Goal: Task Accomplishment & Management: Use online tool/utility

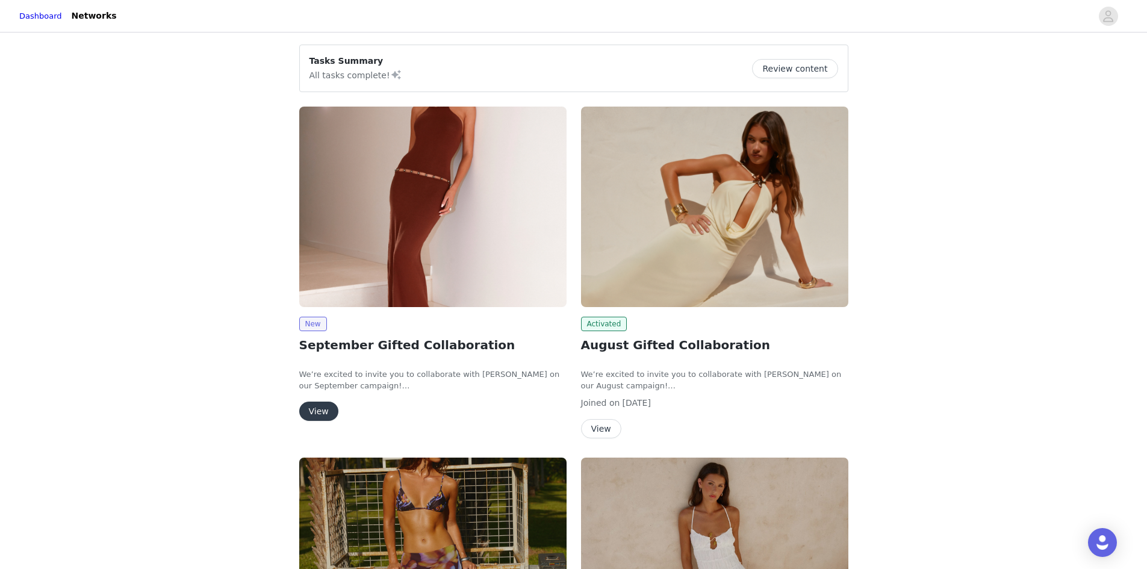
click at [324, 410] on button "View" at bounding box center [318, 411] width 39 height 19
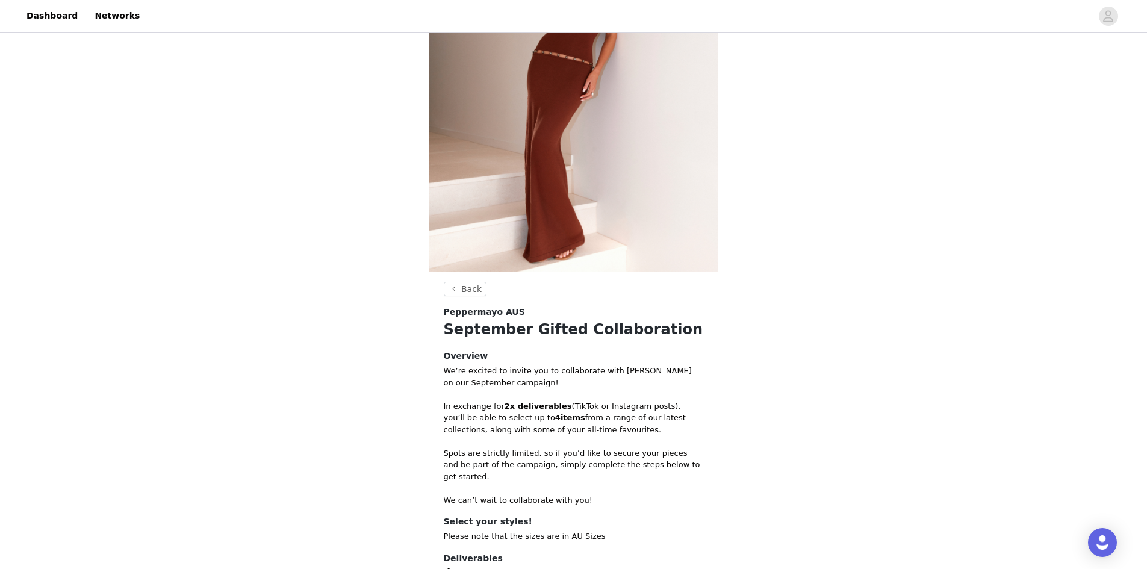
scroll to position [272, 0]
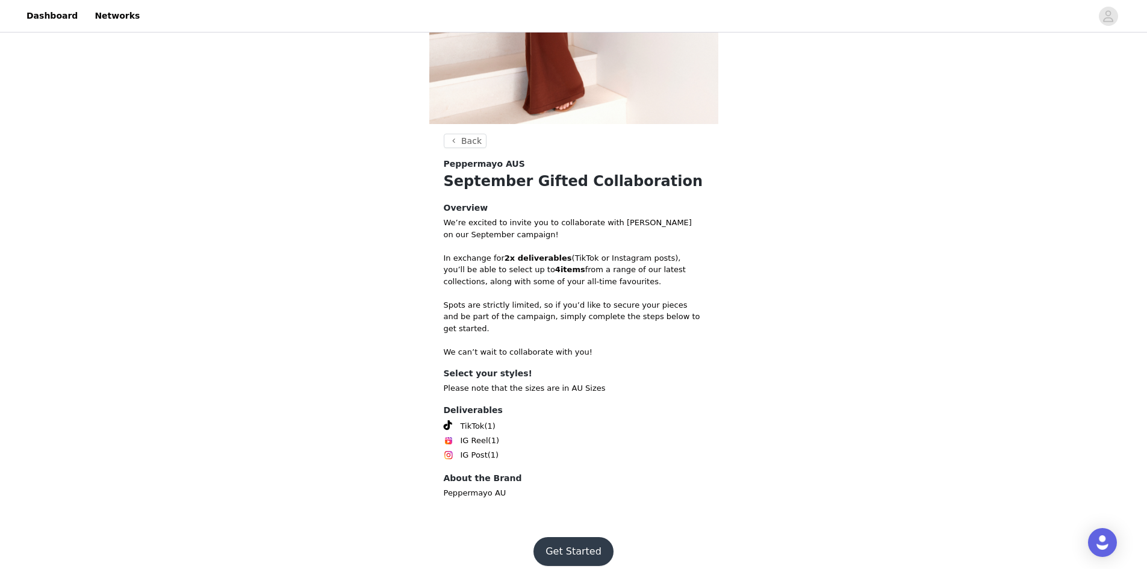
click at [565, 537] on button "Get Started" at bounding box center [574, 551] width 80 height 29
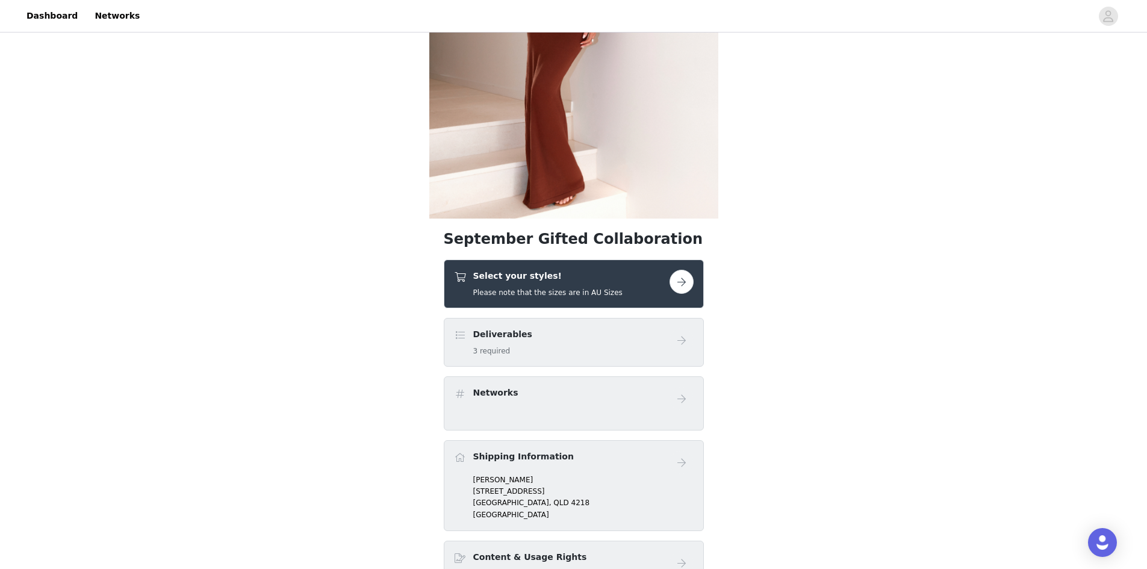
scroll to position [241, 0]
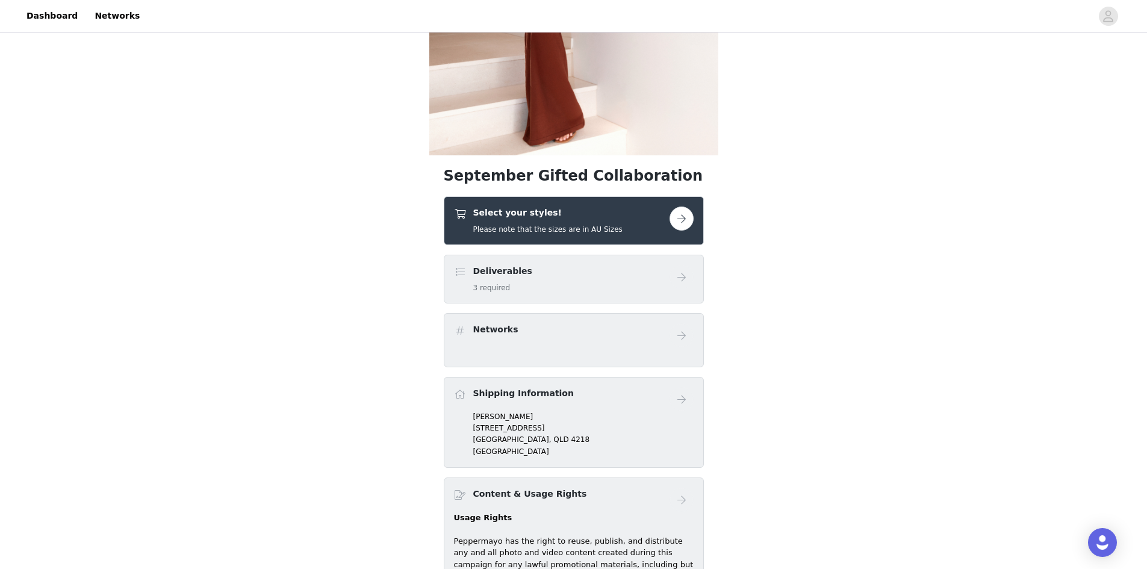
click at [685, 219] on button "button" at bounding box center [682, 219] width 24 height 24
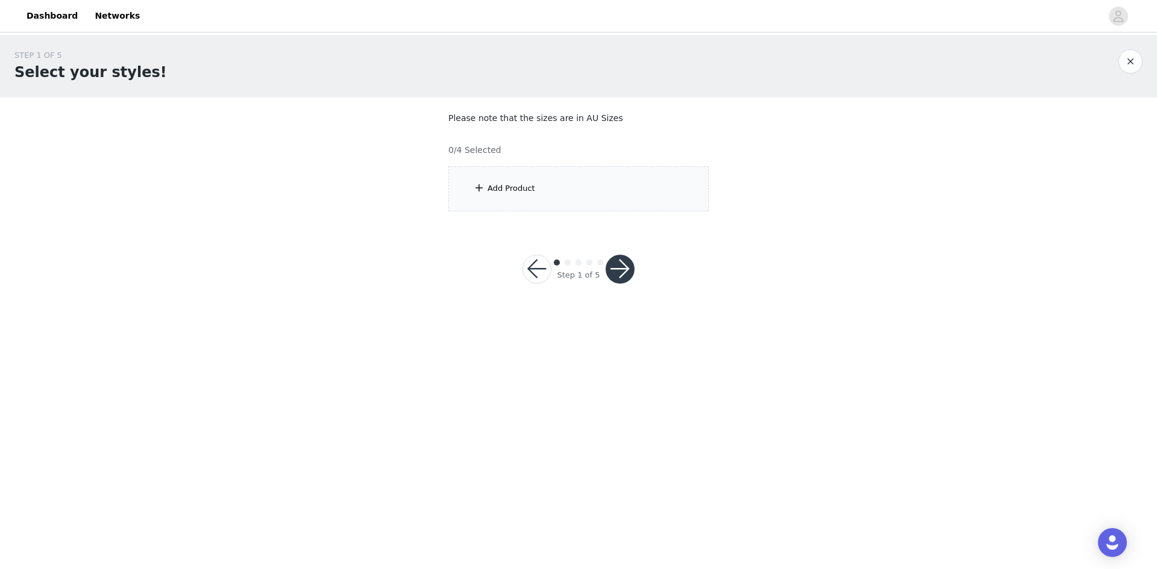
click at [545, 196] on div "Add Product" at bounding box center [578, 188] width 260 height 45
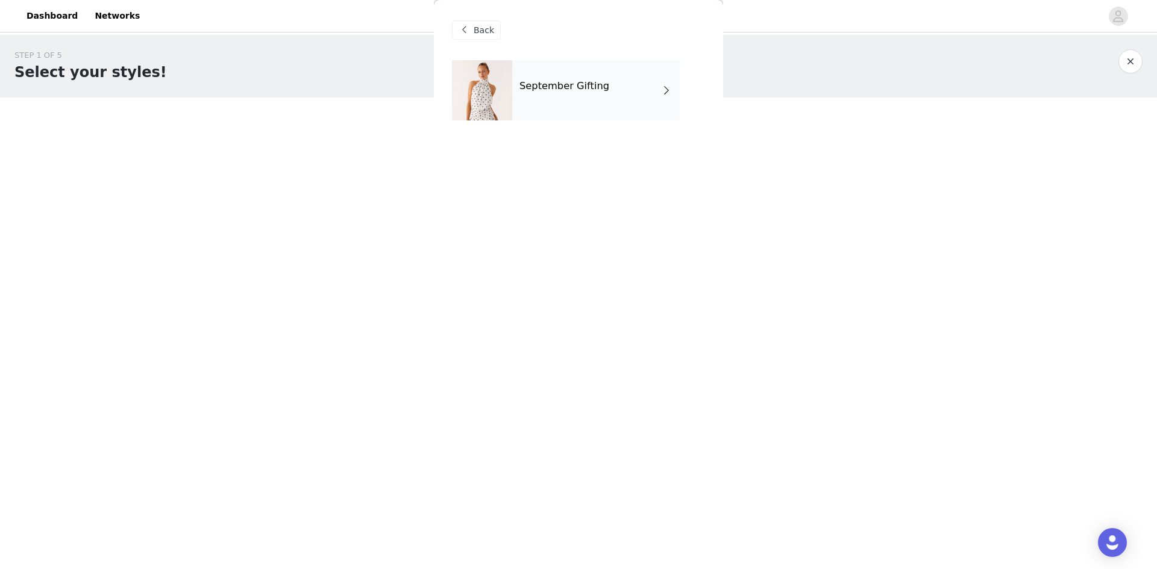
click at [564, 76] on div "September Gifting" at bounding box center [595, 90] width 167 height 60
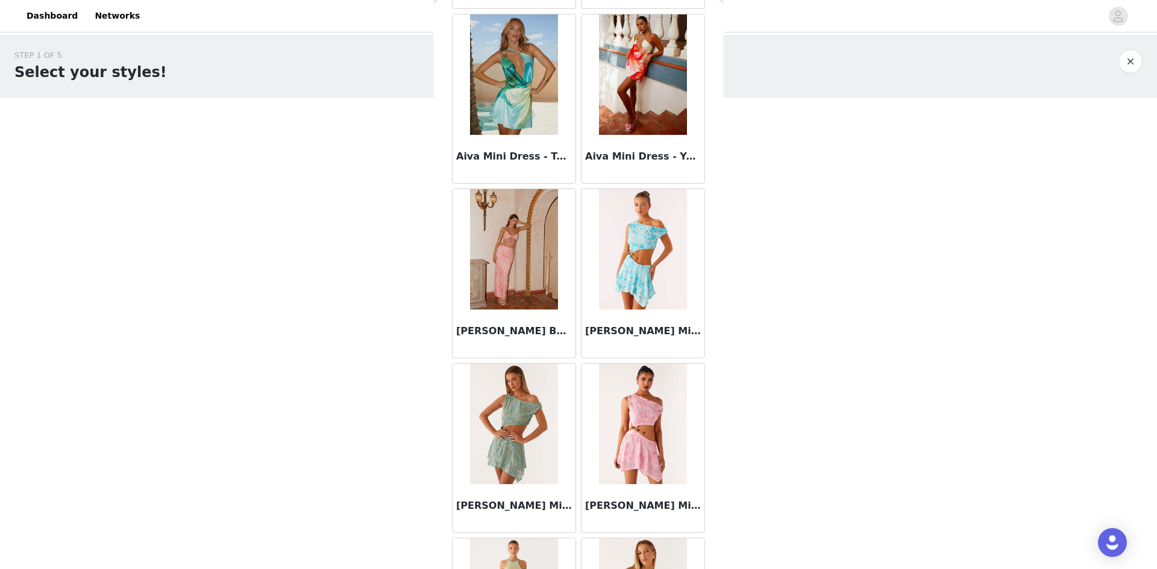
scroll to position [964, 0]
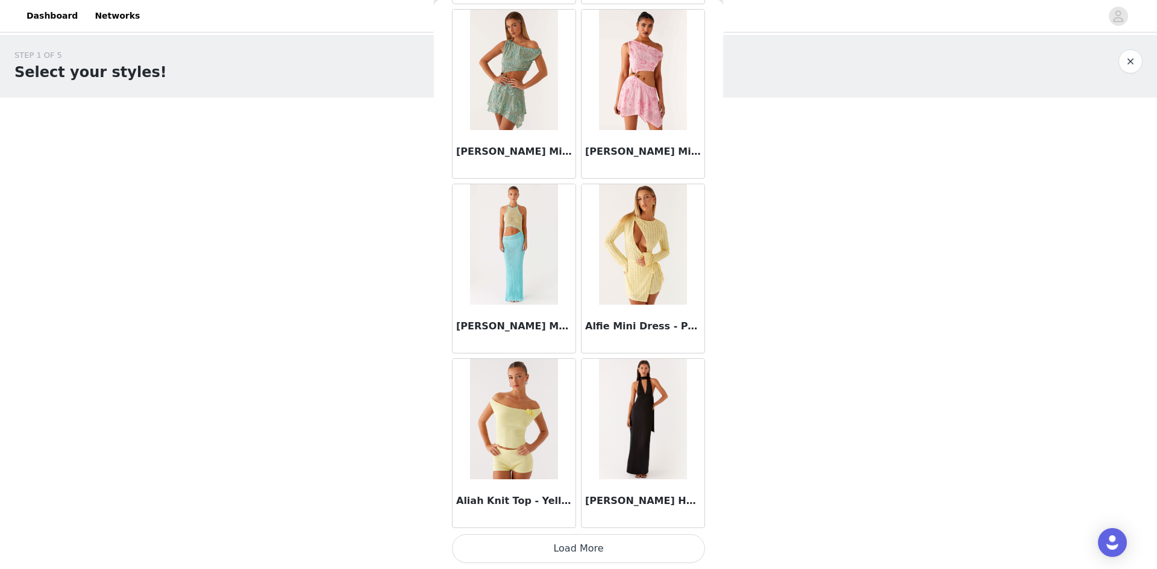
click at [550, 557] on button "Load More" at bounding box center [578, 548] width 253 height 29
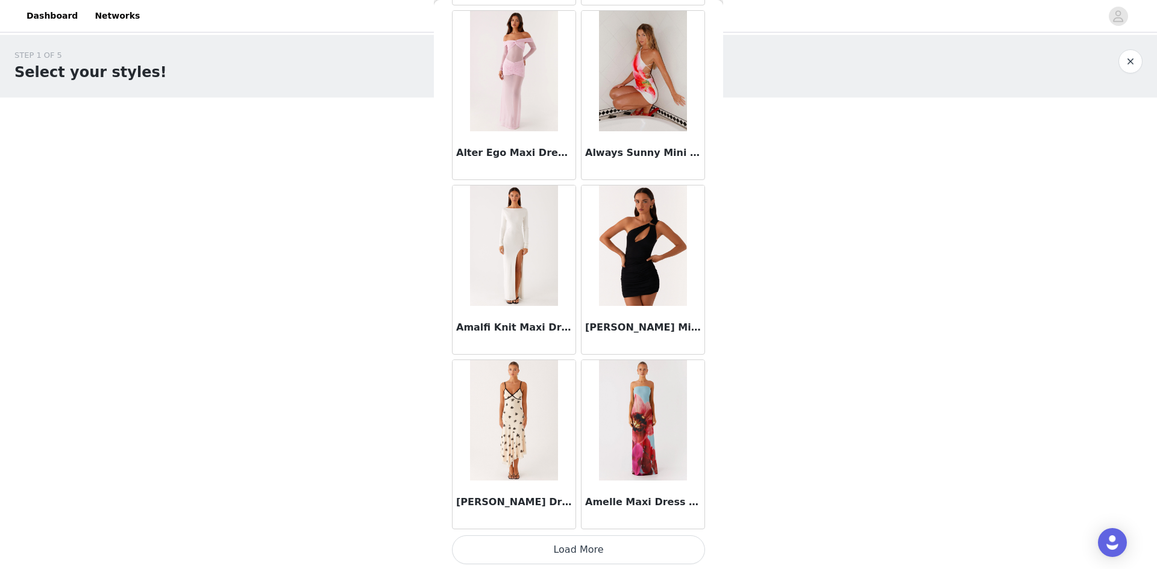
scroll to position [3021, 0]
click at [569, 542] on button "Load More" at bounding box center [578, 548] width 253 height 29
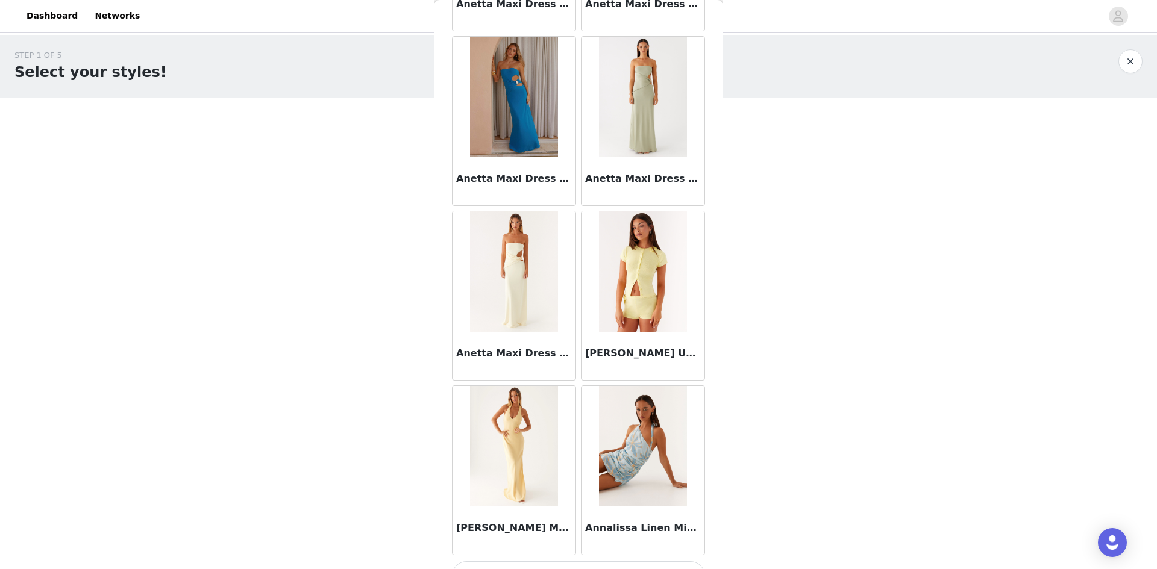
scroll to position [4768, 0]
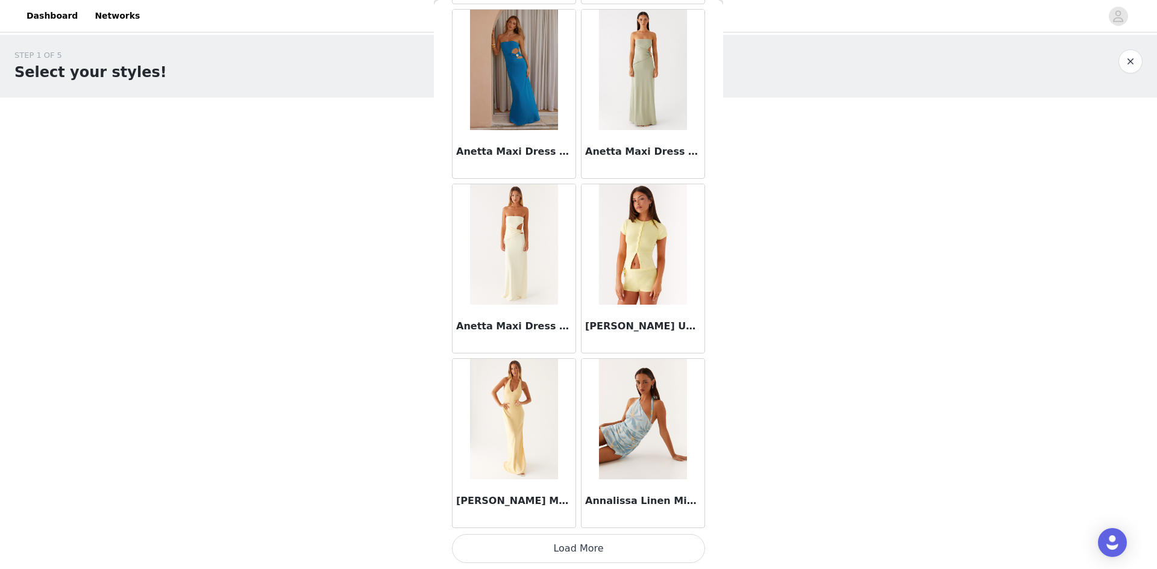
click at [560, 546] on button "Load More" at bounding box center [578, 548] width 253 height 29
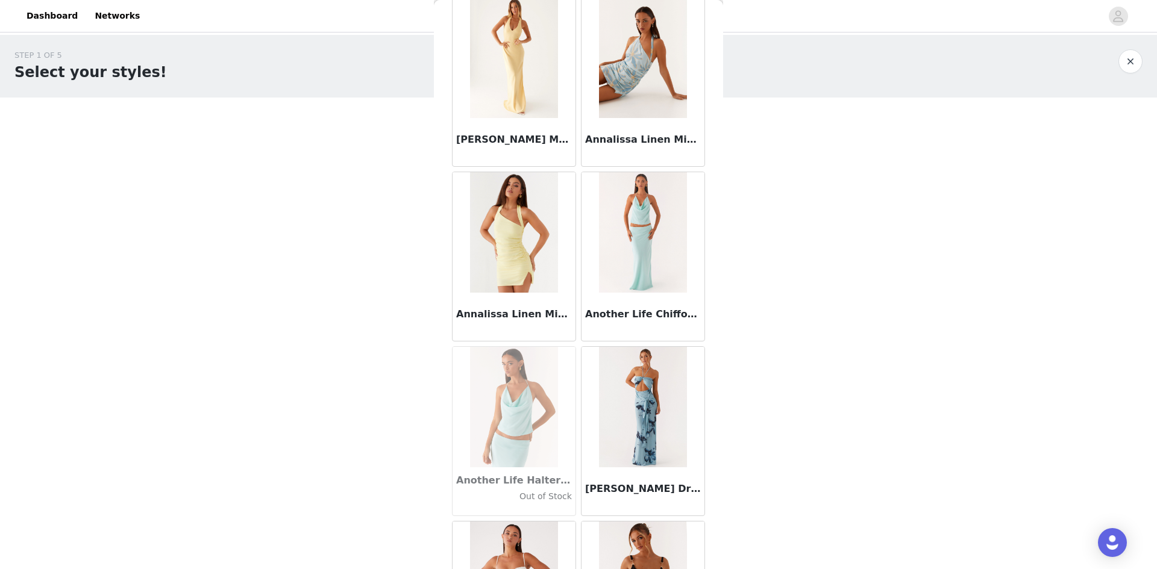
scroll to position [5069, 0]
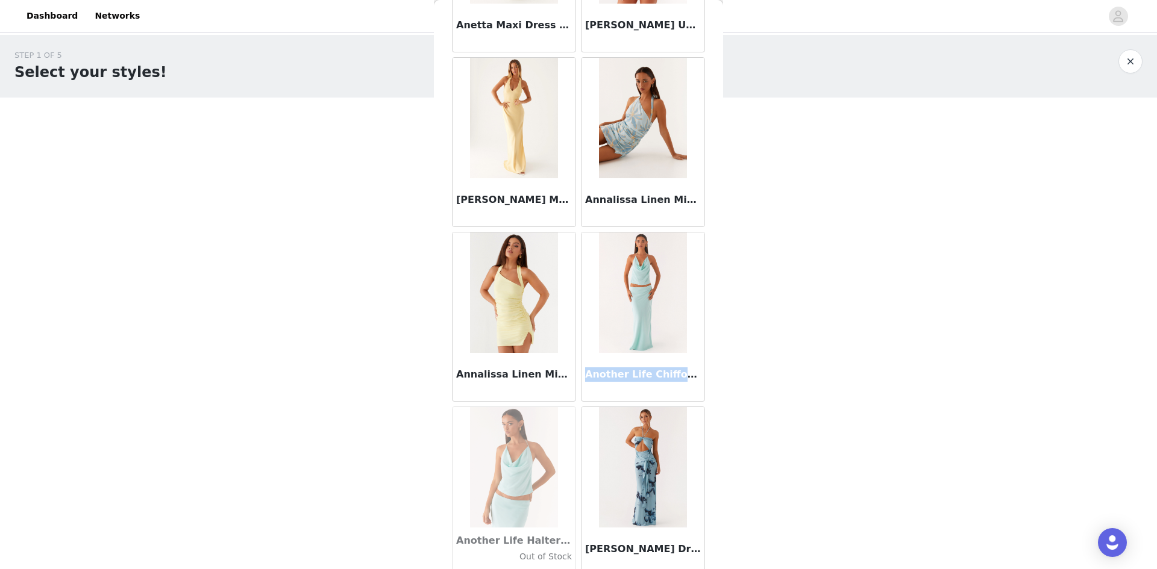
drag, startPoint x: 582, startPoint y: 376, endPoint x: 678, endPoint y: 376, distance: 95.2
click at [678, 376] on h3 "Another Life Chiffon Maxi Skirt - Pale Blue" at bounding box center [643, 374] width 116 height 14
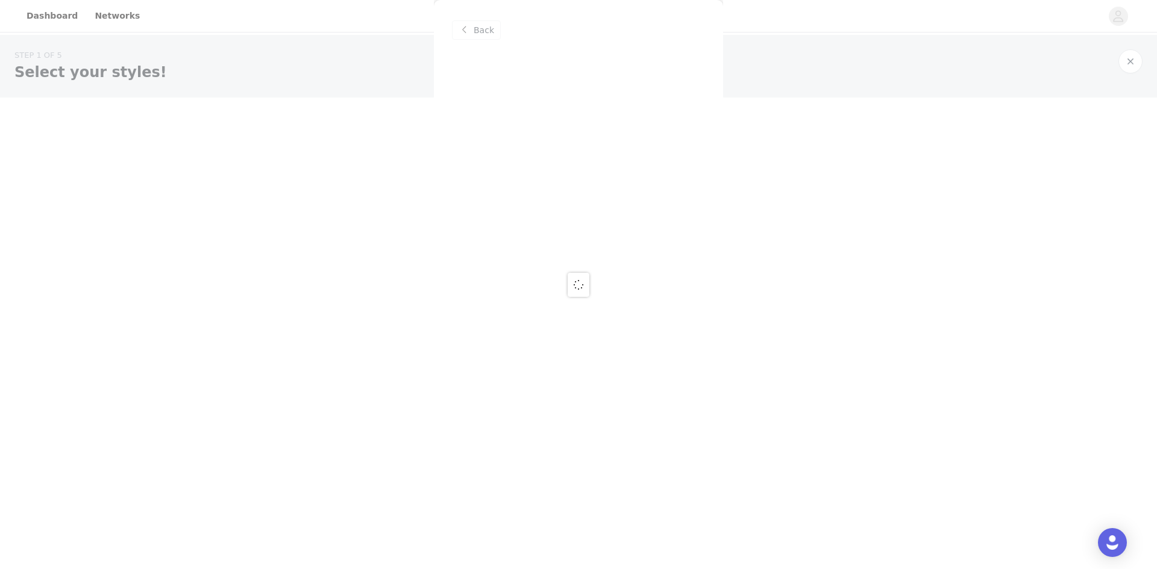
scroll to position [0, 0]
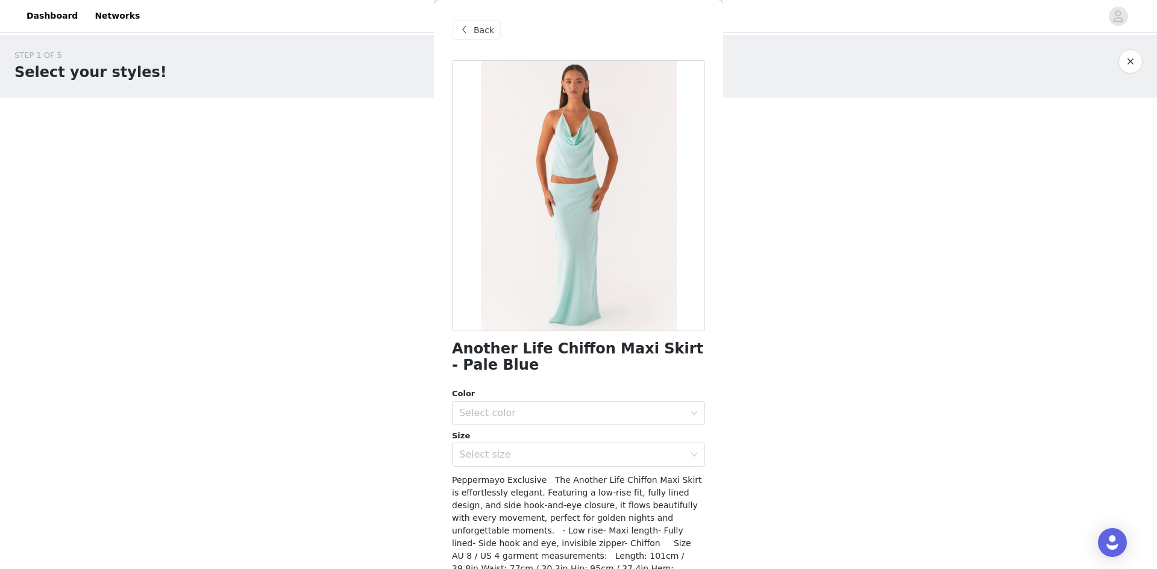
click at [466, 27] on span at bounding box center [464, 30] width 14 height 14
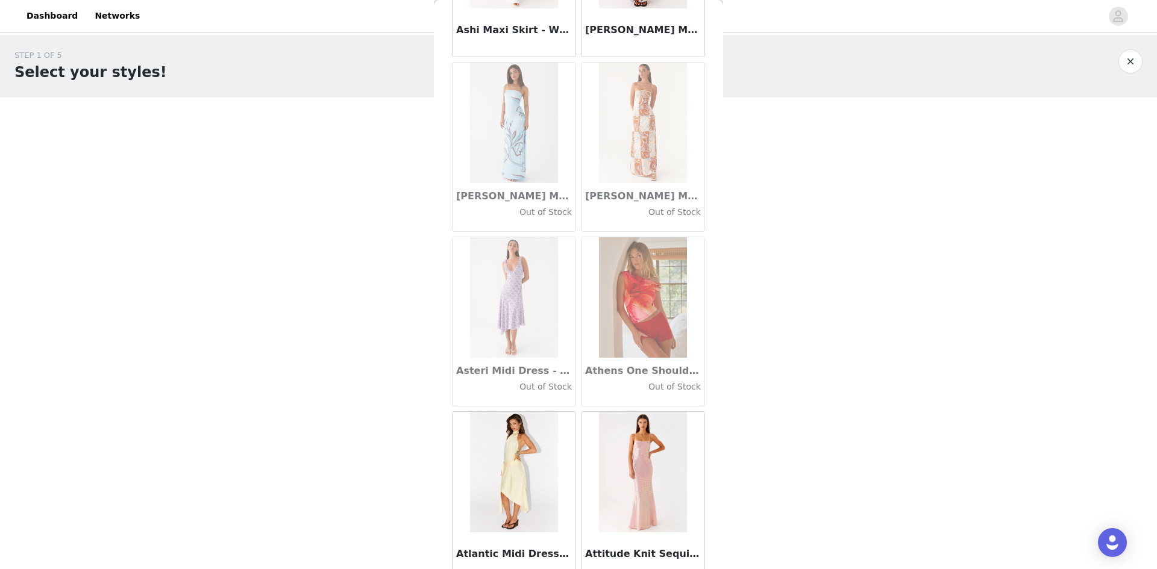
scroll to position [6505, 0]
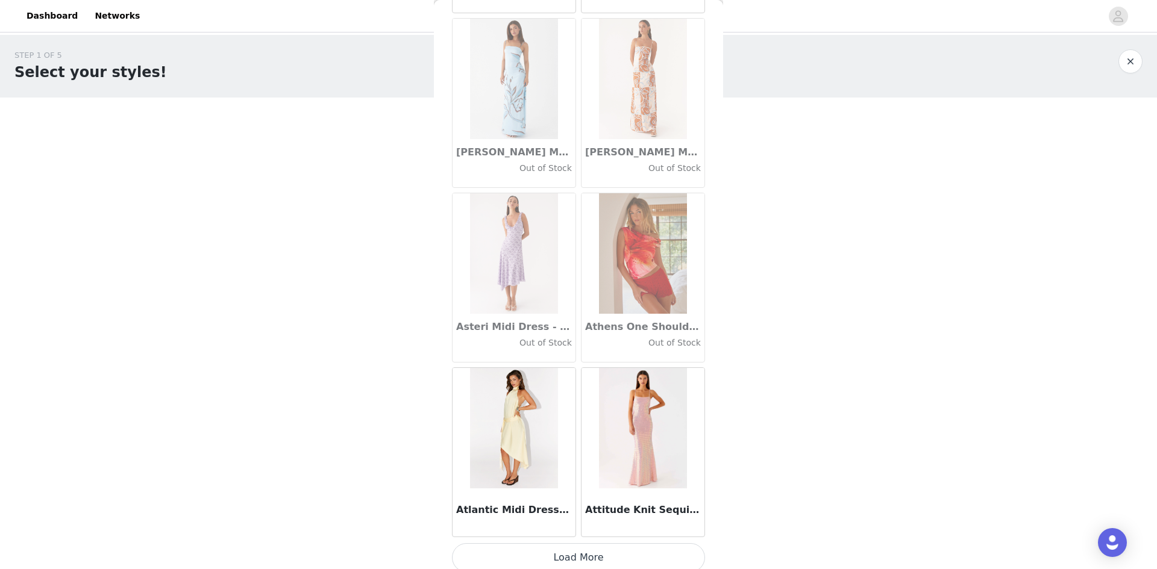
click at [572, 549] on button "Load More" at bounding box center [578, 557] width 253 height 29
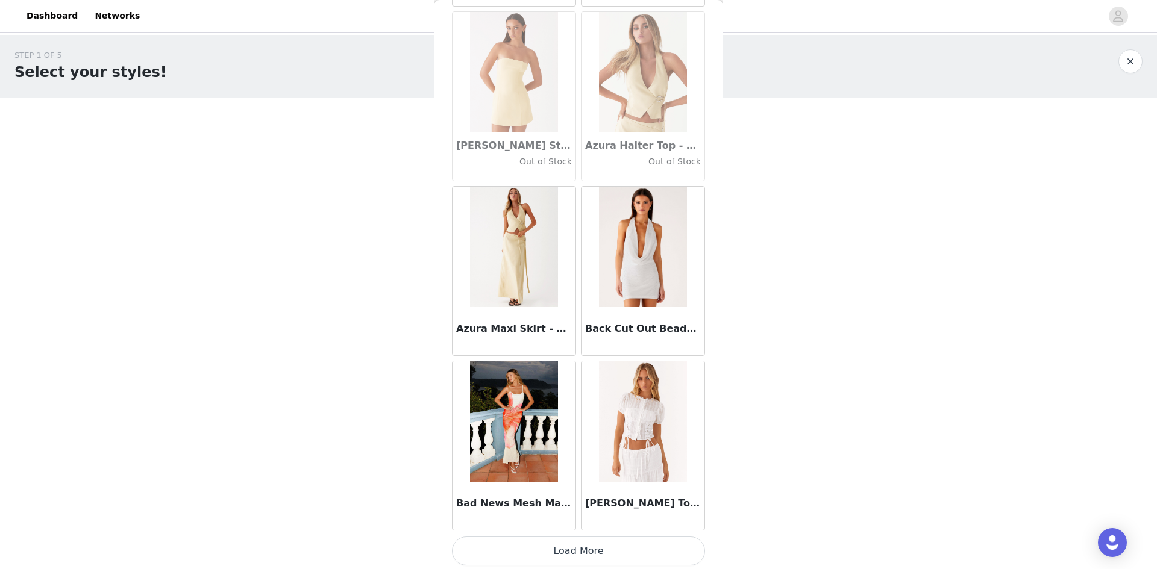
scroll to position [8261, 0]
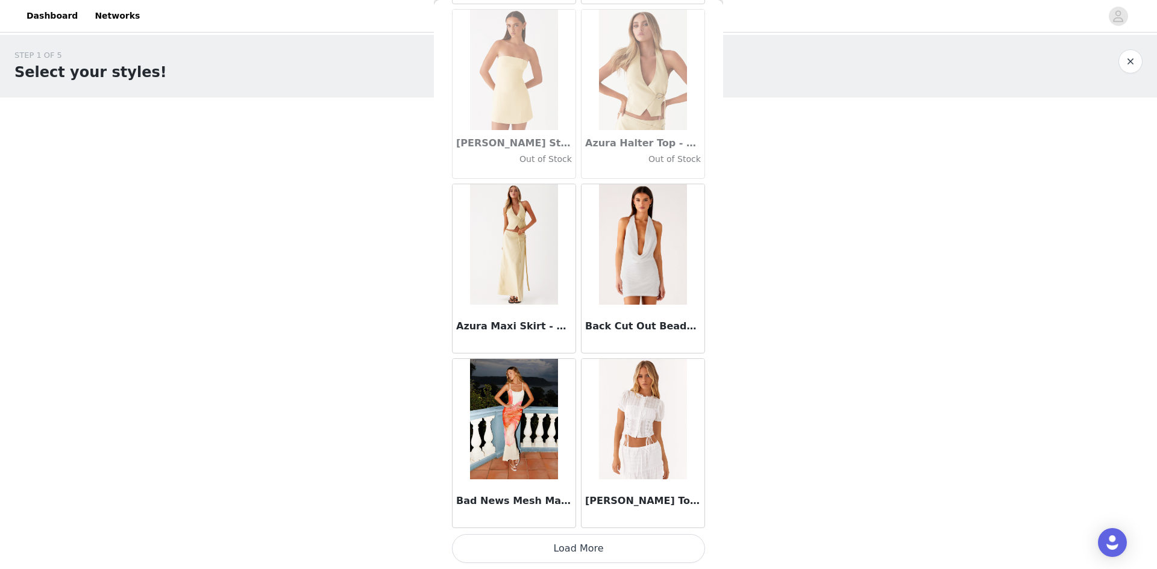
click at [564, 544] on button "Load More" at bounding box center [578, 548] width 253 height 29
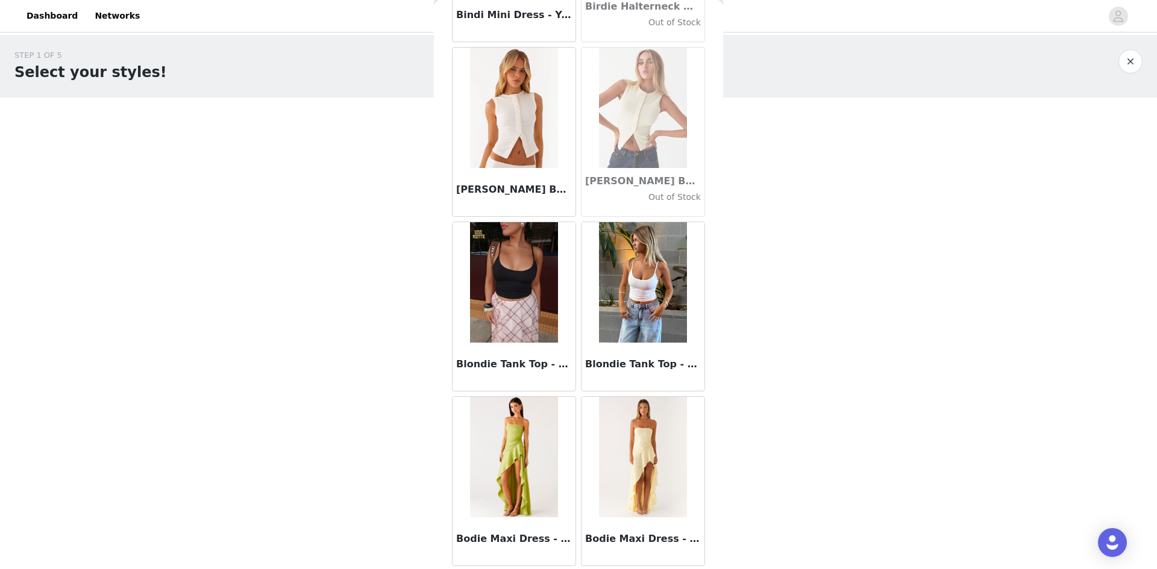
scroll to position [10008, 0]
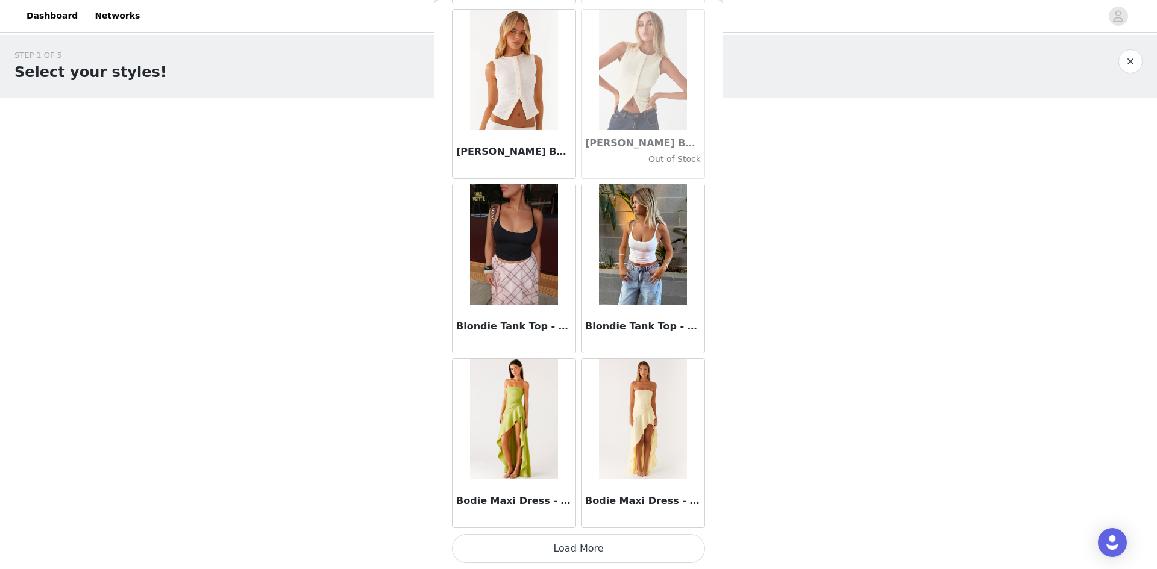
click at [596, 542] on button "Load More" at bounding box center [578, 548] width 253 height 29
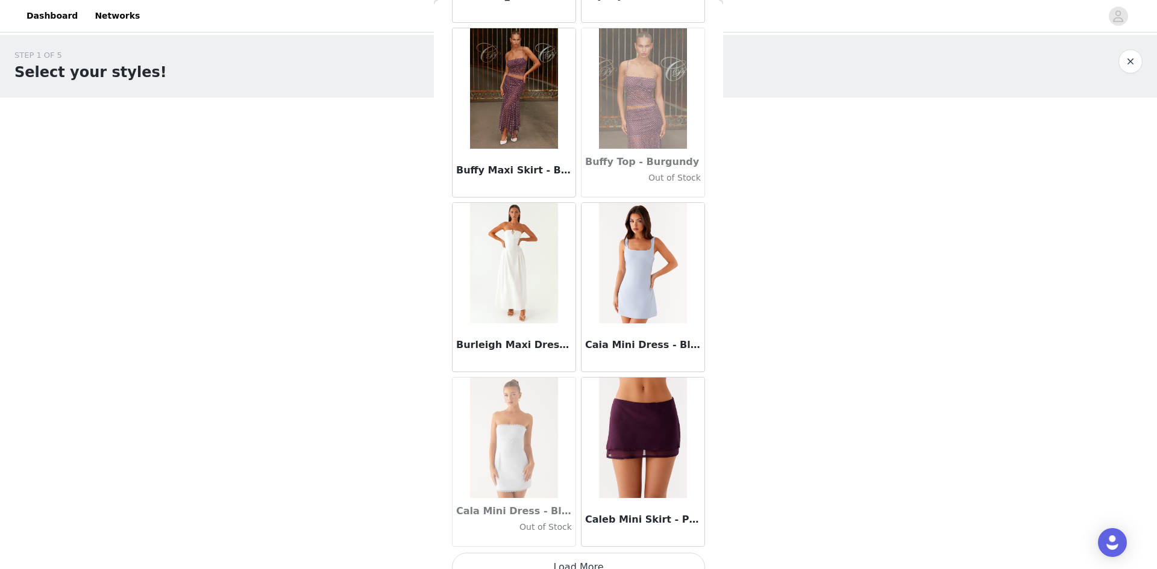
scroll to position [11755, 0]
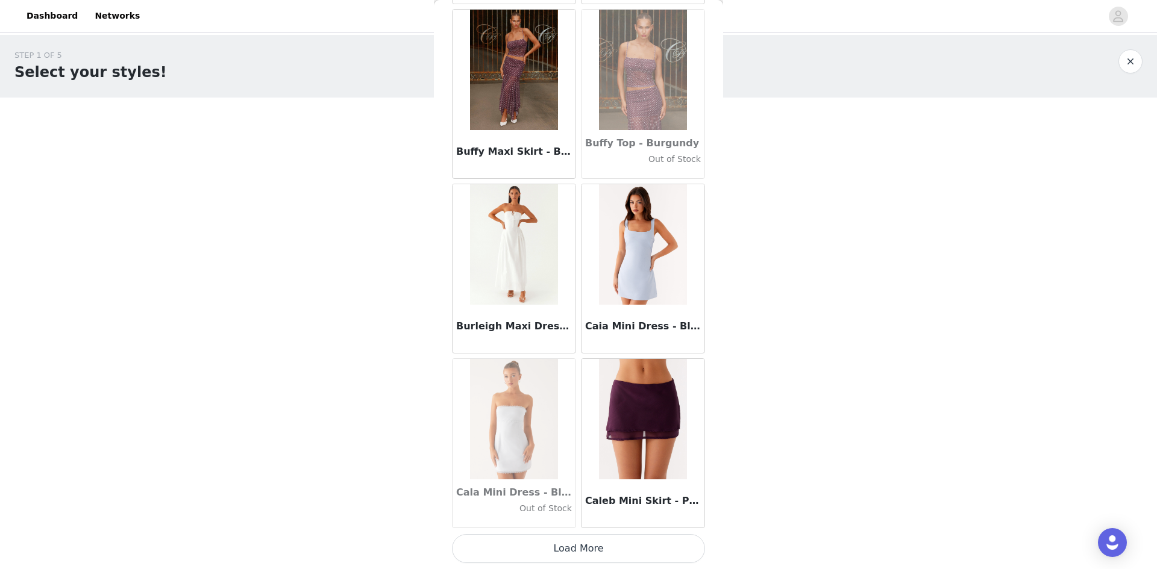
click at [566, 545] on button "Load More" at bounding box center [578, 548] width 253 height 29
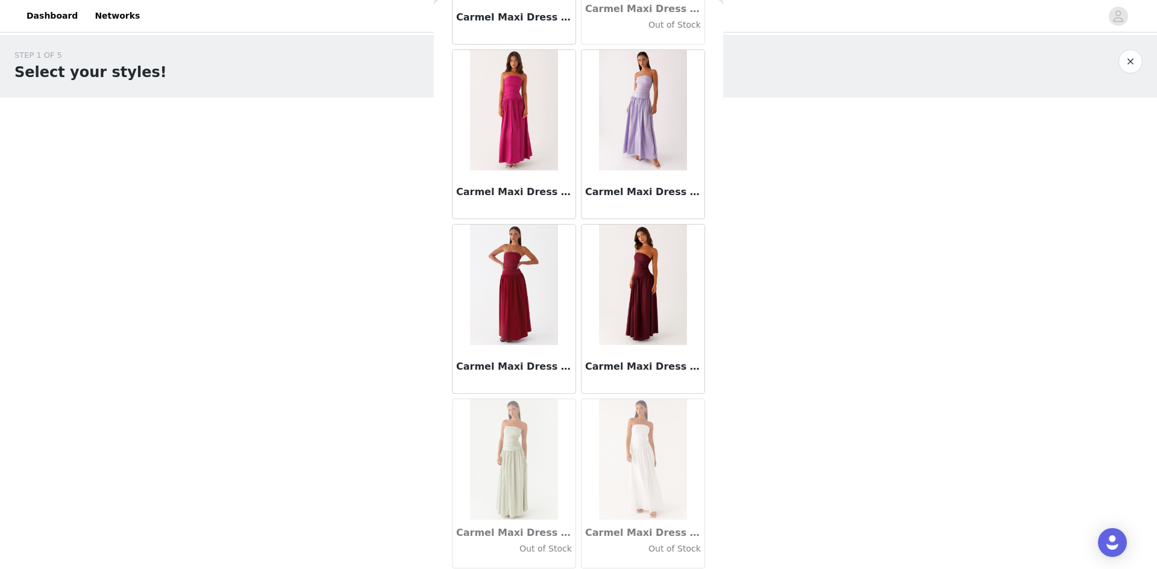
scroll to position [13321, 0]
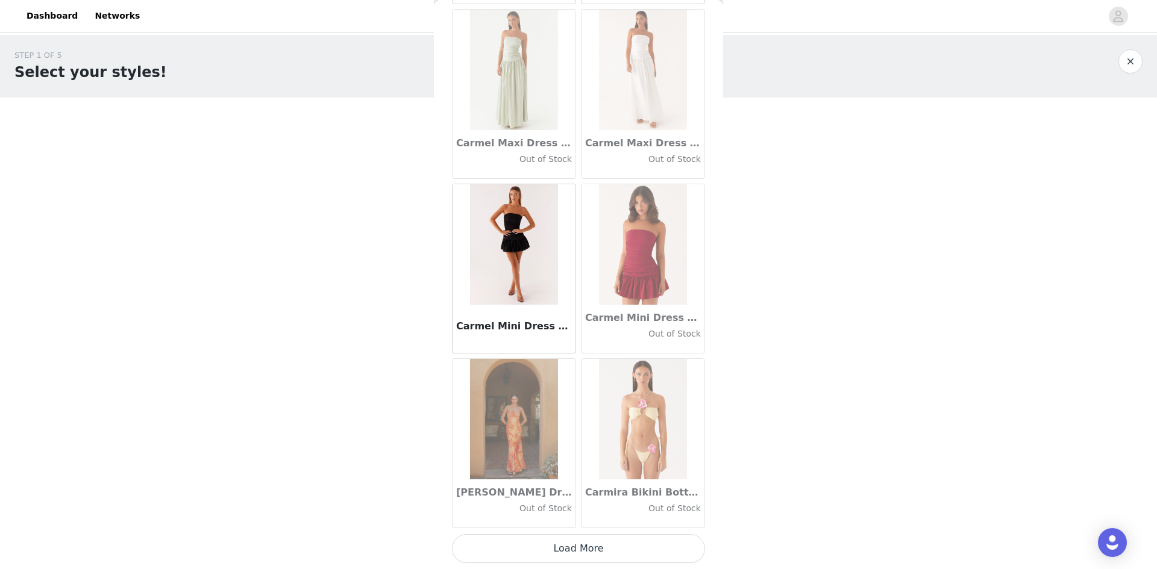
click at [581, 545] on button "Load More" at bounding box center [578, 548] width 253 height 29
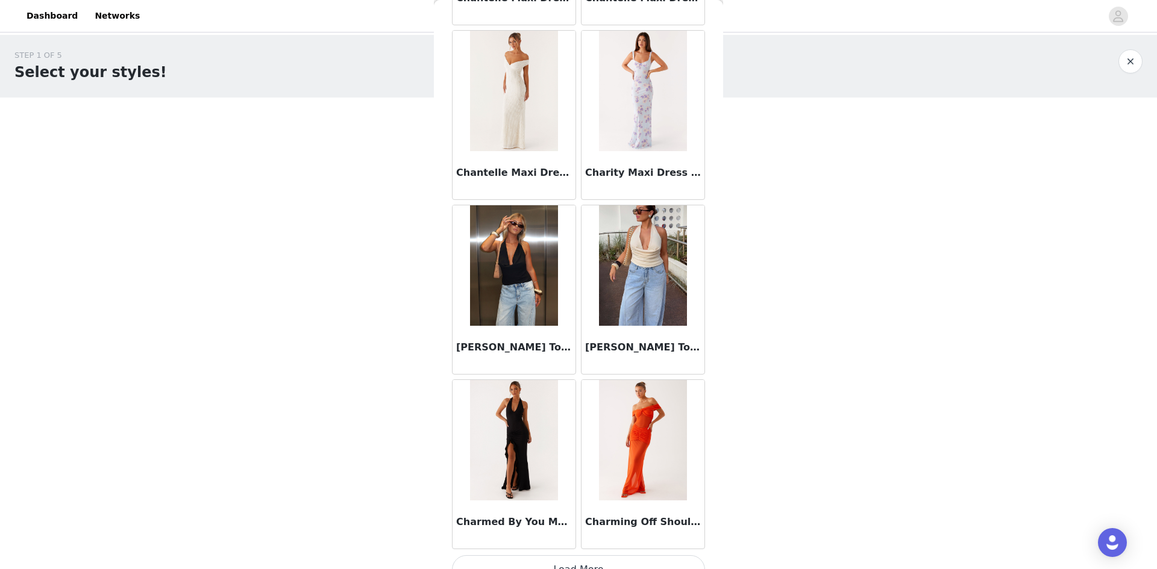
scroll to position [15249, 0]
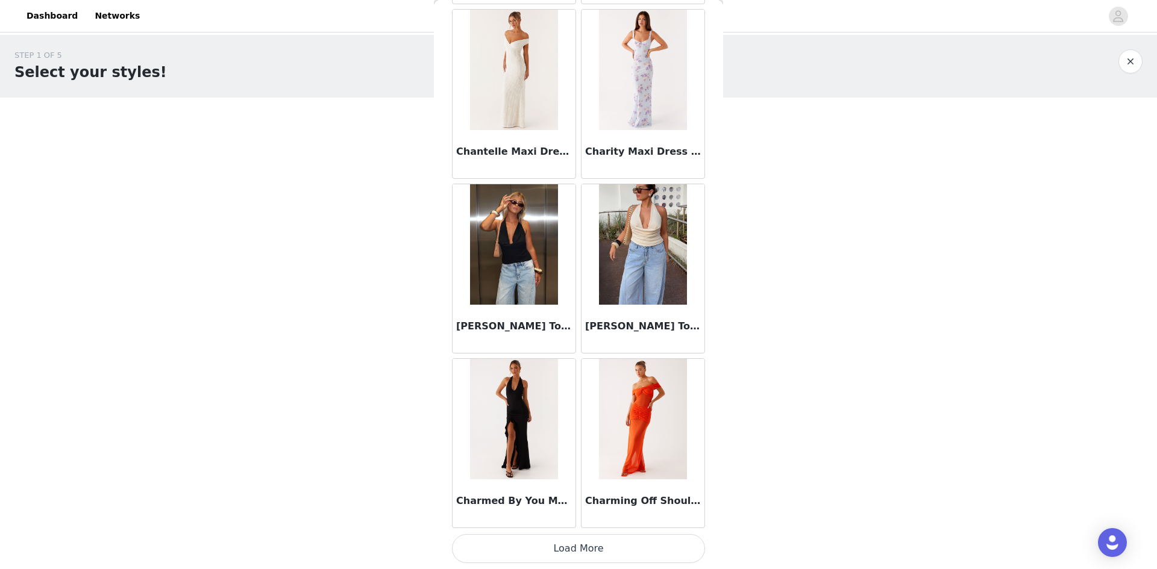
click at [569, 543] on button "Load More" at bounding box center [578, 548] width 253 height 29
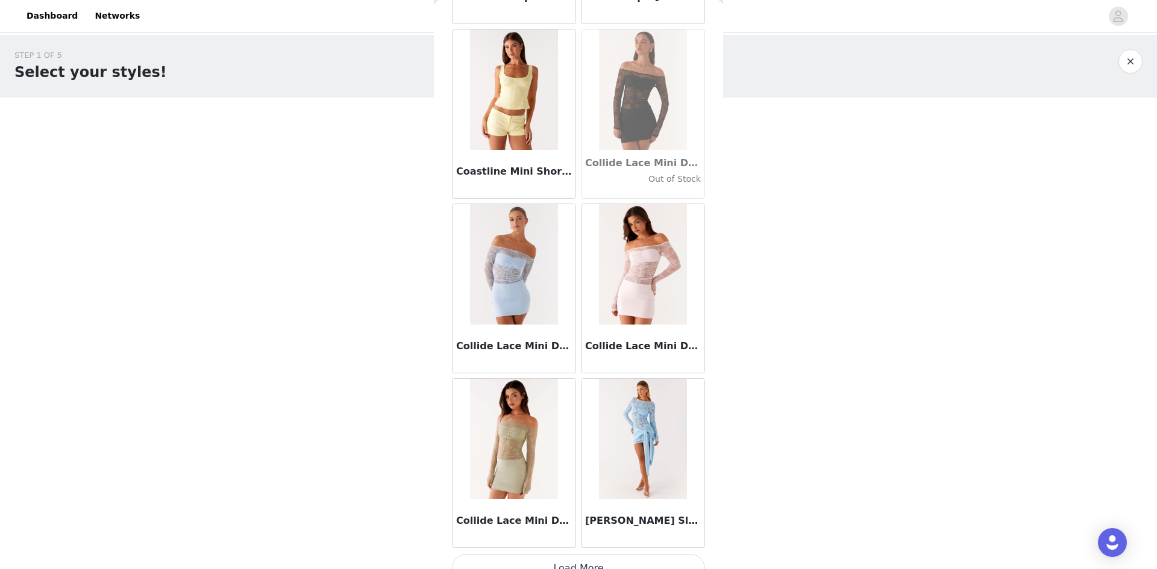
scroll to position [16996, 0]
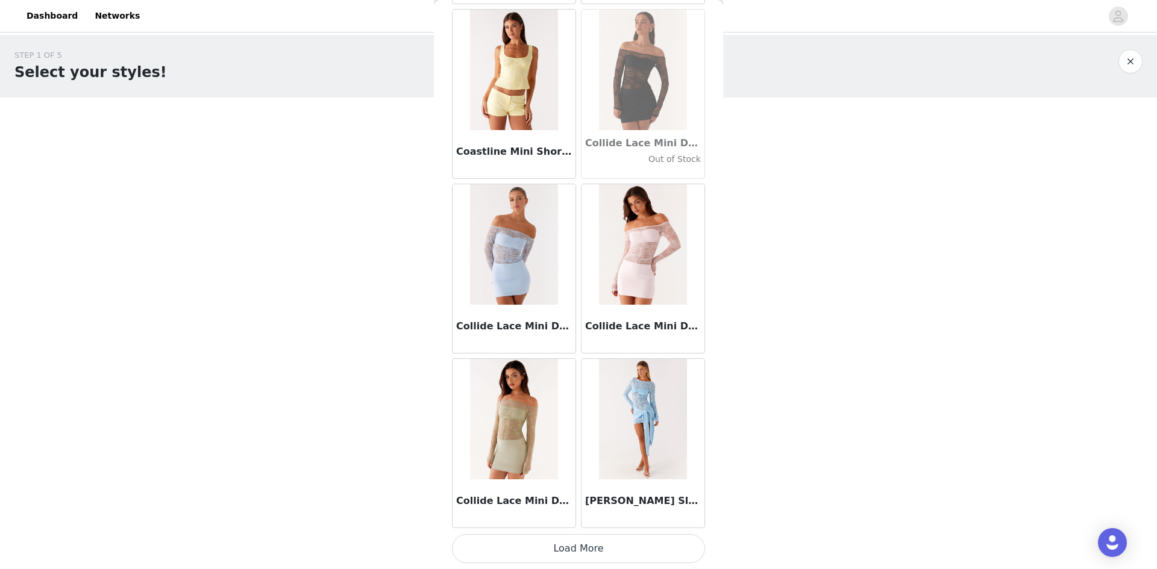
click at [566, 551] on button "Load More" at bounding box center [578, 548] width 253 height 29
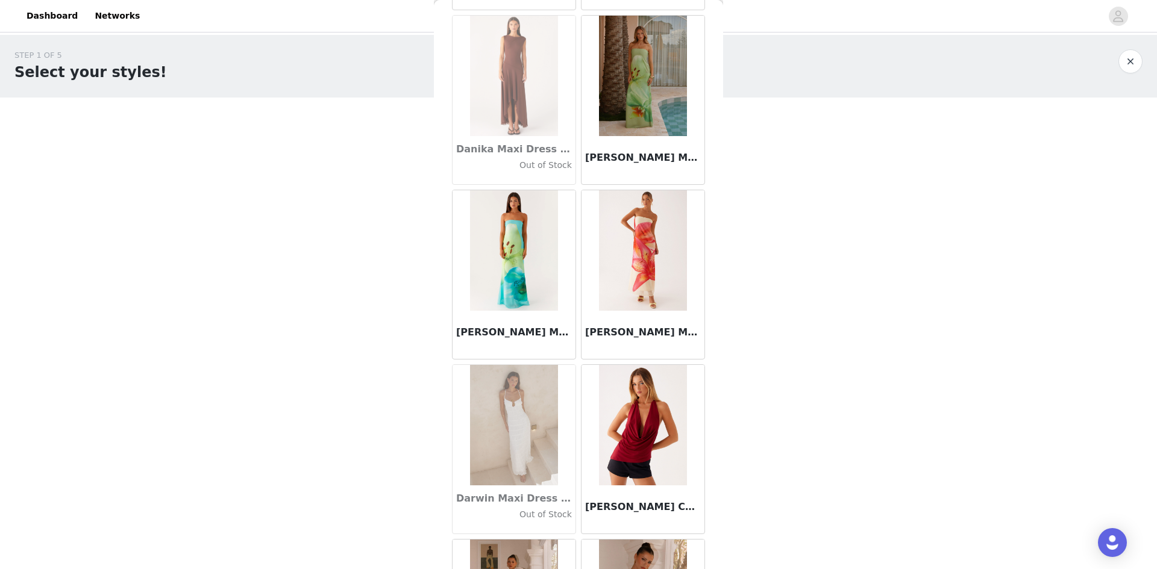
scroll to position [18742, 0]
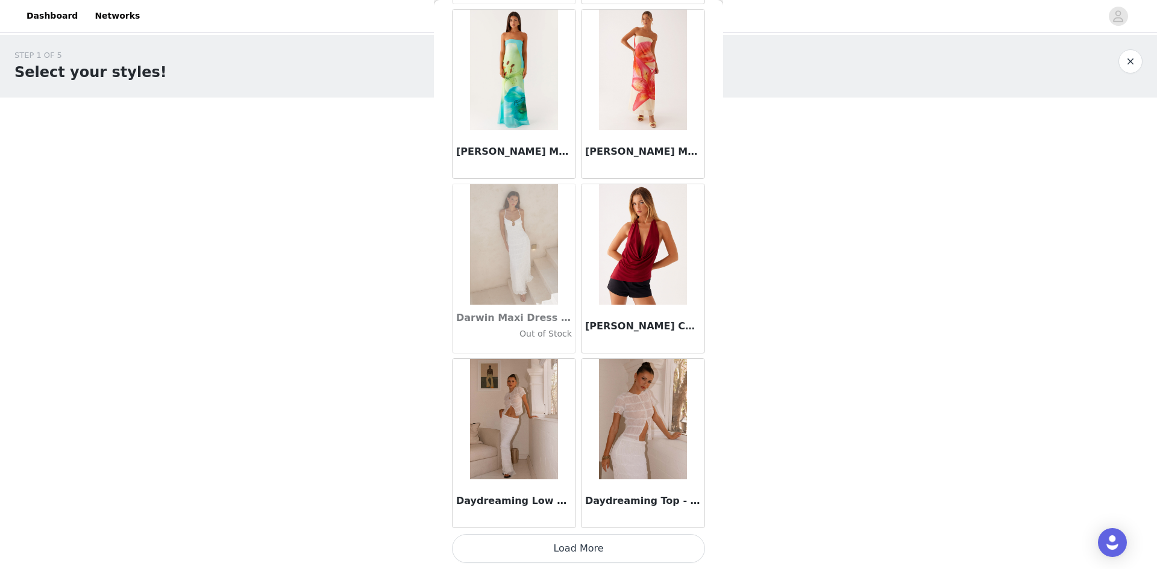
click at [585, 539] on button "Load More" at bounding box center [578, 548] width 253 height 29
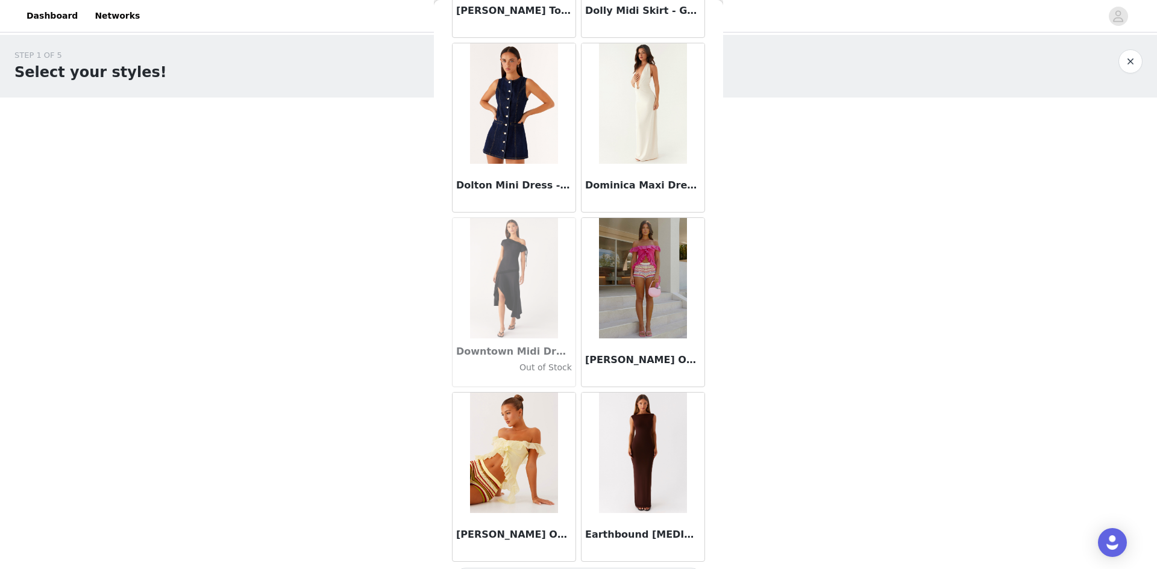
scroll to position [20489, 0]
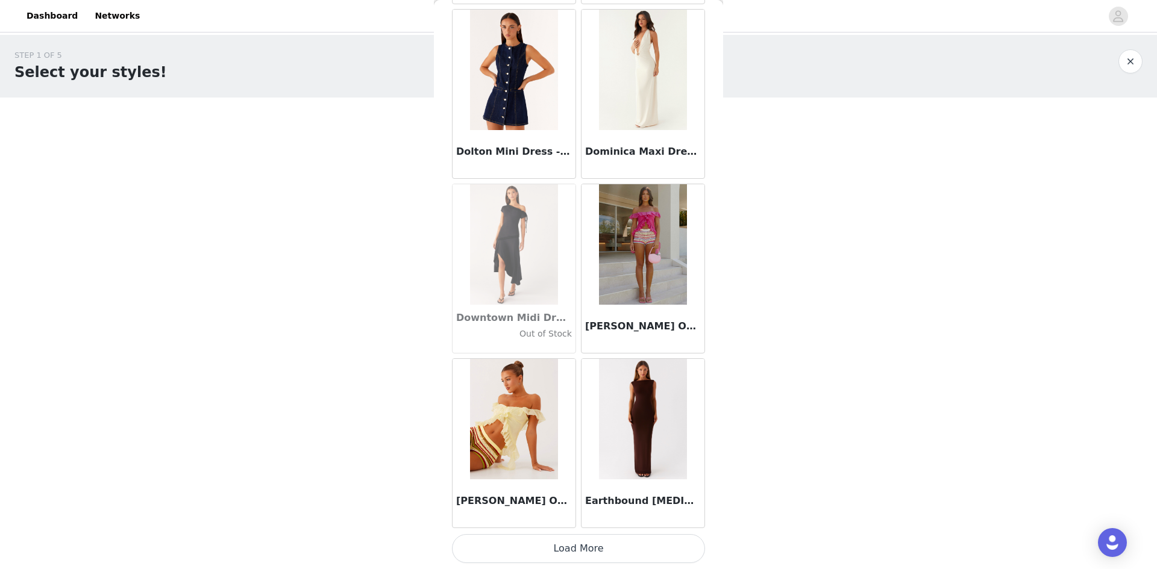
click at [565, 545] on button "Load More" at bounding box center [578, 548] width 253 height 29
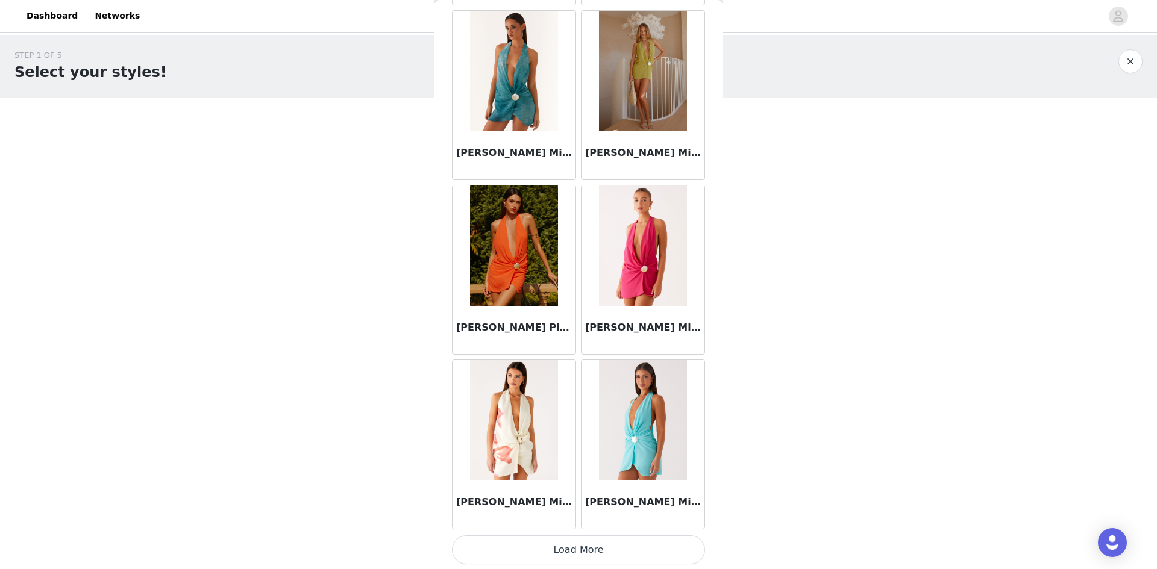
scroll to position [22236, 0]
click at [589, 545] on button "Load More" at bounding box center [578, 548] width 253 height 29
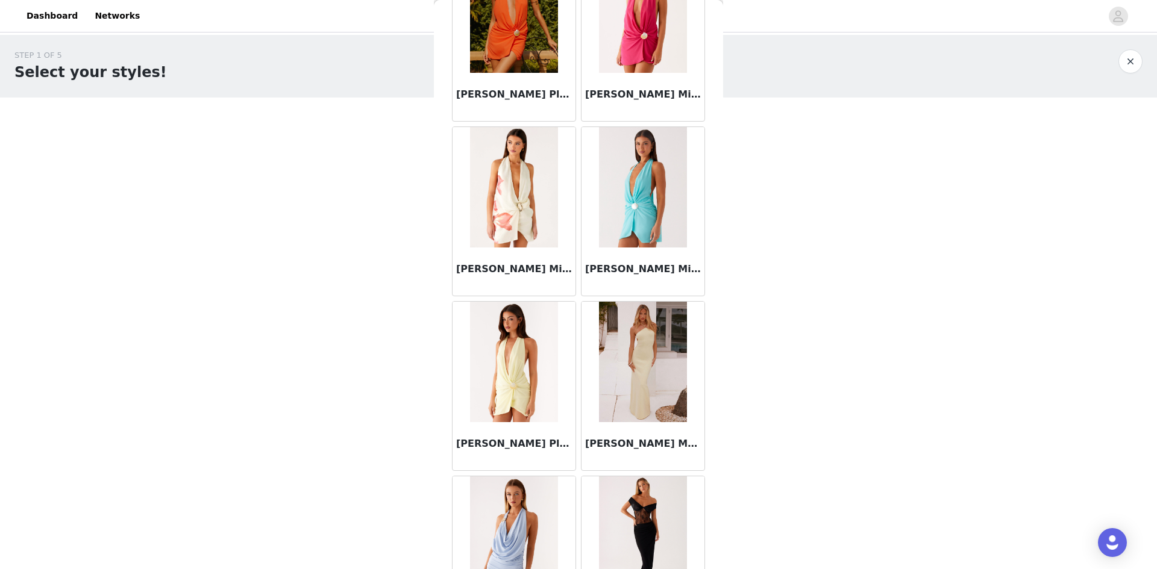
scroll to position [22477, 0]
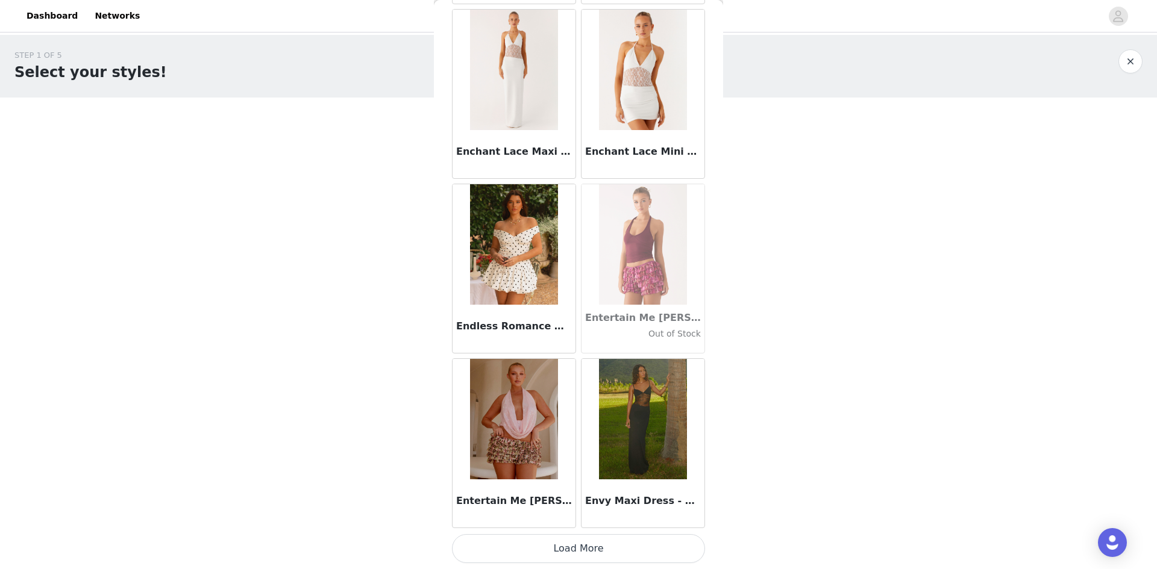
click at [585, 547] on button "Load More" at bounding box center [578, 548] width 253 height 29
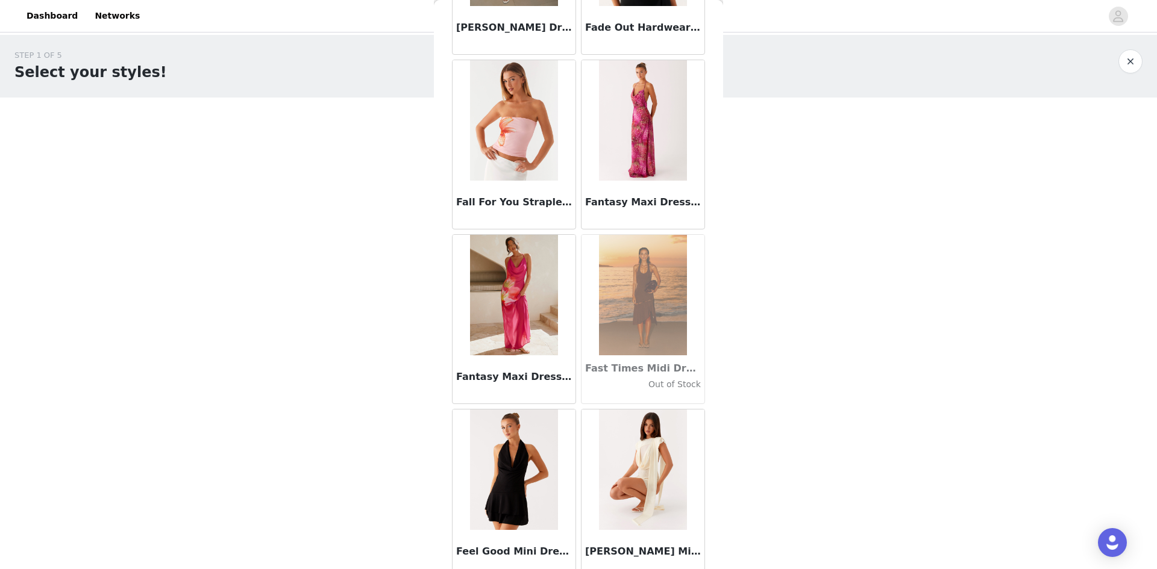
scroll to position [25730, 0]
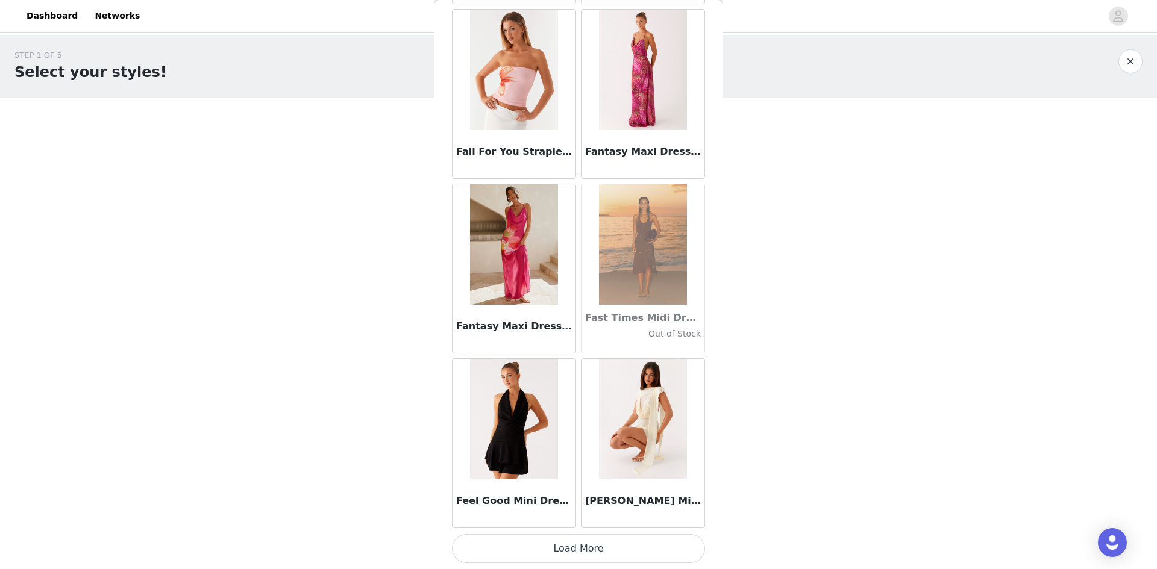
click at [563, 542] on button "Load More" at bounding box center [578, 548] width 253 height 29
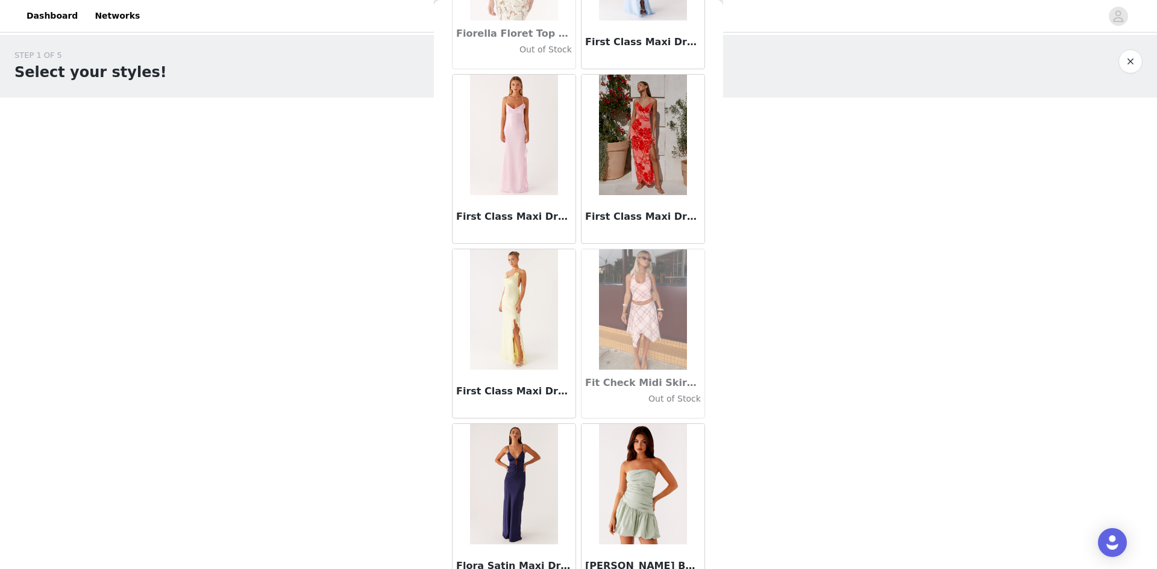
scroll to position [27477, 0]
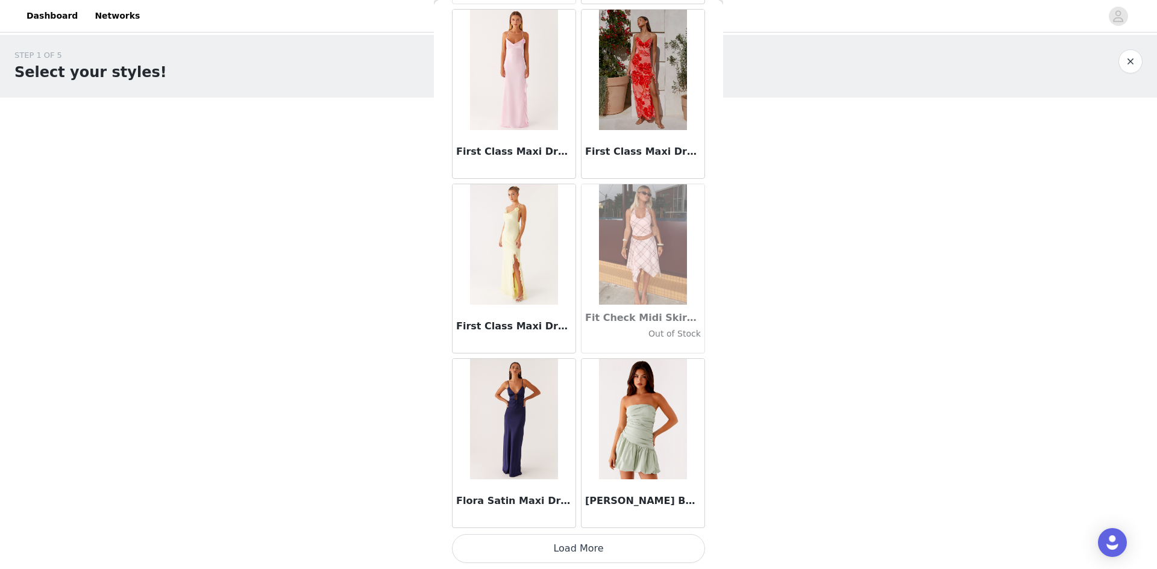
click at [580, 538] on button "Load More" at bounding box center [578, 548] width 253 height 29
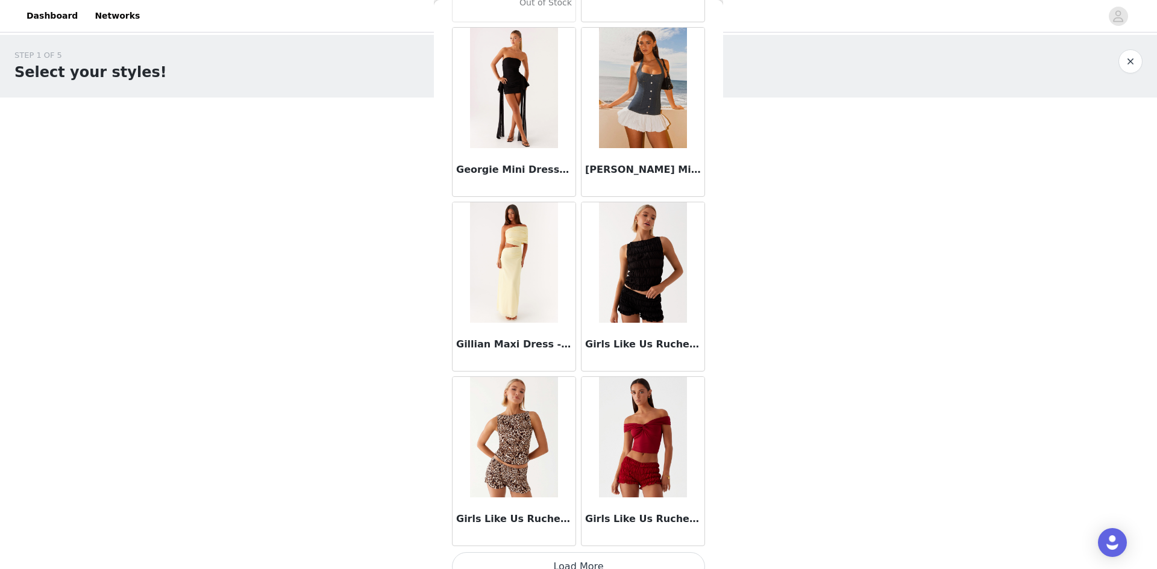
scroll to position [29223, 0]
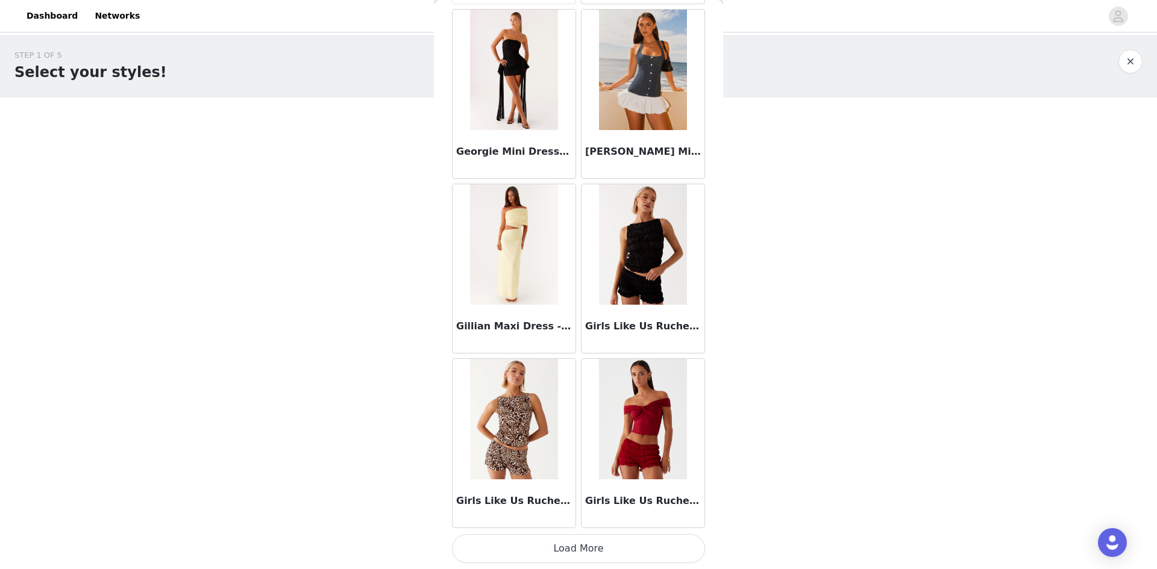
click at [589, 541] on button "Load More" at bounding box center [578, 548] width 253 height 29
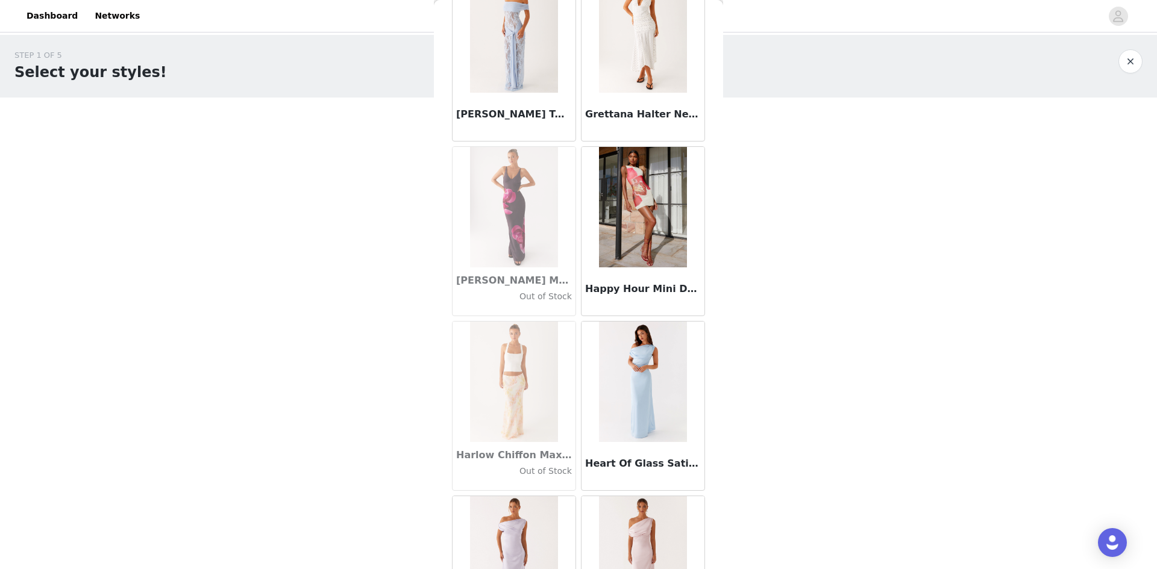
scroll to position [30488, 0]
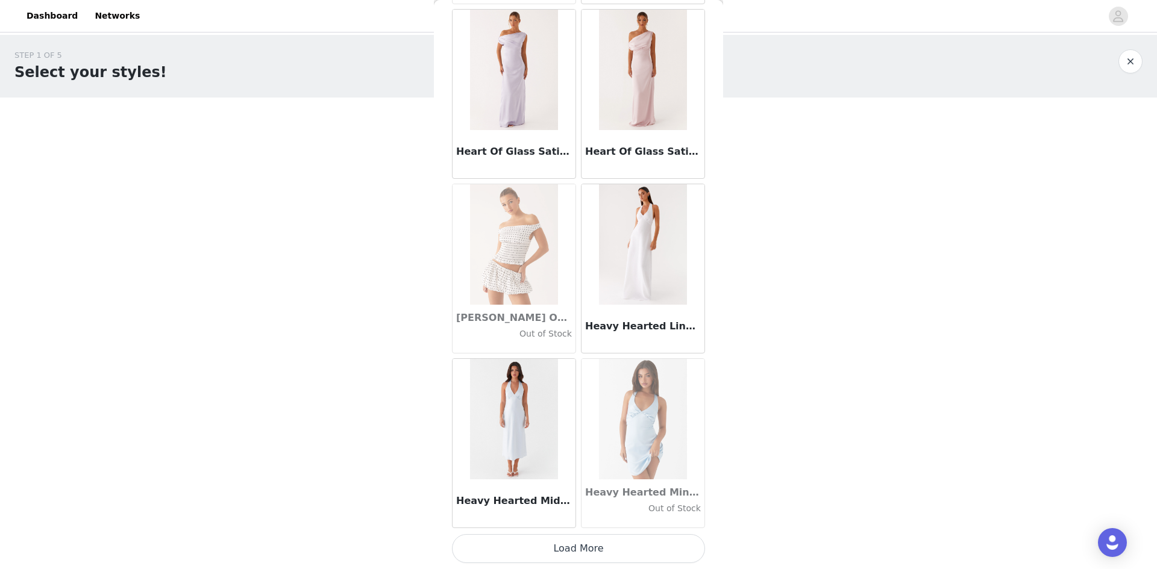
click at [585, 552] on button "Load More" at bounding box center [578, 548] width 253 height 29
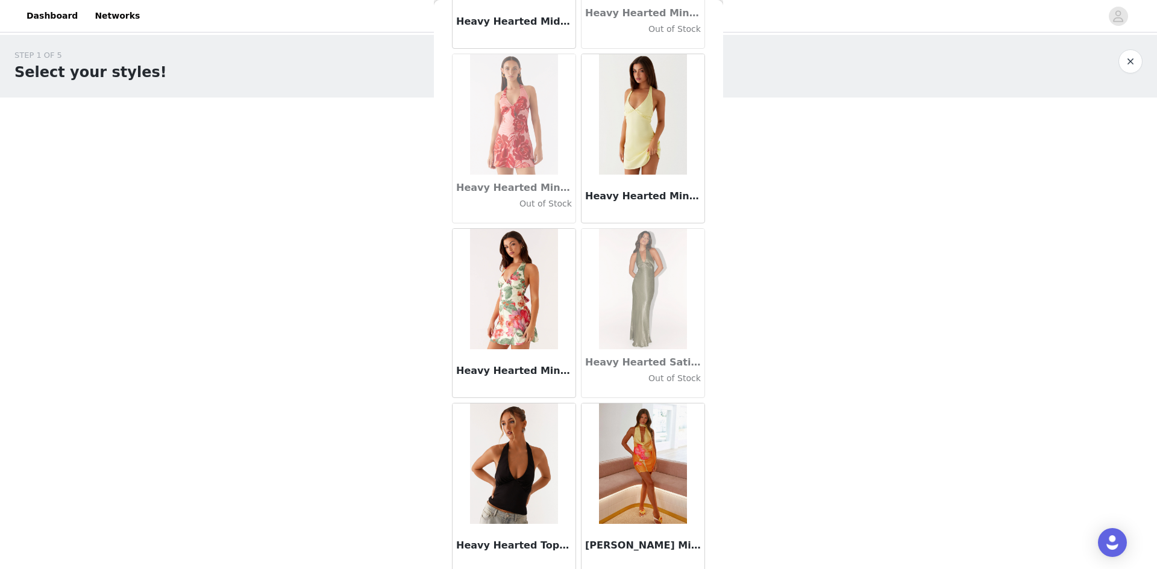
scroll to position [31452, 0]
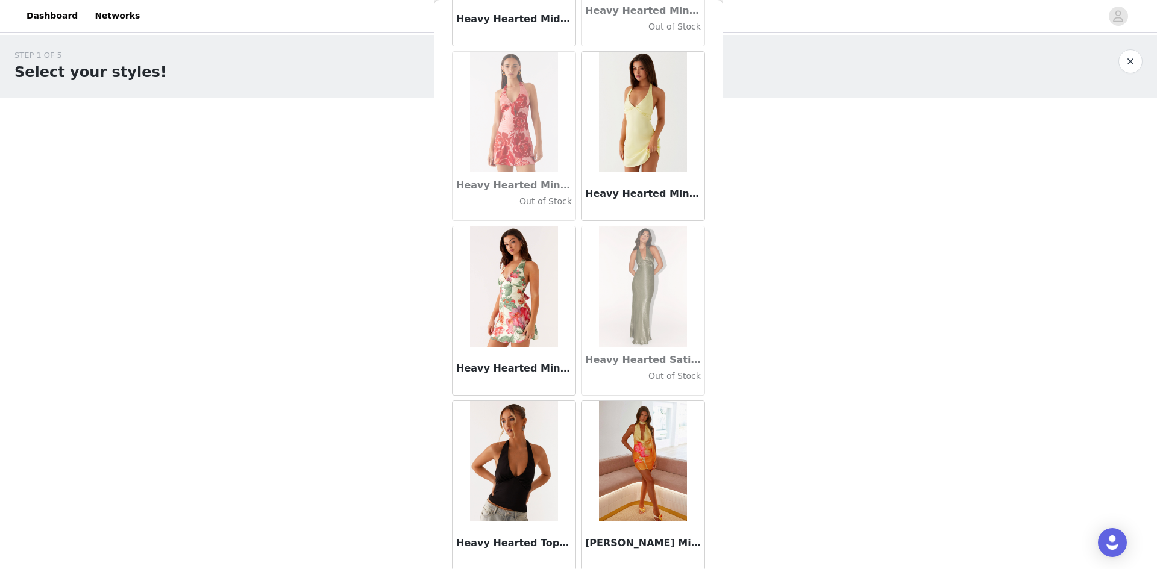
click at [509, 281] on img at bounding box center [513, 286] width 87 height 120
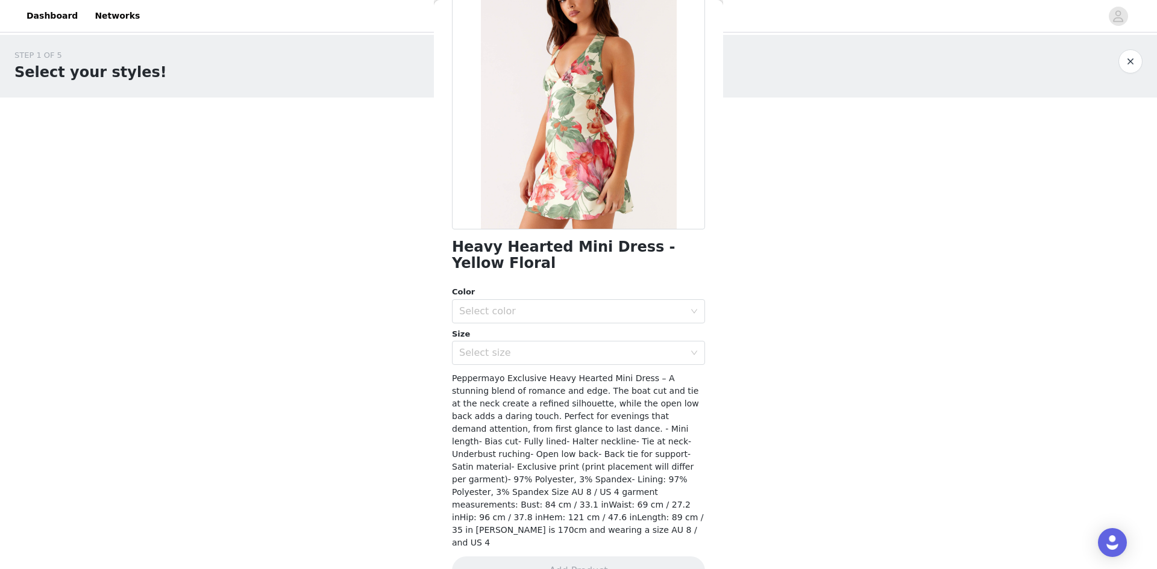
scroll to position [107, 0]
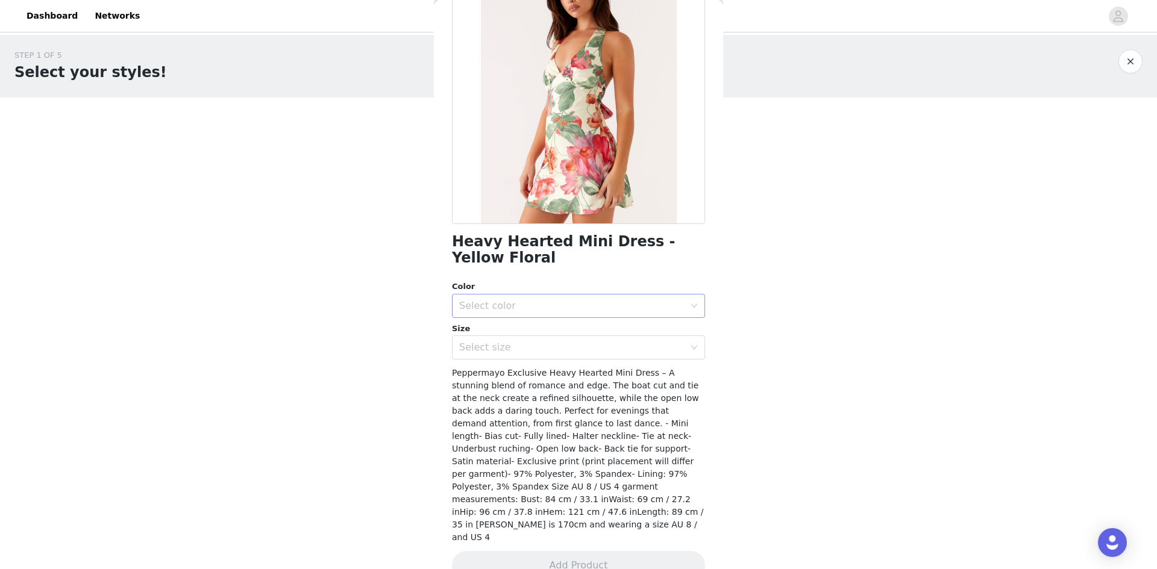
click at [531, 310] on div "Select color" at bounding box center [571, 306] width 225 height 12
click at [518, 332] on li "Yellow Floral" at bounding box center [574, 332] width 244 height 19
click at [523, 355] on div "Select size" at bounding box center [574, 347] width 231 height 23
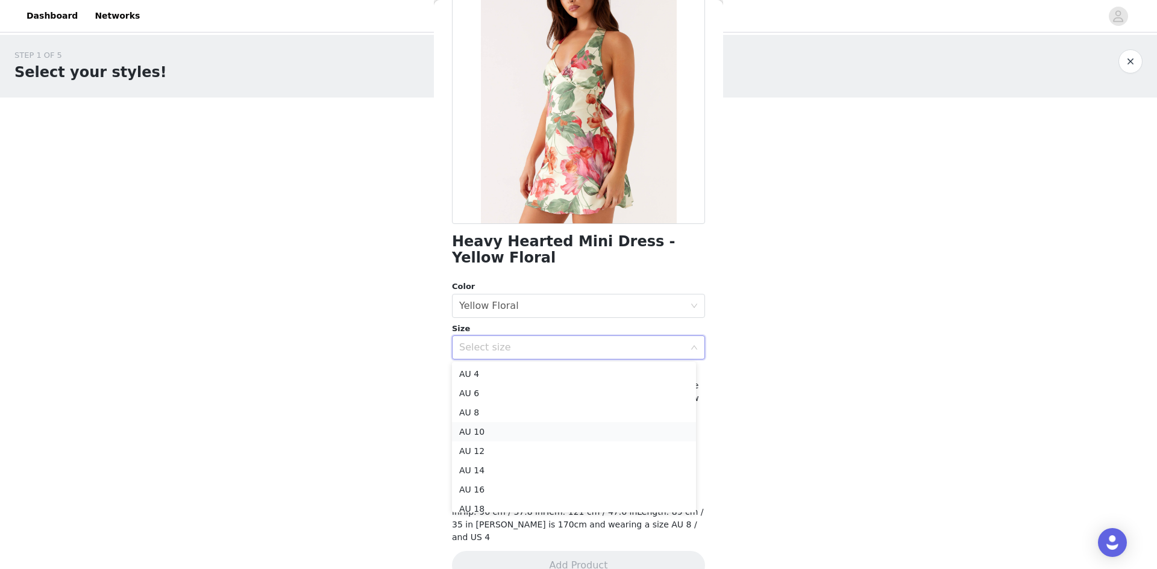
click at [502, 434] on li "AU 10" at bounding box center [574, 431] width 244 height 19
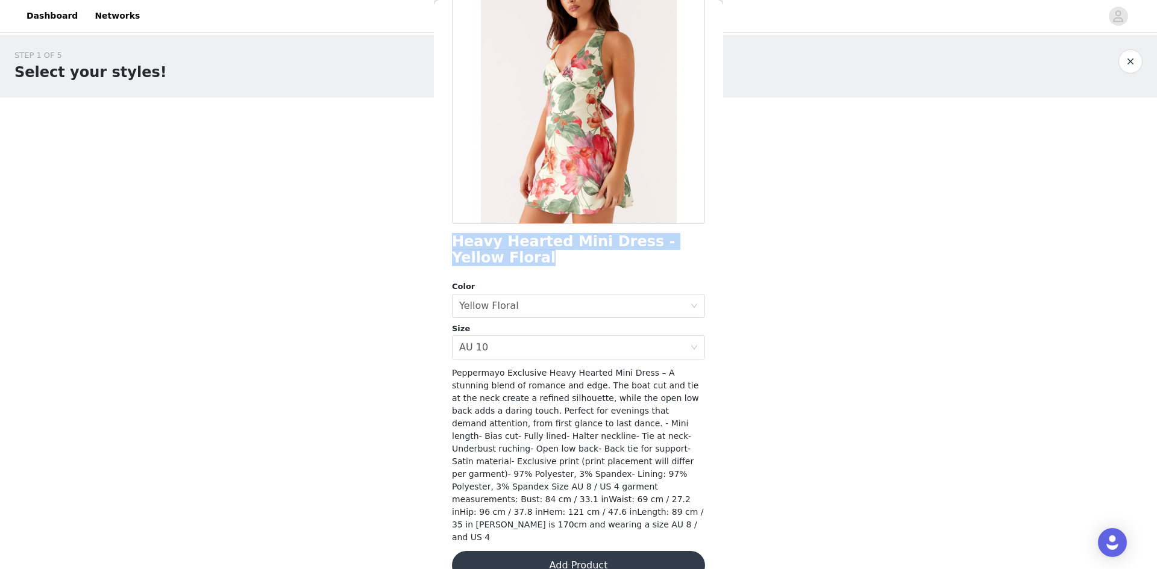
drag, startPoint x: 503, startPoint y: 257, endPoint x: 446, endPoint y: 231, distance: 62.0
click at [446, 231] on div "Back Heavy Hearted Mini Dress - Yellow Floral Color Select color Yellow Floral …" at bounding box center [578, 284] width 289 height 569
copy h1 "Heavy Hearted Mini Dress - Yellow Floral"
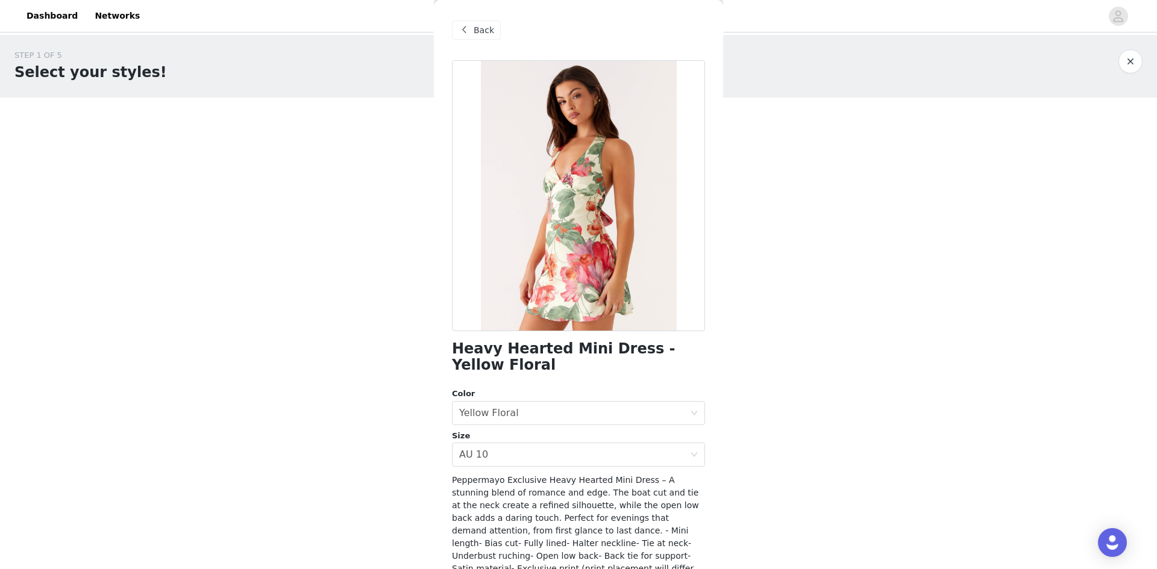
click at [472, 25] on div "Back" at bounding box center [476, 29] width 49 height 19
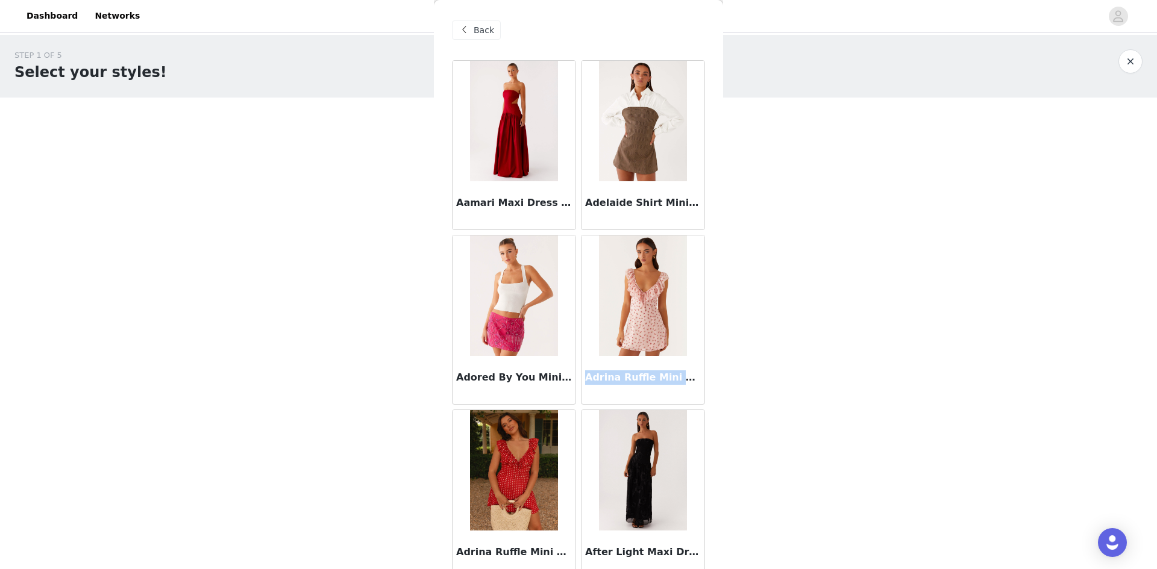
drag, startPoint x: 579, startPoint y: 377, endPoint x: 678, endPoint y: 376, distance: 98.8
click at [678, 376] on div "Adrina Ruffle Mini Dress - Pink Flower" at bounding box center [642, 380] width 123 height 48
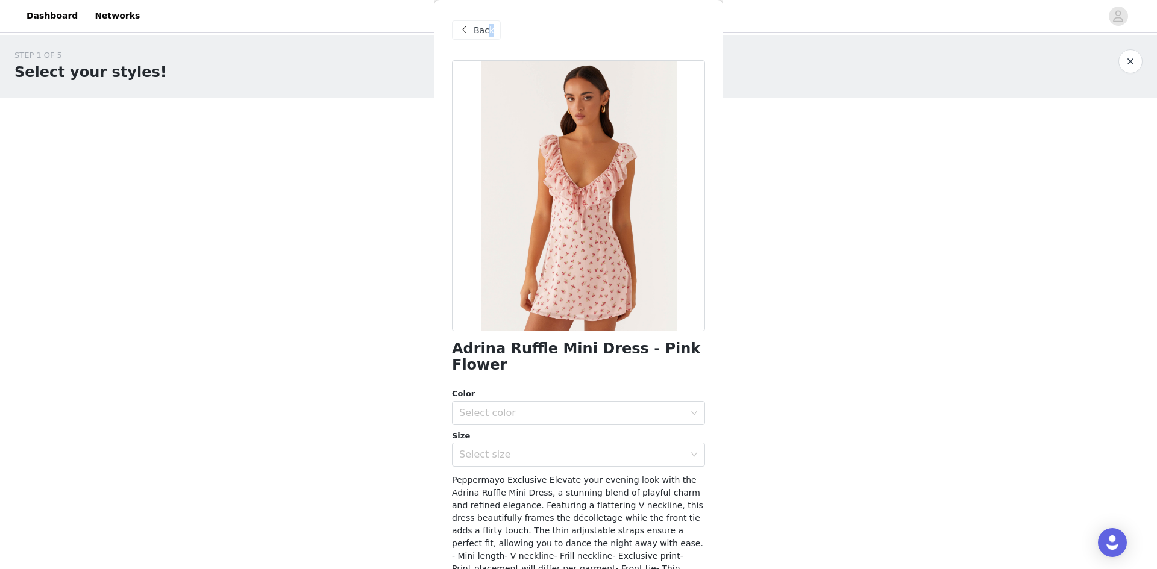
drag, startPoint x: 485, startPoint y: 32, endPoint x: 685, endPoint y: 157, distance: 236.5
click at [628, 94] on div "Back Adrina Ruffle Mini Dress - Pink Flower Color Select color Size Select size…" at bounding box center [578, 284] width 289 height 569
click at [481, 25] on span "Back" at bounding box center [483, 30] width 20 height 13
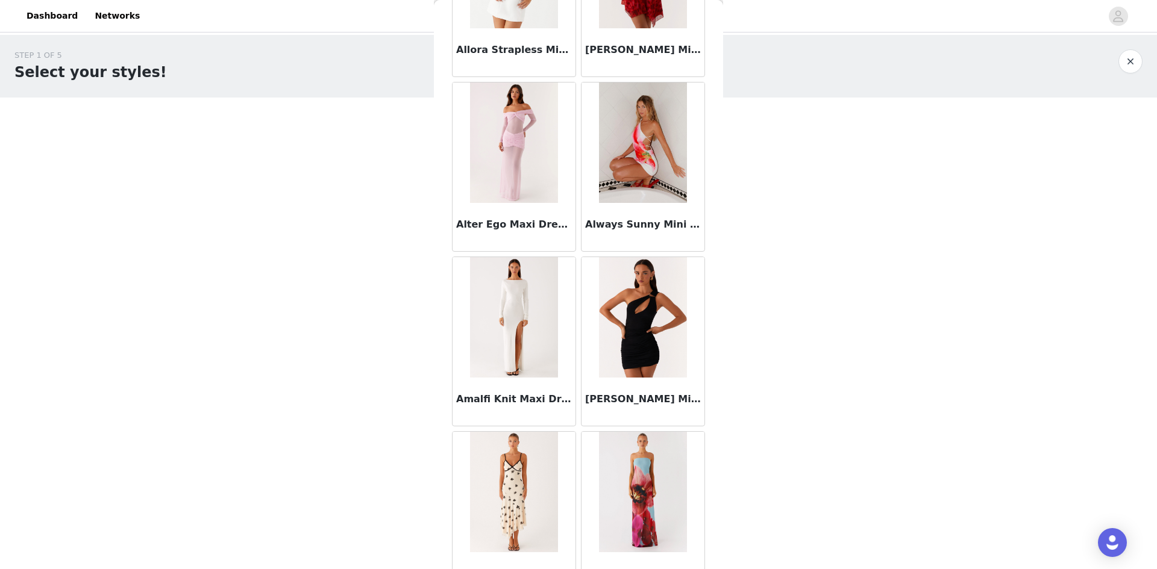
scroll to position [3072, 0]
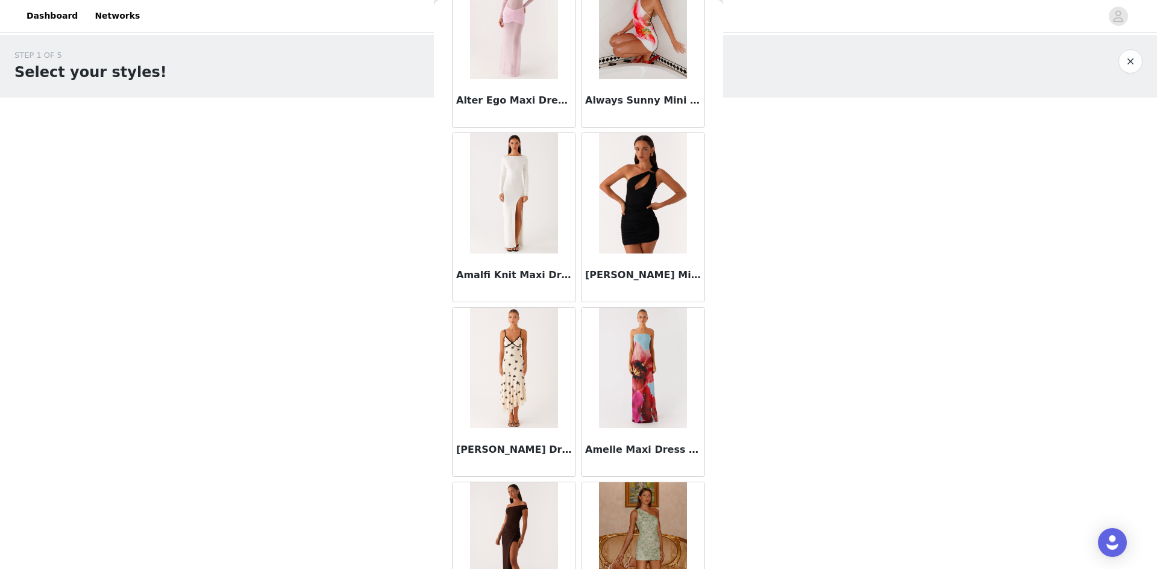
click at [506, 371] on img at bounding box center [513, 368] width 87 height 120
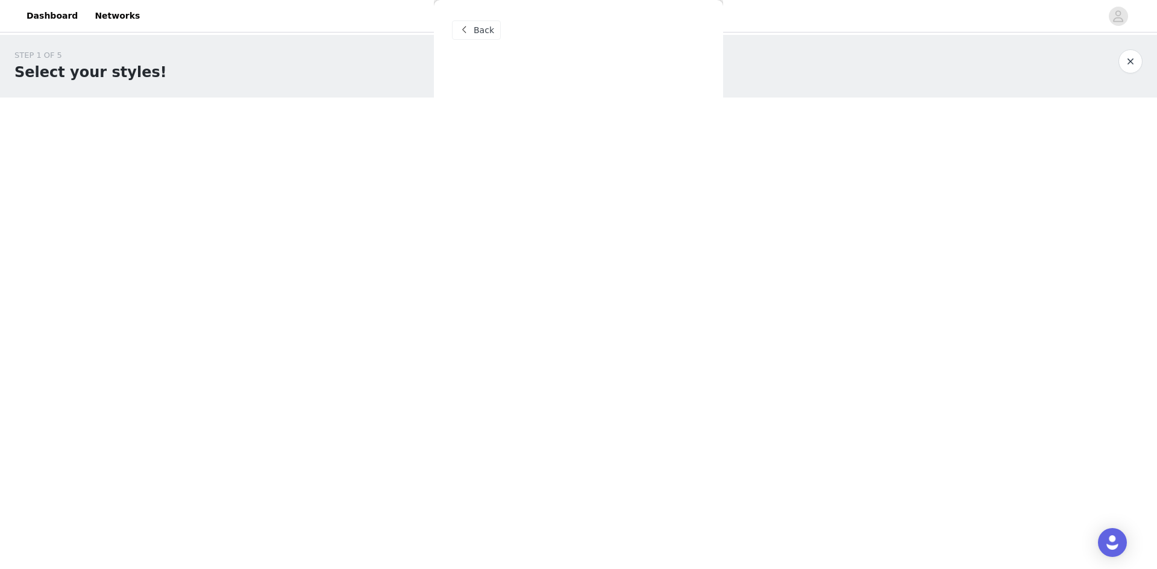
scroll to position [0, 0]
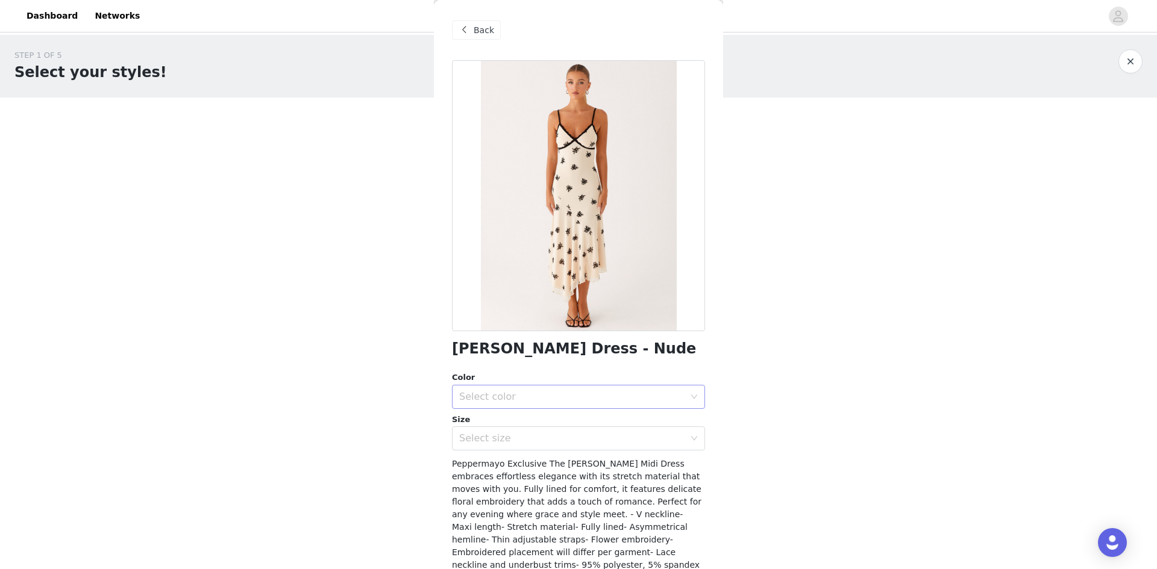
click at [518, 395] on div "Select color" at bounding box center [571, 397] width 225 height 12
click at [503, 422] on li "Nude" at bounding box center [574, 423] width 244 height 19
click at [500, 439] on div "Select size" at bounding box center [571, 438] width 225 height 12
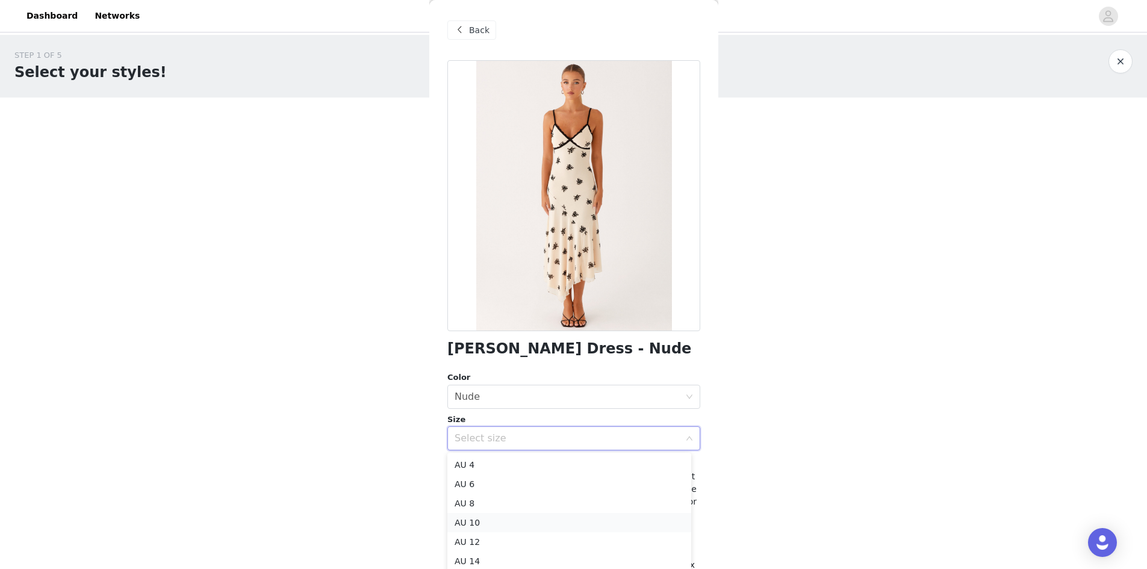
click at [481, 521] on li "AU 10" at bounding box center [570, 522] width 244 height 19
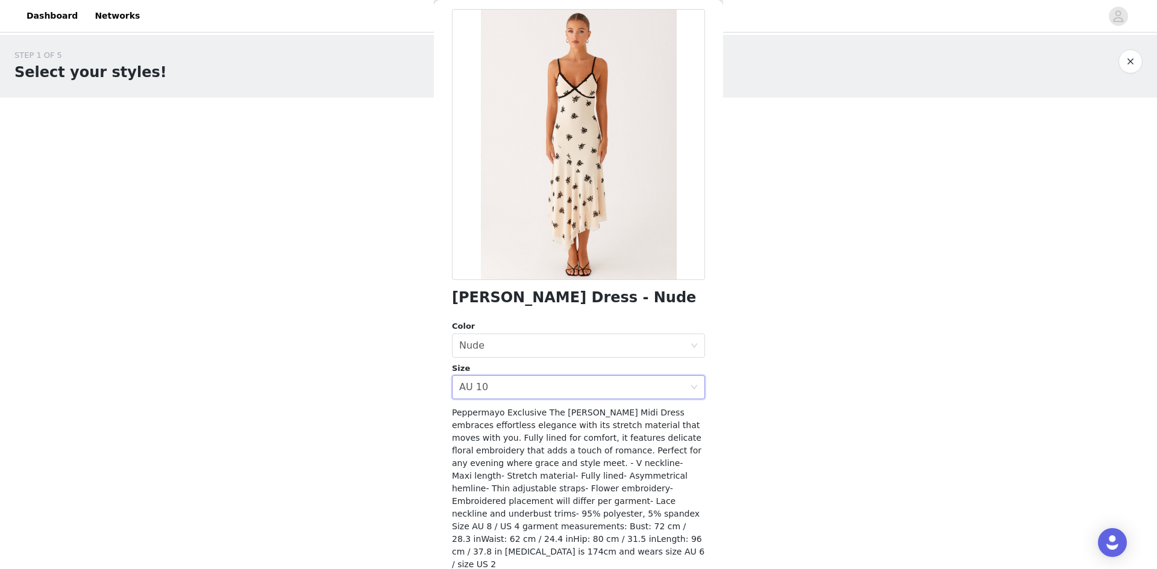
scroll to position [78, 0]
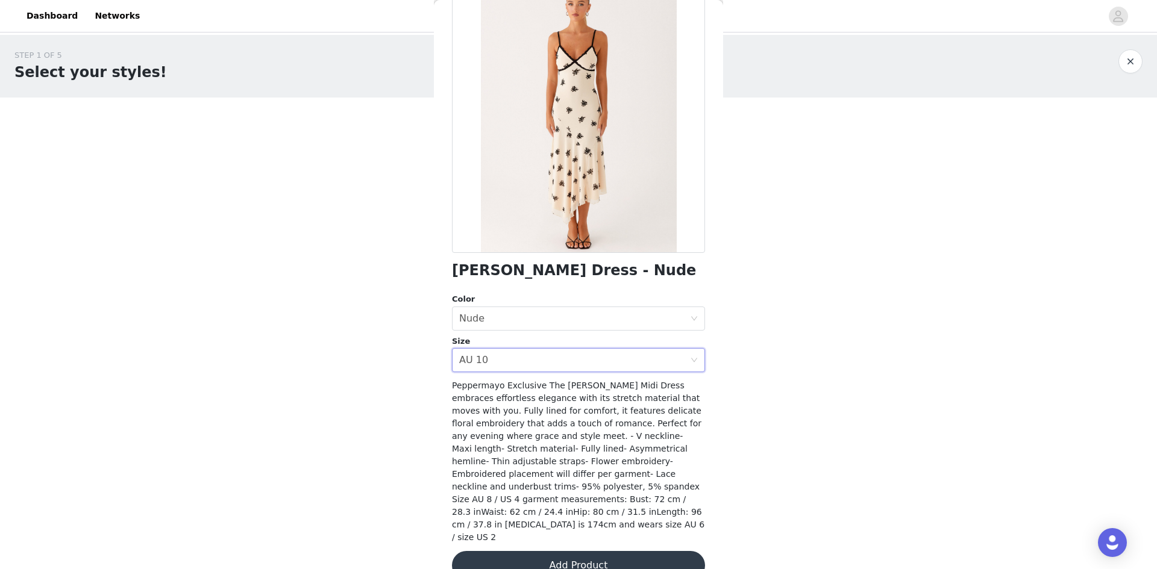
click at [605, 551] on button "Add Product" at bounding box center [578, 565] width 253 height 29
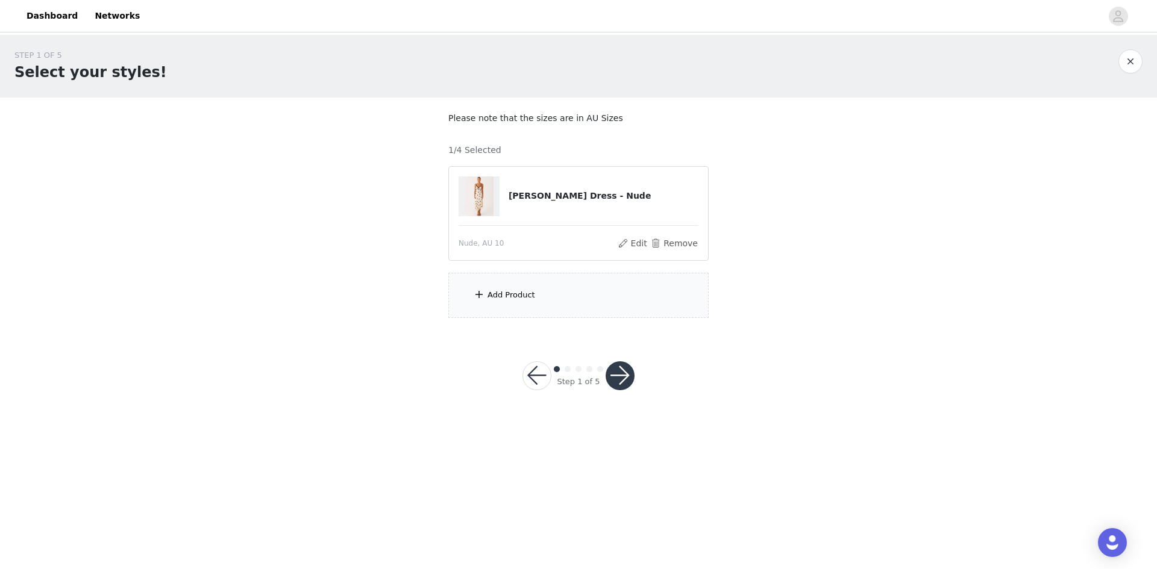
click at [597, 299] on div "Add Product" at bounding box center [578, 295] width 260 height 45
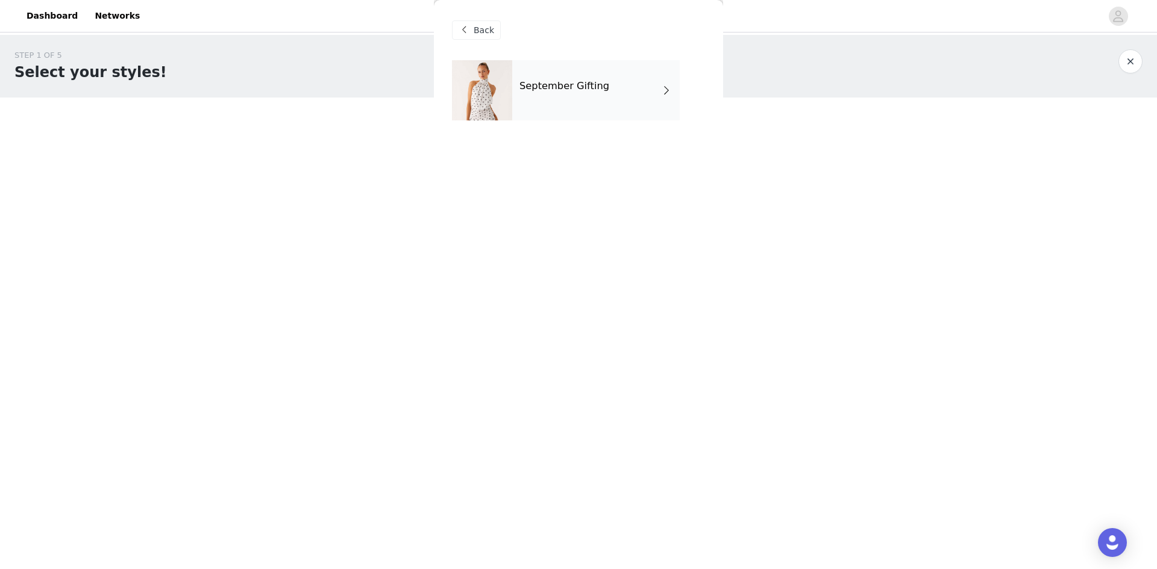
click at [597, 96] on div "September Gifting" at bounding box center [595, 90] width 167 height 60
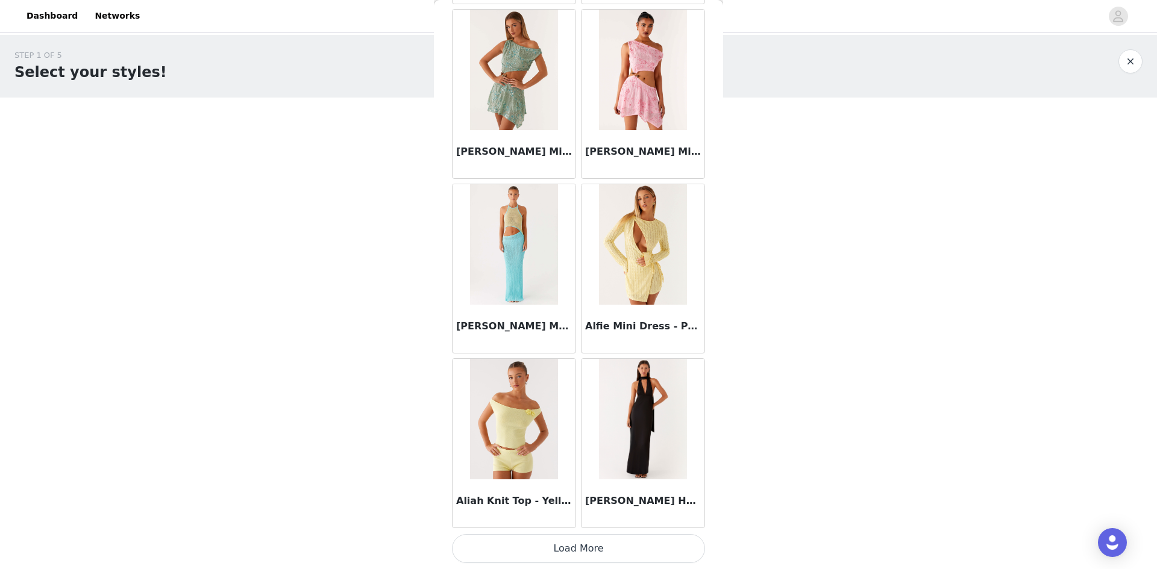
click at [576, 544] on button "Load More" at bounding box center [578, 548] width 253 height 29
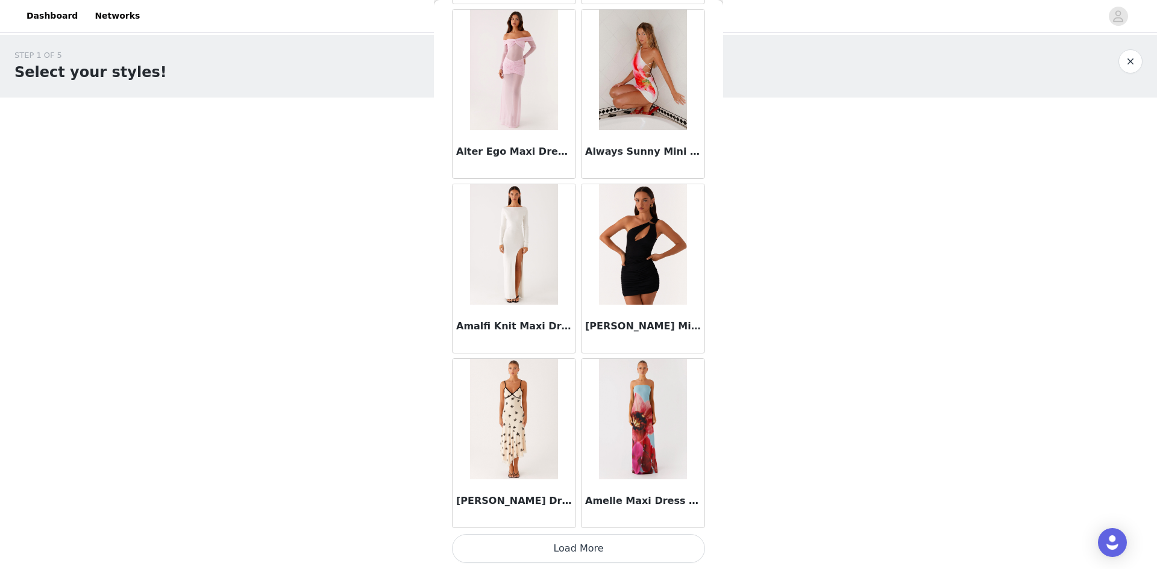
click at [602, 552] on button "Load More" at bounding box center [578, 548] width 253 height 29
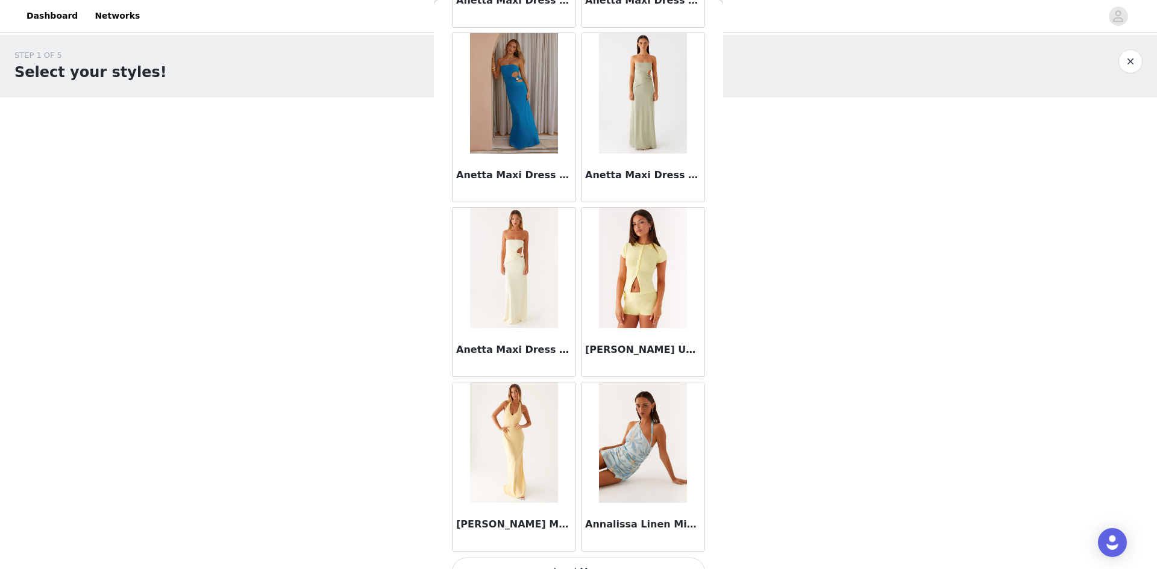
scroll to position [4768, 0]
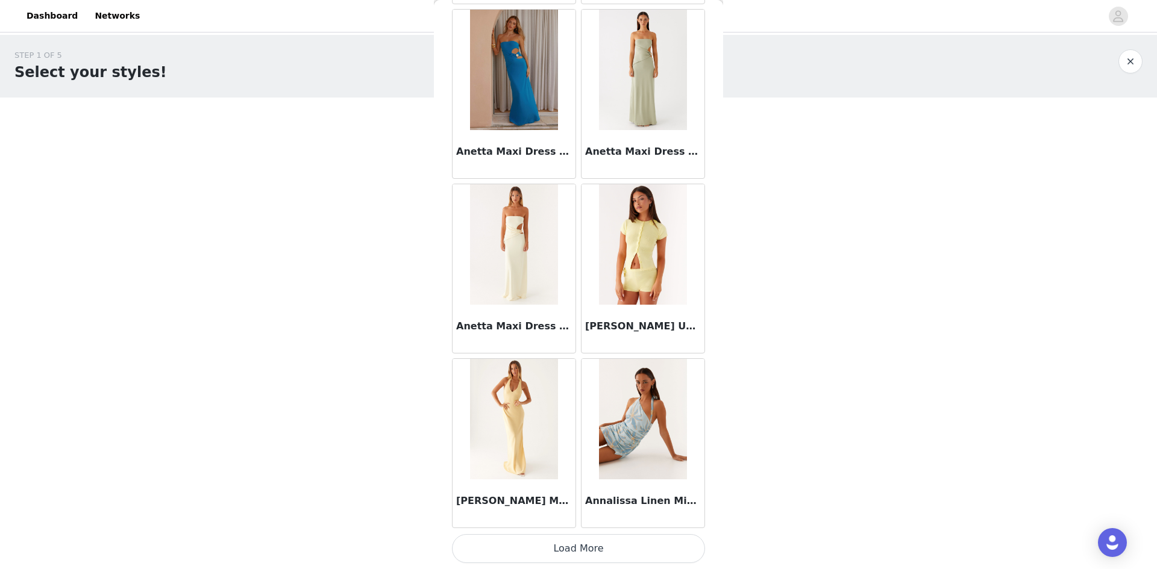
click at [573, 545] on button "Load More" at bounding box center [578, 548] width 253 height 29
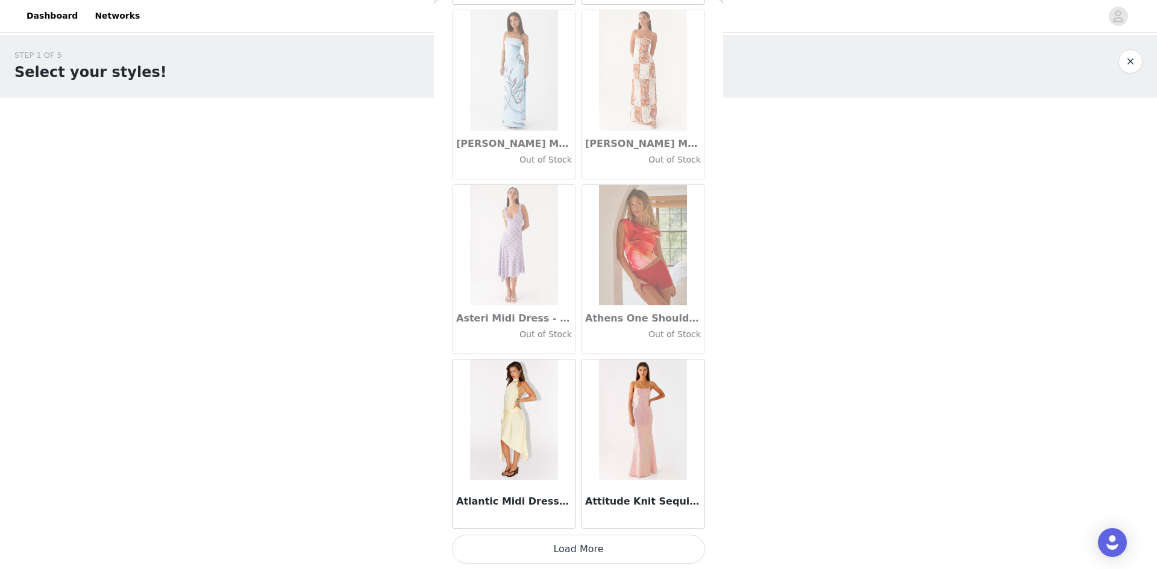
scroll to position [6515, 0]
click at [582, 547] on button "Load More" at bounding box center [578, 548] width 253 height 29
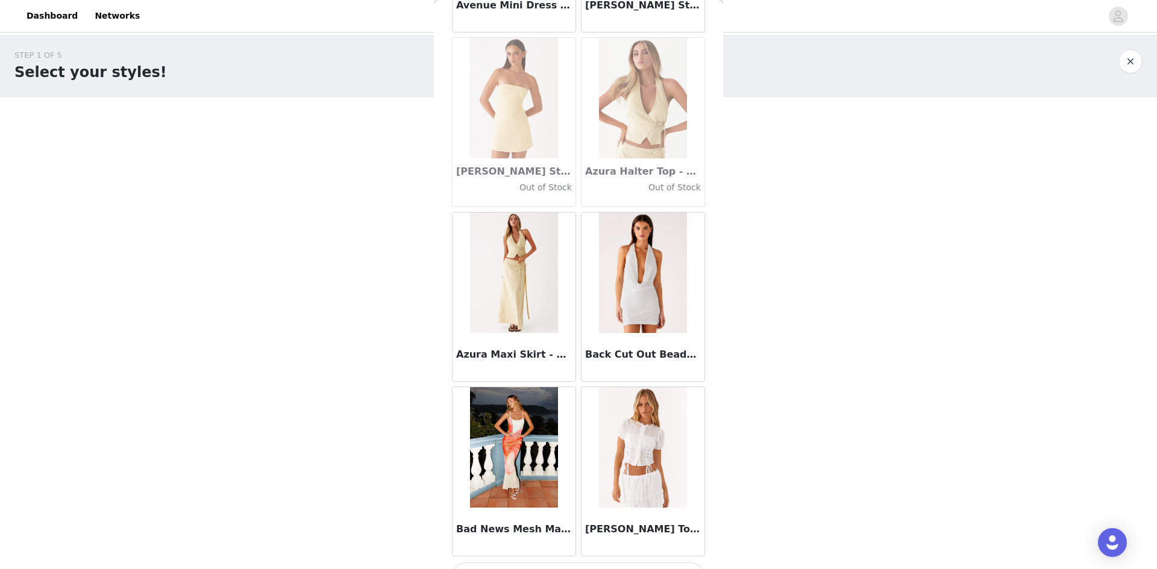
scroll to position [8261, 0]
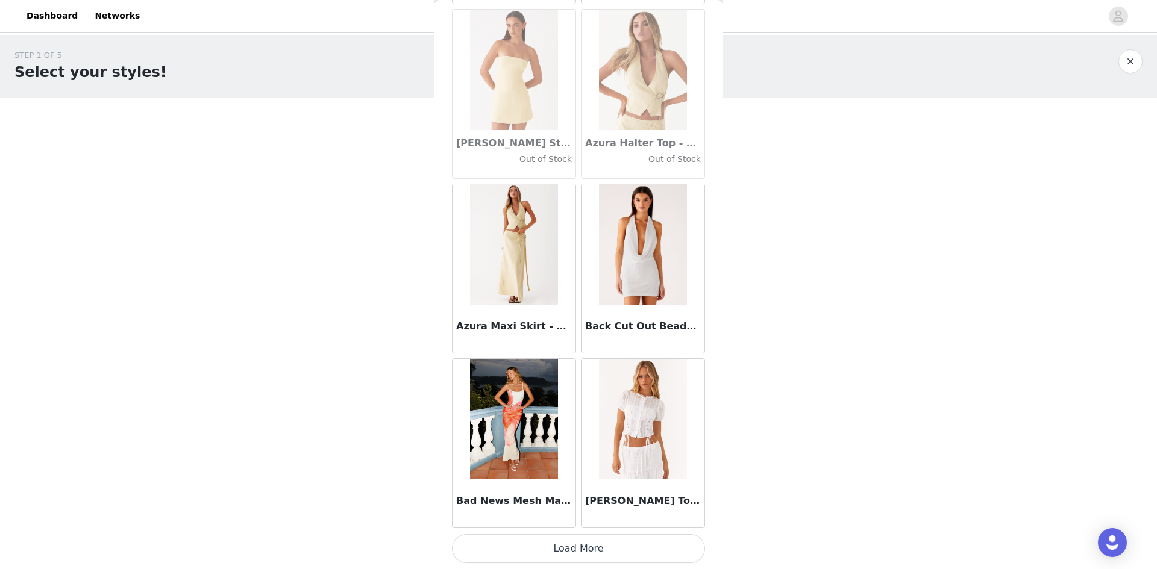
click at [576, 548] on button "Load More" at bounding box center [578, 548] width 253 height 29
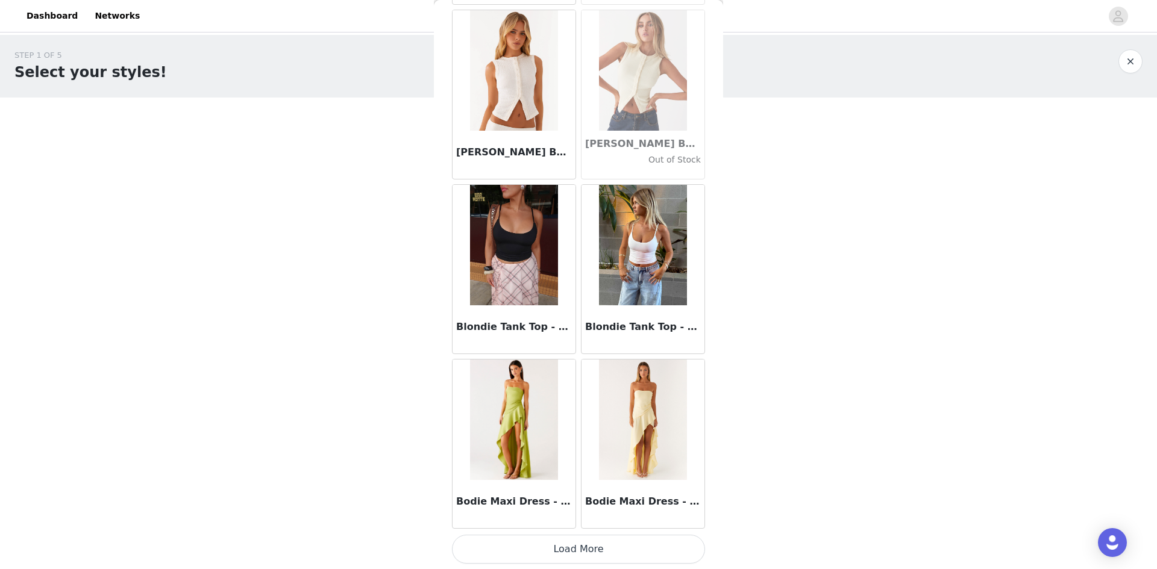
scroll to position [10008, 0]
click at [565, 545] on button "Load More" at bounding box center [578, 548] width 253 height 29
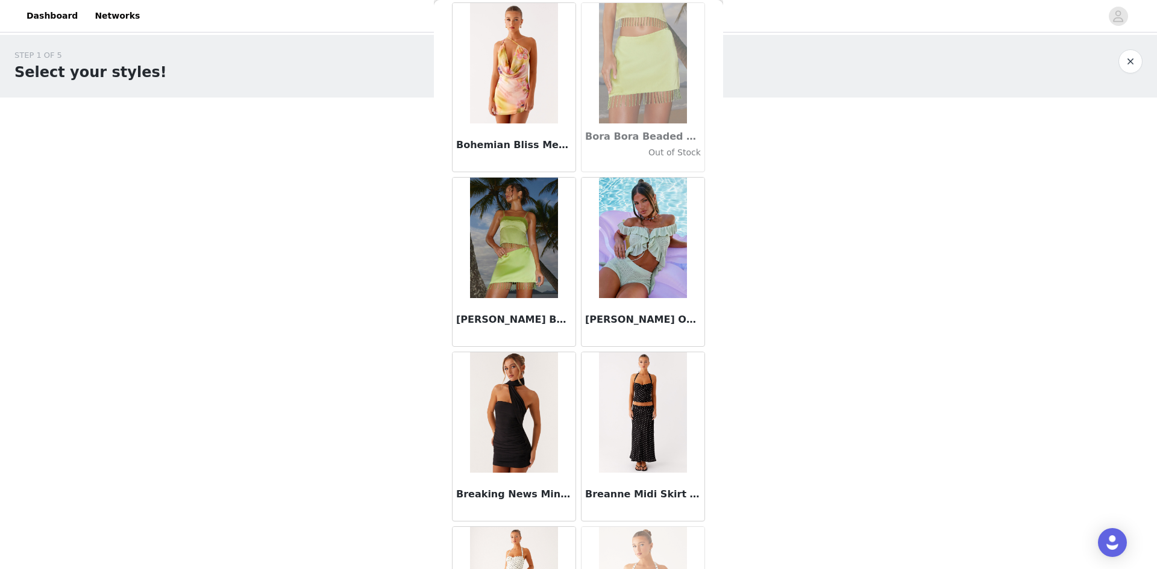
scroll to position [10550, 0]
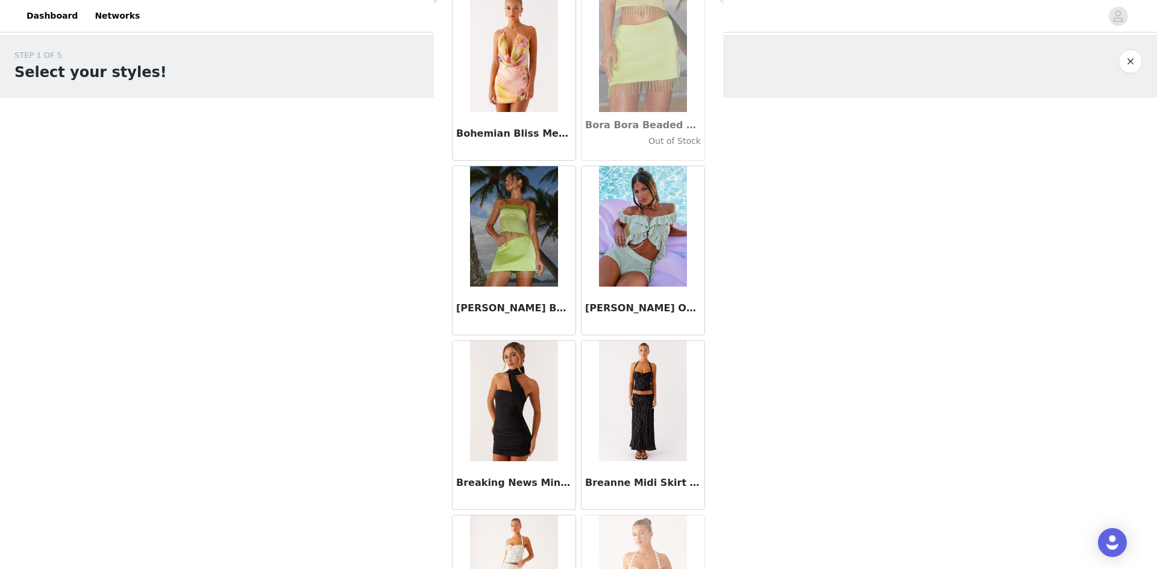
click at [643, 418] on img at bounding box center [642, 401] width 87 height 120
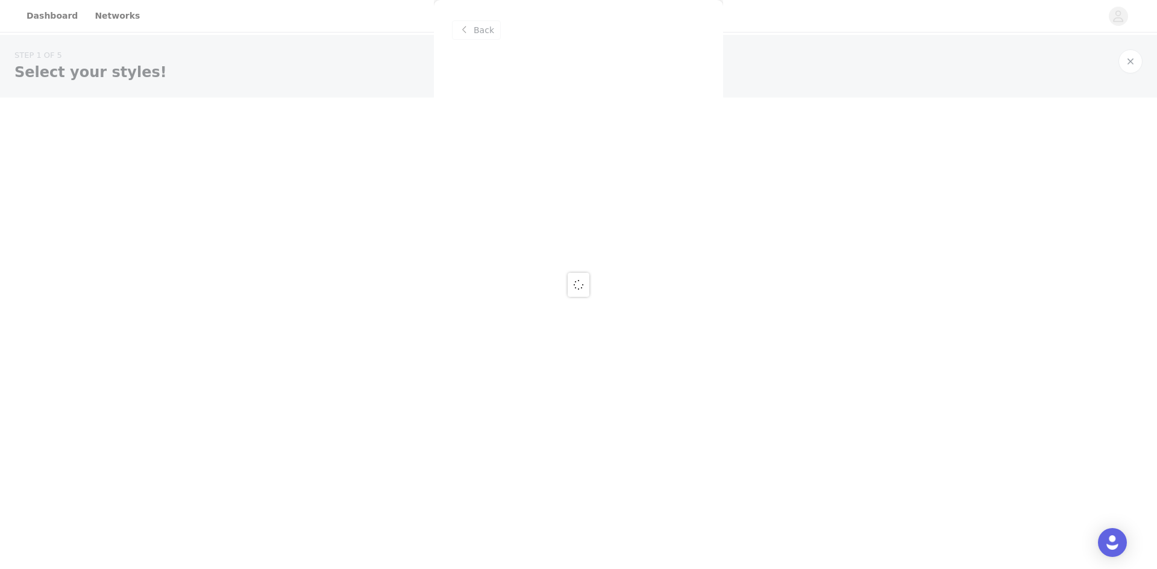
scroll to position [0, 0]
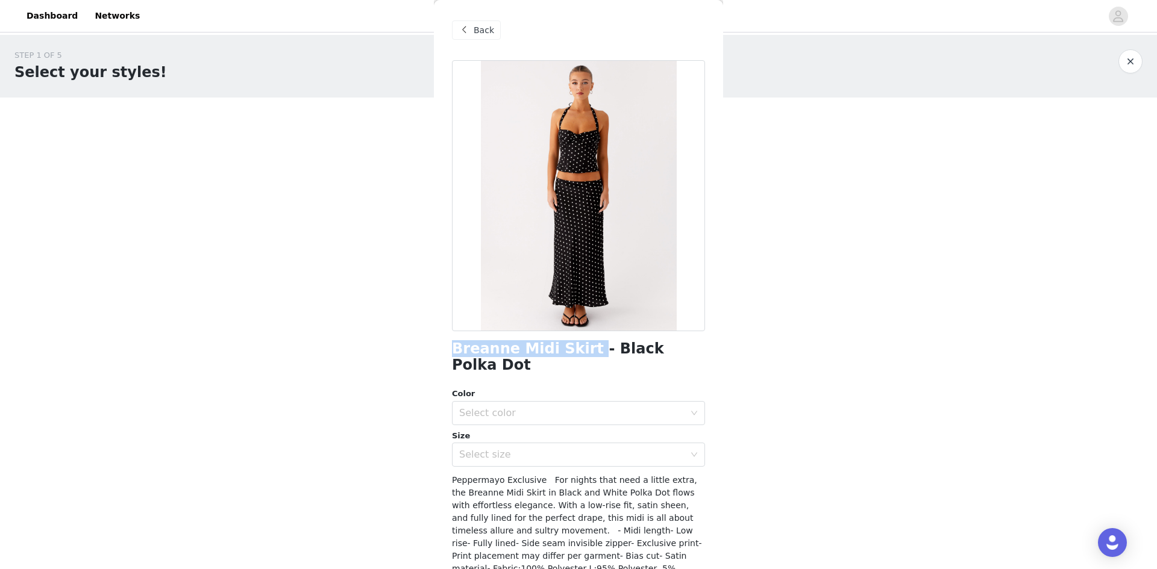
drag, startPoint x: 454, startPoint y: 347, endPoint x: 557, endPoint y: 350, distance: 102.4
click at [576, 348] on h1 "Breanne Midi Skirt - Black Polka Dot" at bounding box center [578, 357] width 253 height 33
copy h1 "Breanne Midi Skirt"
click at [467, 20] on div "Back" at bounding box center [578, 30] width 253 height 60
click at [471, 26] on div "Back" at bounding box center [476, 29] width 49 height 19
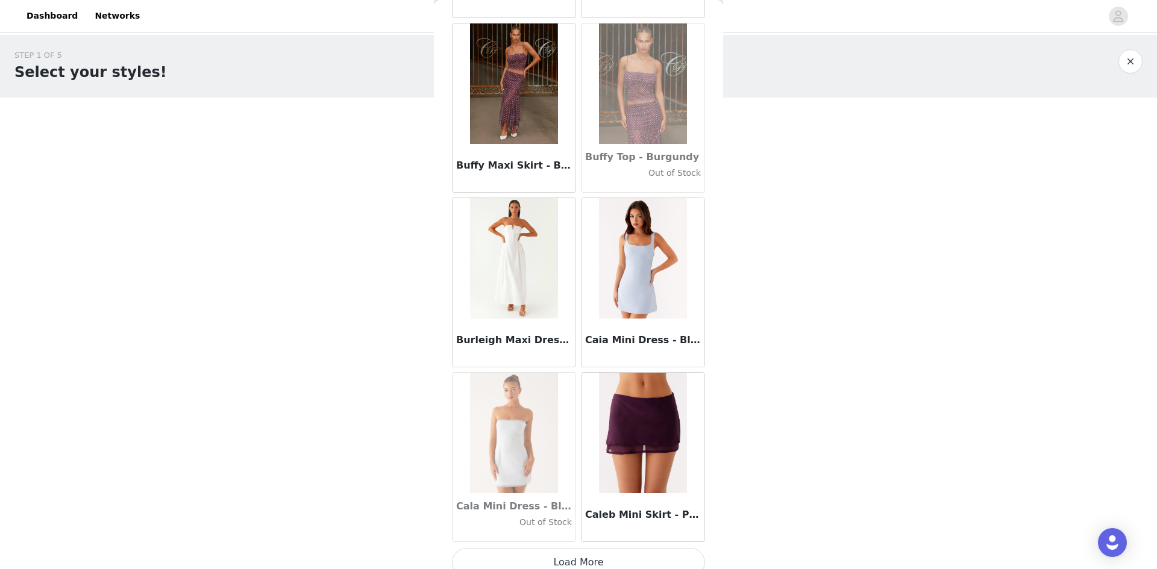
scroll to position [11755, 0]
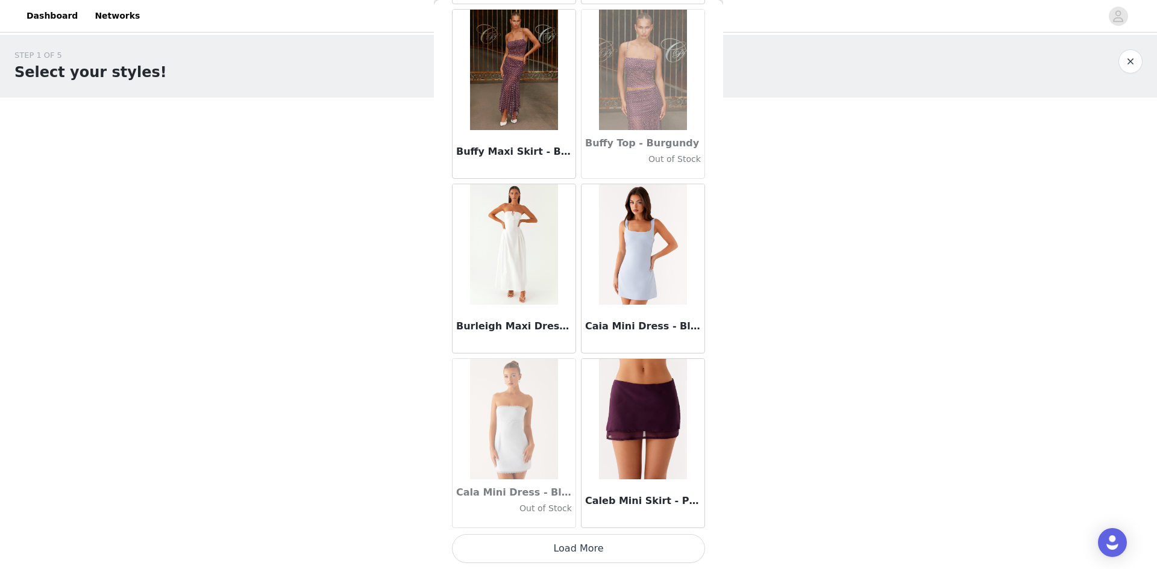
click at [548, 548] on button "Load More" at bounding box center [578, 548] width 253 height 29
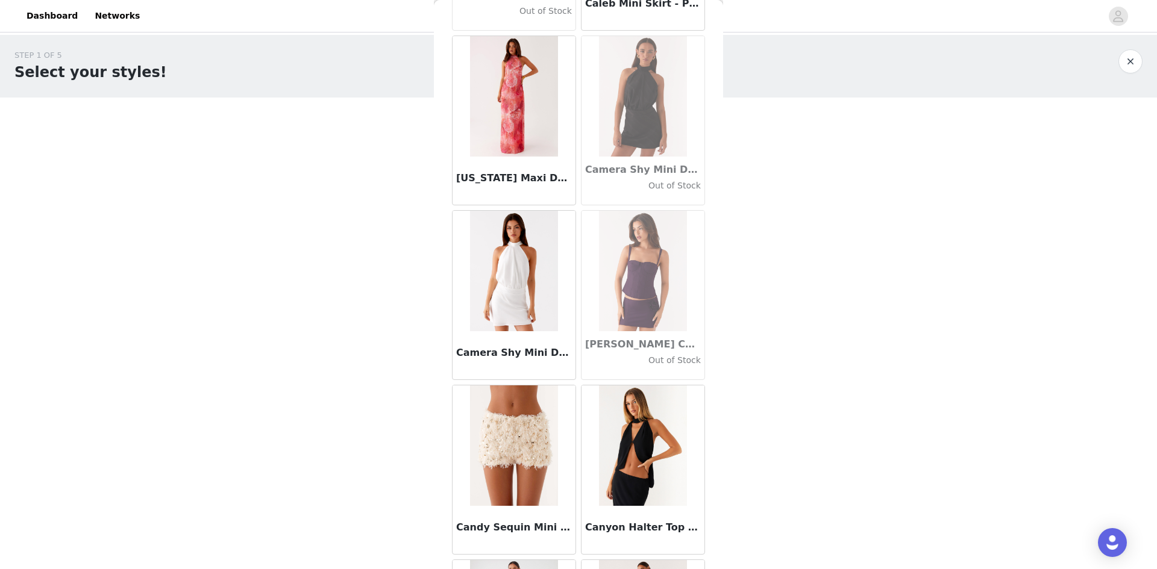
scroll to position [12297, 0]
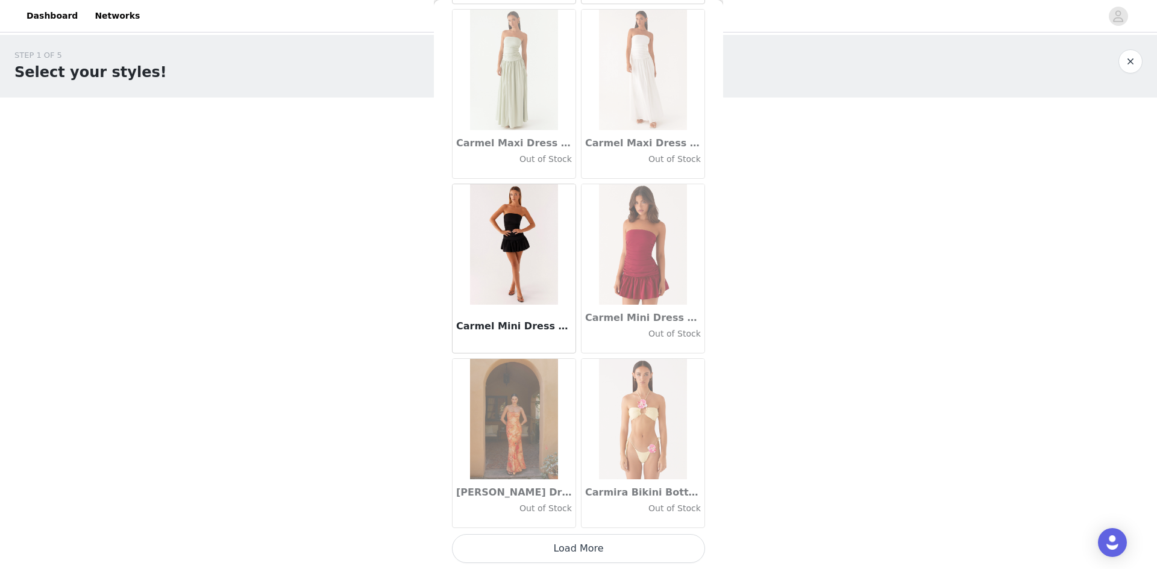
click at [587, 545] on button "Load More" at bounding box center [578, 548] width 253 height 29
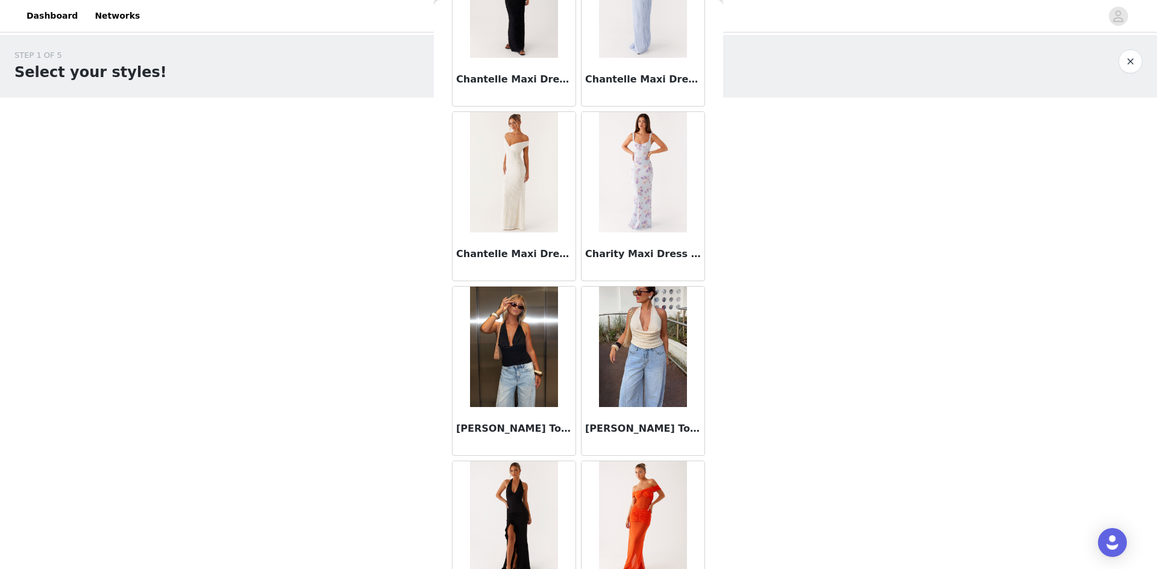
scroll to position [15249, 0]
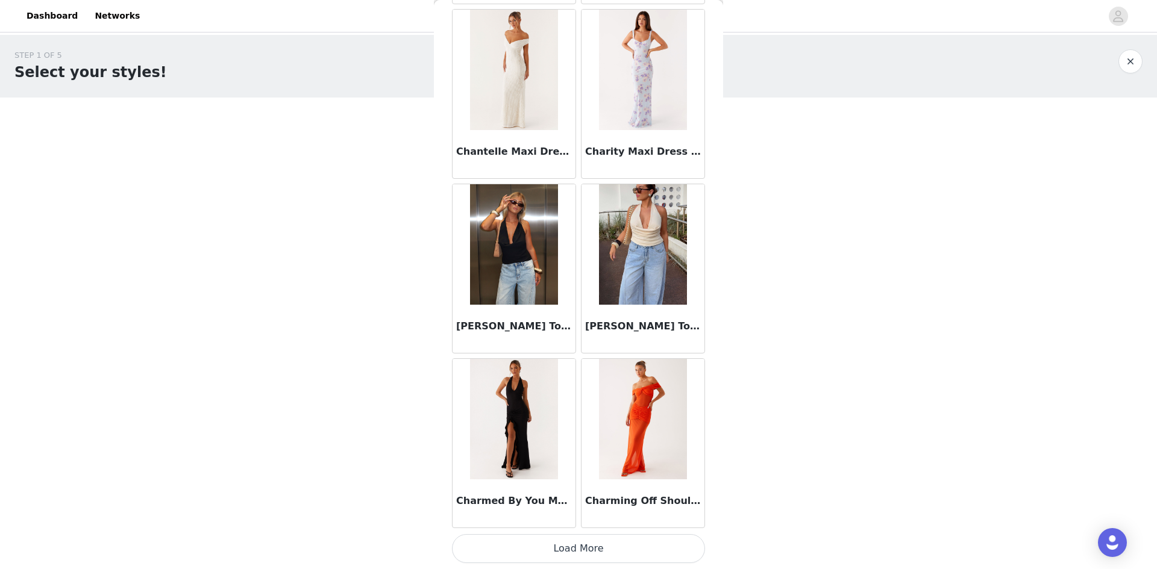
click at [566, 544] on button "Load More" at bounding box center [578, 548] width 253 height 29
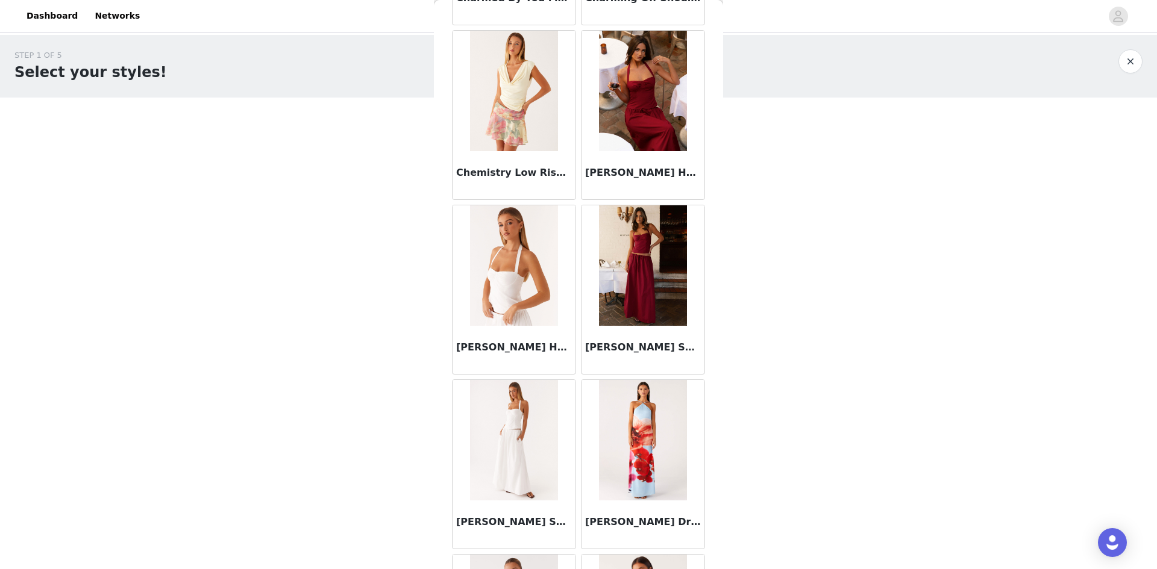
scroll to position [15731, 0]
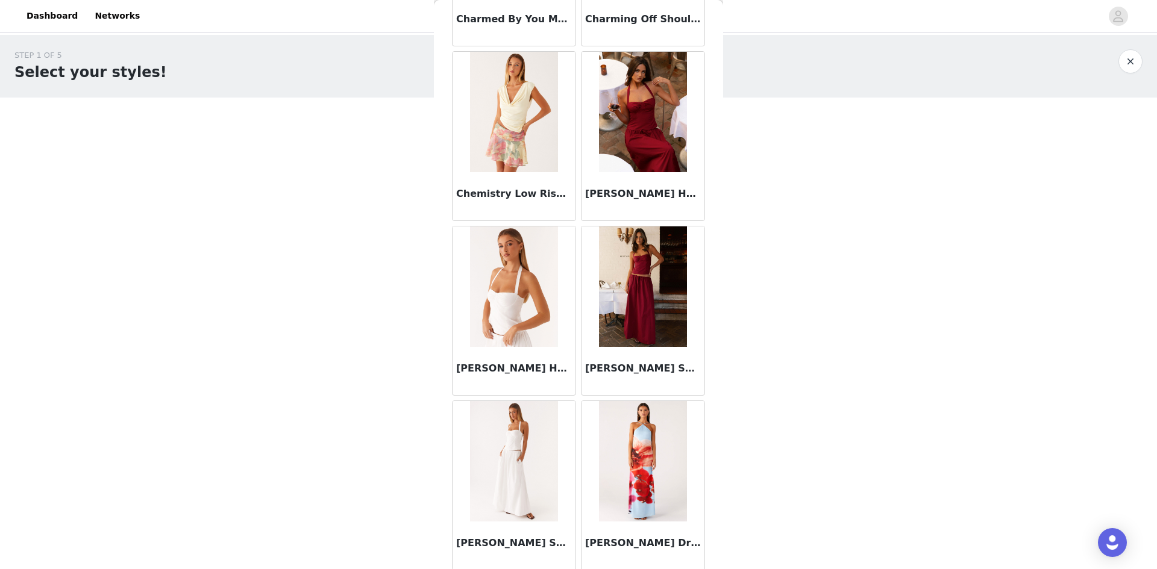
click at [540, 151] on img at bounding box center [513, 112] width 87 height 120
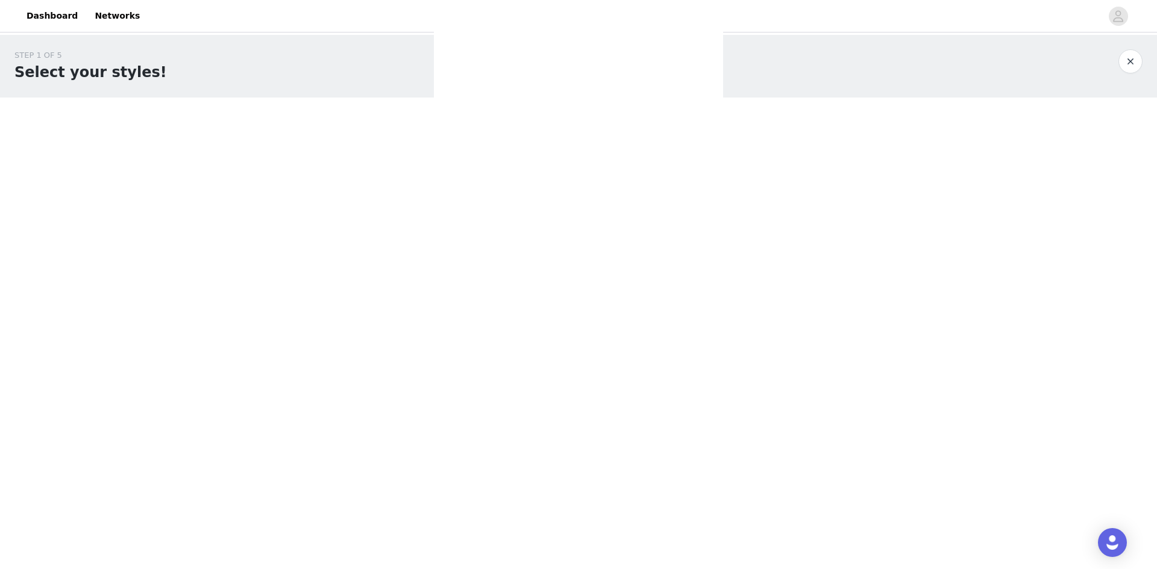
scroll to position [0, 0]
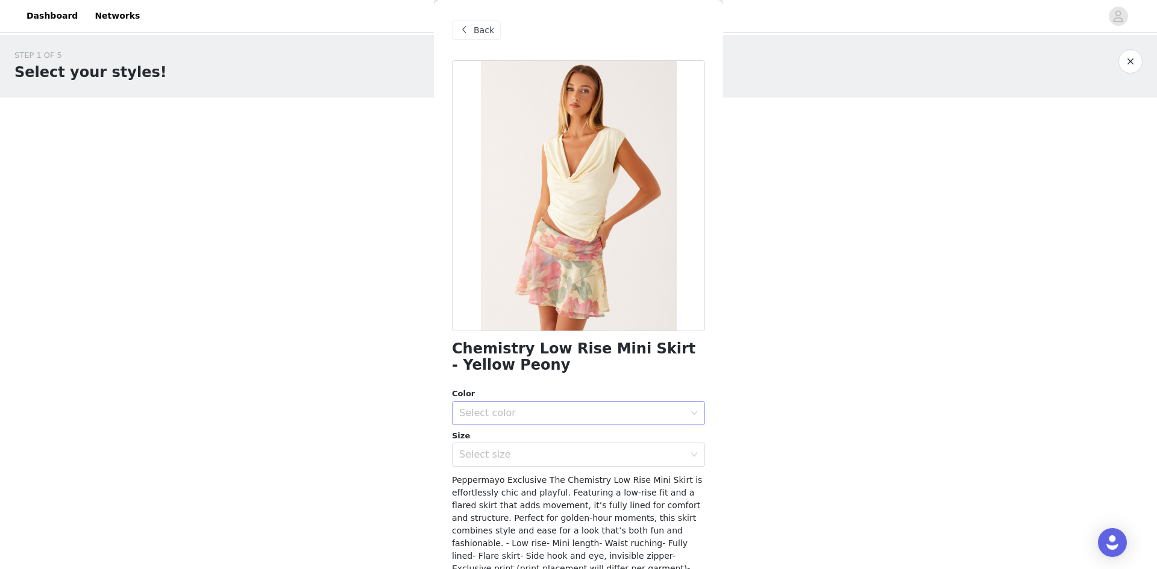
click at [536, 415] on div "Select color" at bounding box center [571, 413] width 225 height 12
click at [532, 439] on li "Yellow/Pink Floral" at bounding box center [574, 439] width 244 height 19
click at [535, 458] on div "Select size" at bounding box center [571, 455] width 225 height 12
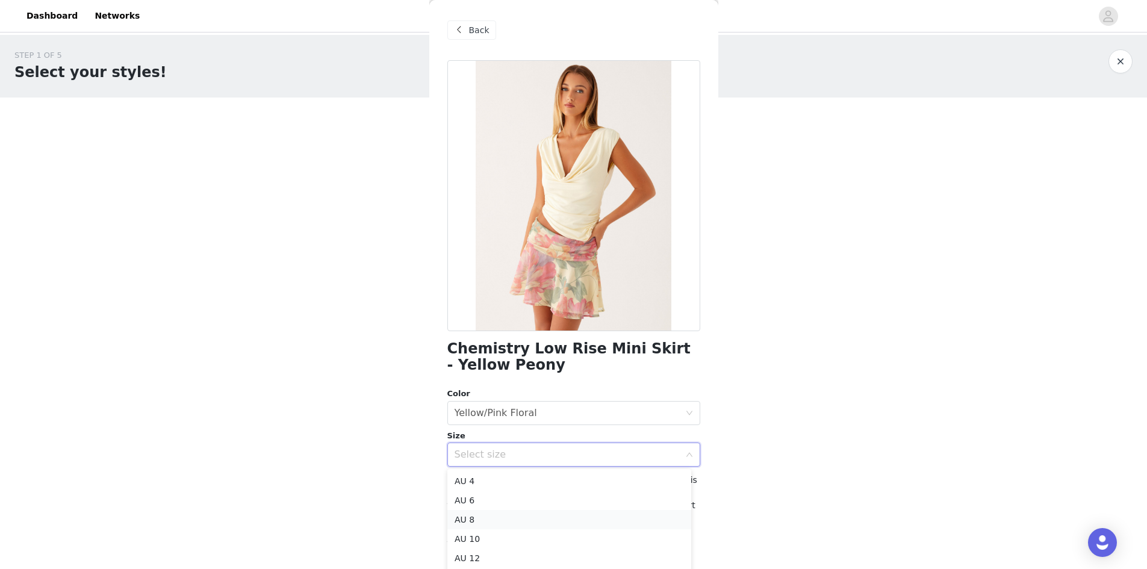
click at [491, 517] on li "AU 8" at bounding box center [570, 519] width 244 height 19
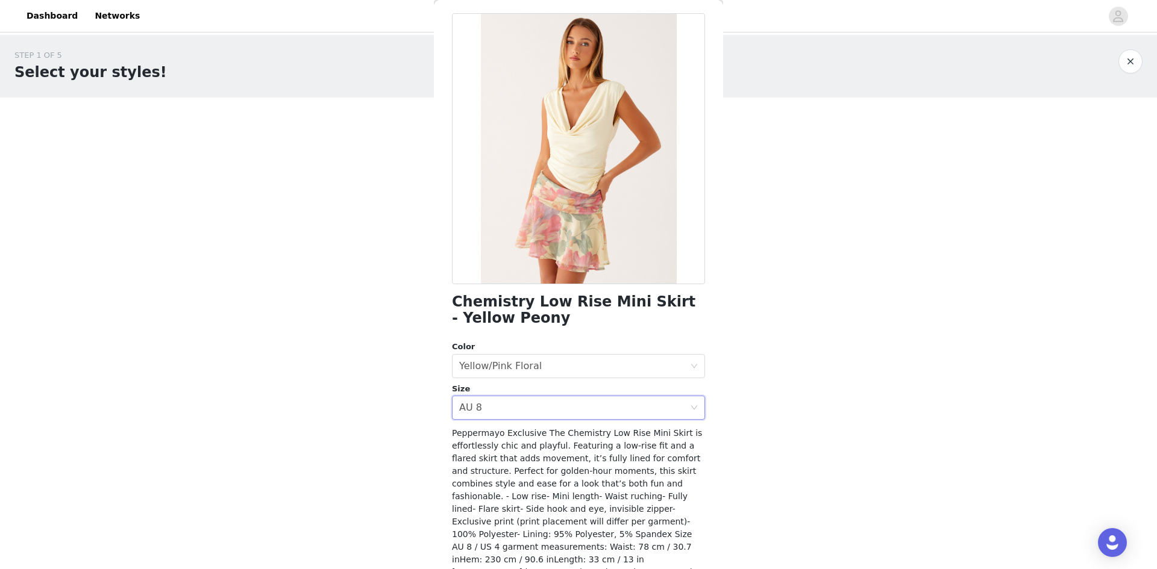
scroll to position [95, 0]
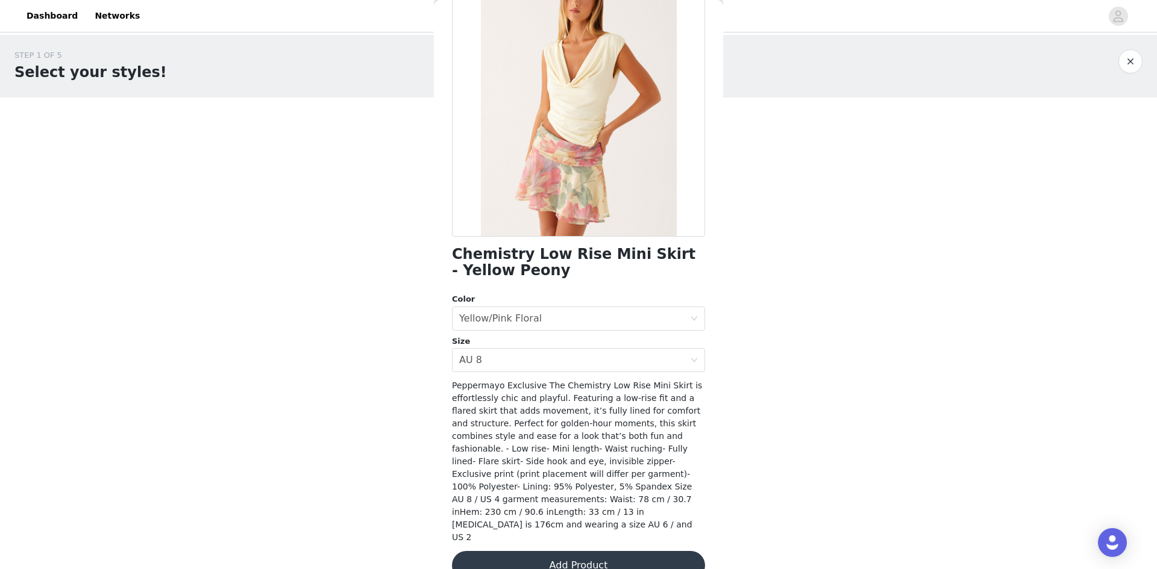
click at [572, 551] on button "Add Product" at bounding box center [578, 565] width 253 height 29
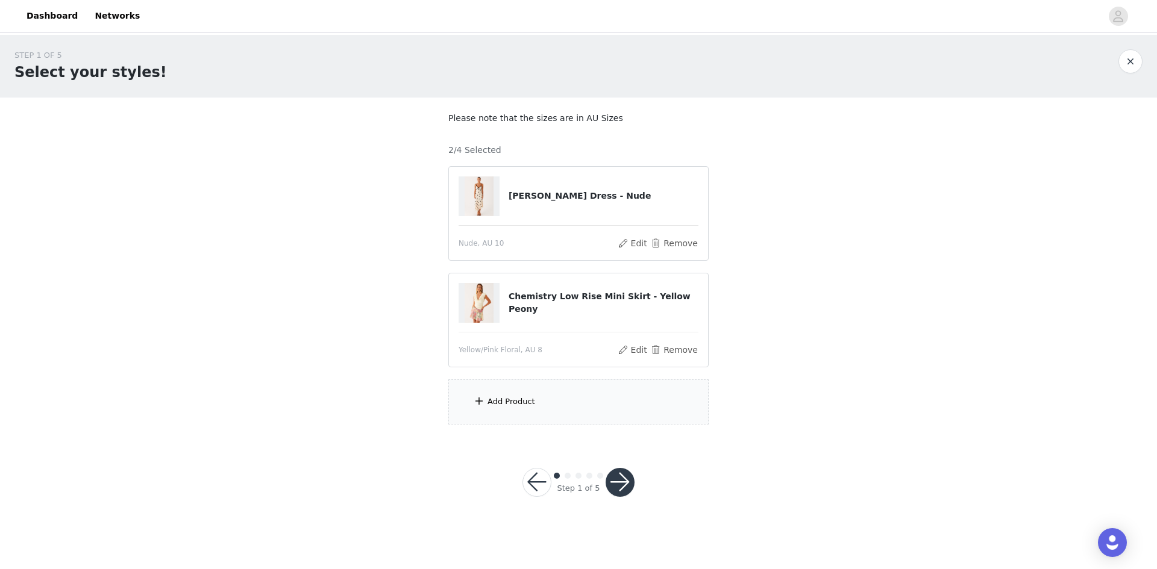
click at [505, 392] on div "Add Product" at bounding box center [578, 401] width 260 height 45
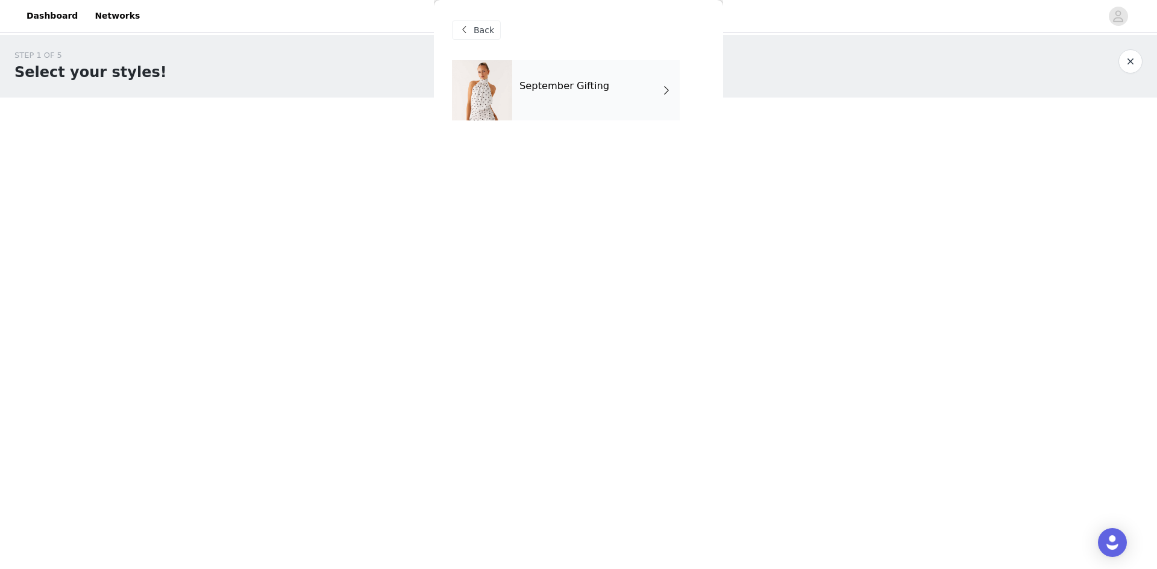
click at [561, 104] on div "September Gifting" at bounding box center [595, 90] width 167 height 60
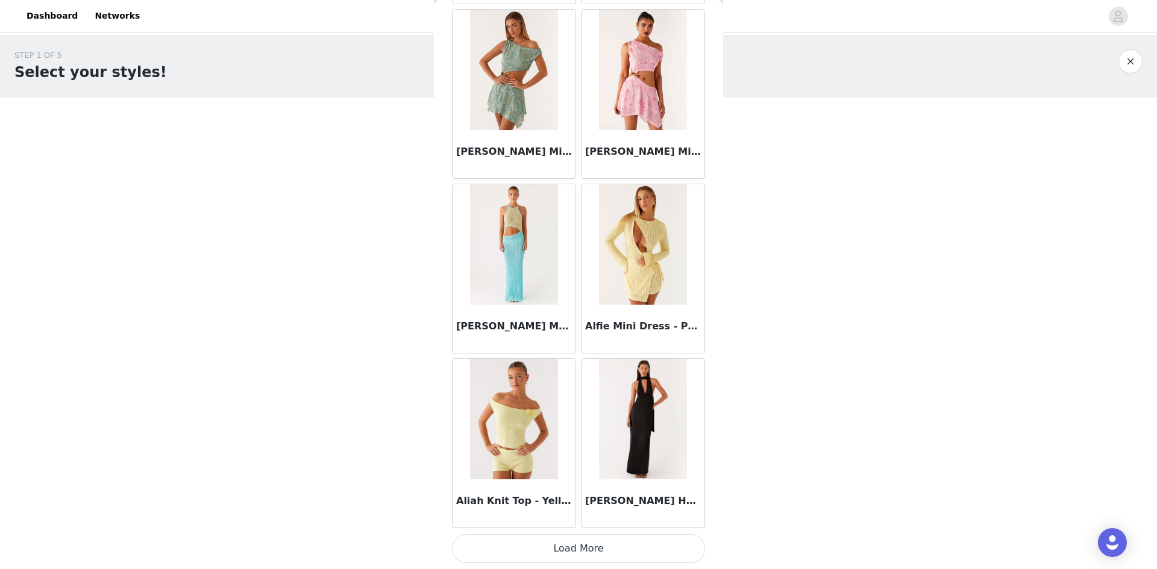
click at [602, 543] on button "Load More" at bounding box center [578, 548] width 253 height 29
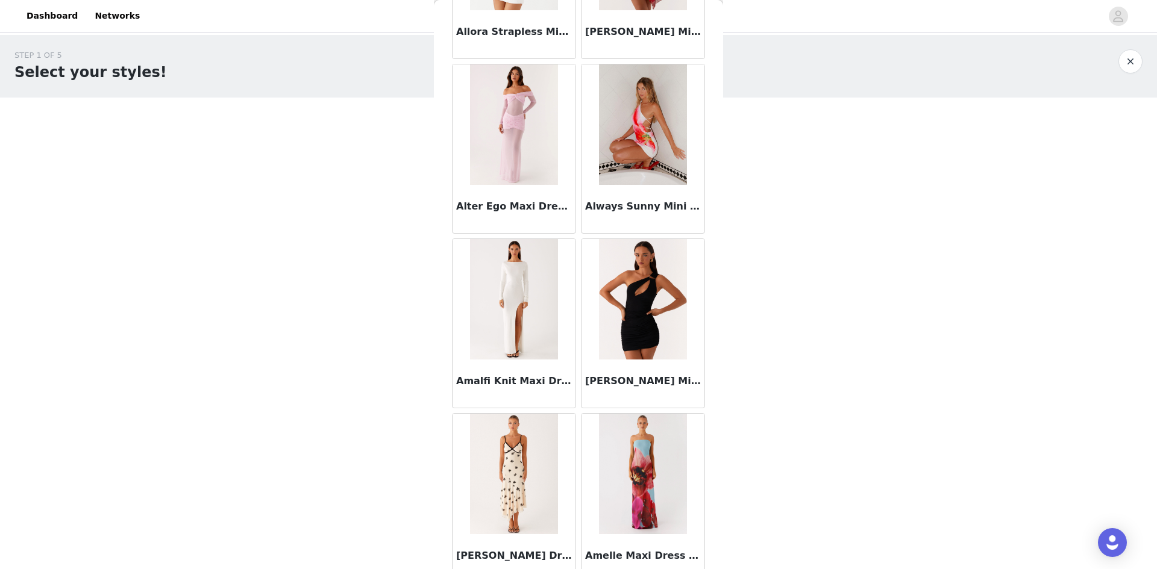
scroll to position [3021, 0]
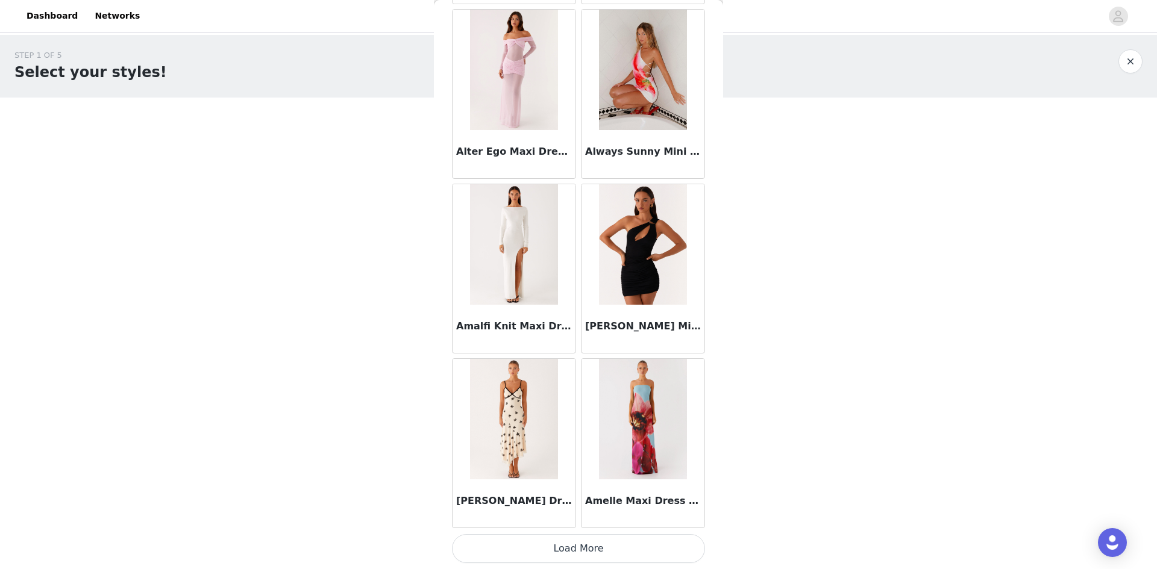
click at [584, 540] on button "Load More" at bounding box center [578, 548] width 253 height 29
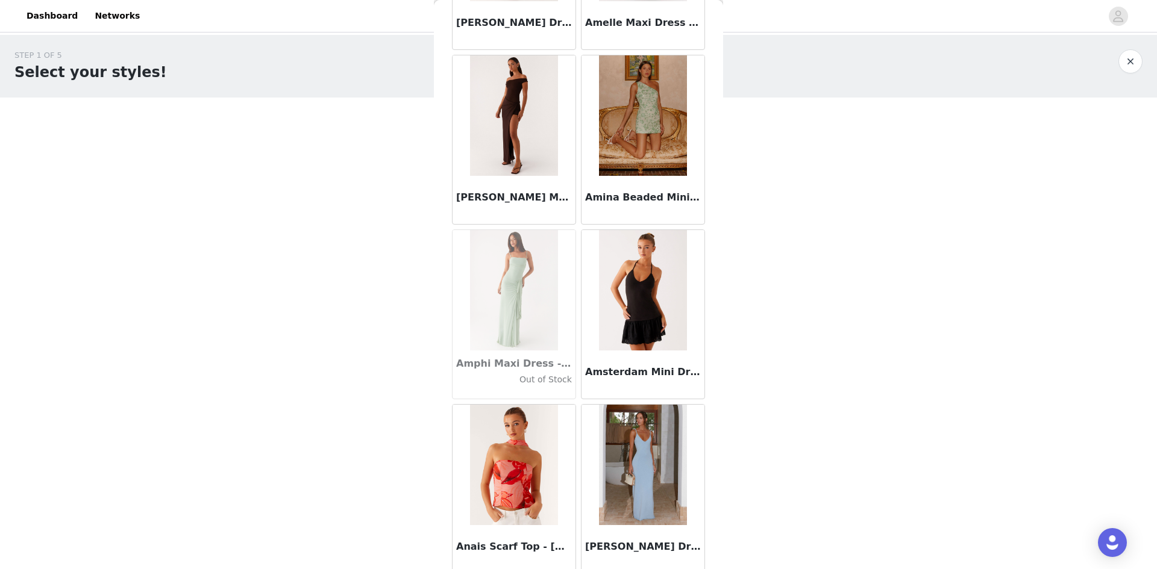
scroll to position [3683, 0]
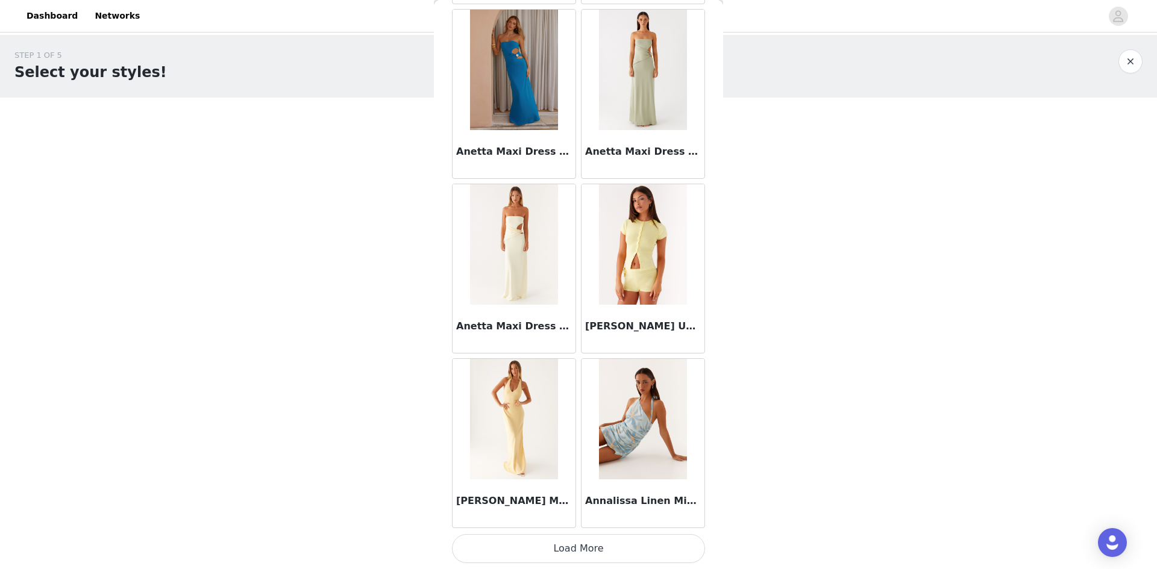
click at [551, 548] on button "Load More" at bounding box center [578, 548] width 253 height 29
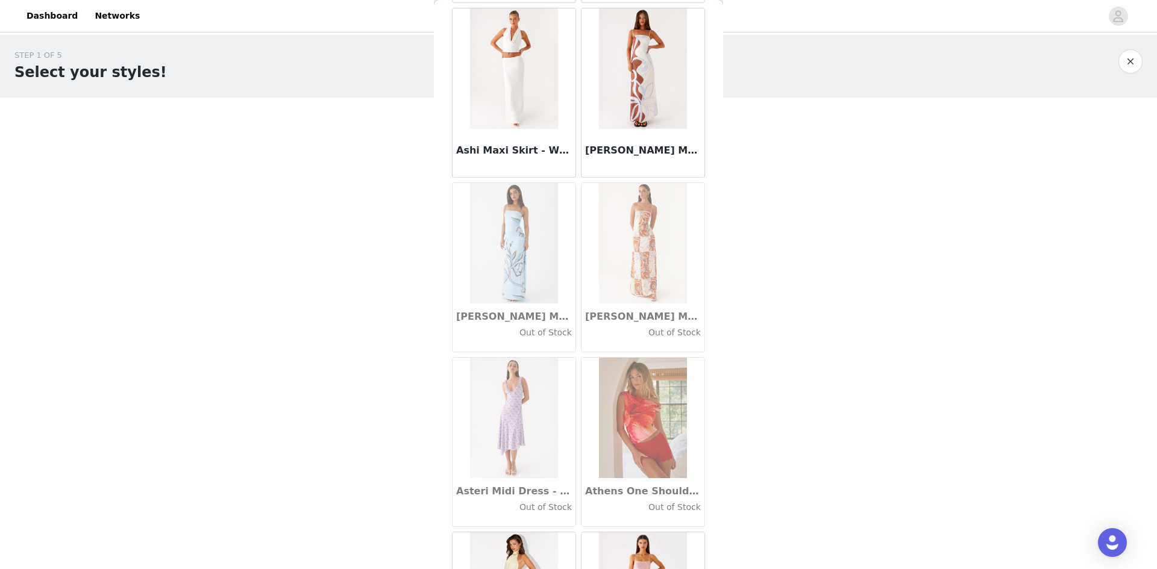
scroll to position [6515, 0]
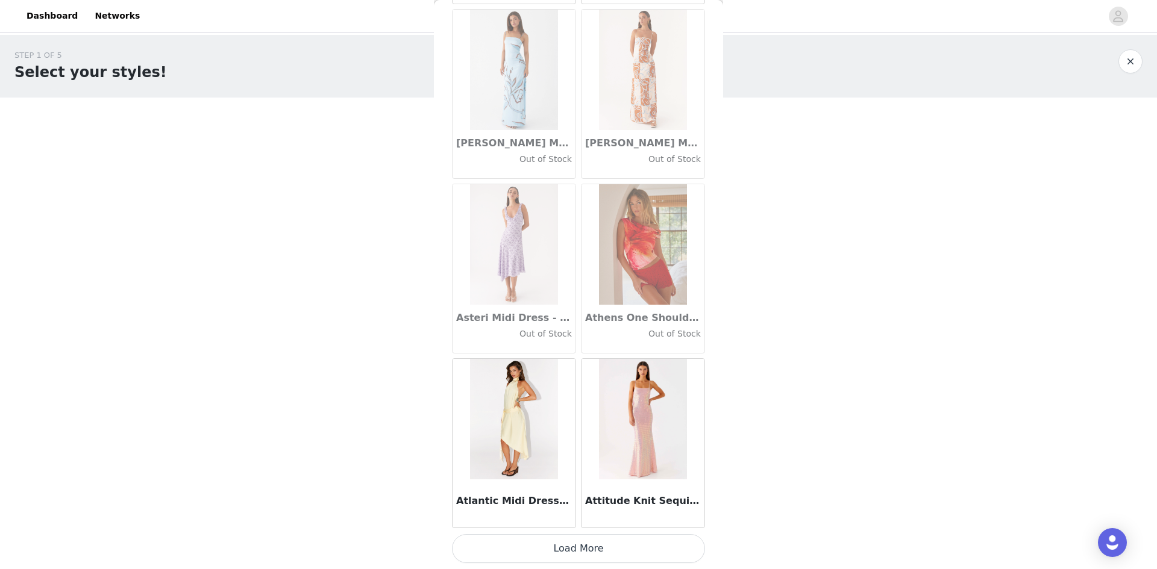
click at [605, 551] on button "Load More" at bounding box center [578, 548] width 253 height 29
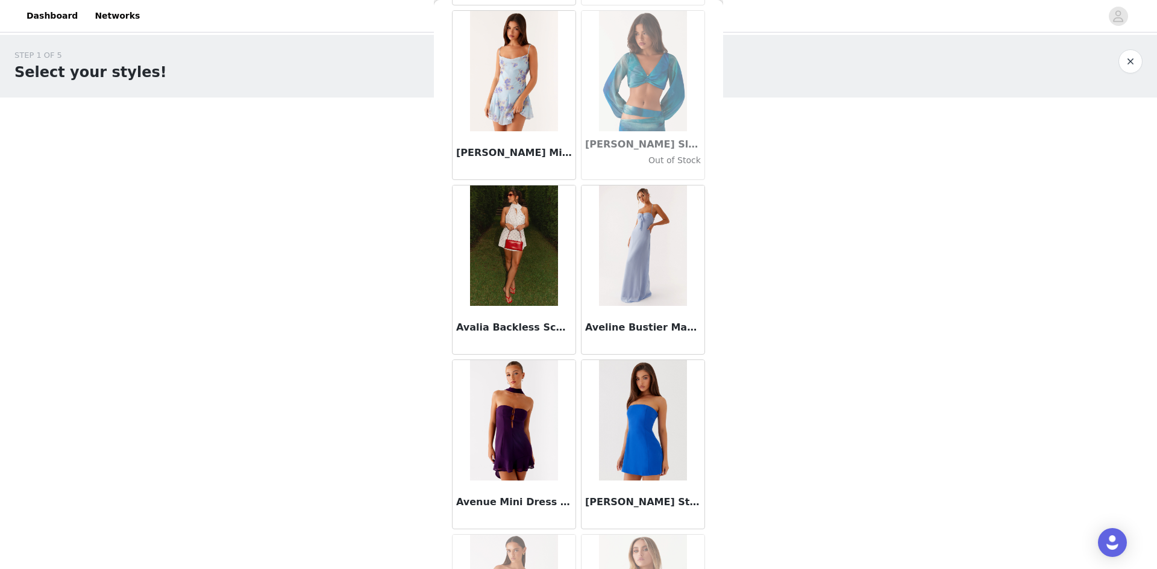
scroll to position [7599, 0]
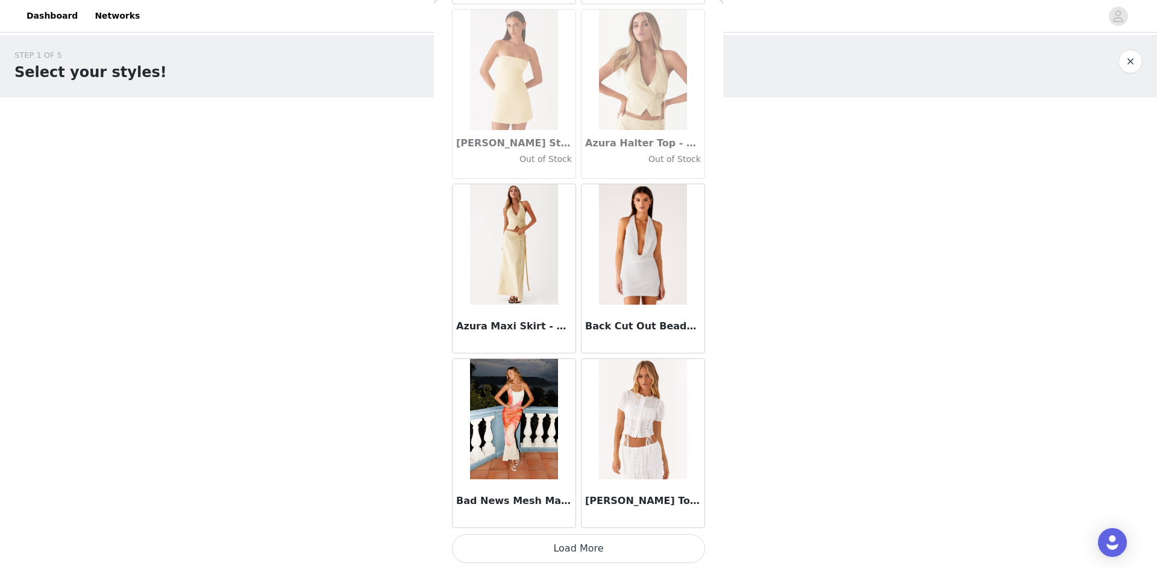
click at [540, 544] on button "Load More" at bounding box center [578, 548] width 253 height 29
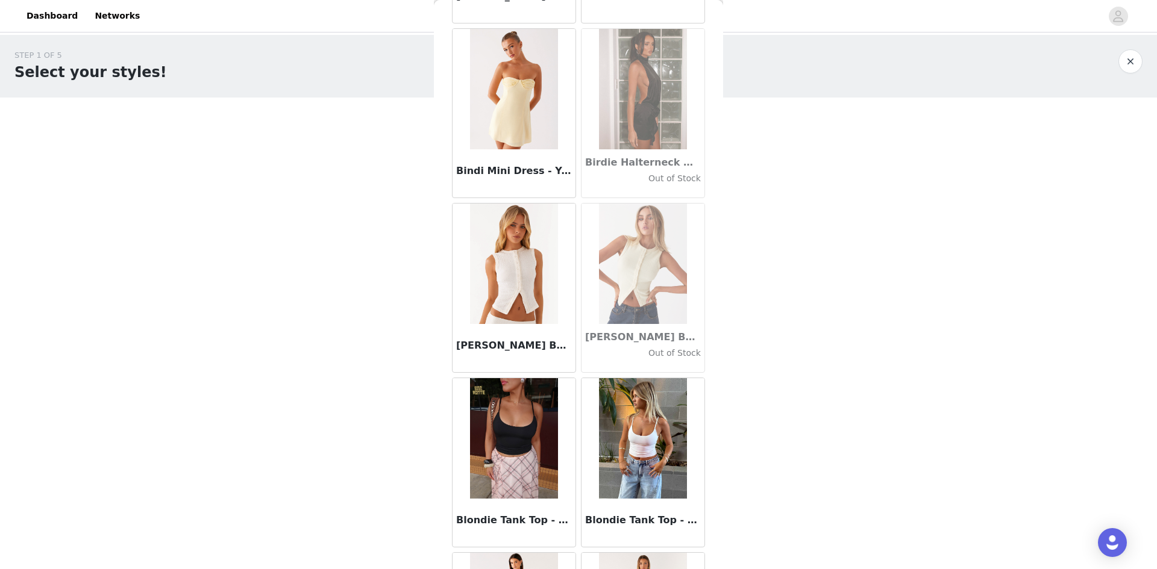
scroll to position [10008, 0]
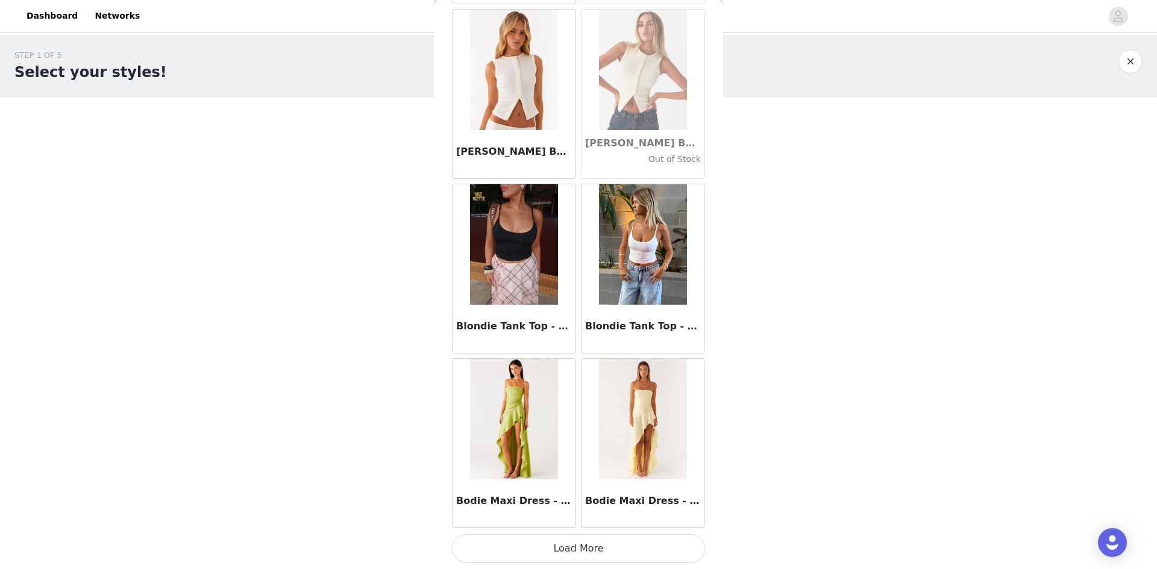
click at [551, 546] on button "Load More" at bounding box center [578, 548] width 253 height 29
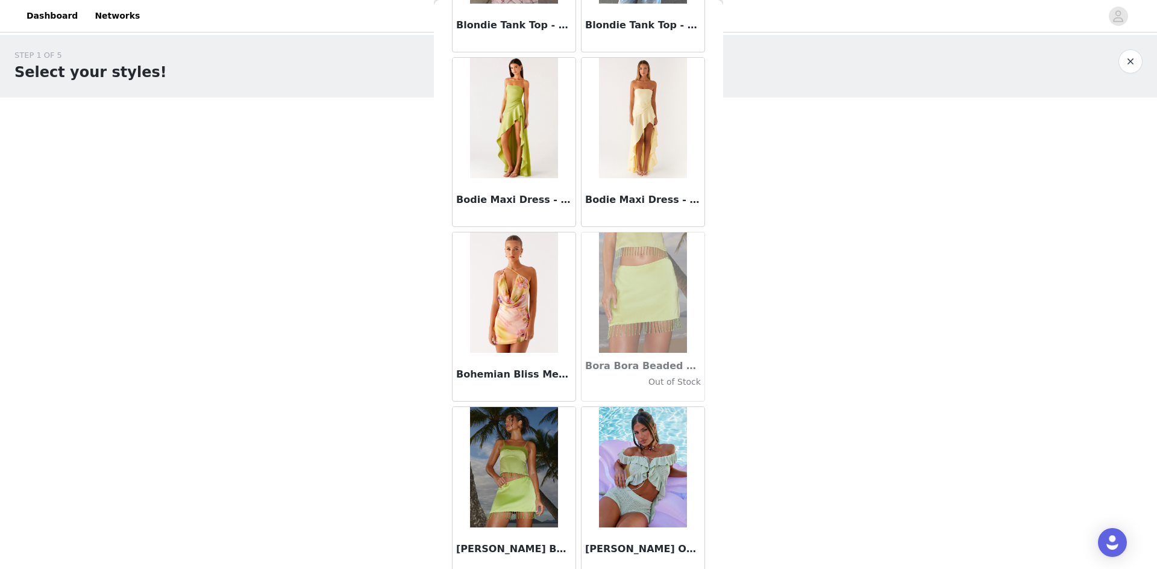
scroll to position [10611, 0]
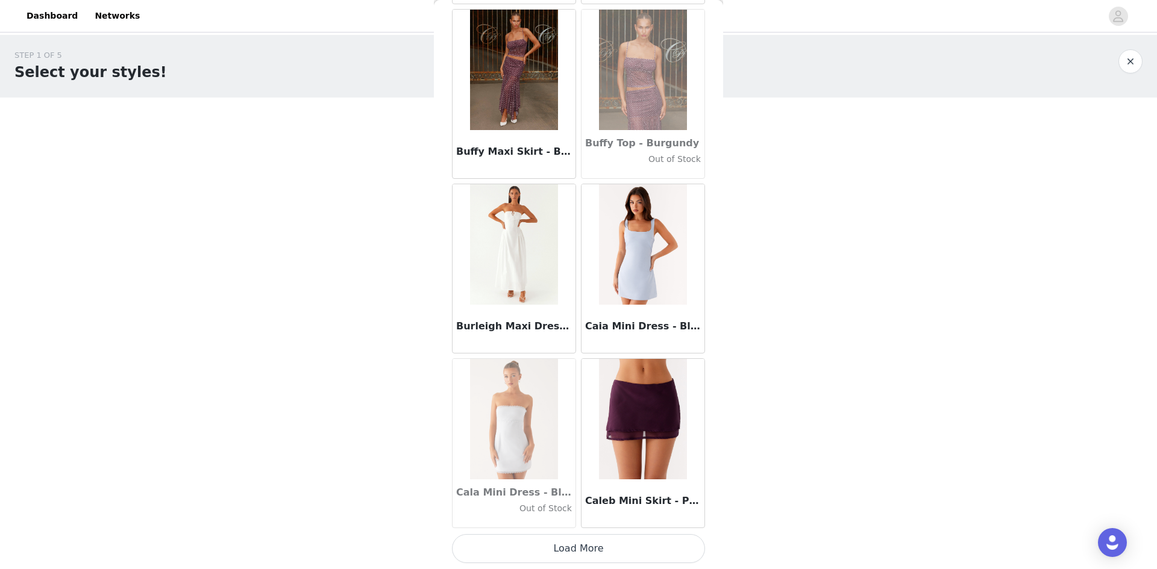
click at [590, 540] on button "Load More" at bounding box center [578, 548] width 253 height 29
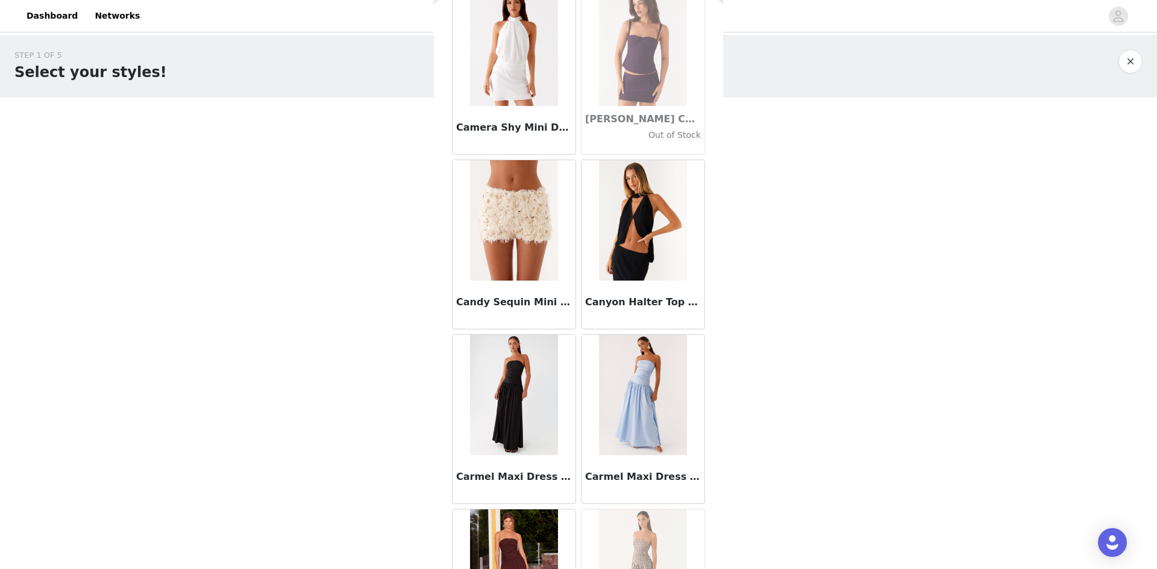
scroll to position [12900, 0]
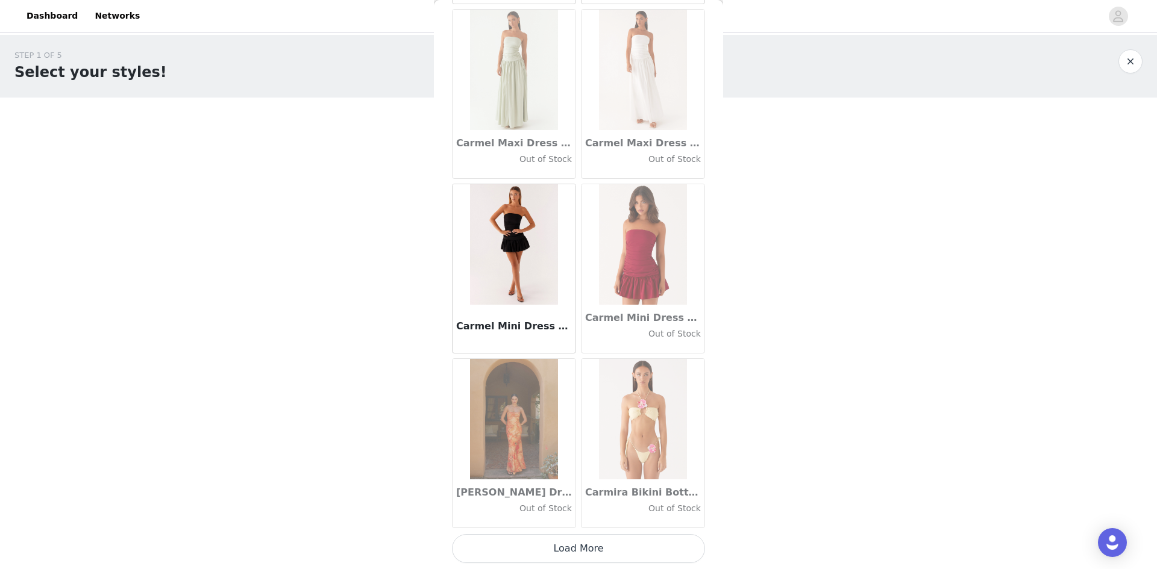
click at [590, 545] on button "Load More" at bounding box center [578, 548] width 253 height 29
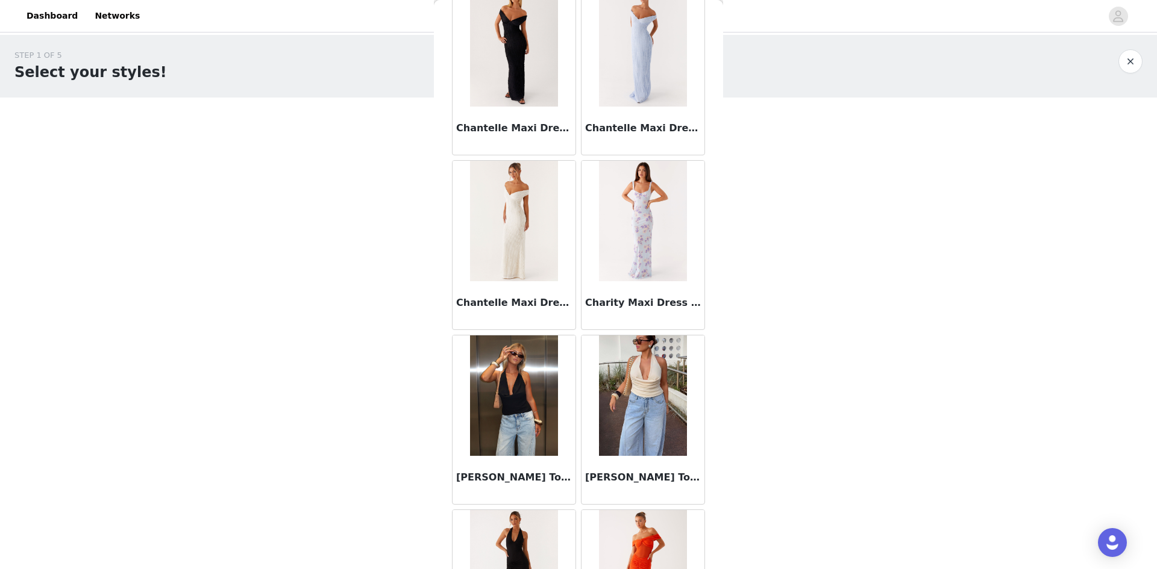
scroll to position [15249, 0]
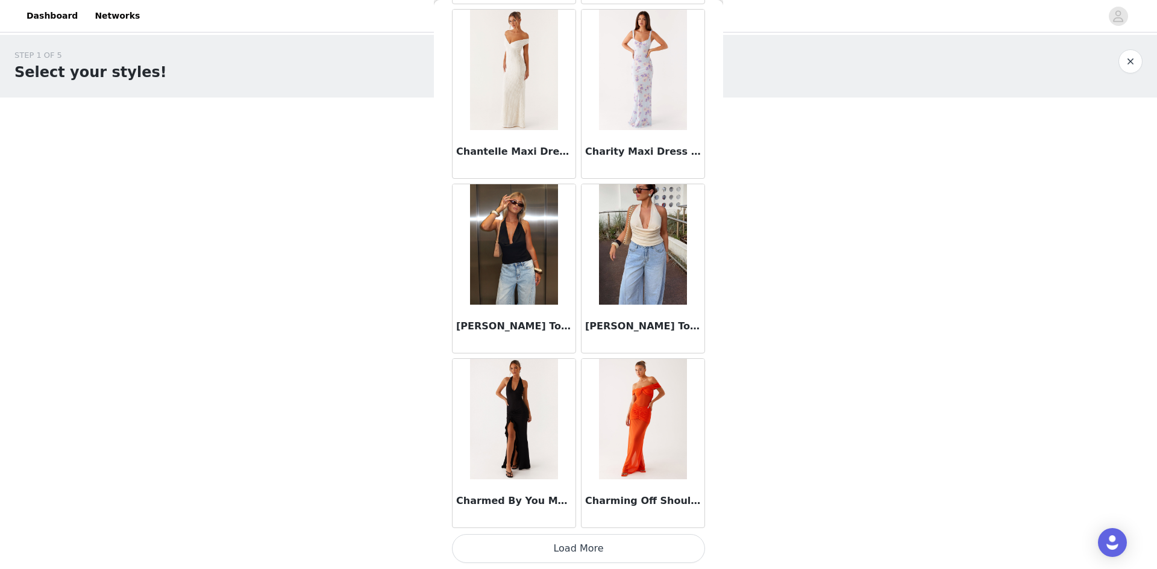
click at [568, 549] on button "Load More" at bounding box center [578, 548] width 253 height 29
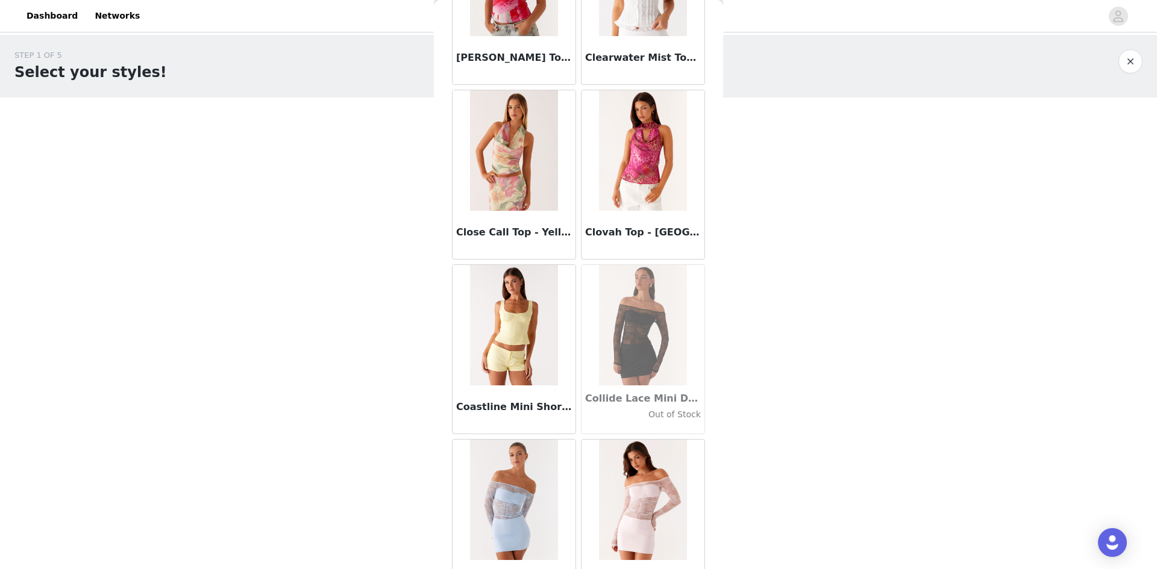
scroll to position [16996, 0]
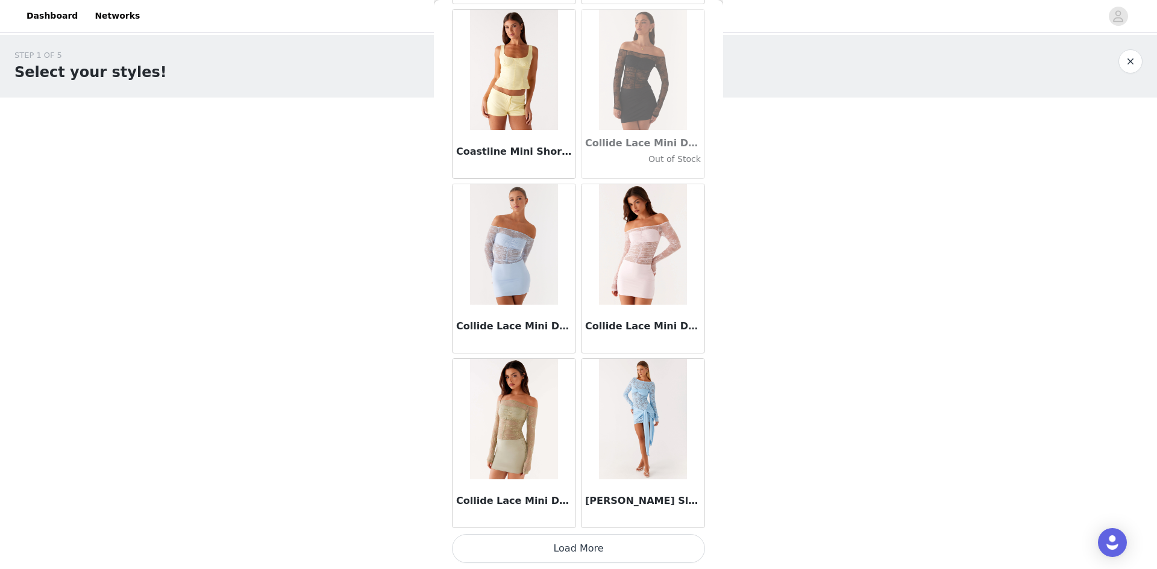
click at [592, 539] on button "Load More" at bounding box center [578, 548] width 253 height 29
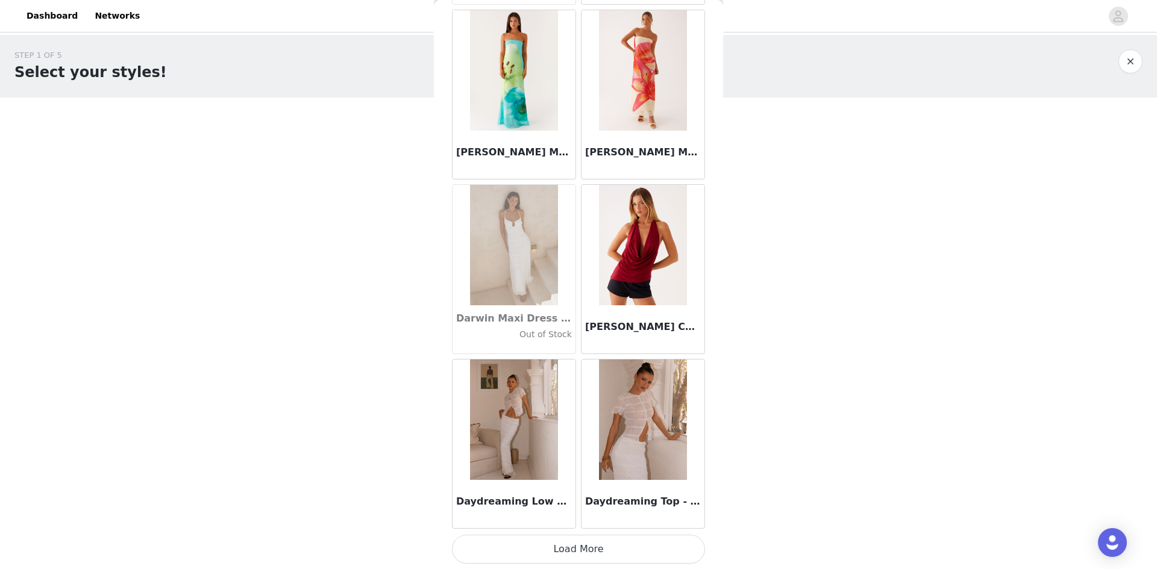
scroll to position [18742, 0]
drag, startPoint x: 569, startPoint y: 548, endPoint x: 575, endPoint y: 527, distance: 21.3
click at [569, 548] on button "Load More" at bounding box center [578, 548] width 253 height 29
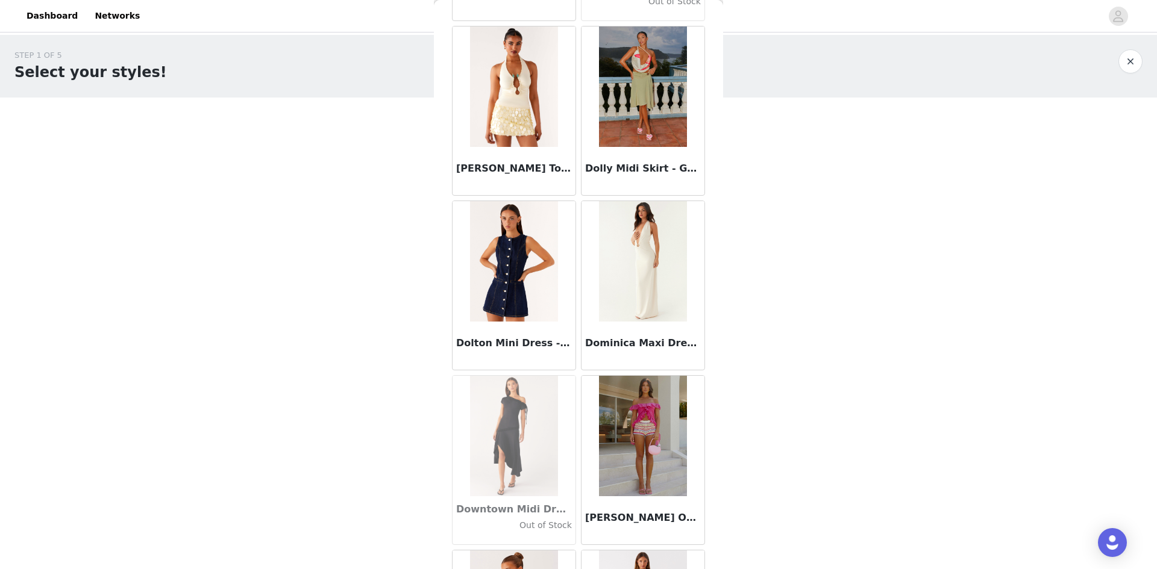
scroll to position [20489, 0]
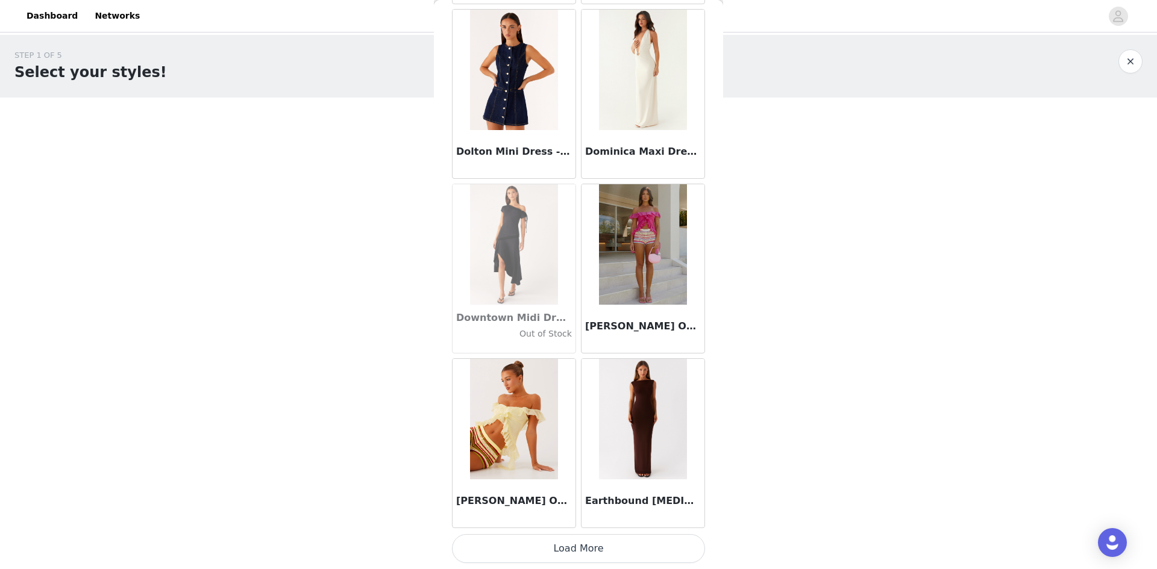
click at [572, 543] on button "Load More" at bounding box center [578, 548] width 253 height 29
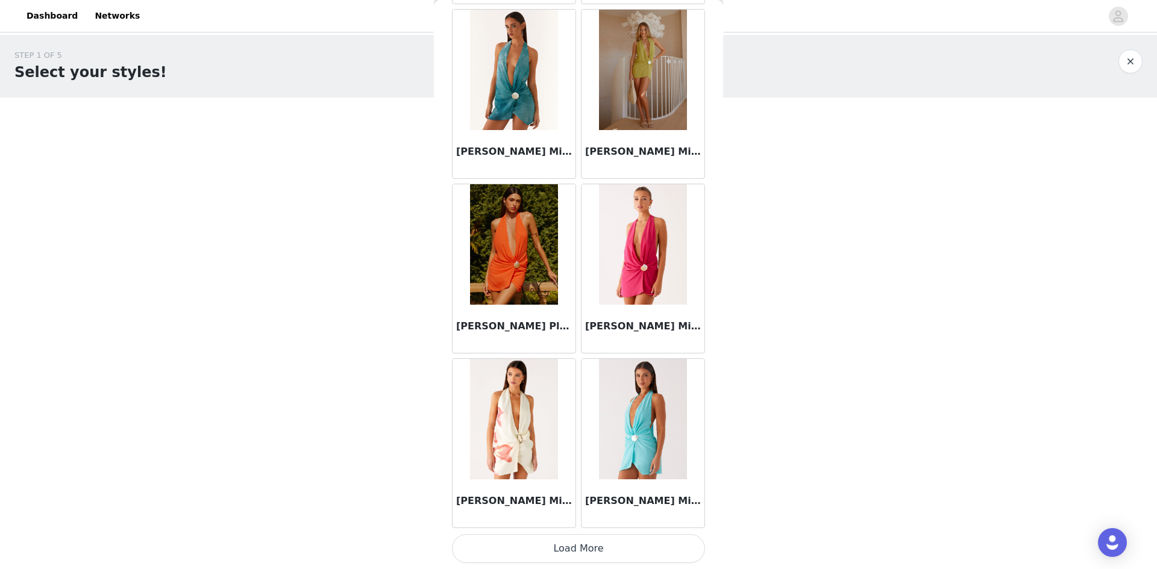
click at [604, 539] on button "Load More" at bounding box center [578, 548] width 253 height 29
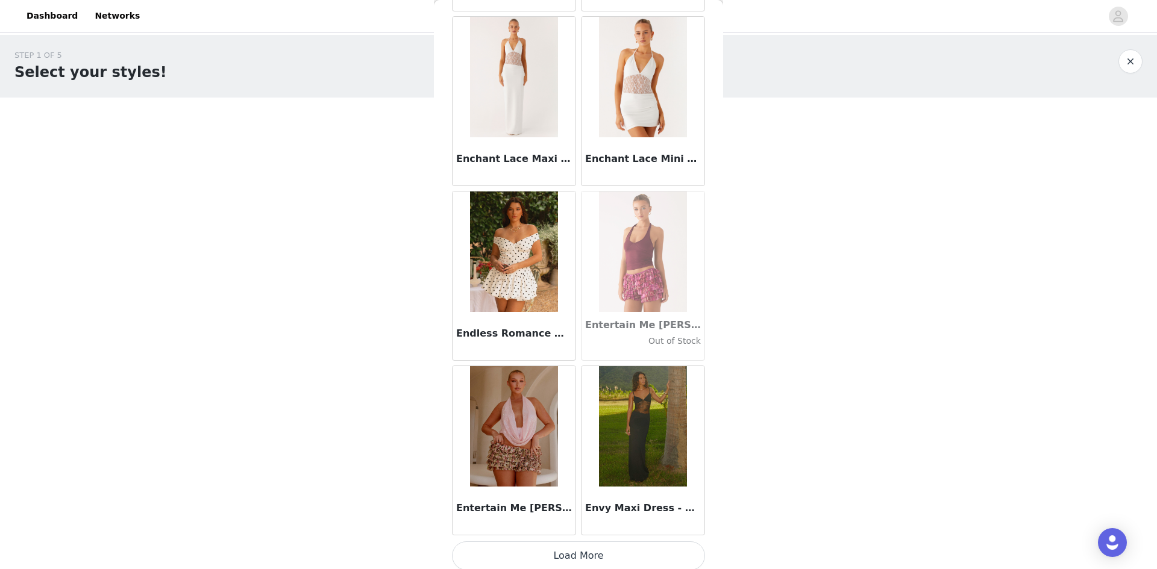
scroll to position [23983, 0]
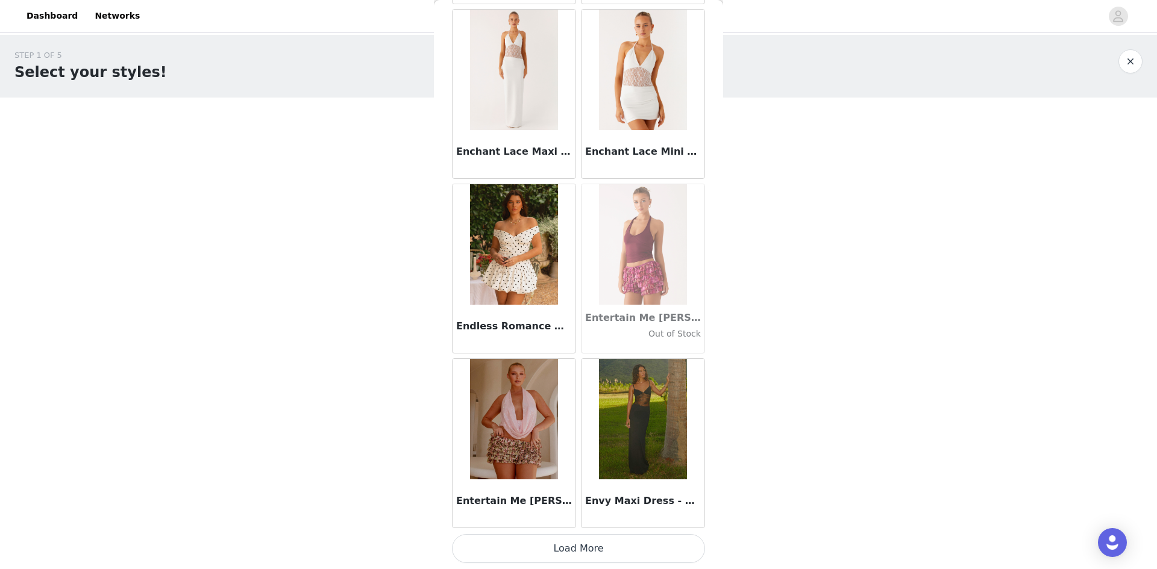
click at [571, 549] on button "Load More" at bounding box center [578, 548] width 253 height 29
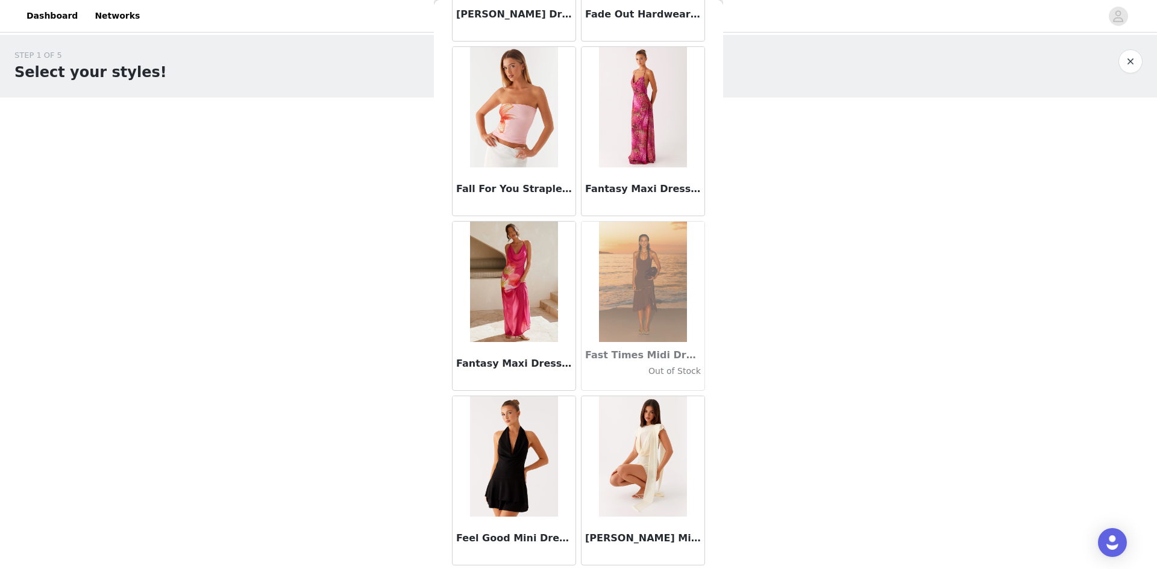
scroll to position [25730, 0]
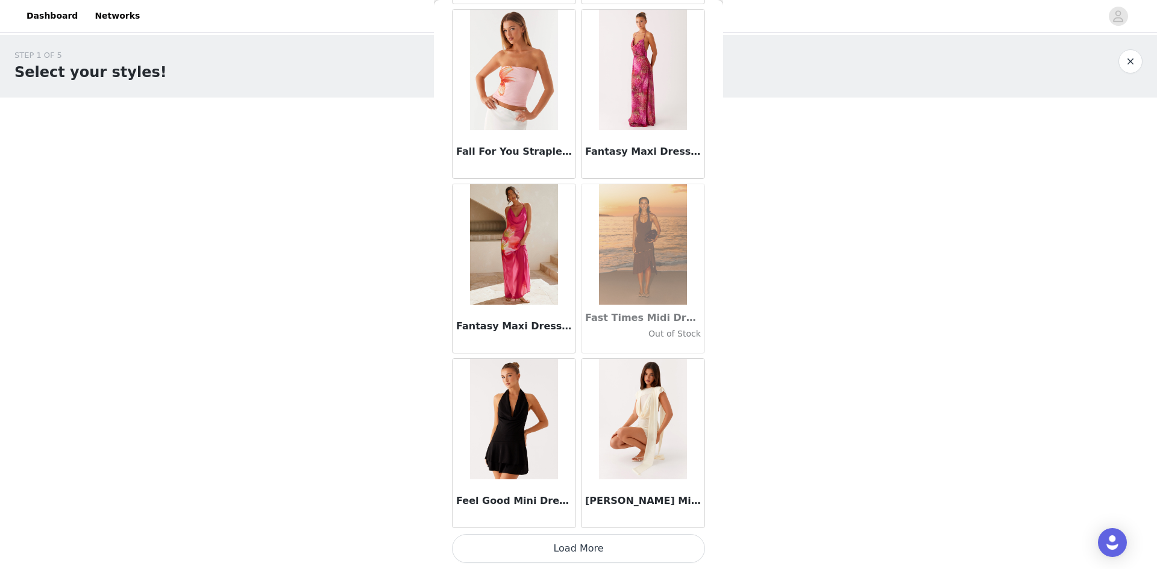
click at [599, 549] on button "Load More" at bounding box center [578, 548] width 253 height 29
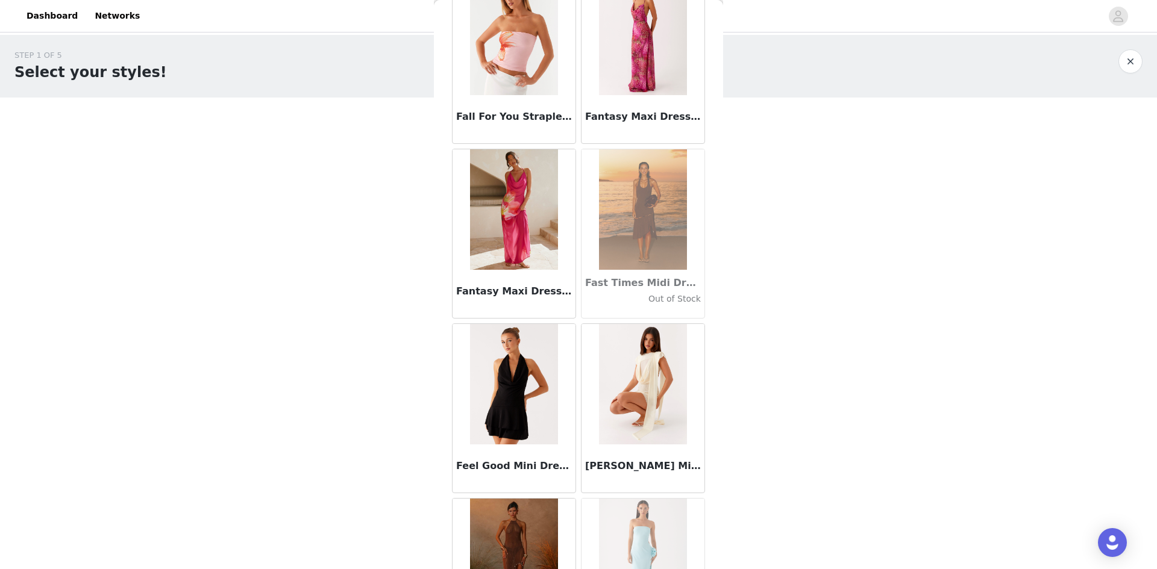
scroll to position [25910, 0]
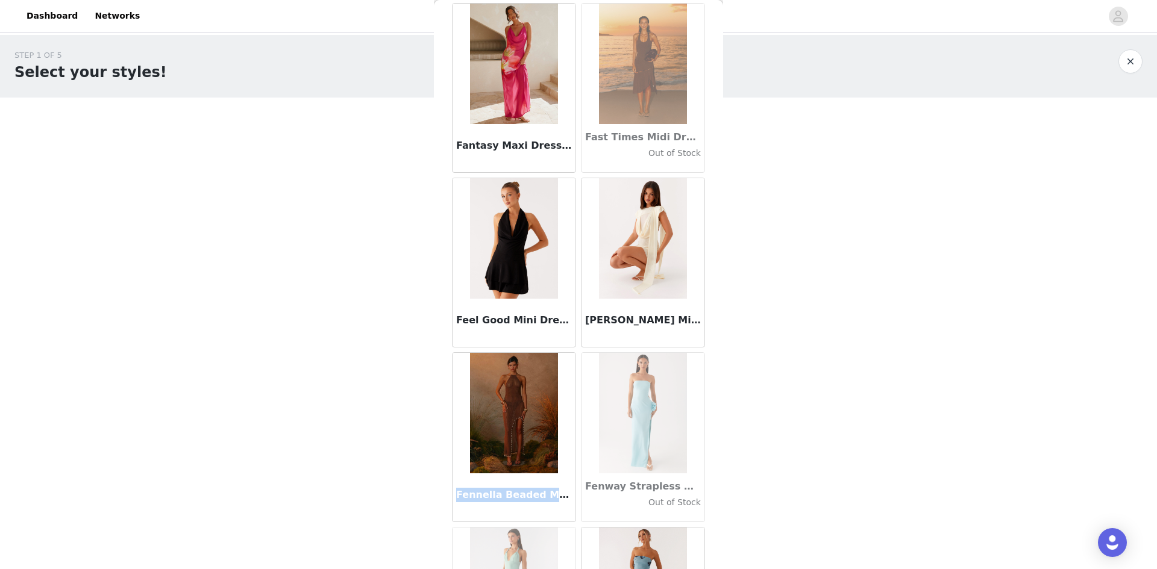
drag, startPoint x: 458, startPoint y: 496, endPoint x: 551, endPoint y: 496, distance: 92.2
click at [551, 496] on h3 "Fennella Beaded Maxi Dress - Chocolate" at bounding box center [514, 495] width 116 height 14
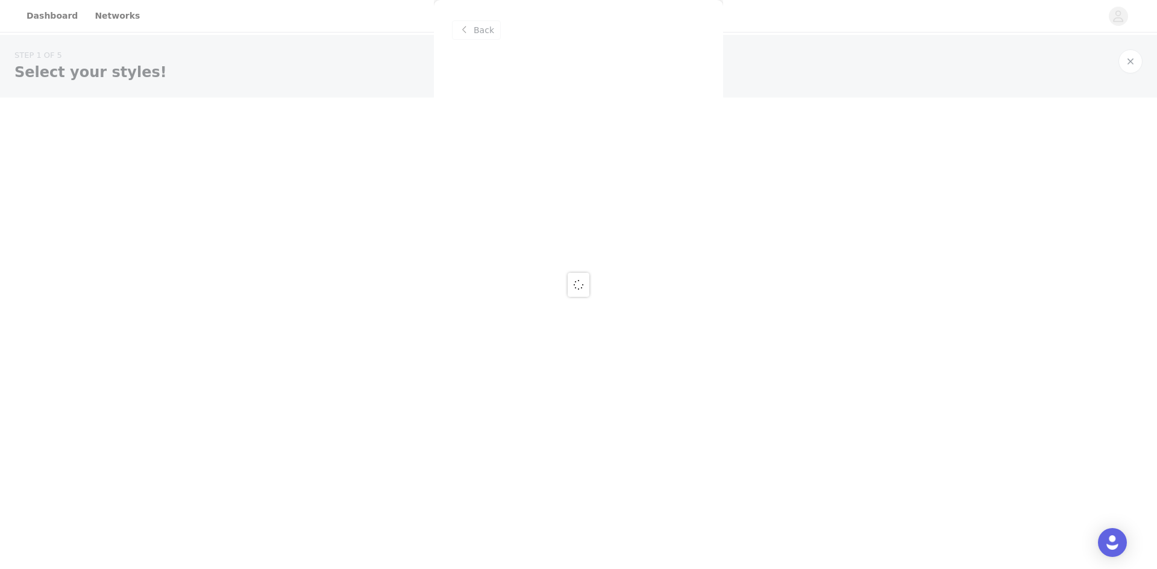
scroll to position [0, 0]
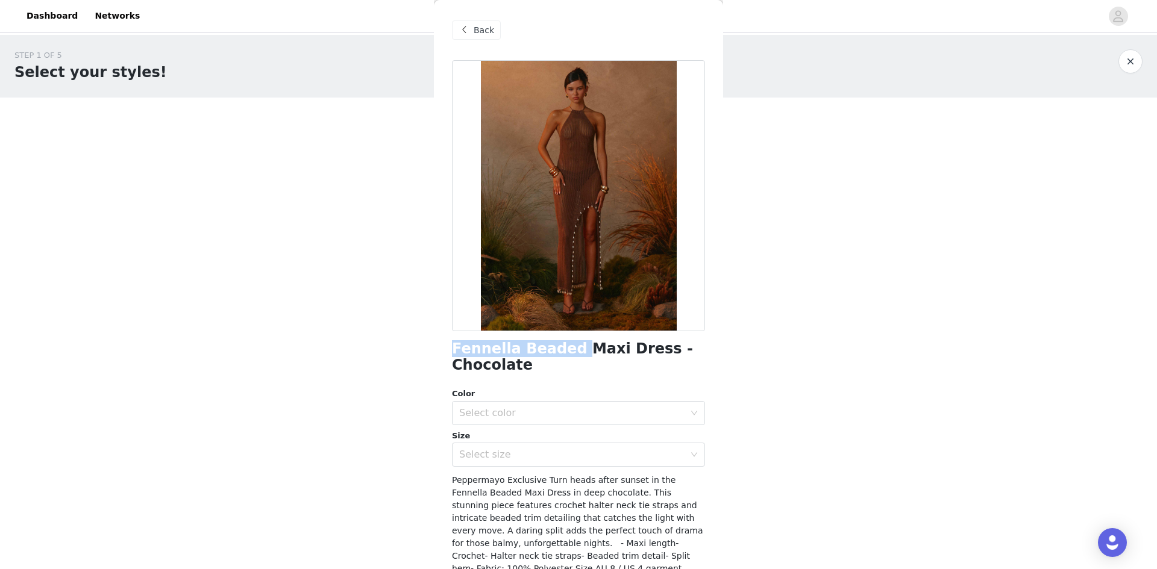
drag, startPoint x: 453, startPoint y: 343, endPoint x: 565, endPoint y: 343, distance: 112.0
click at [565, 343] on h1 "Fennella Beaded Maxi Dress - Chocolate" at bounding box center [578, 357] width 253 height 33
copy h1 "Fennella Beaded"
click at [565, 395] on div "Color" at bounding box center [578, 394] width 253 height 12
click at [560, 411] on div "Select color" at bounding box center [571, 413] width 225 height 12
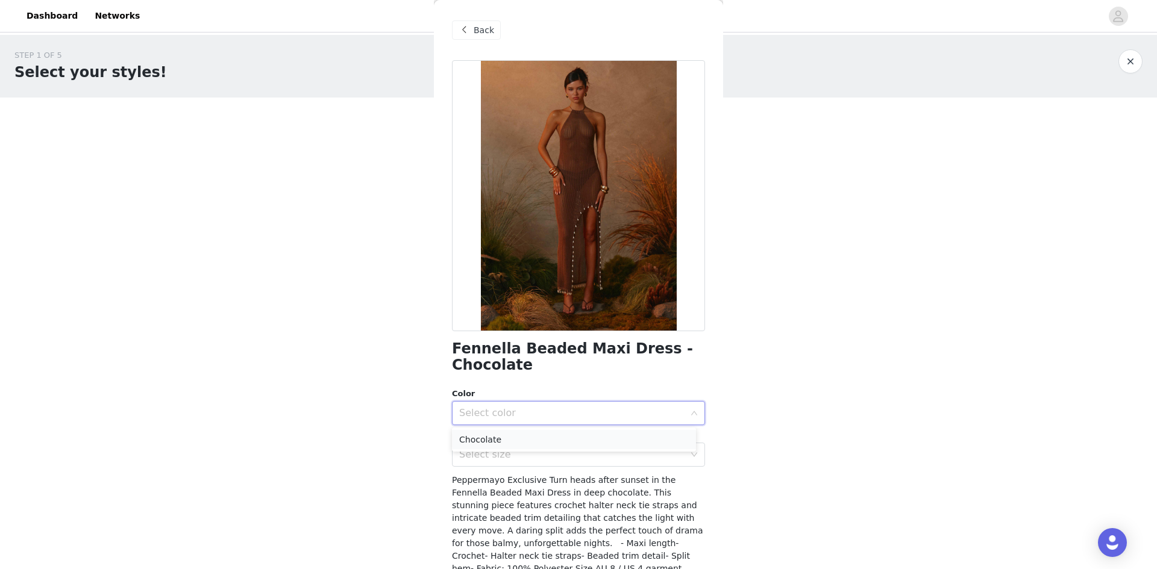
click at [512, 442] on li "Chocolate" at bounding box center [574, 439] width 244 height 19
click at [511, 461] on div "Select size" at bounding box center [571, 455] width 225 height 12
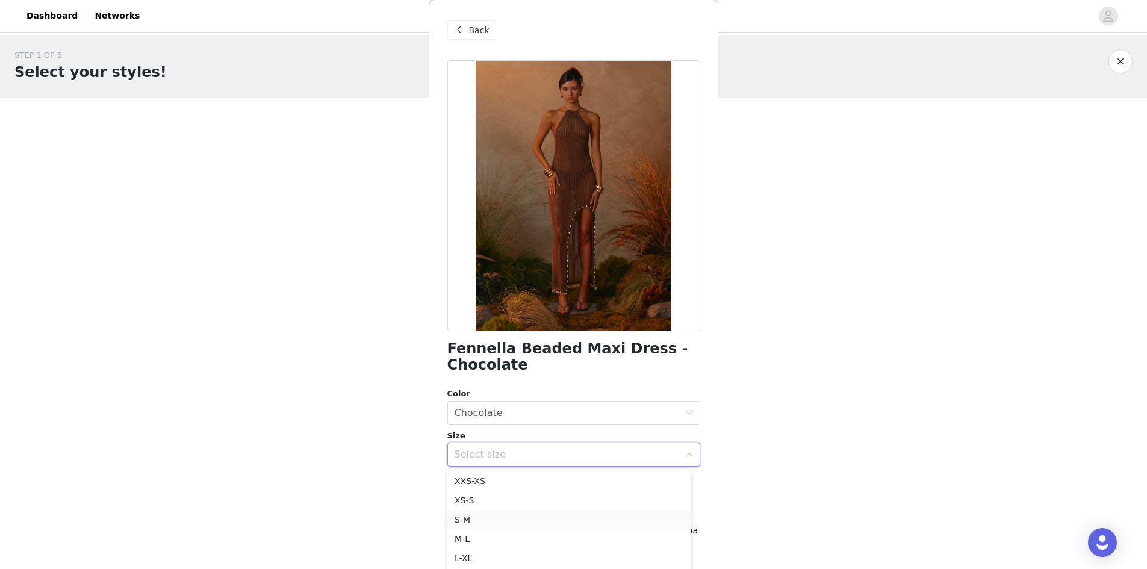
click at [473, 521] on li "S-M" at bounding box center [570, 519] width 244 height 19
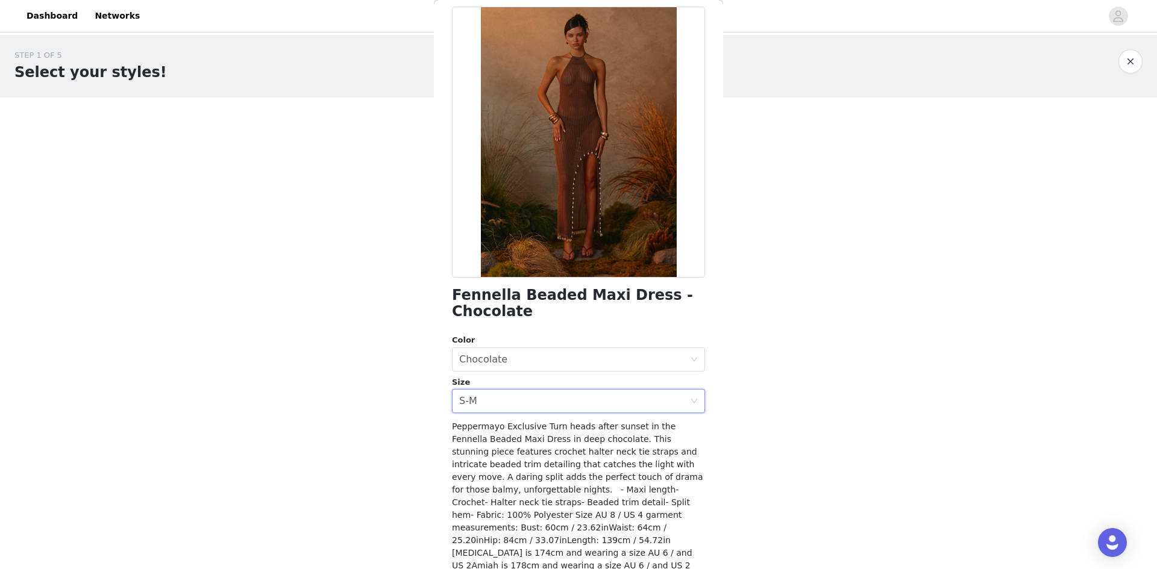
scroll to position [95, 0]
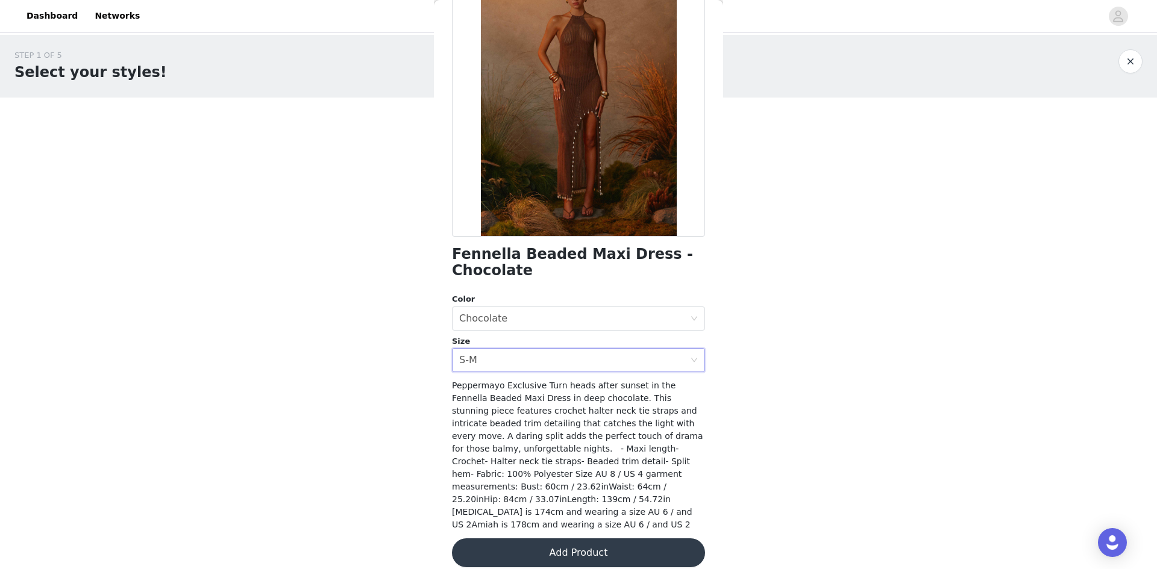
click at [570, 540] on button "Add Product" at bounding box center [578, 553] width 253 height 29
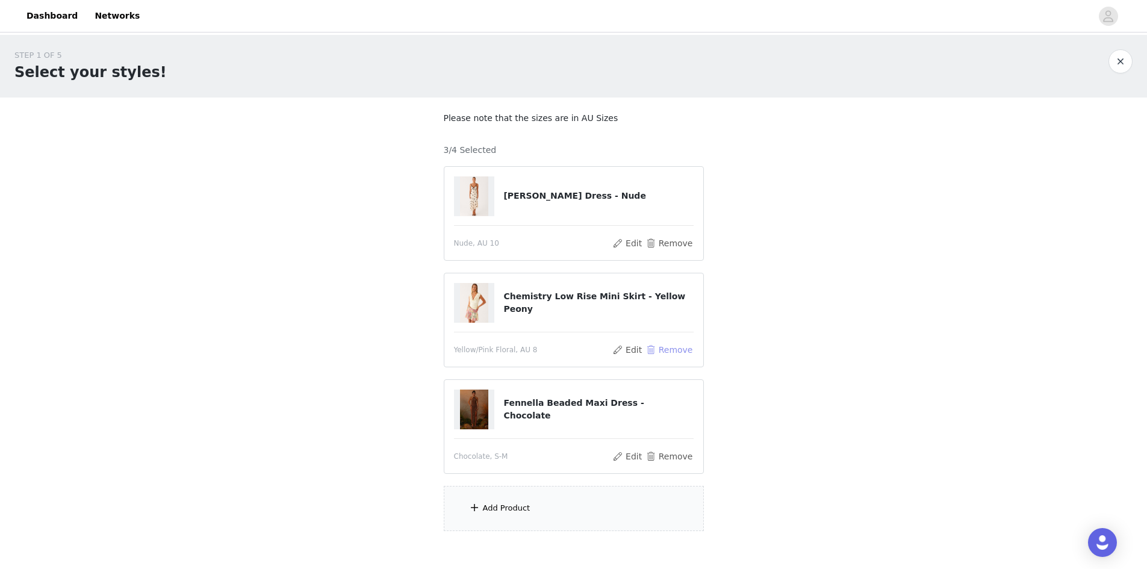
click at [667, 353] on button "Remove" at bounding box center [669, 350] width 48 height 14
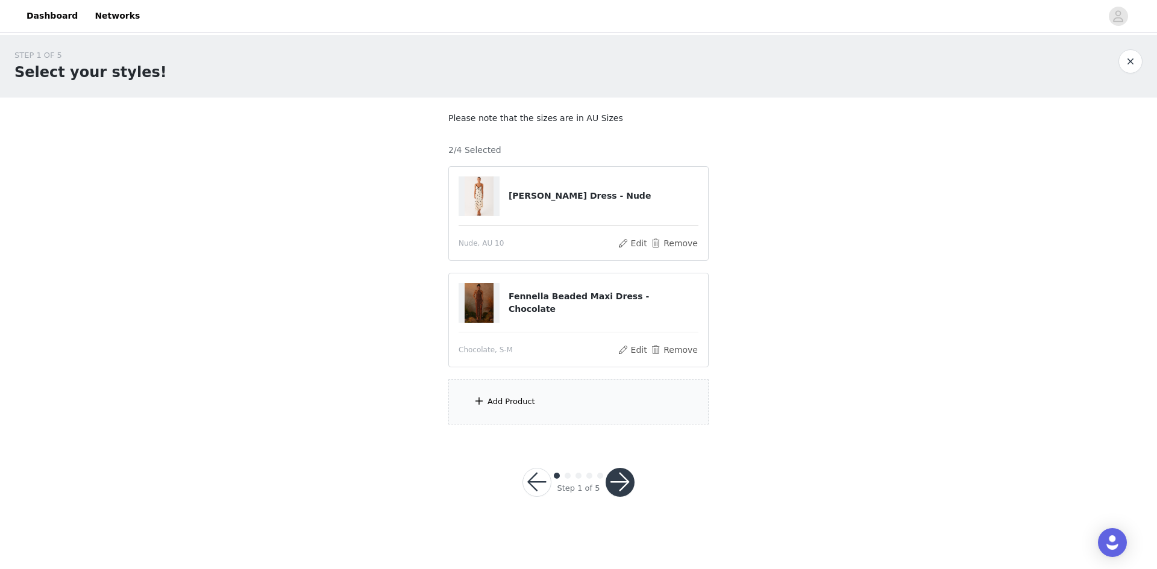
click at [489, 404] on div "Add Product" at bounding box center [511, 402] width 48 height 12
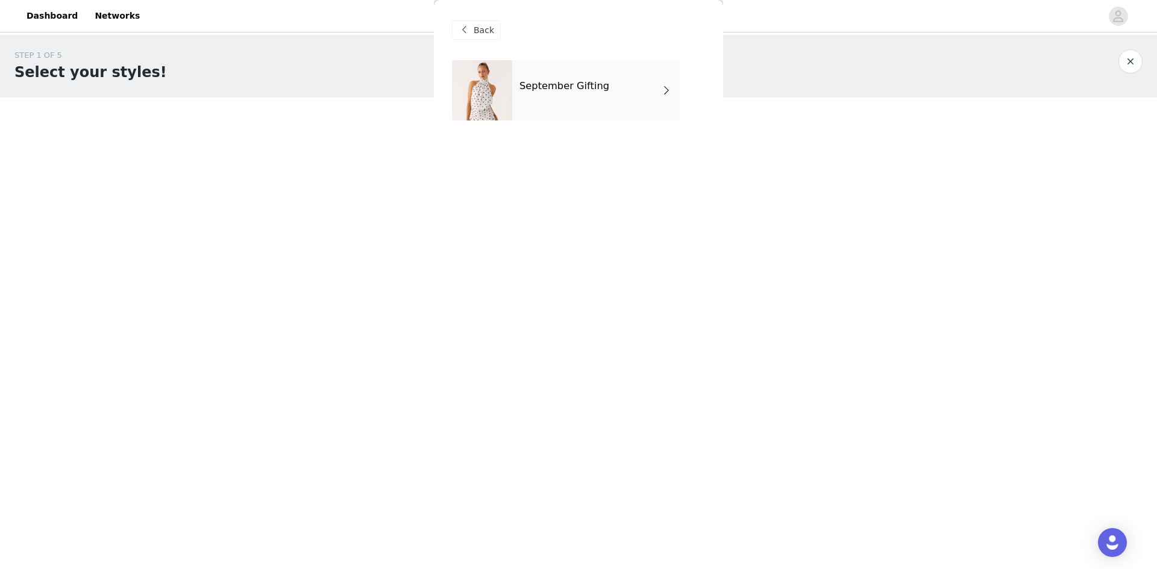
click at [571, 88] on h4 "September Gifting" at bounding box center [564, 86] width 90 height 11
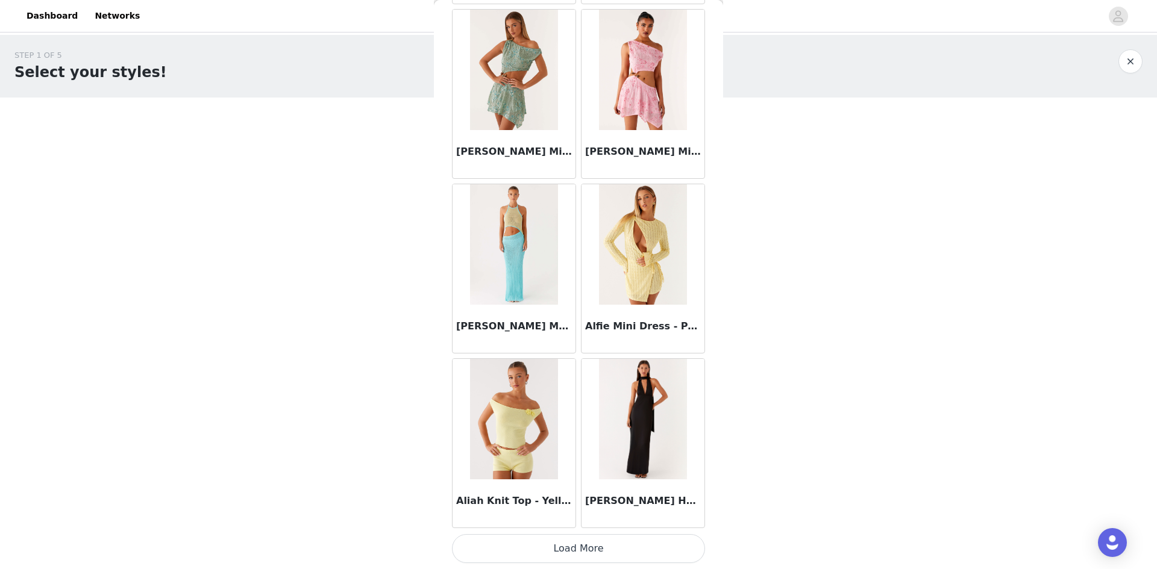
click at [600, 542] on button "Load More" at bounding box center [578, 548] width 253 height 29
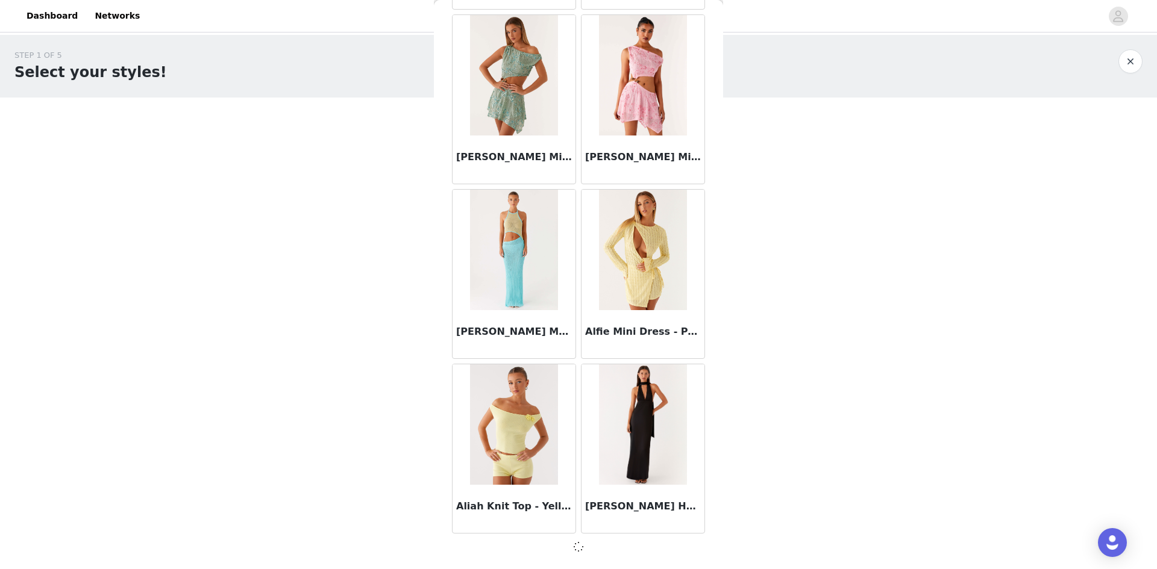
scroll to position [1274, 0]
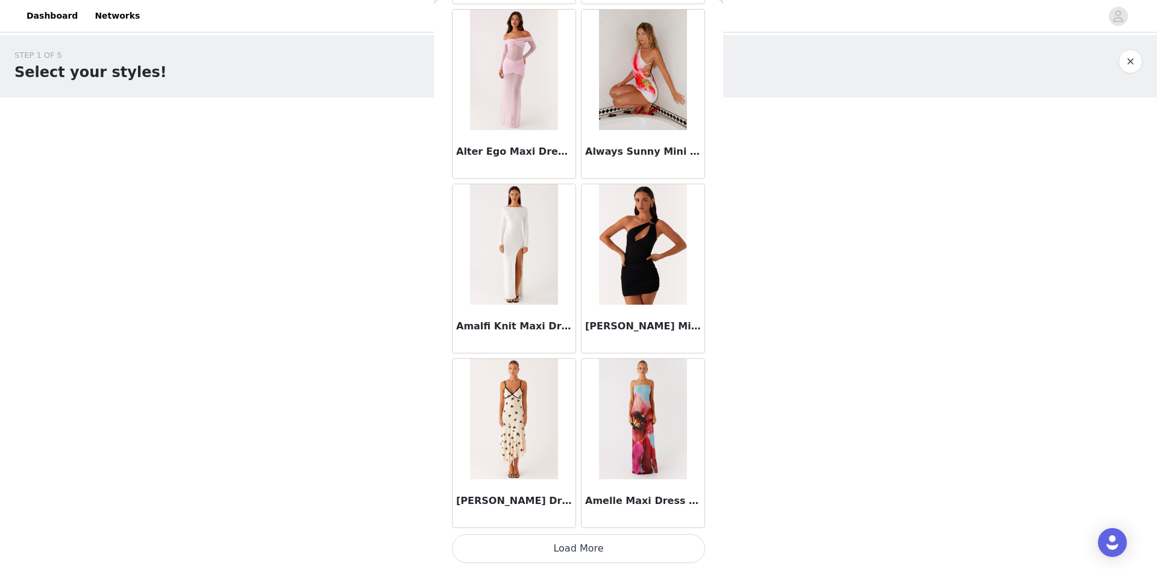
click at [613, 551] on button "Load More" at bounding box center [578, 548] width 253 height 29
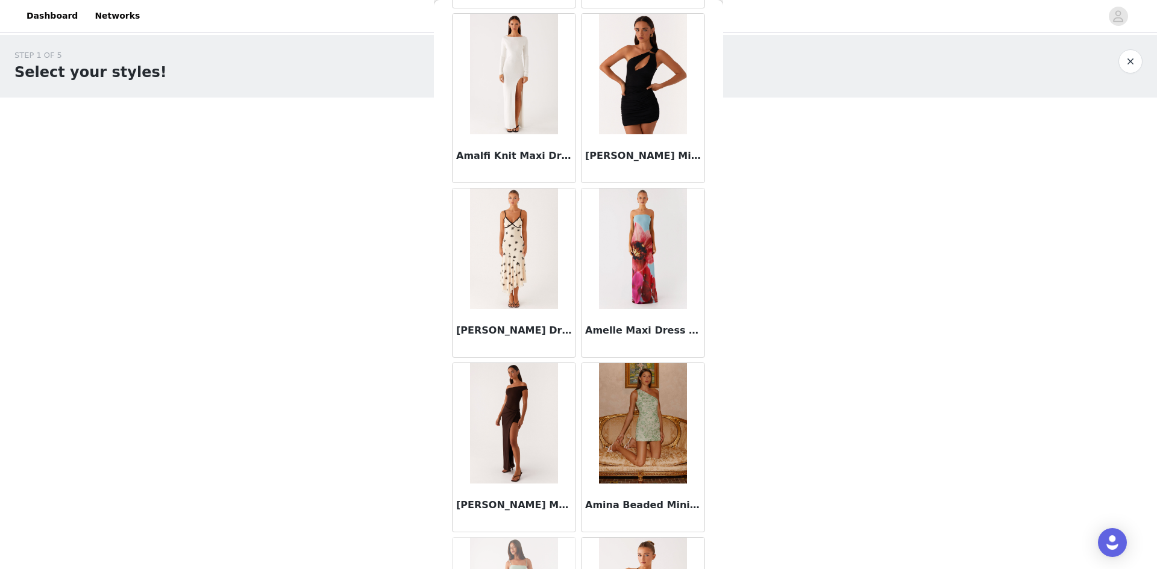
scroll to position [4768, 0]
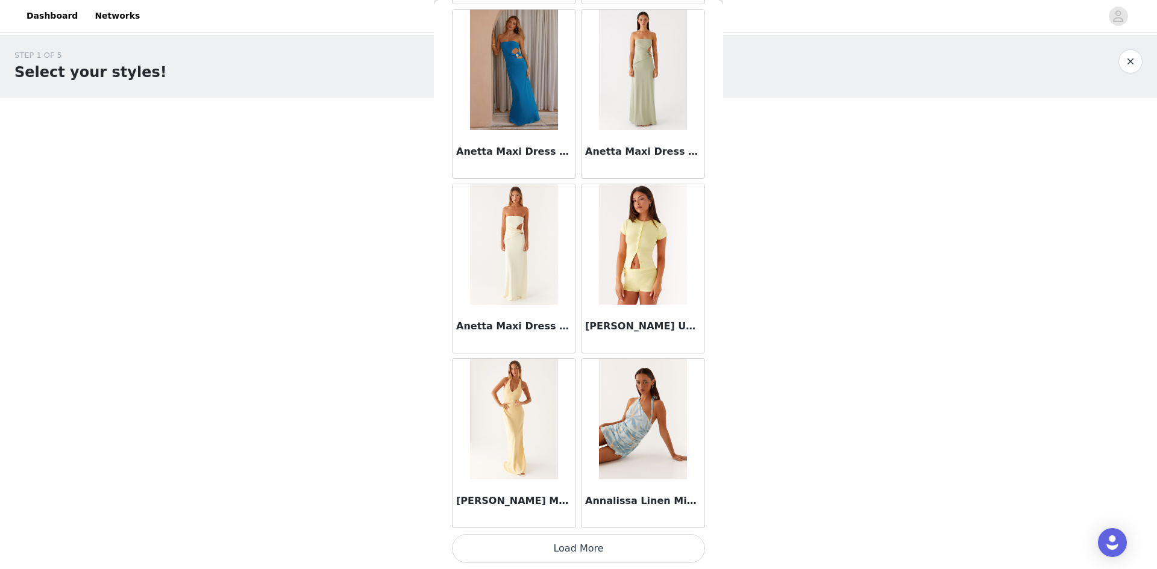
click at [551, 555] on button "Load More" at bounding box center [578, 548] width 253 height 29
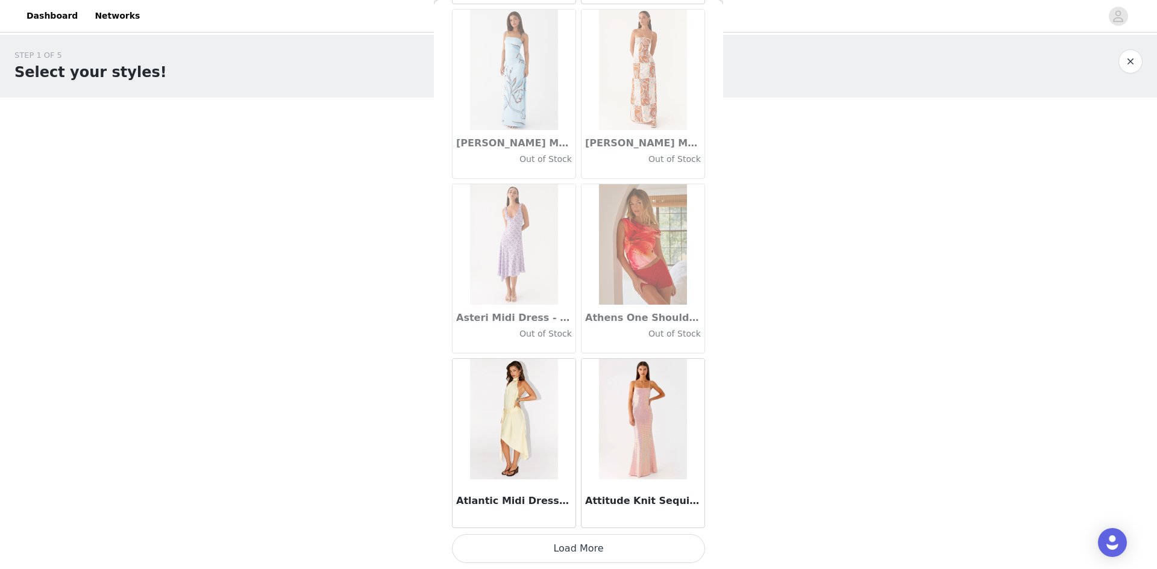
click at [547, 542] on button "Load More" at bounding box center [578, 548] width 253 height 29
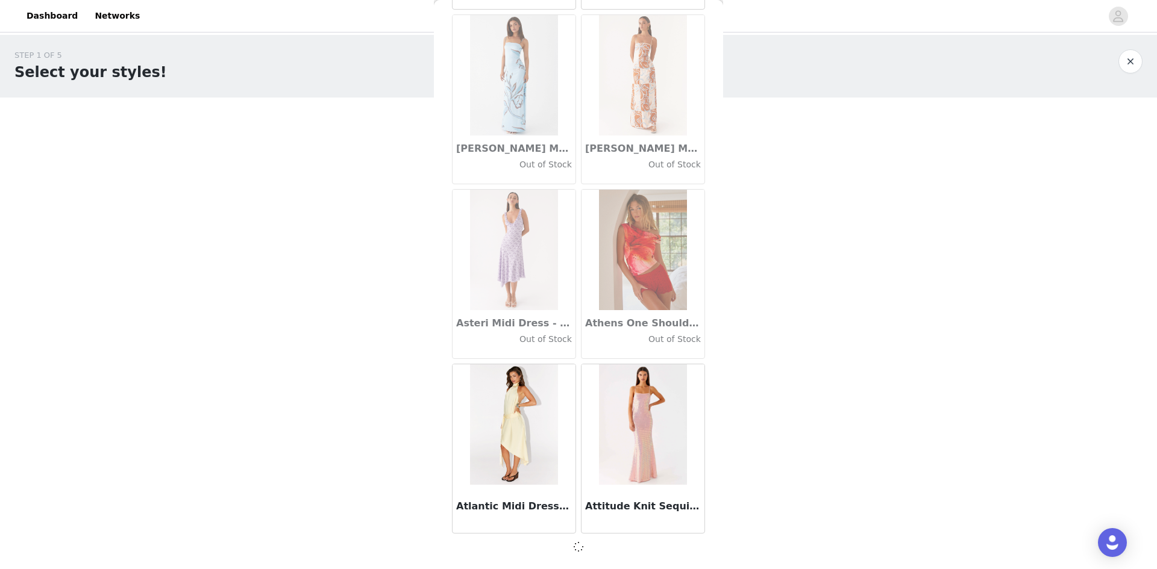
scroll to position [6509, 0]
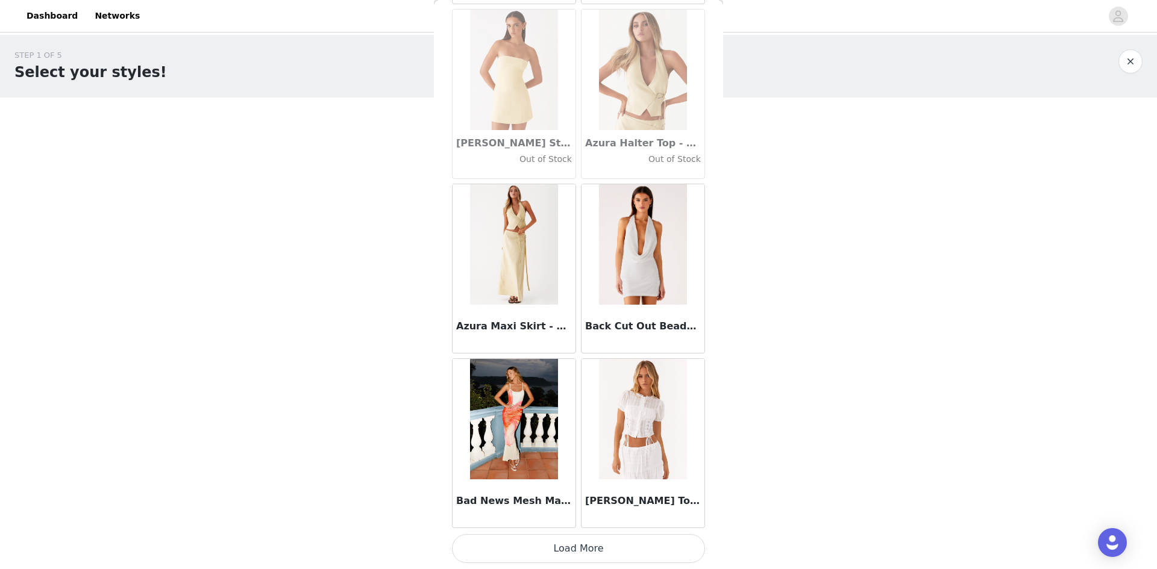
click at [572, 543] on button "Load More" at bounding box center [578, 548] width 253 height 29
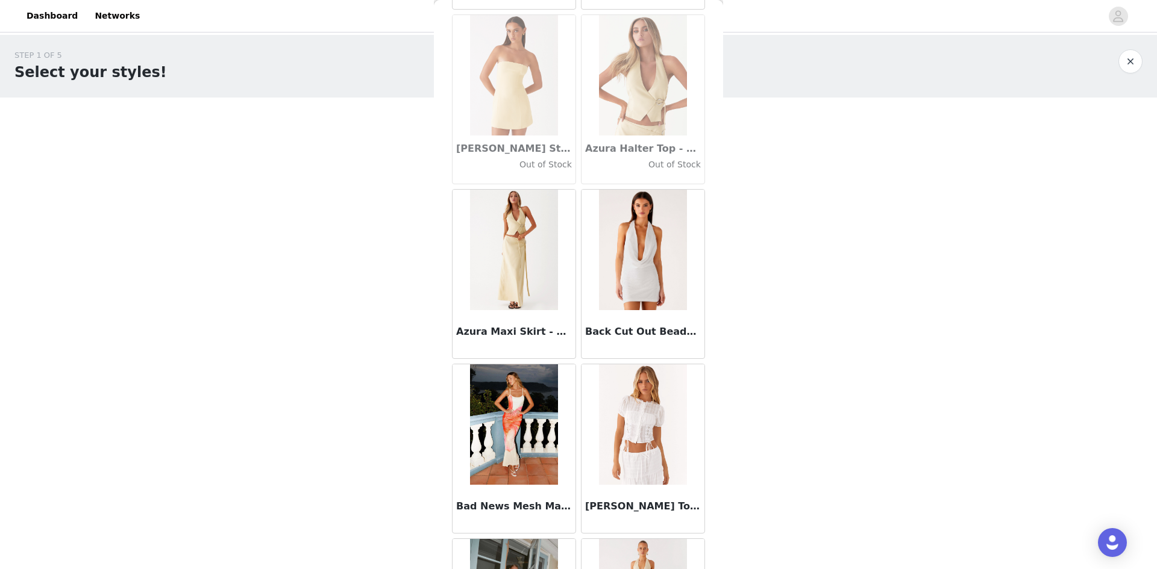
scroll to position [8261, 0]
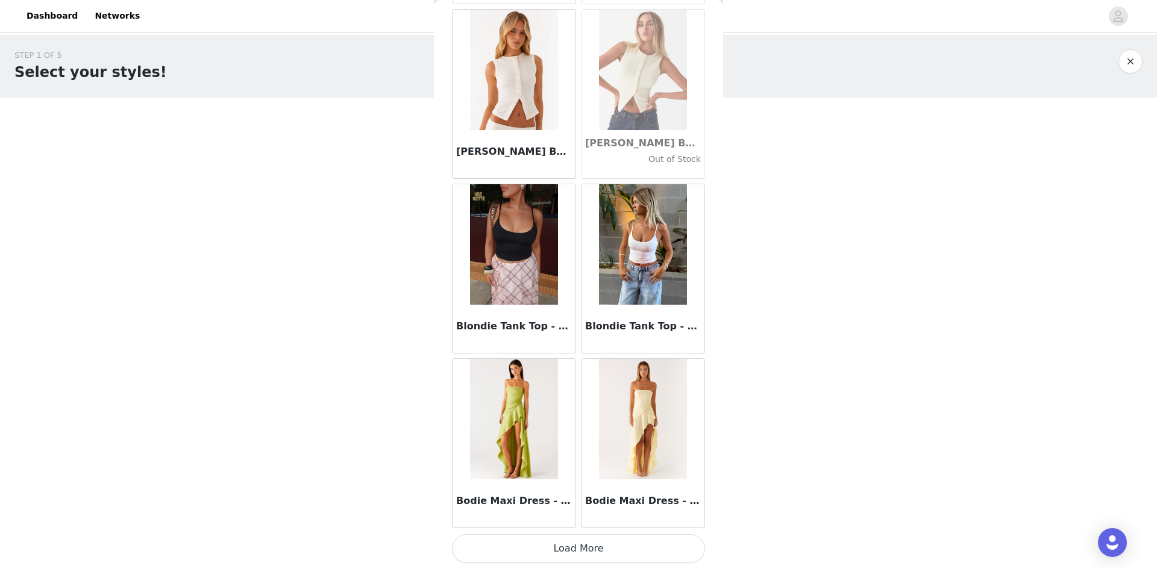
click at [550, 553] on button "Load More" at bounding box center [578, 548] width 253 height 29
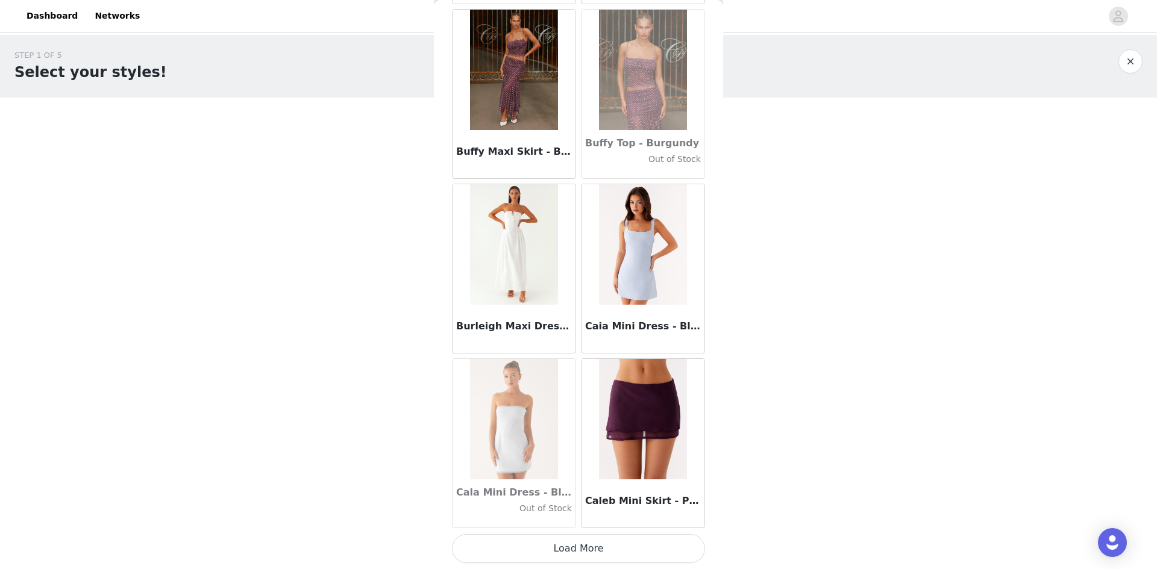
click at [534, 540] on button "Load More" at bounding box center [578, 548] width 253 height 29
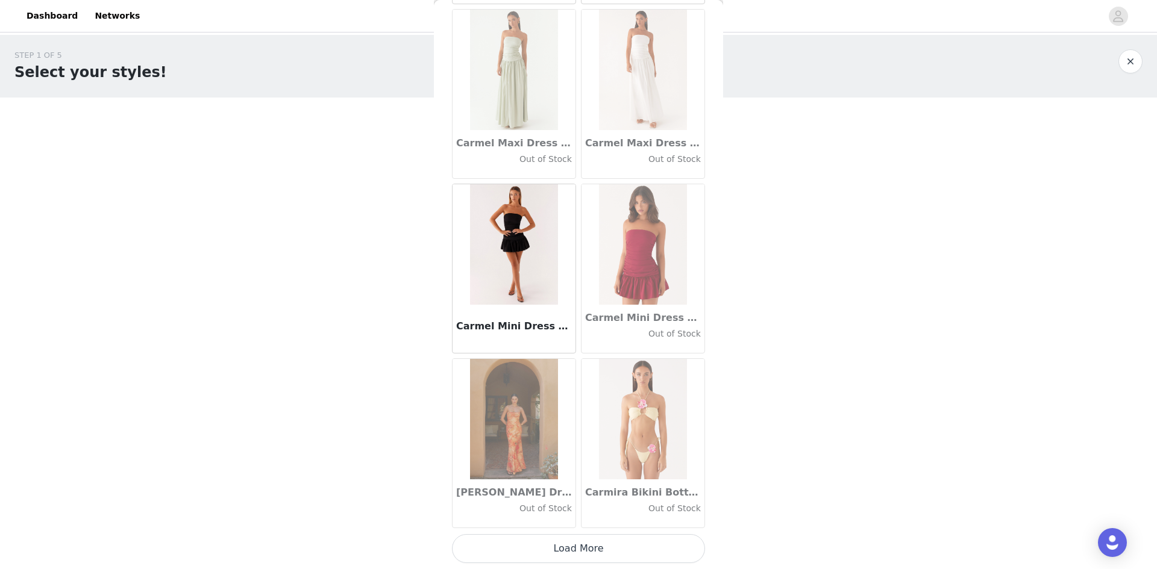
click at [578, 557] on button "Load More" at bounding box center [578, 548] width 253 height 29
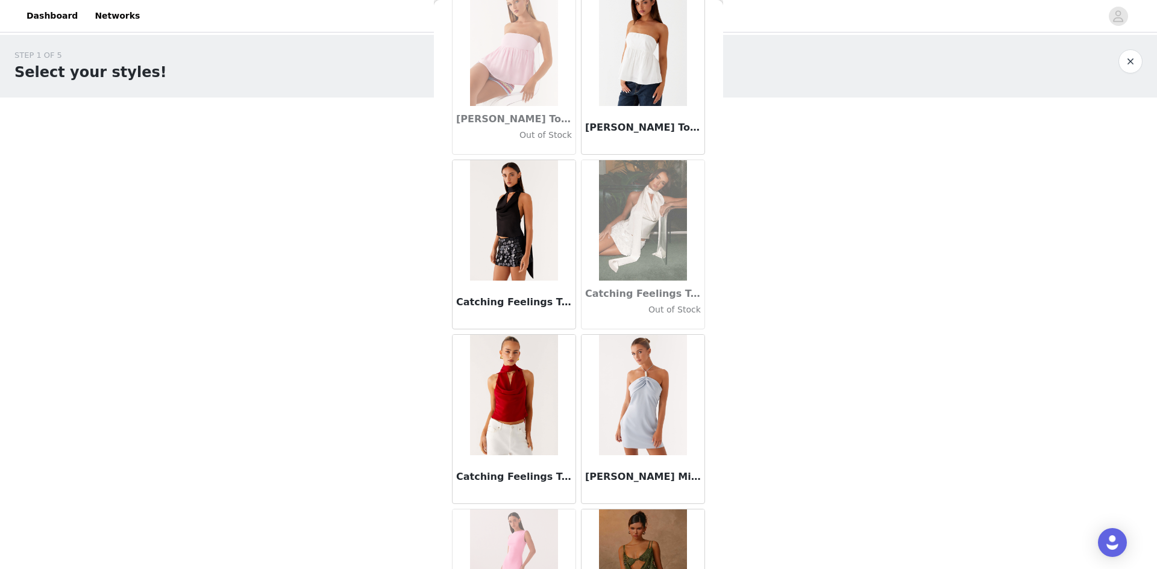
scroll to position [14646, 0]
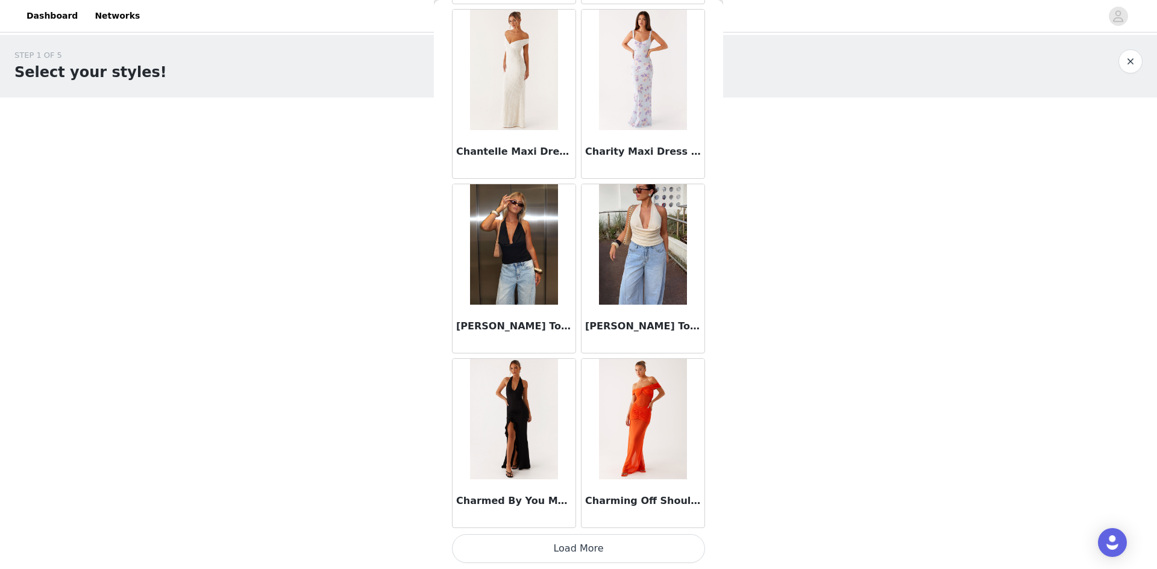
click at [576, 552] on button "Load More" at bounding box center [578, 548] width 253 height 29
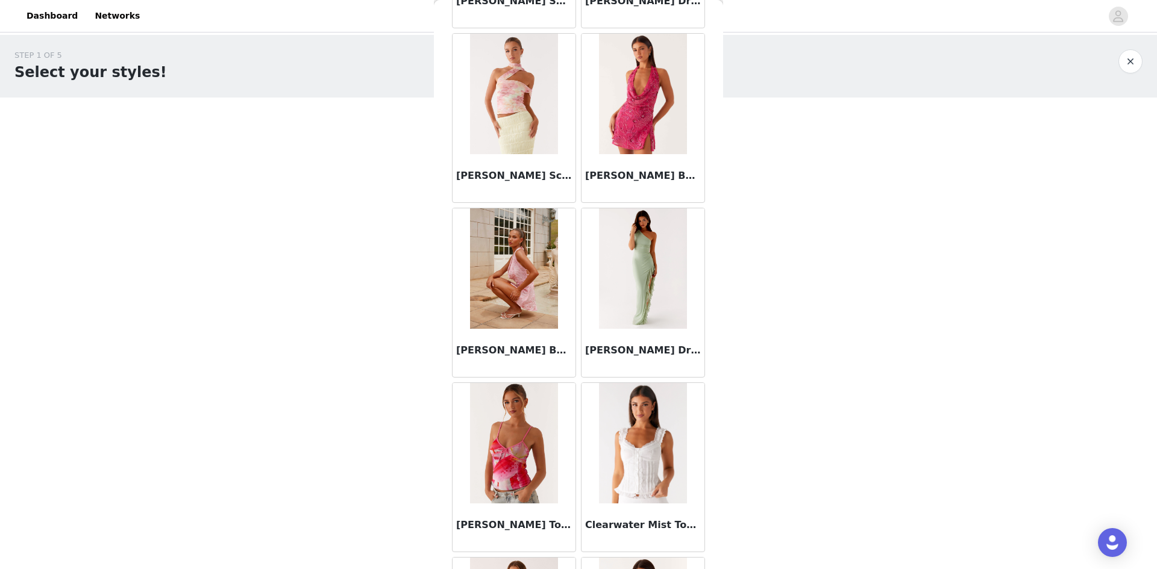
scroll to position [15972, 0]
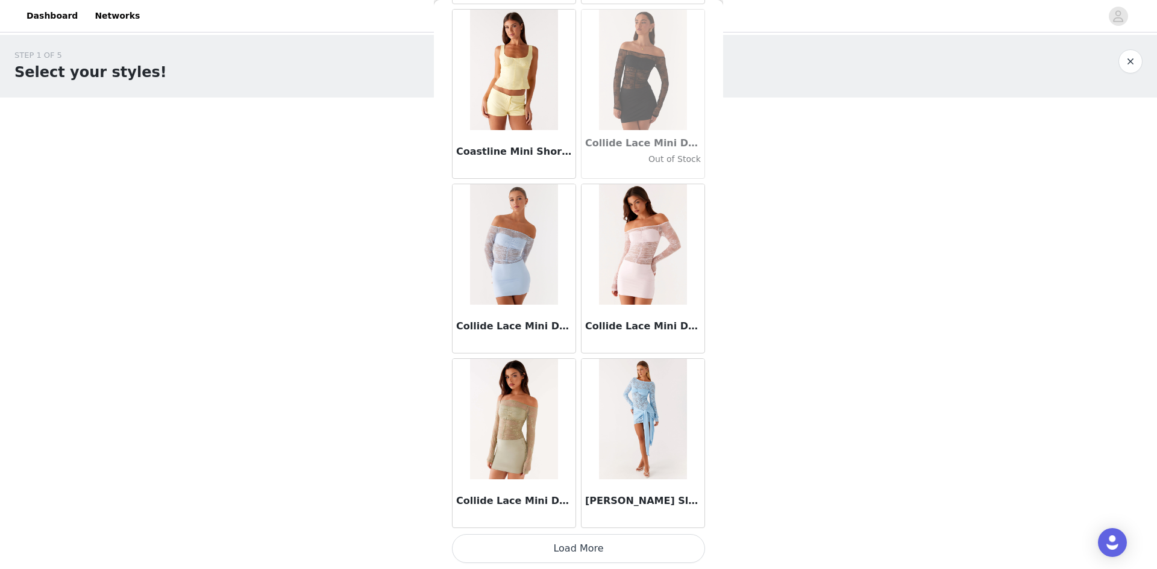
click at [578, 535] on button "Load More" at bounding box center [578, 548] width 253 height 29
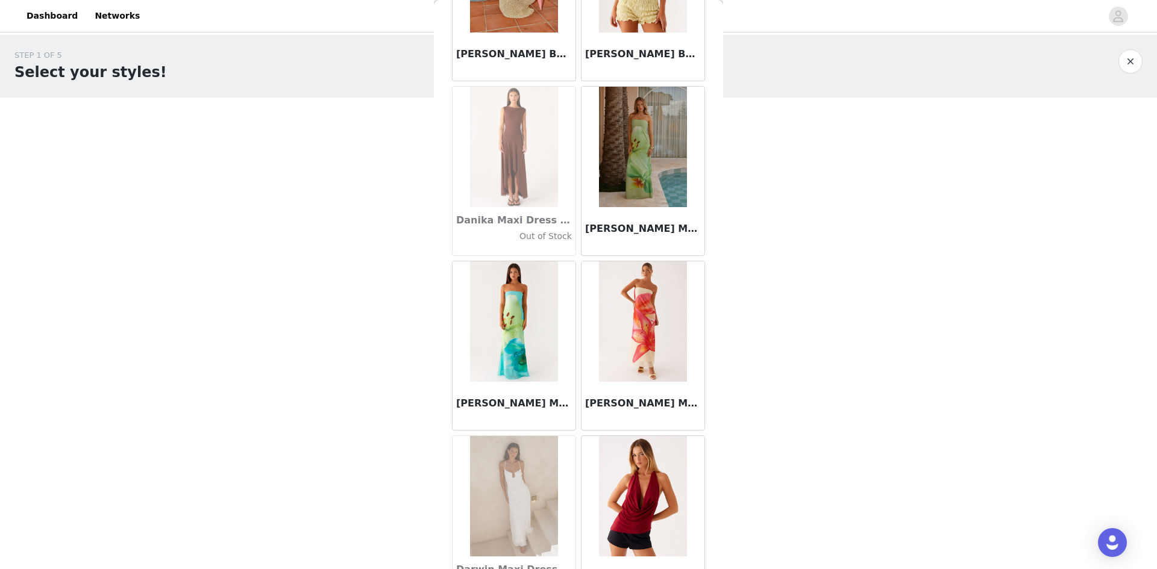
scroll to position [18682, 0]
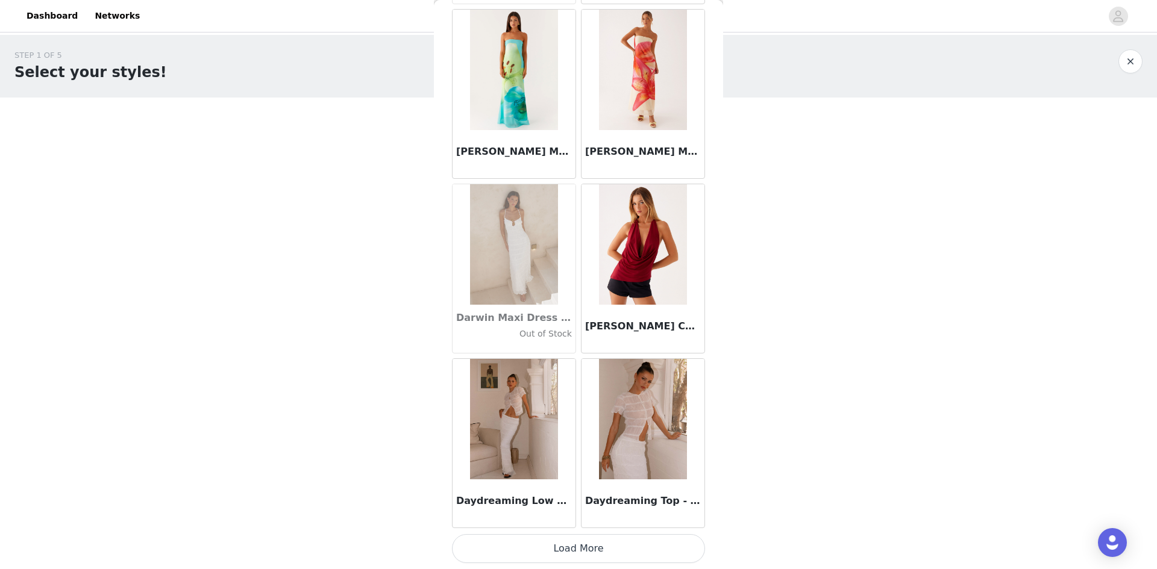
click at [568, 551] on button "Load More" at bounding box center [578, 548] width 253 height 29
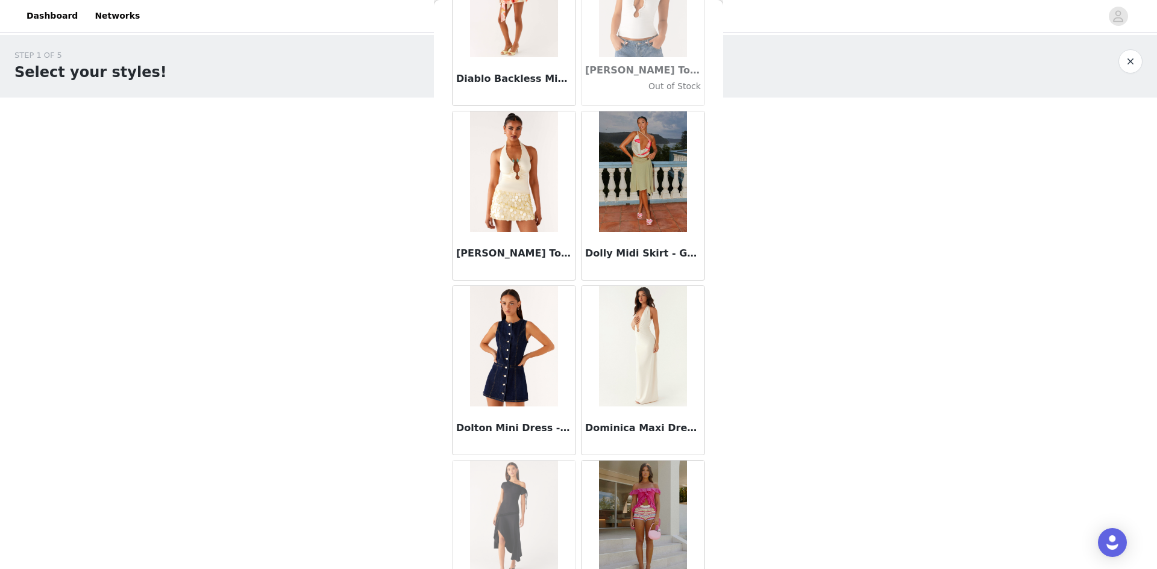
scroll to position [20248, 0]
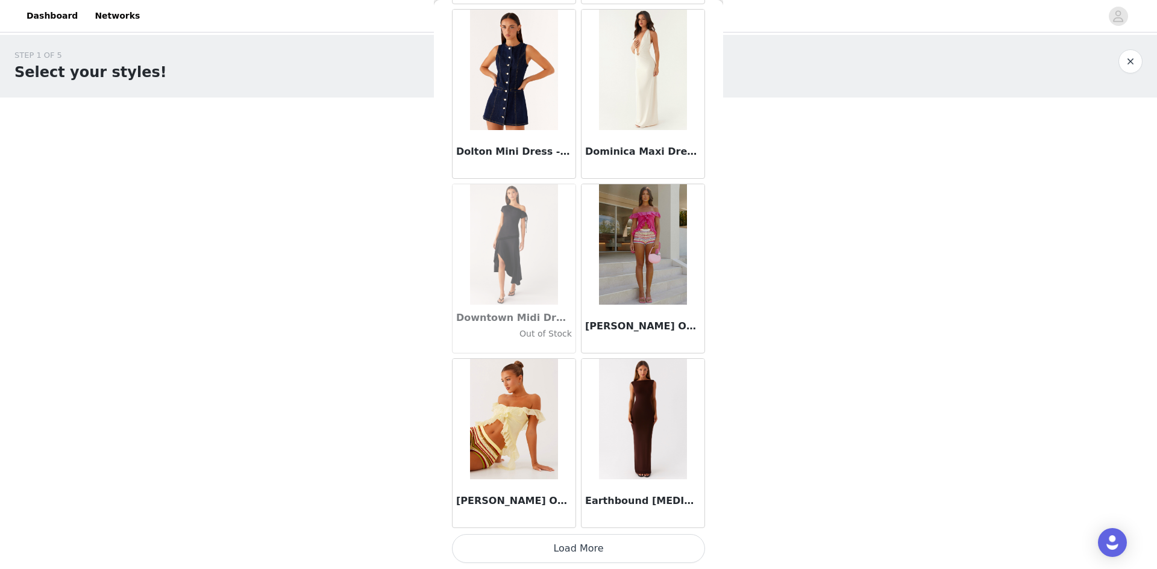
click at [589, 552] on button "Load More" at bounding box center [578, 548] width 253 height 29
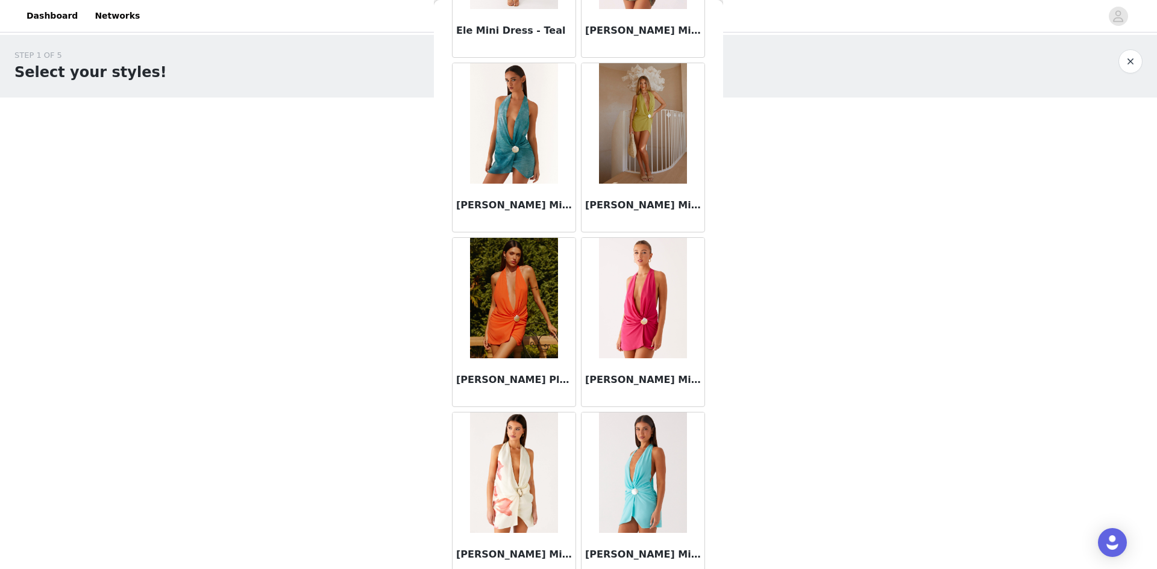
scroll to position [22236, 0]
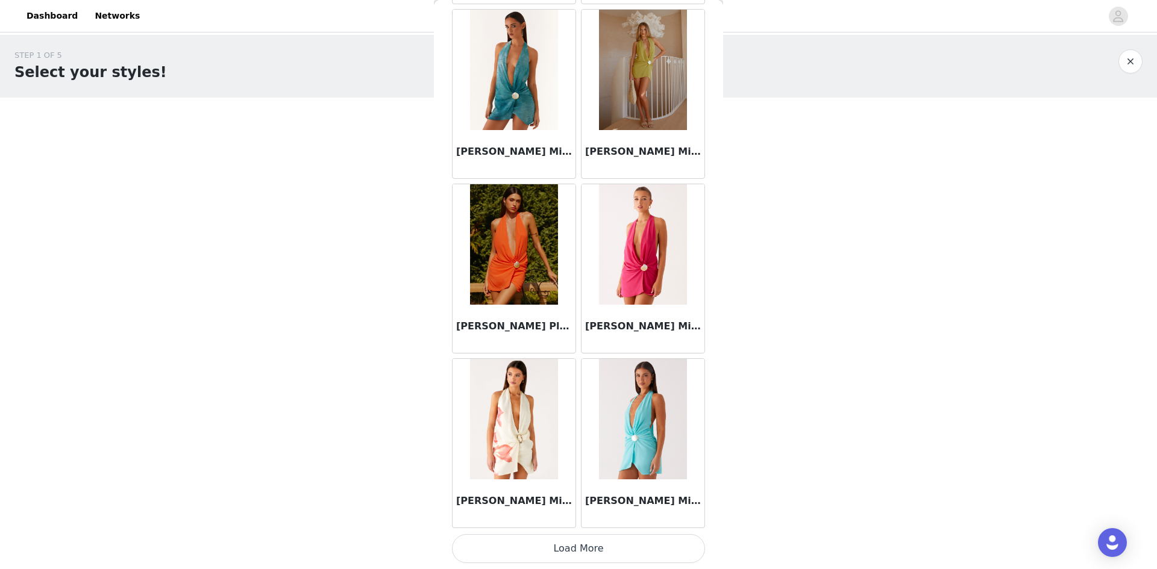
click at [569, 545] on button "Load More" at bounding box center [578, 548] width 253 height 29
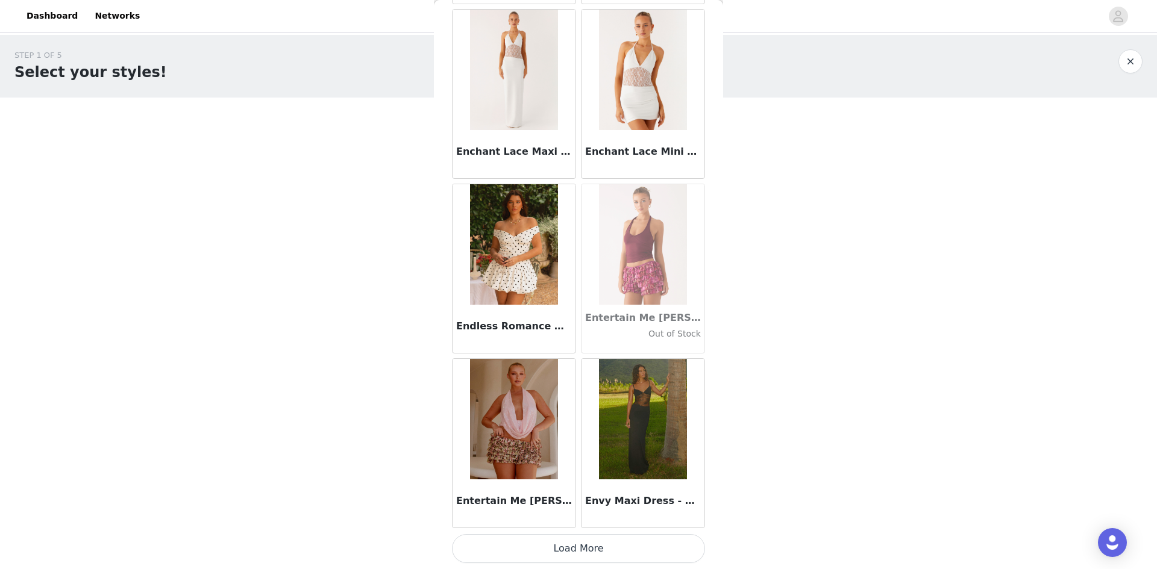
click at [573, 553] on button "Load More" at bounding box center [578, 548] width 253 height 29
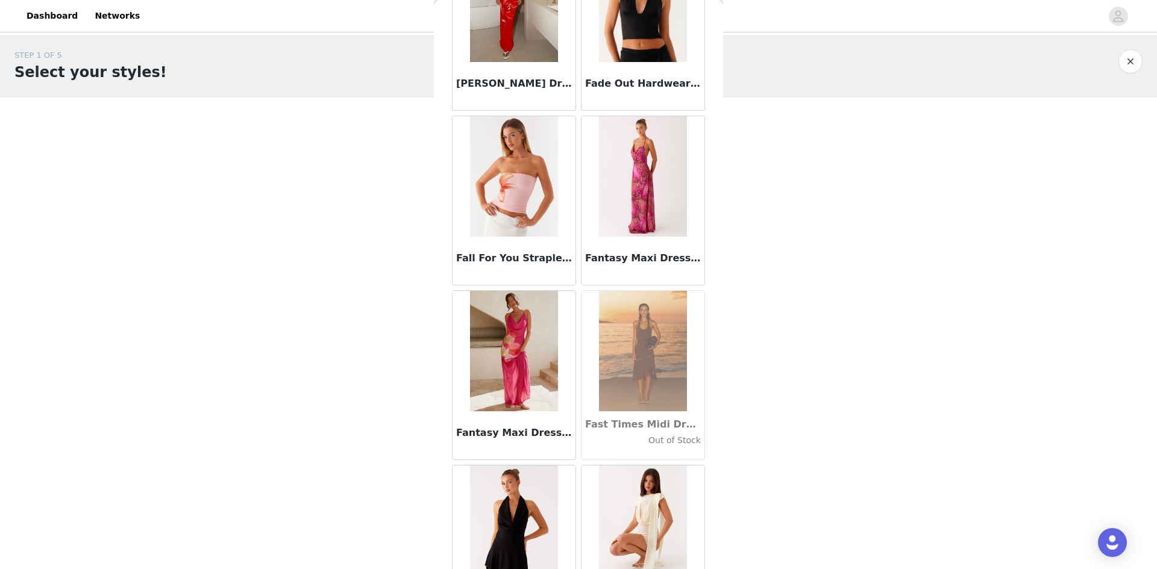
scroll to position [25730, 0]
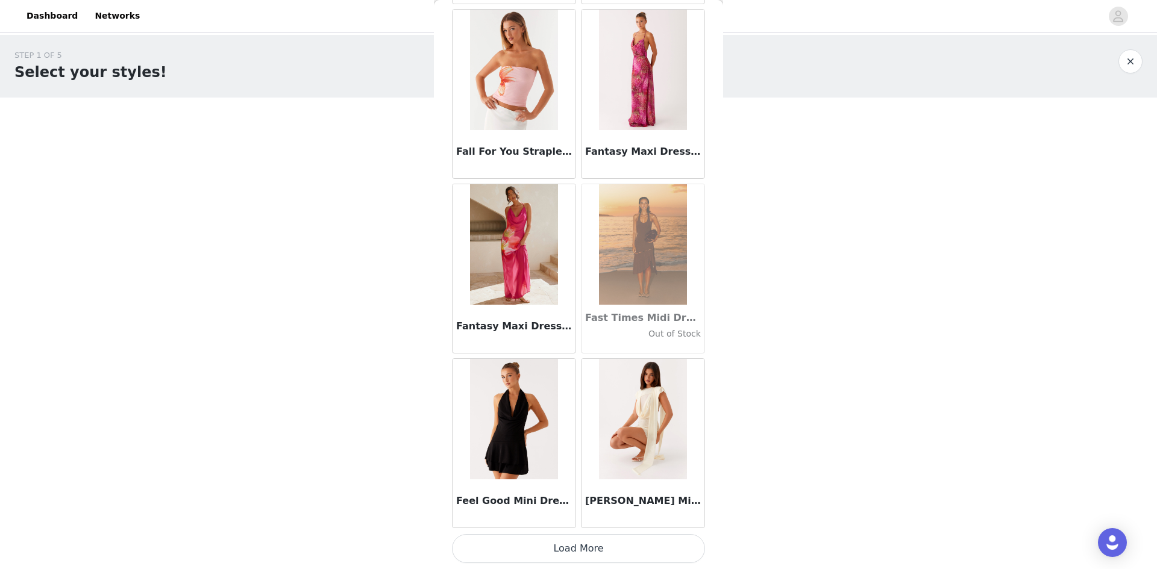
click at [601, 552] on button "Load More" at bounding box center [578, 548] width 253 height 29
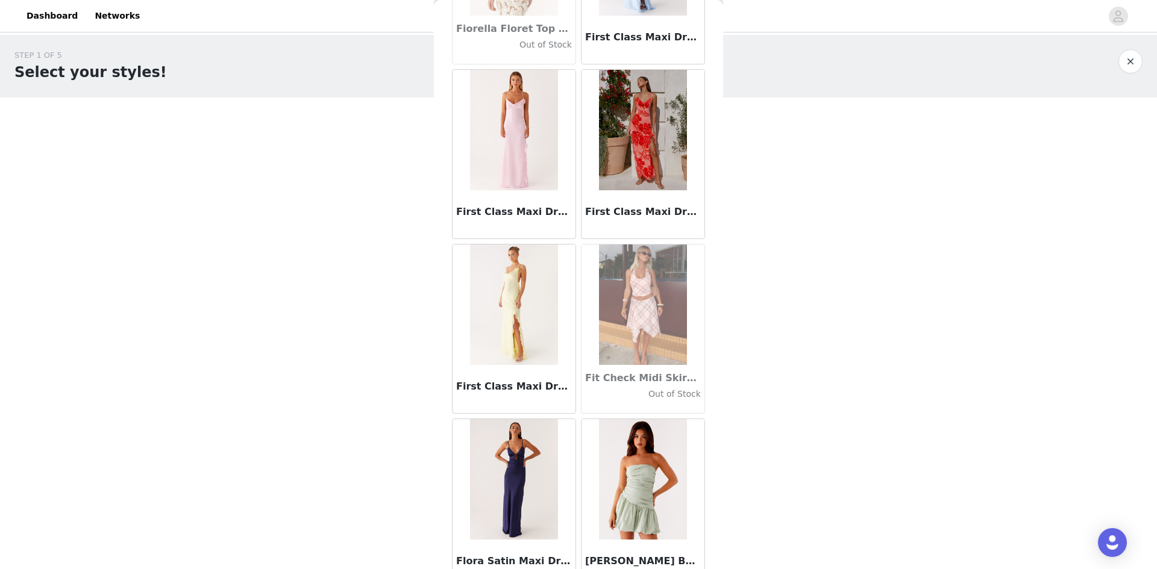
scroll to position [27477, 0]
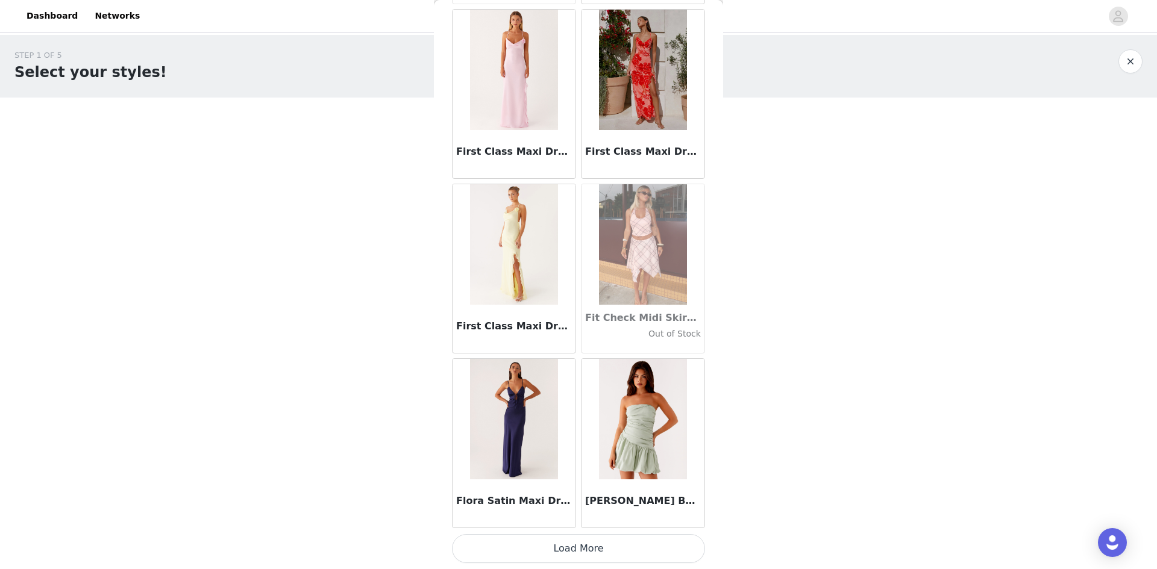
click at [577, 554] on button "Load More" at bounding box center [578, 548] width 253 height 29
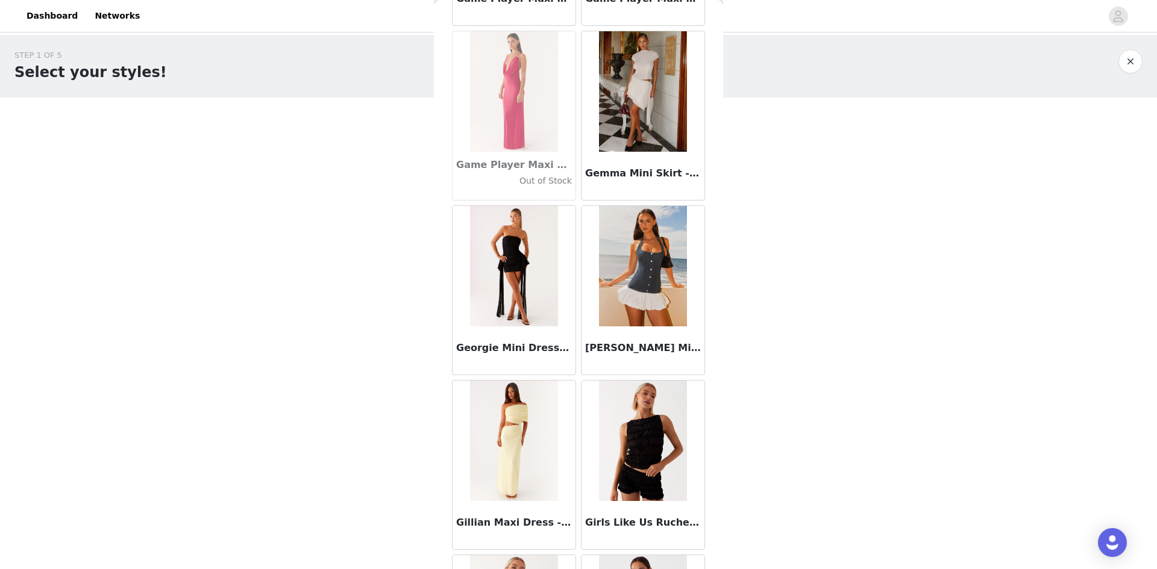
scroll to position [29223, 0]
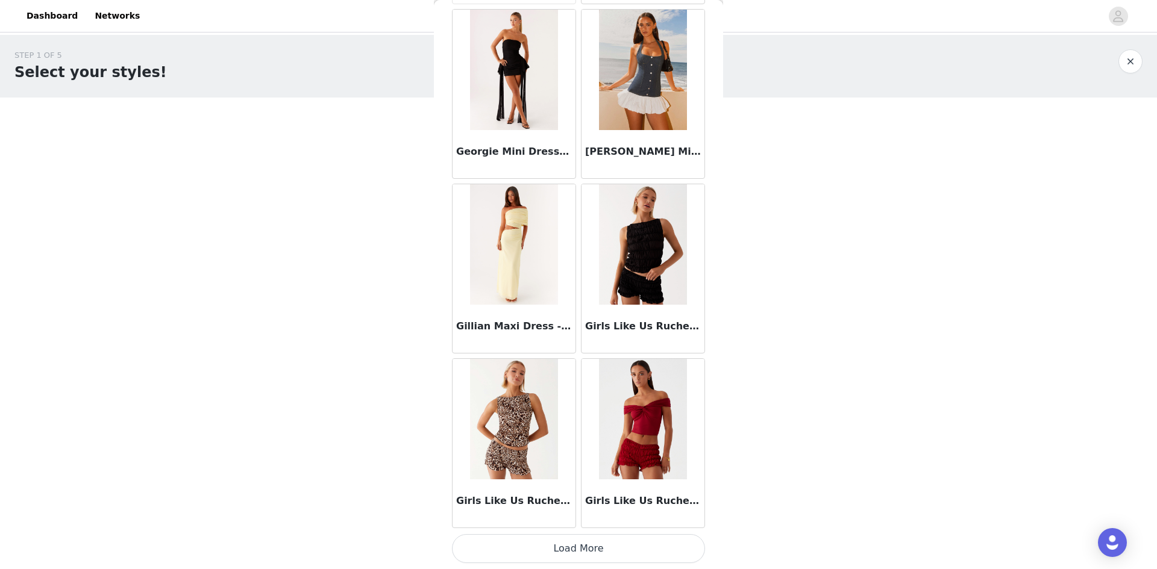
click at [601, 545] on button "Load More" at bounding box center [578, 548] width 253 height 29
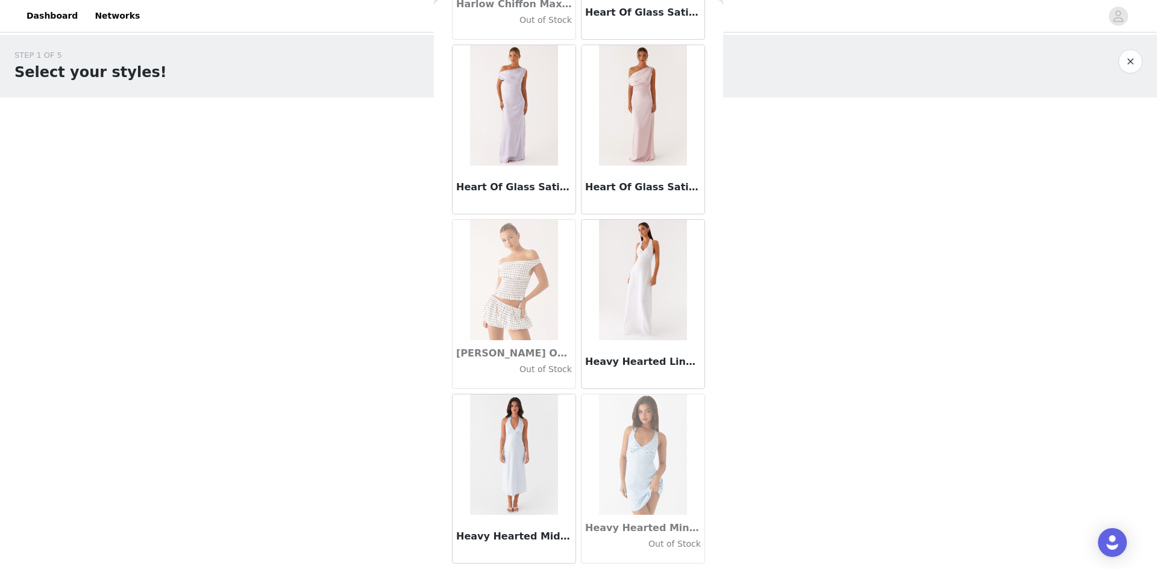
scroll to position [30970, 0]
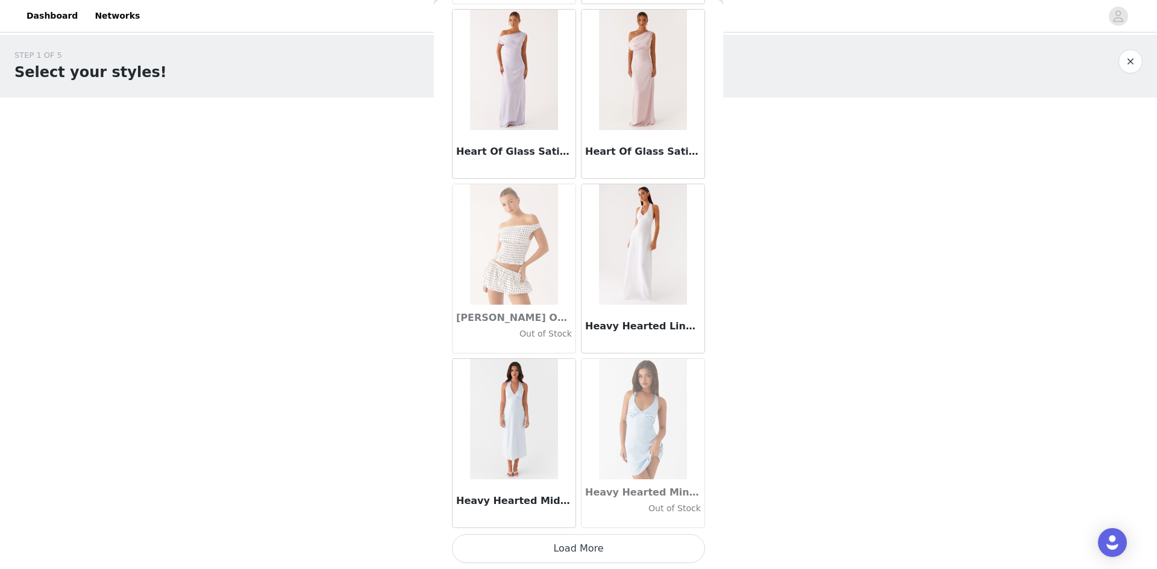
click at [555, 545] on button "Load More" at bounding box center [578, 548] width 253 height 29
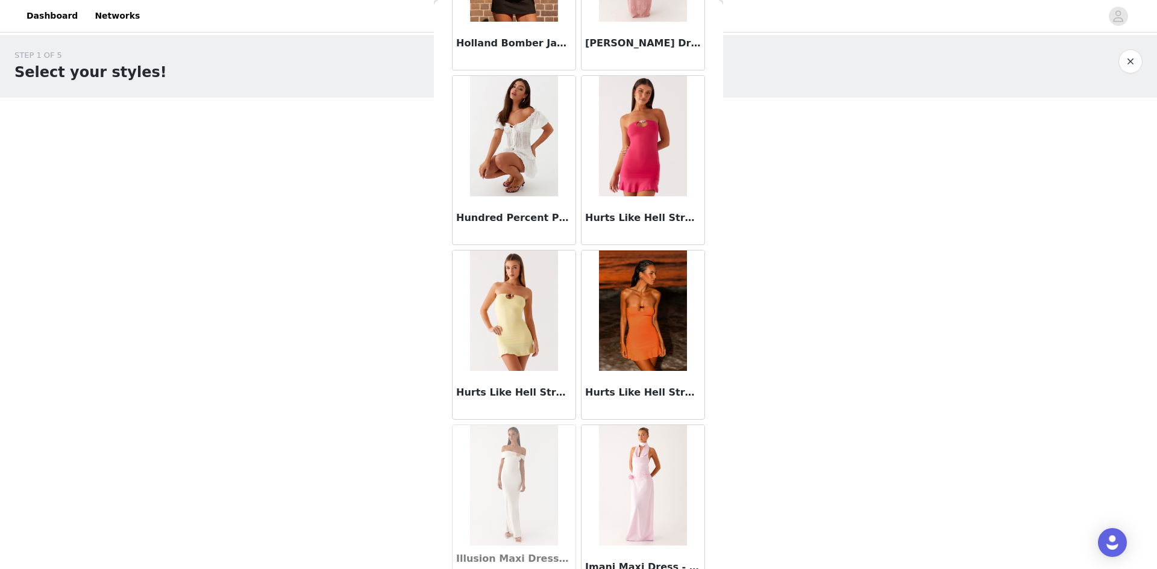
scroll to position [32717, 0]
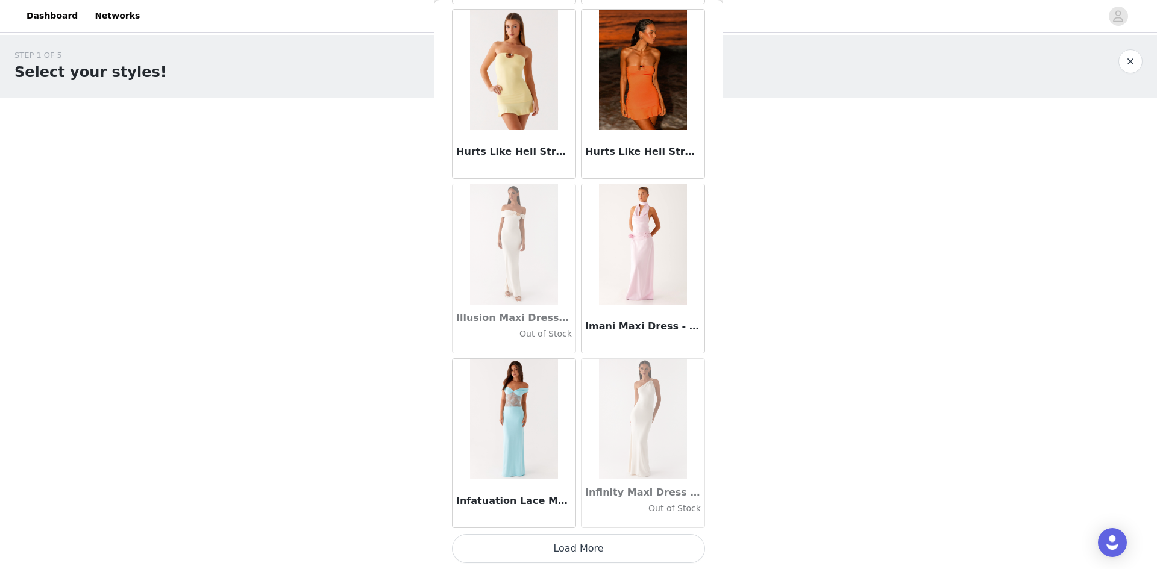
click at [572, 548] on button "Load More" at bounding box center [578, 548] width 253 height 29
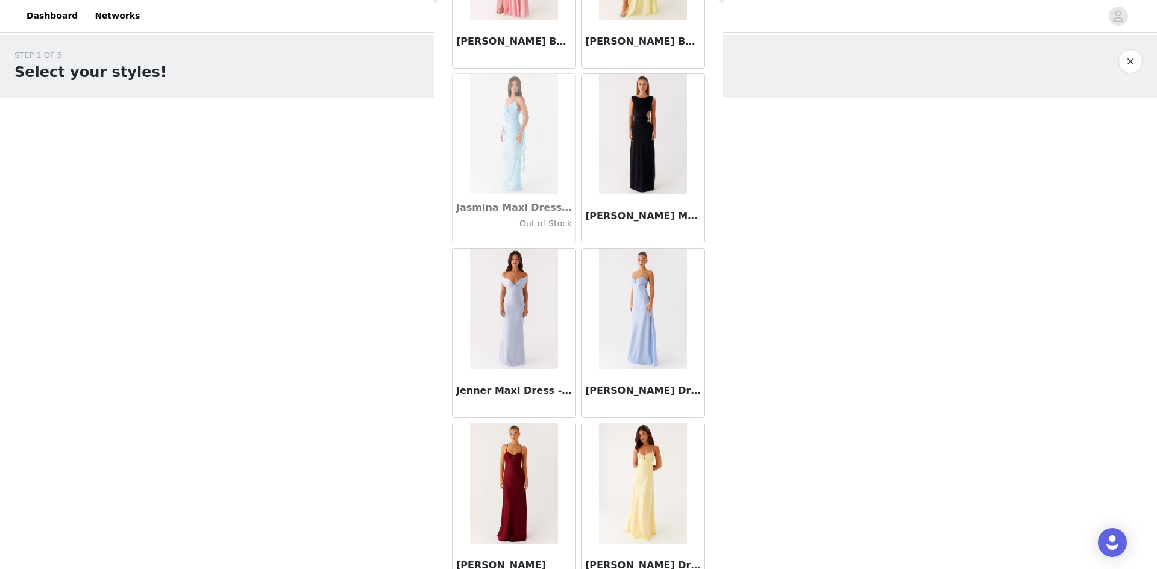
scroll to position [34464, 0]
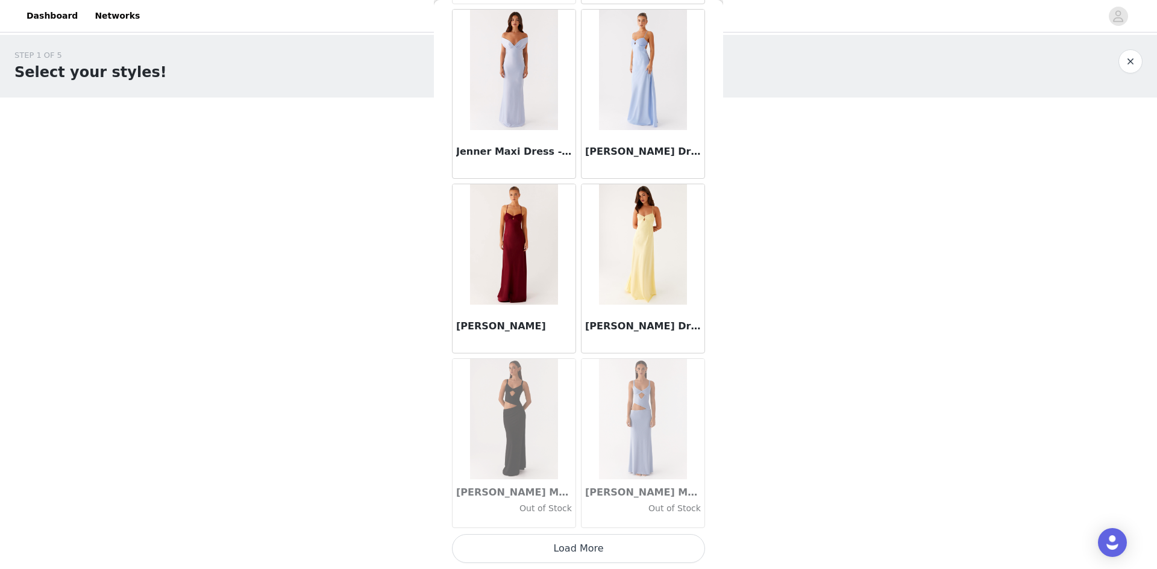
click at [577, 542] on button "Load More" at bounding box center [578, 548] width 253 height 29
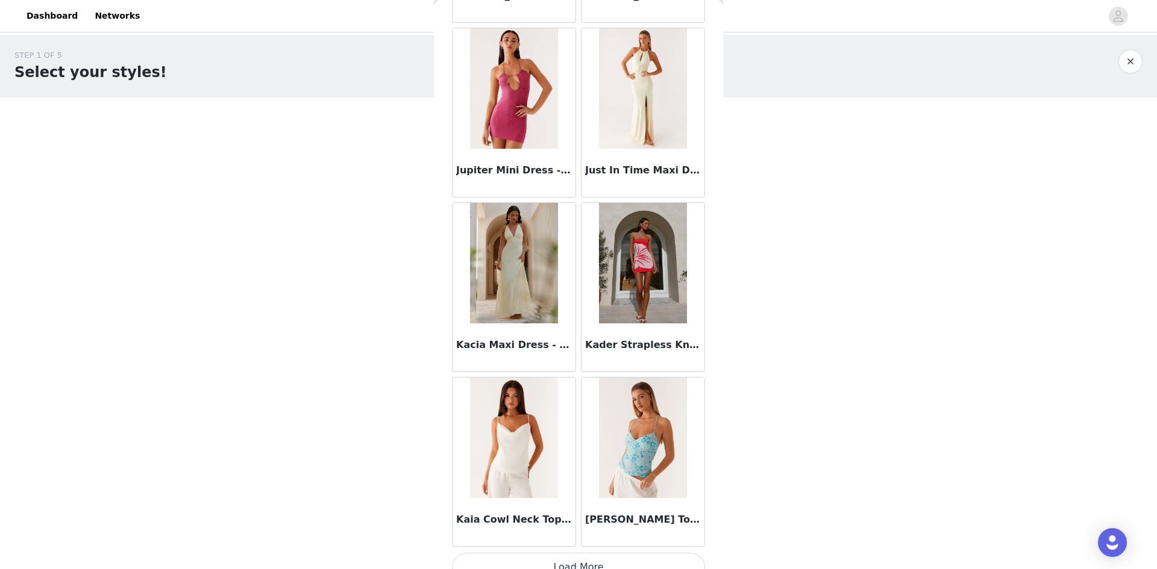
scroll to position [36211, 0]
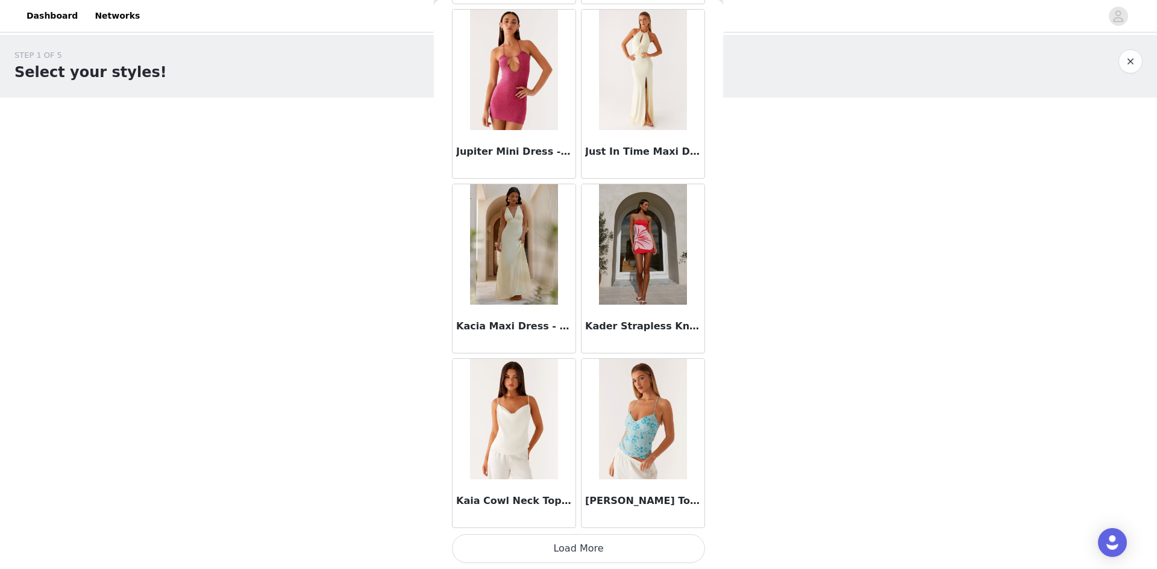
click at [568, 542] on button "Load More" at bounding box center [578, 548] width 253 height 29
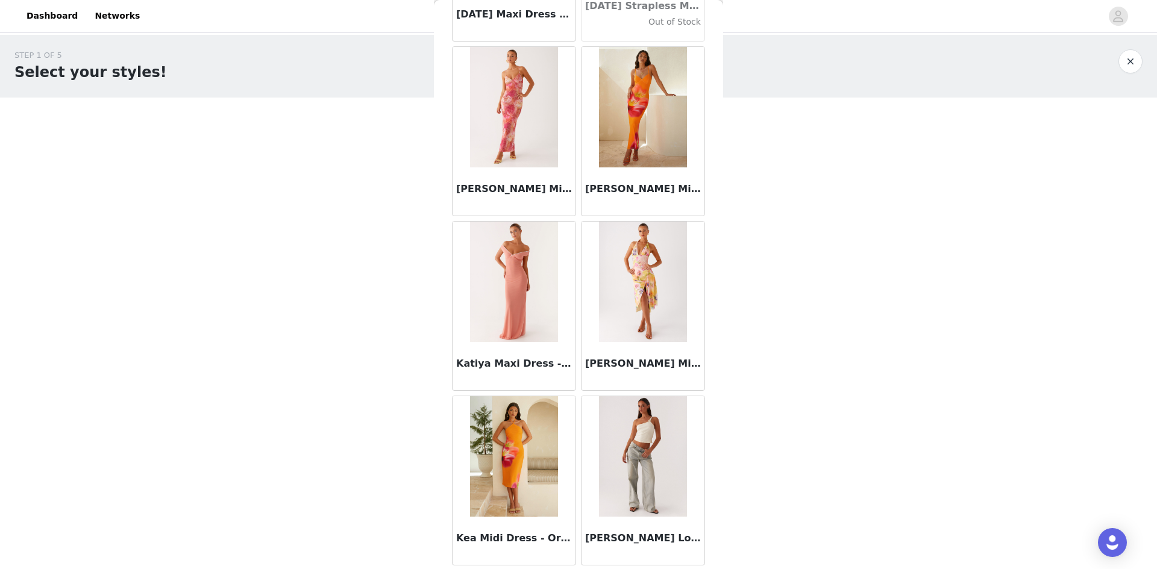
scroll to position [37958, 0]
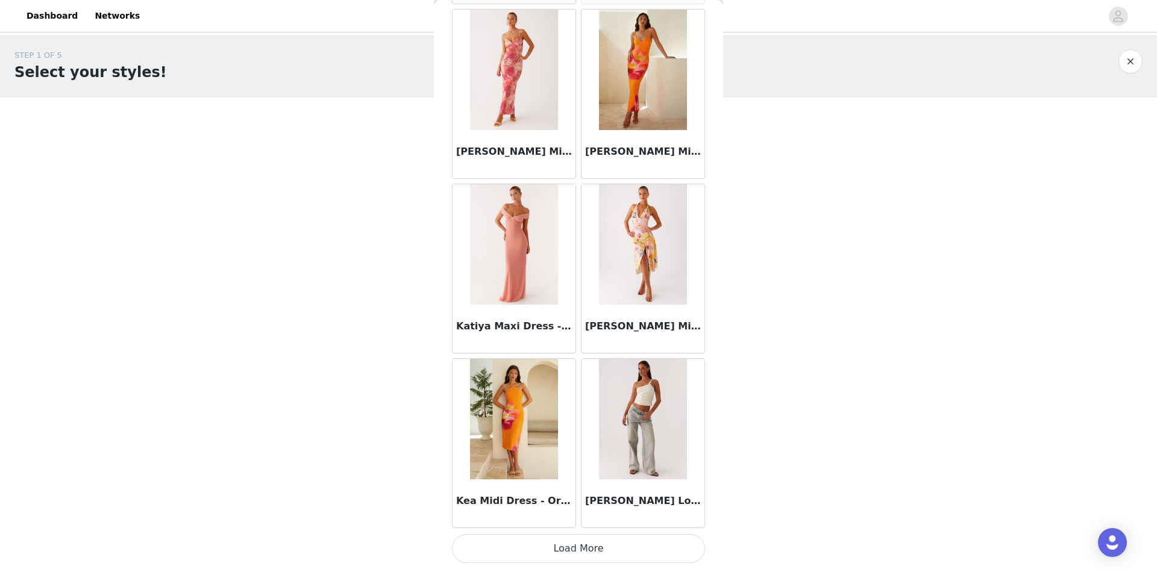
click at [593, 551] on button "Load More" at bounding box center [578, 548] width 253 height 29
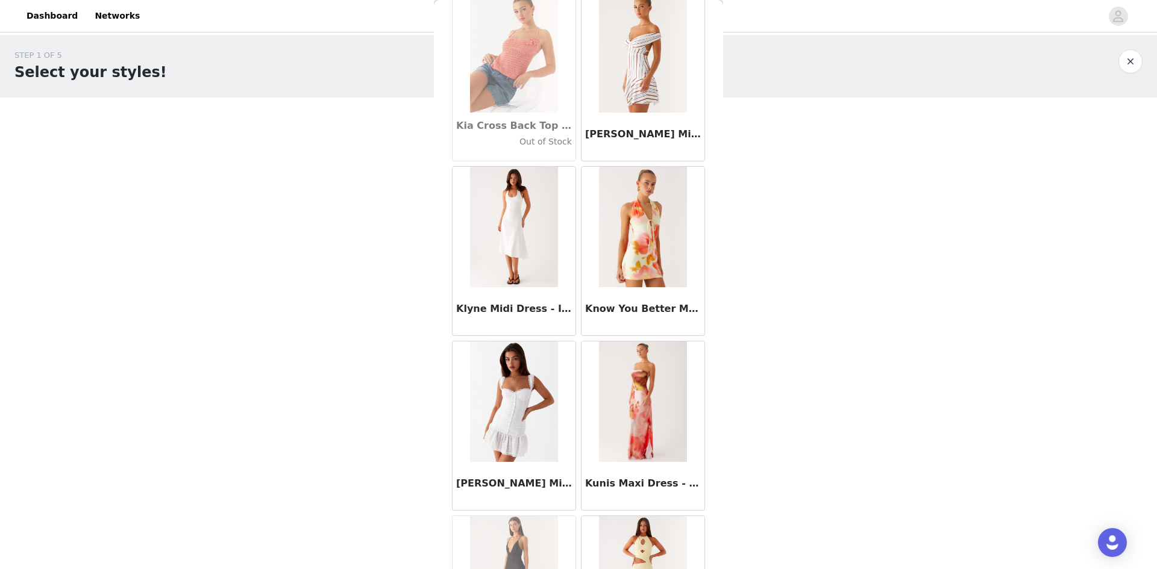
scroll to position [39223, 0]
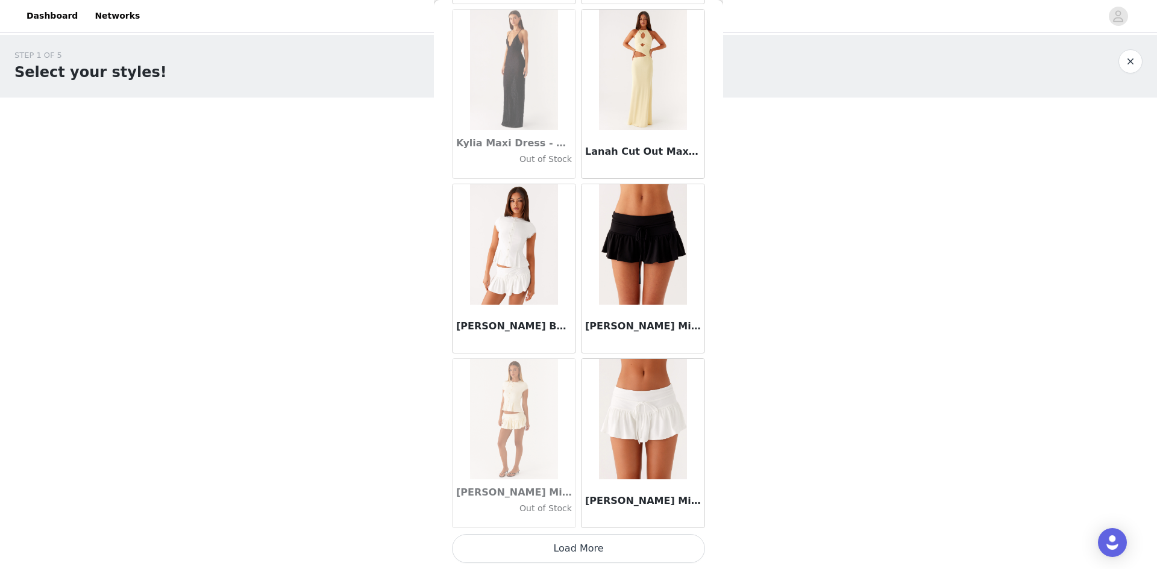
click at [590, 542] on button "Load More" at bounding box center [578, 548] width 253 height 29
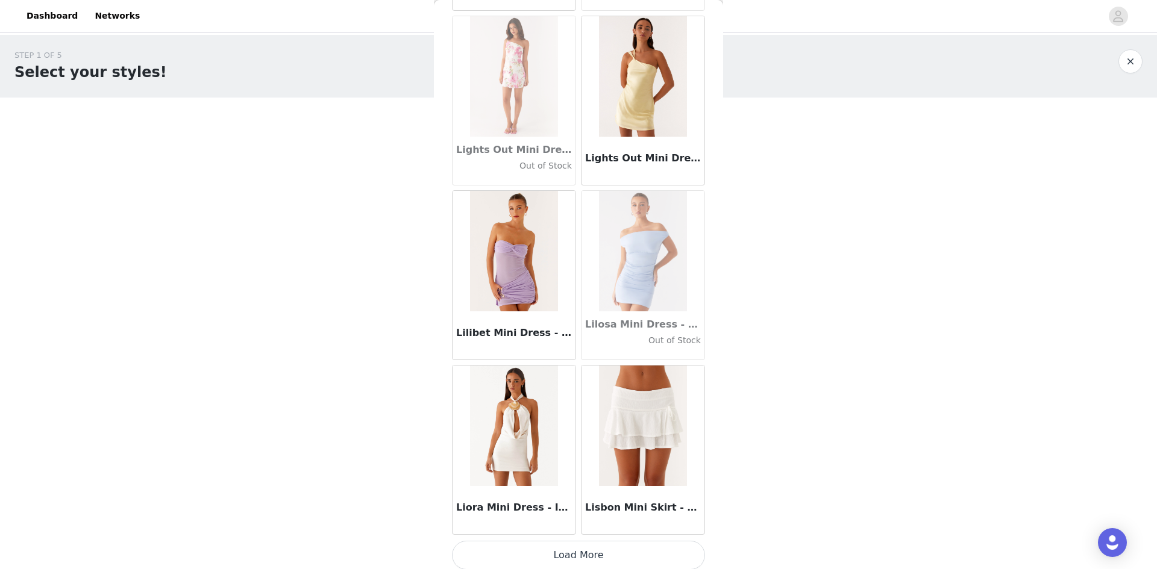
scroll to position [41451, 0]
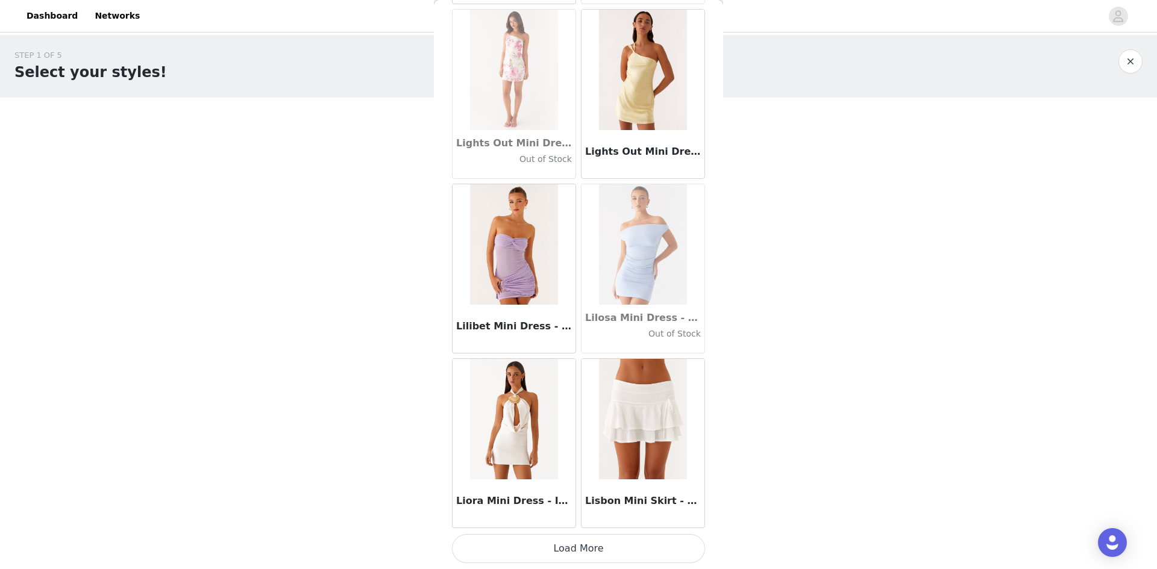
click at [593, 547] on button "Load More" at bounding box center [578, 548] width 253 height 29
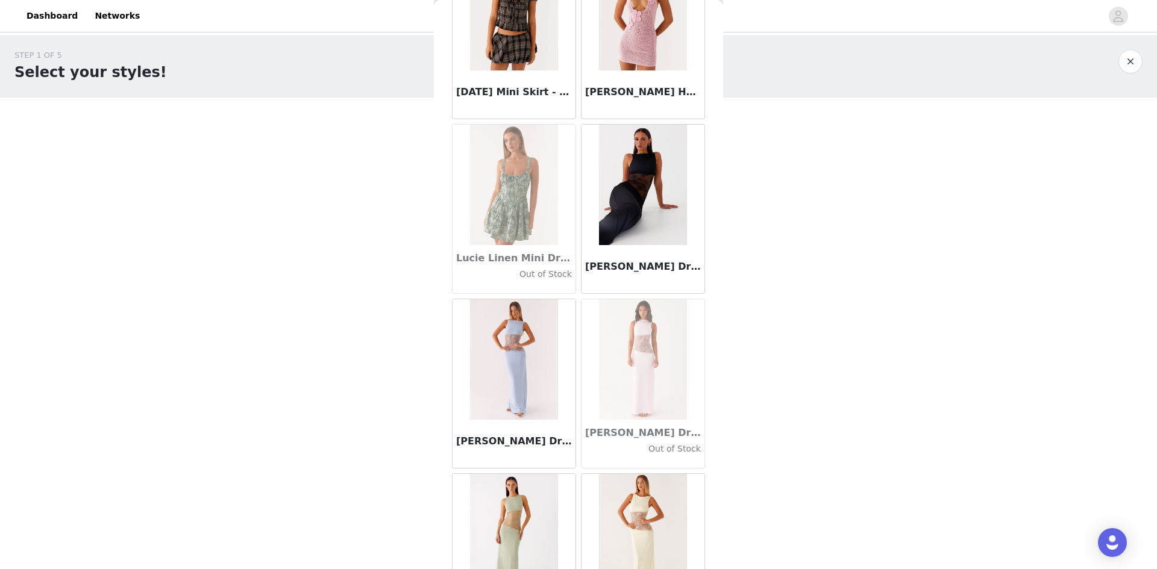
scroll to position [43198, 0]
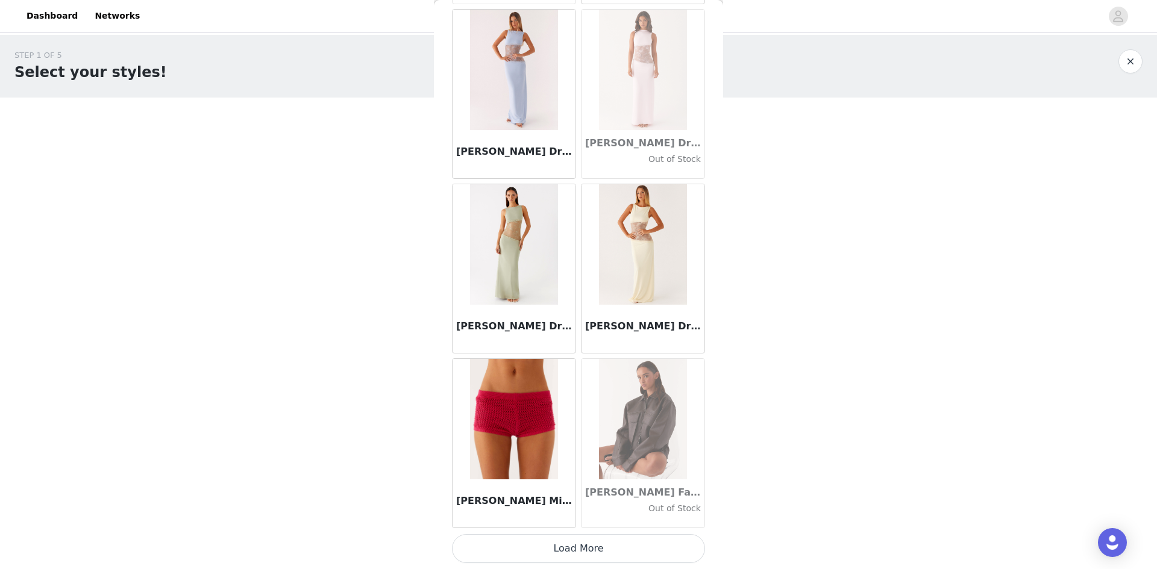
click at [582, 552] on button "Load More" at bounding box center [578, 548] width 253 height 29
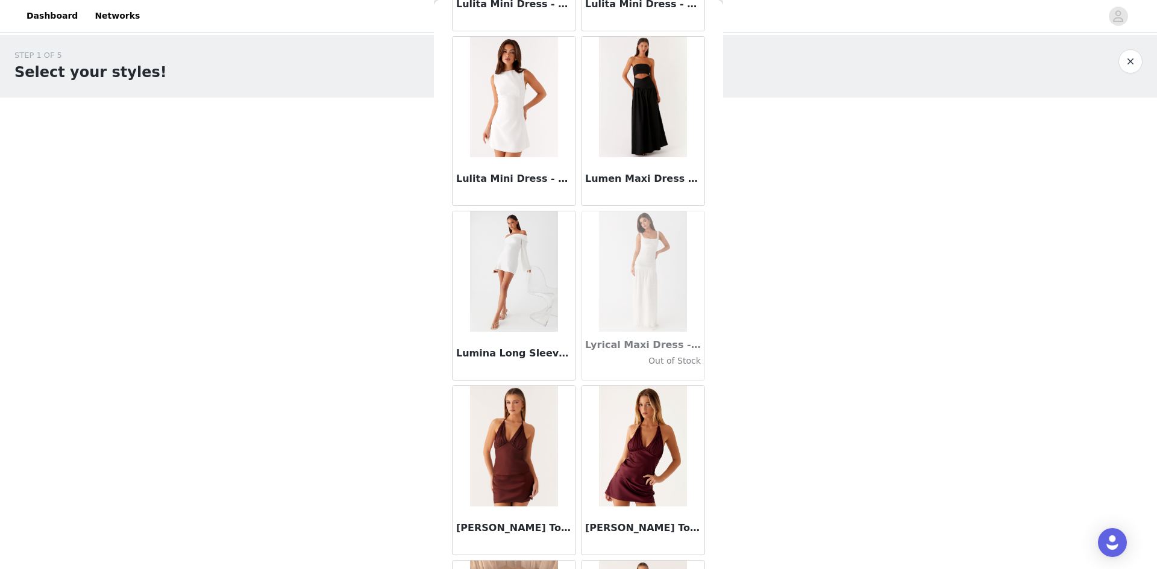
scroll to position [43981, 0]
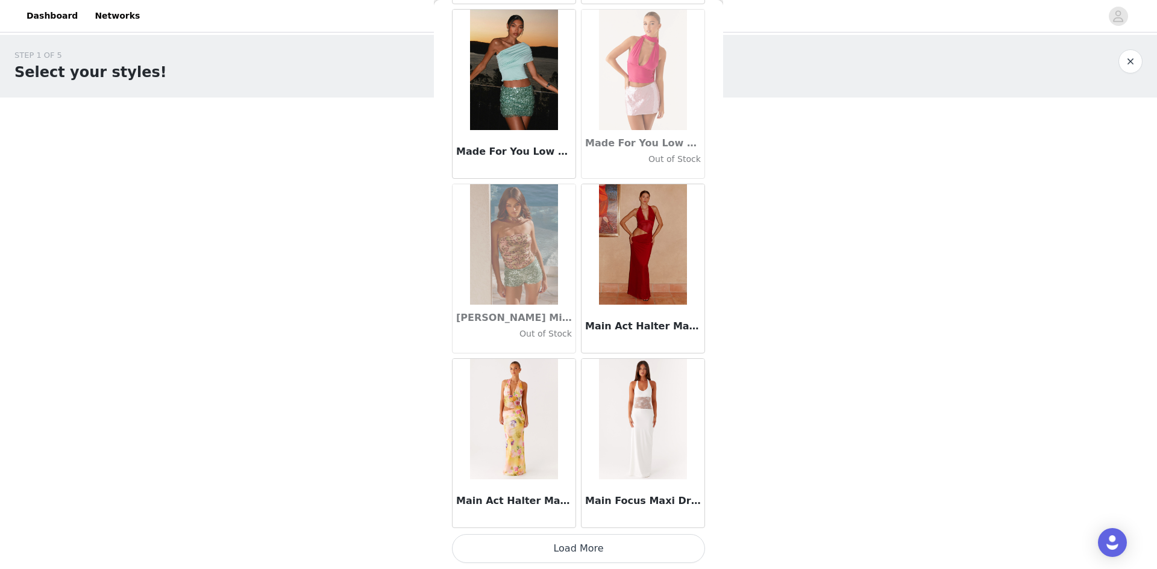
click at [589, 550] on button "Load More" at bounding box center [578, 548] width 253 height 29
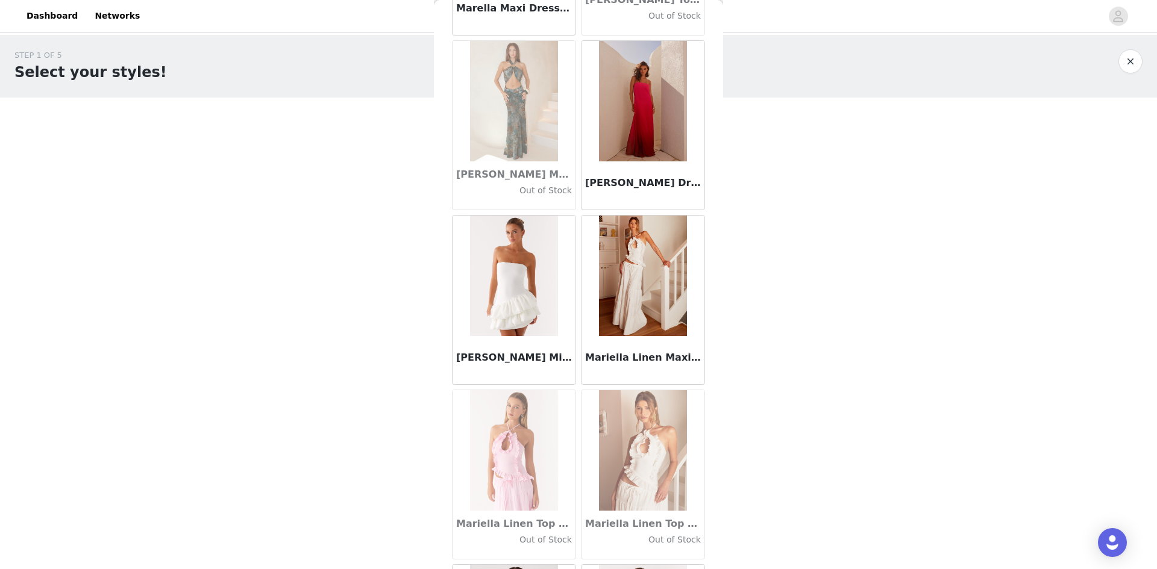
scroll to position [45969, 0]
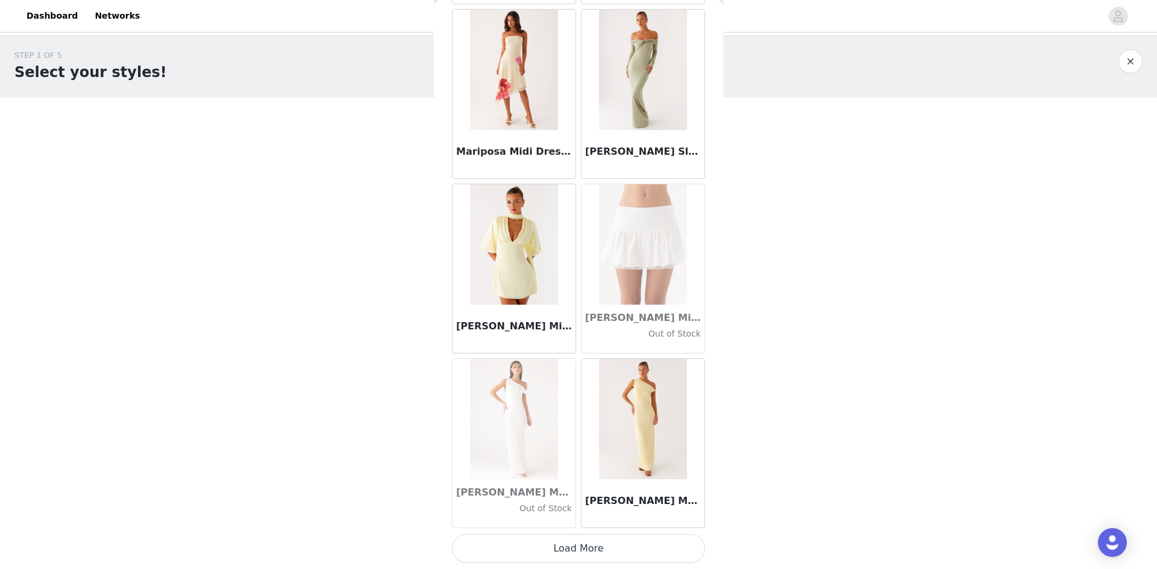
click at [564, 543] on button "Load More" at bounding box center [578, 548] width 253 height 29
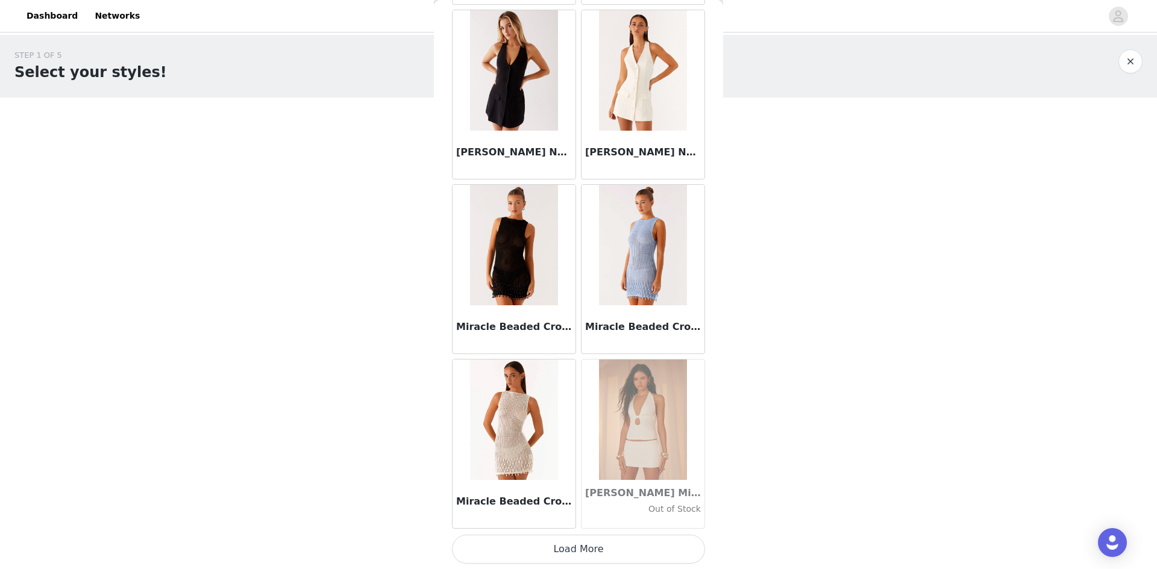
scroll to position [48439, 0]
click at [528, 553] on button "Load More" at bounding box center [578, 548] width 253 height 29
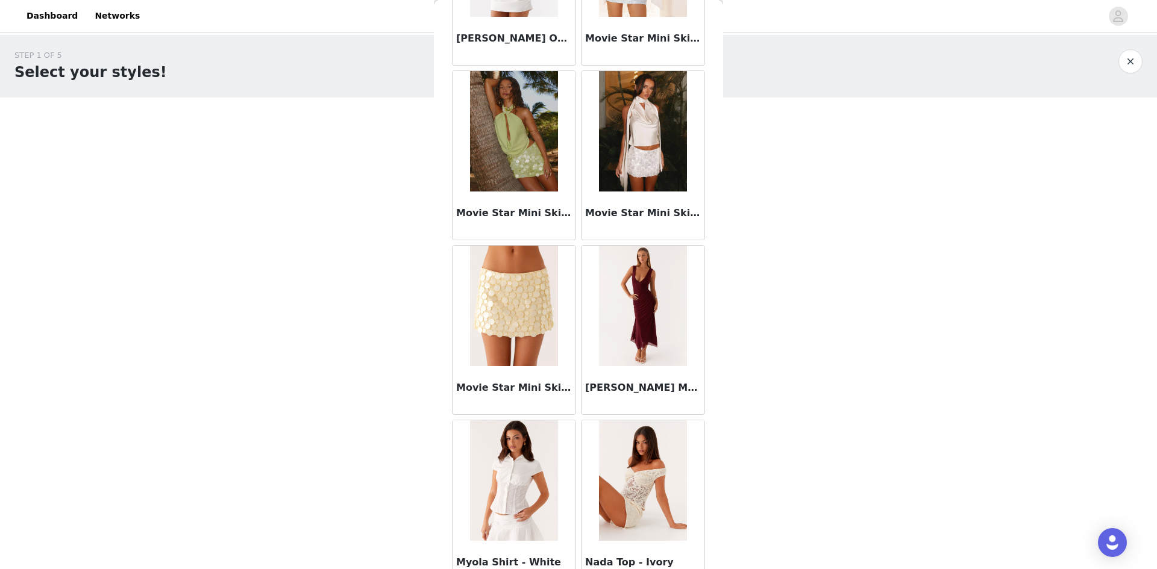
scroll to position [50185, 0]
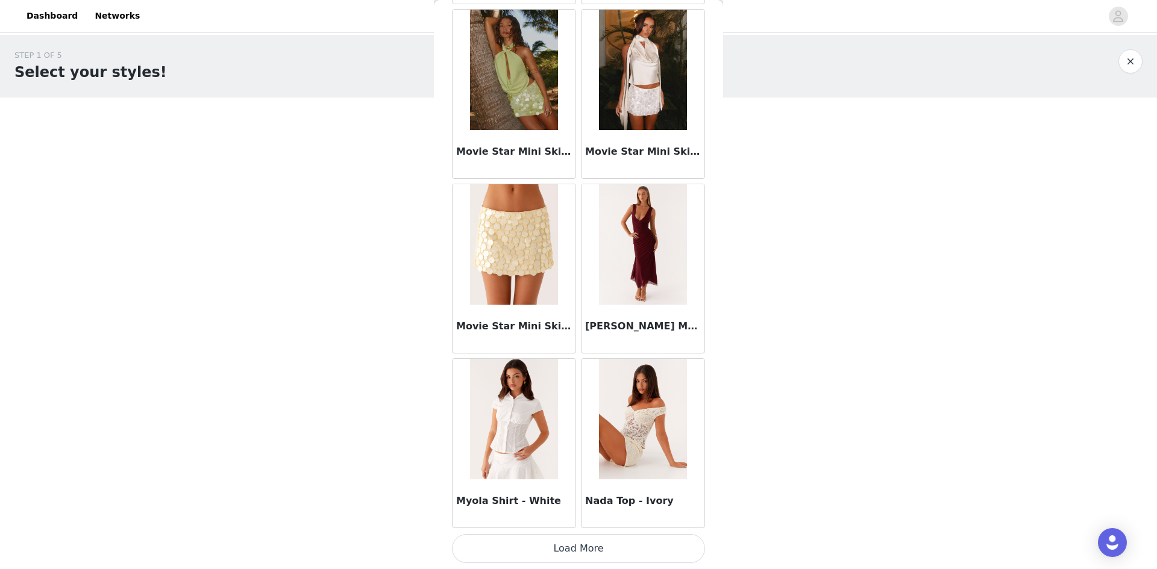
click at [557, 544] on button "Load More" at bounding box center [578, 548] width 253 height 29
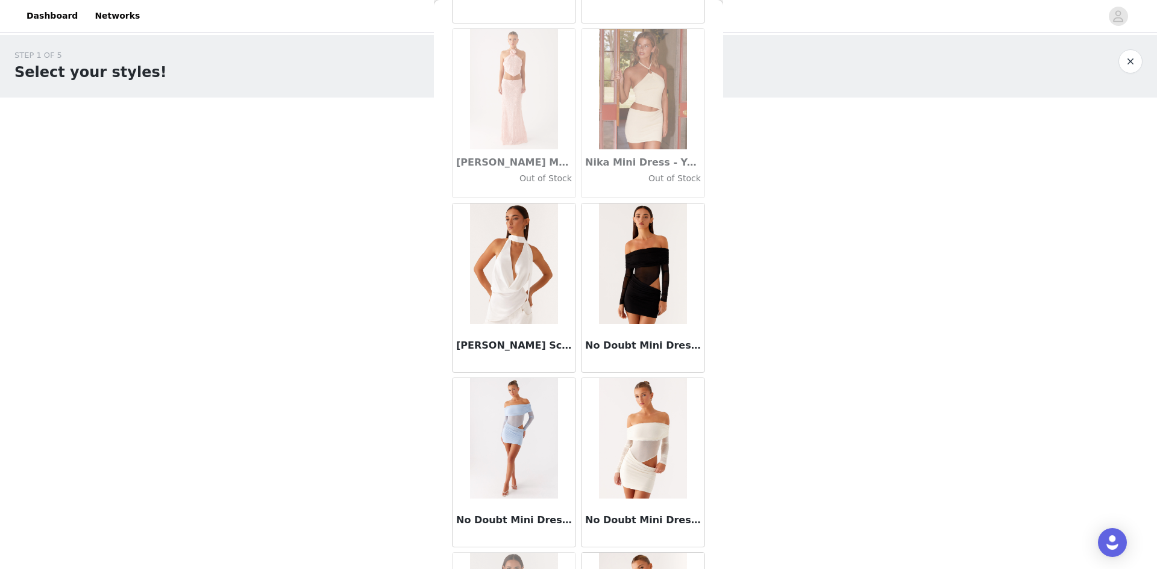
scroll to position [51932, 0]
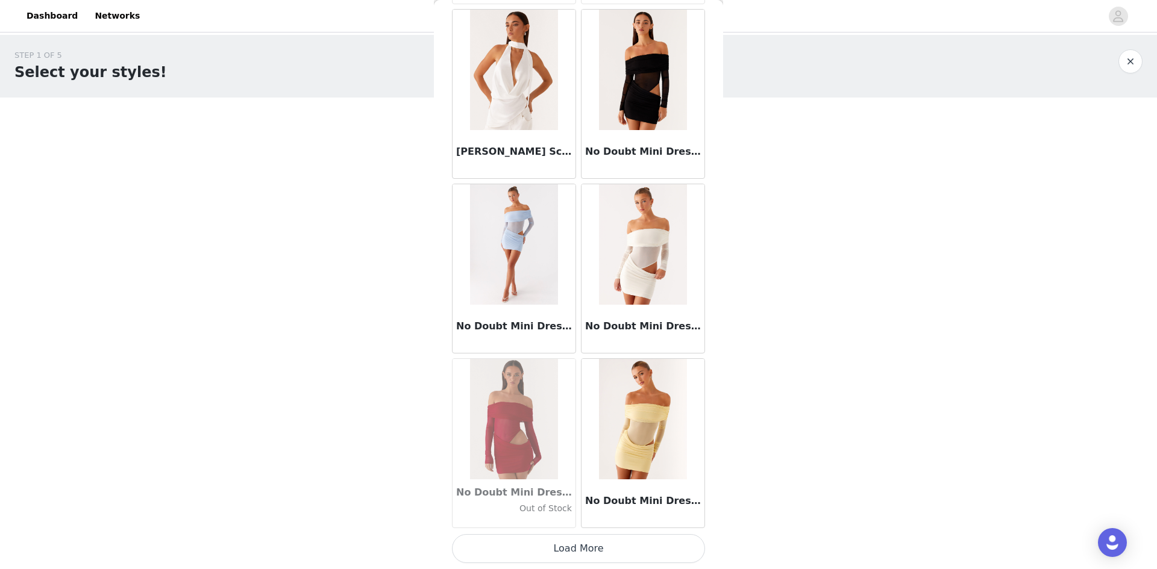
click at [567, 545] on button "Load More" at bounding box center [578, 548] width 253 height 29
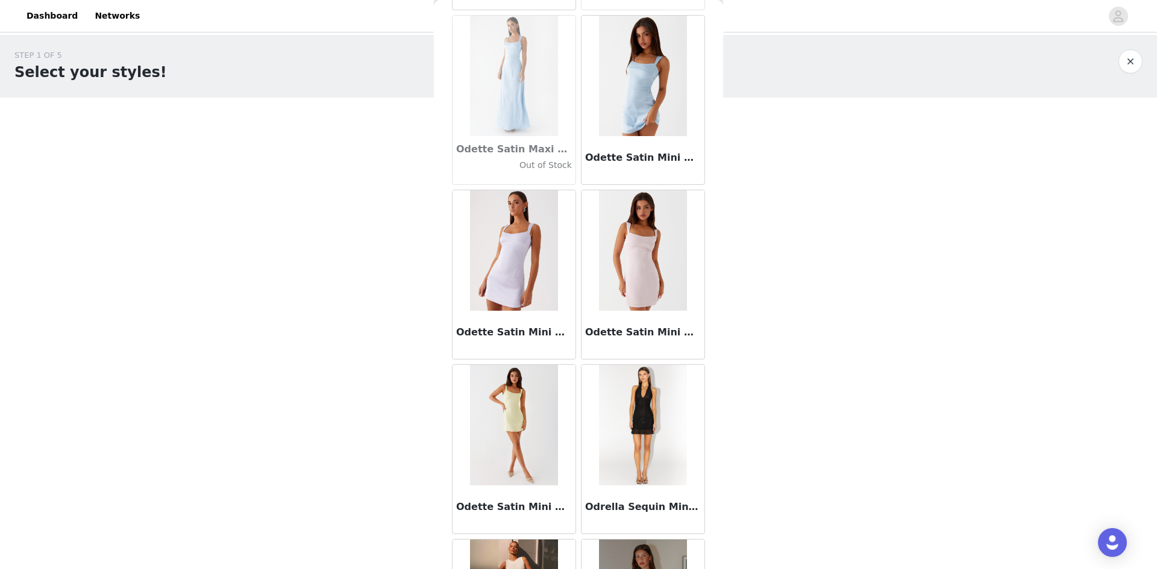
scroll to position [53679, 0]
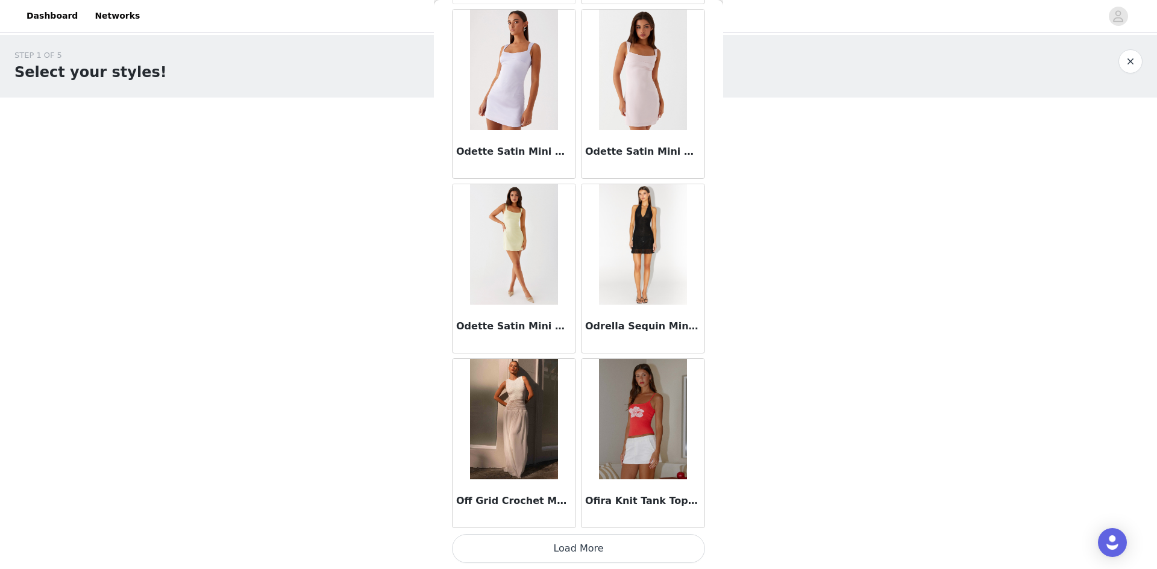
click at [522, 547] on button "Load More" at bounding box center [578, 548] width 253 height 29
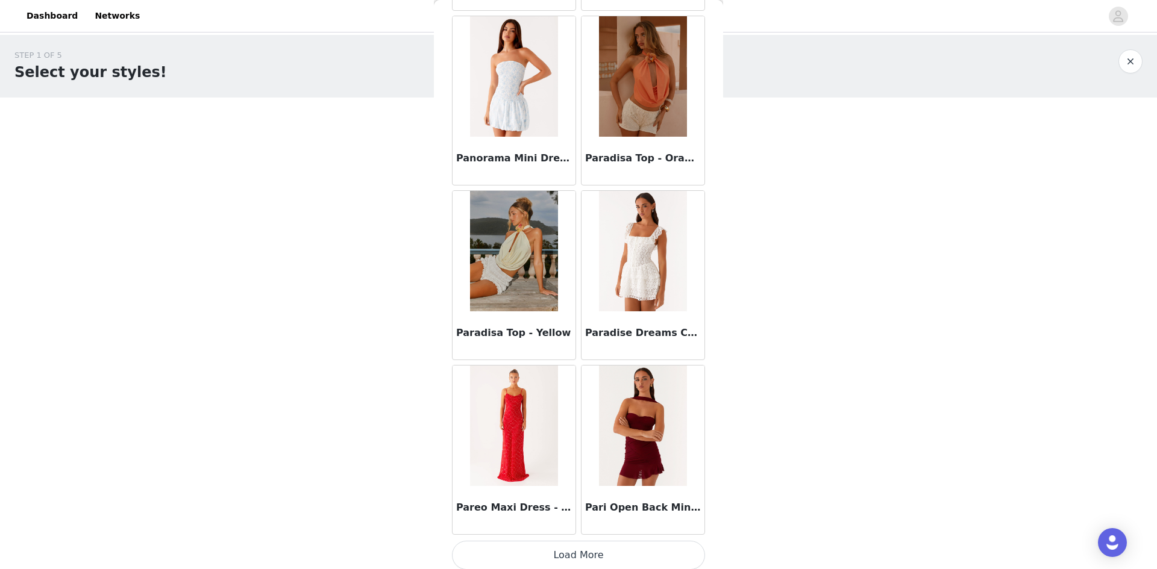
scroll to position [55426, 0]
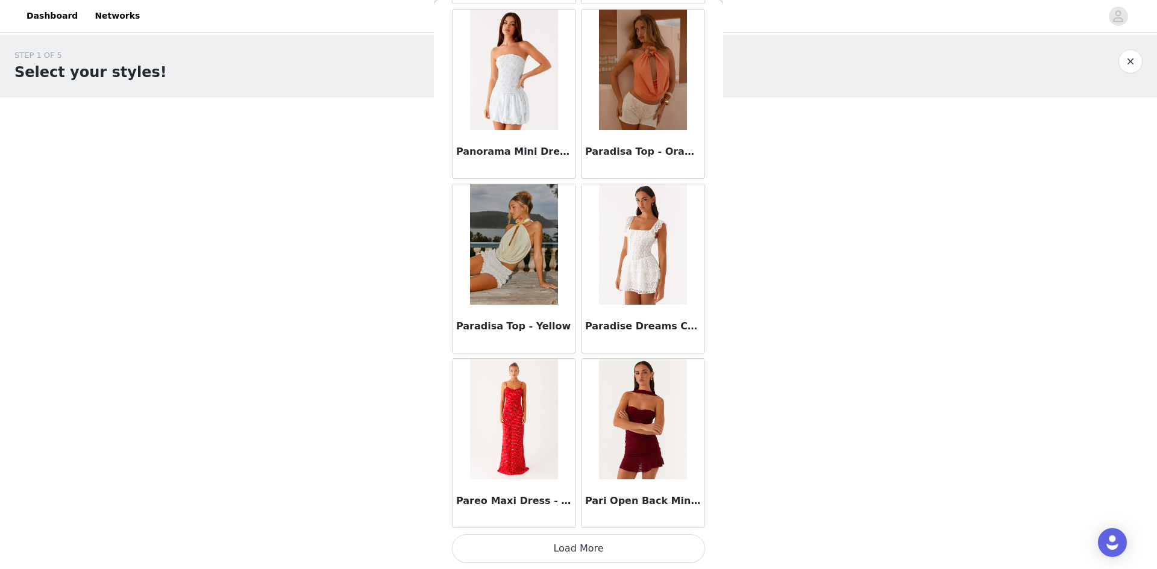
click at [581, 543] on button "Load More" at bounding box center [578, 548] width 253 height 29
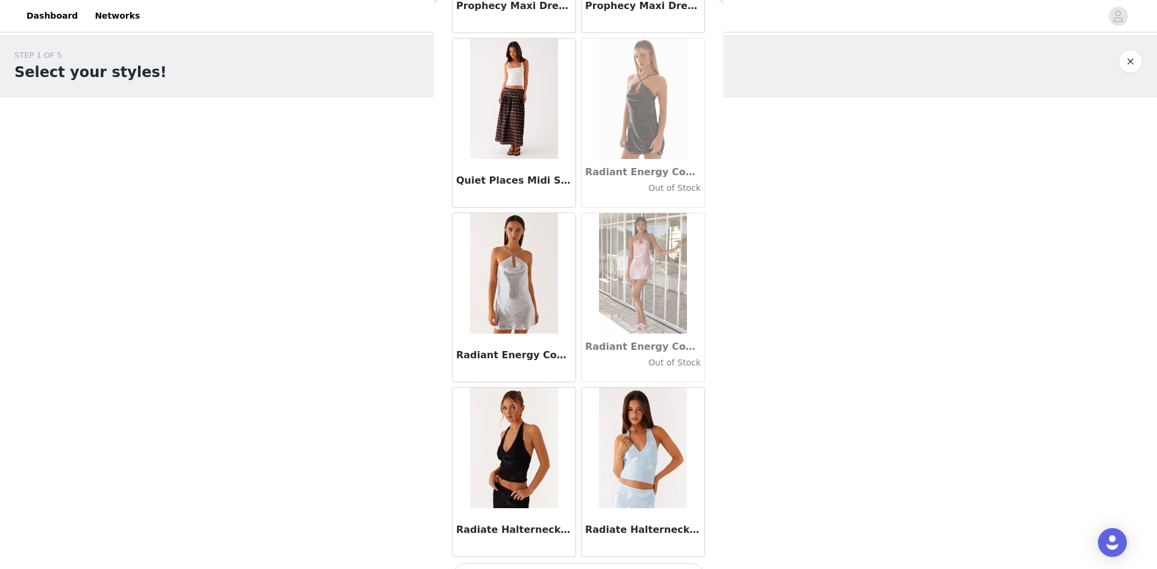
scroll to position [57173, 0]
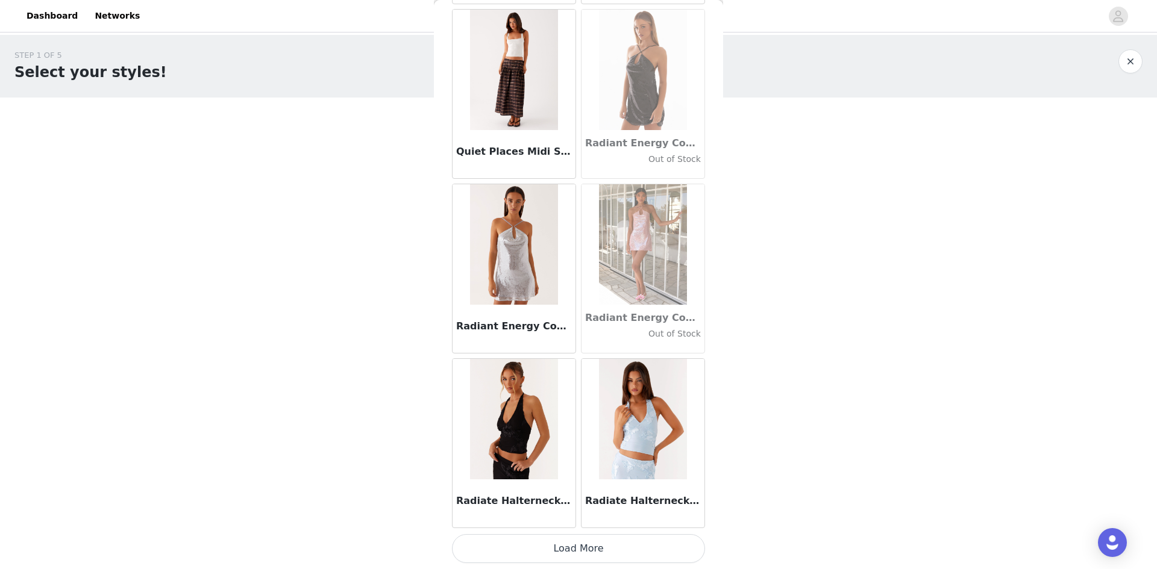
click at [596, 551] on button "Load More" at bounding box center [578, 548] width 253 height 29
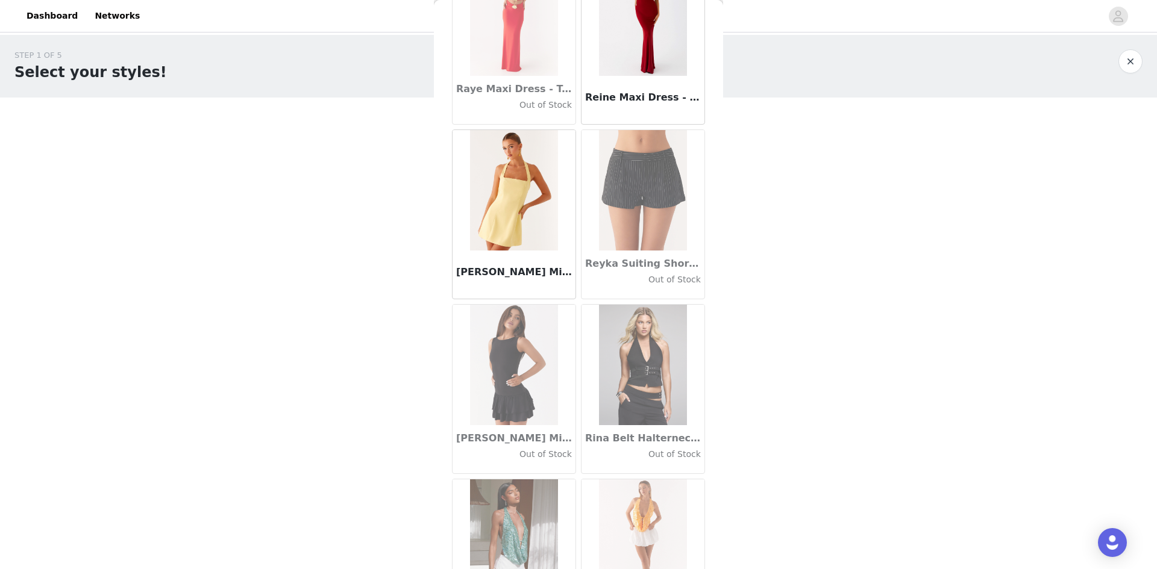
scroll to position [58920, 0]
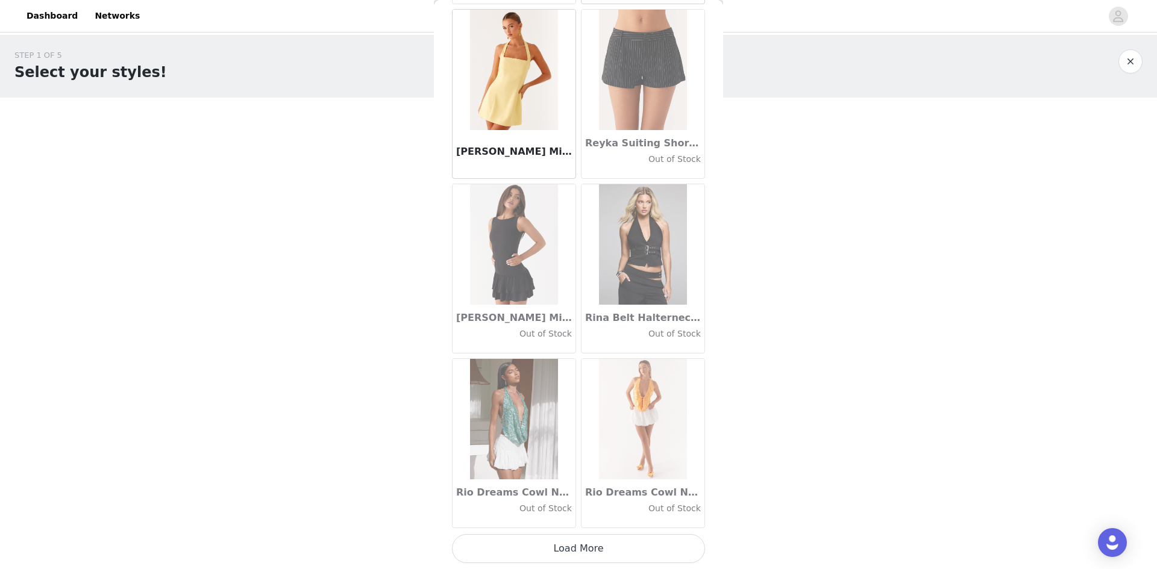
click at [565, 535] on button "Load More" at bounding box center [578, 548] width 253 height 29
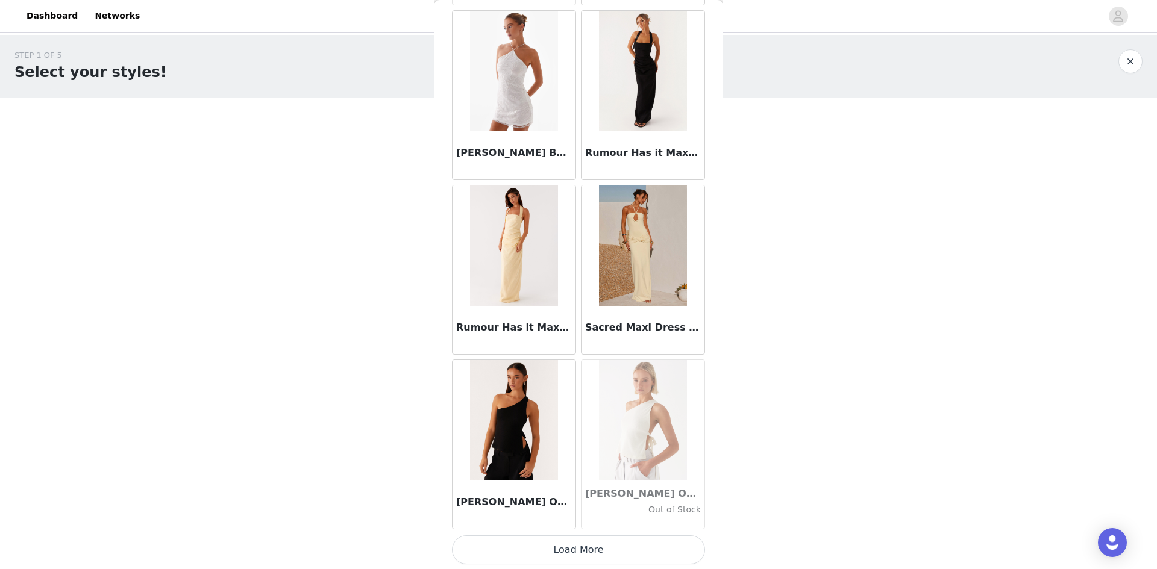
scroll to position [60667, 0]
click at [585, 549] on button "Load More" at bounding box center [578, 548] width 253 height 29
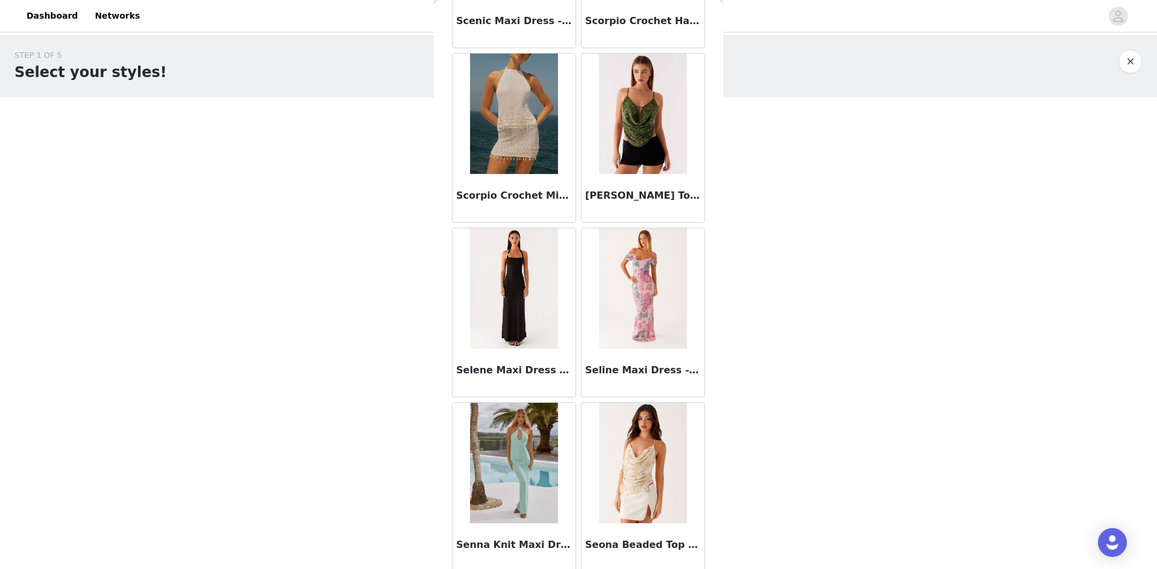
scroll to position [62413, 0]
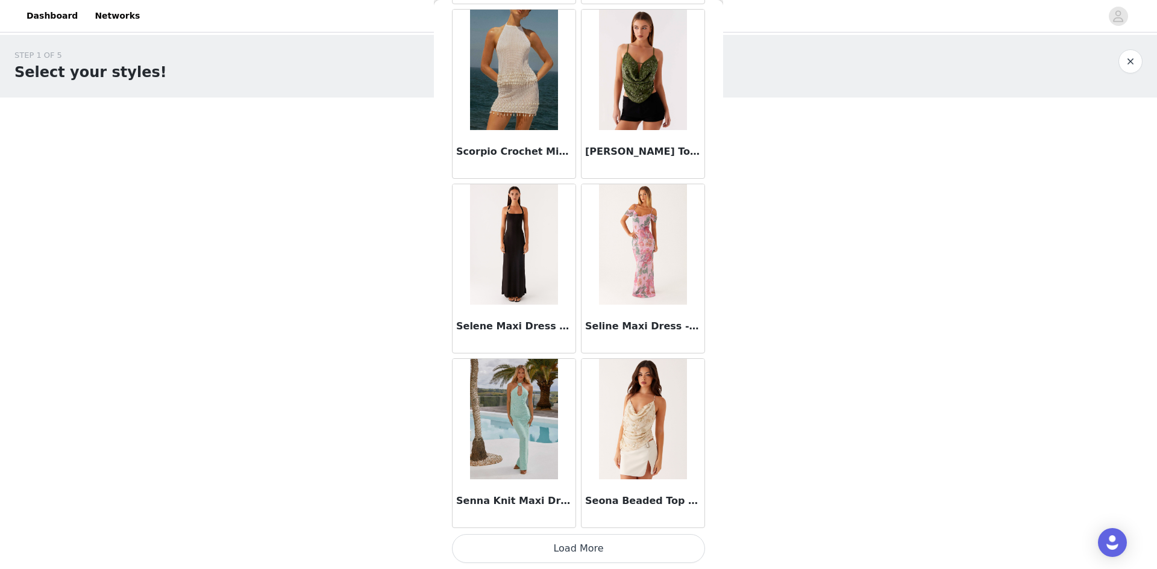
click at [589, 545] on button "Load More" at bounding box center [578, 548] width 253 height 29
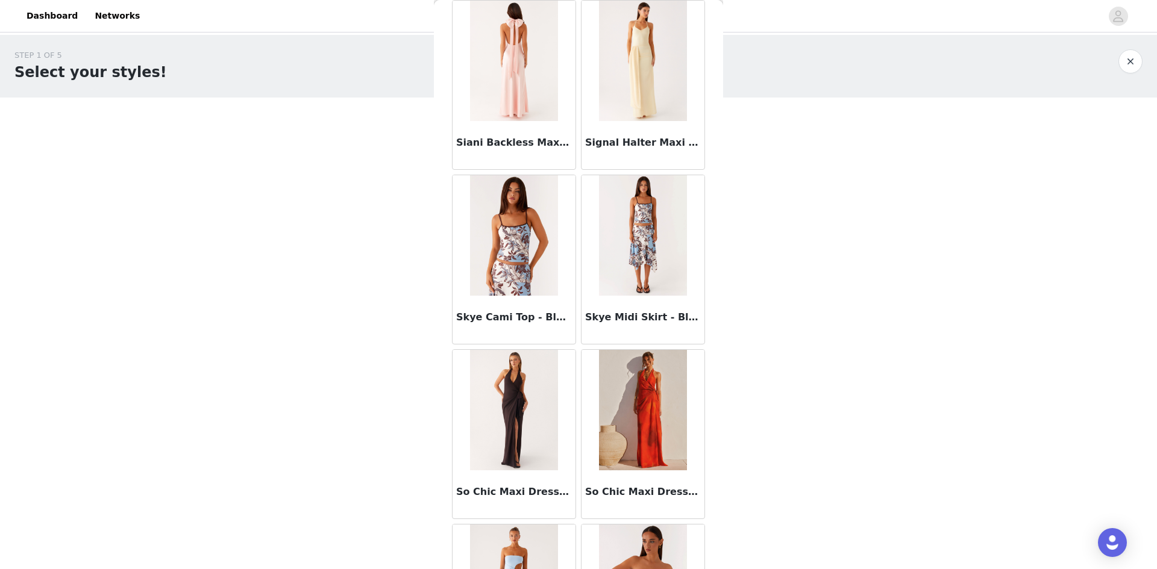
scroll to position [63739, 0]
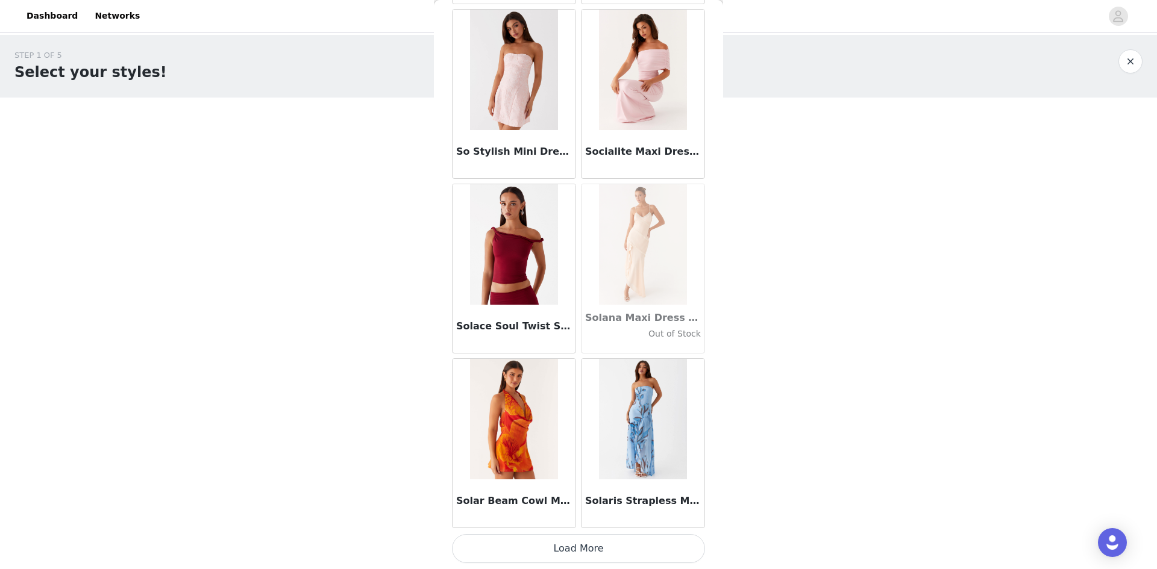
click at [580, 554] on button "Load More" at bounding box center [578, 548] width 253 height 29
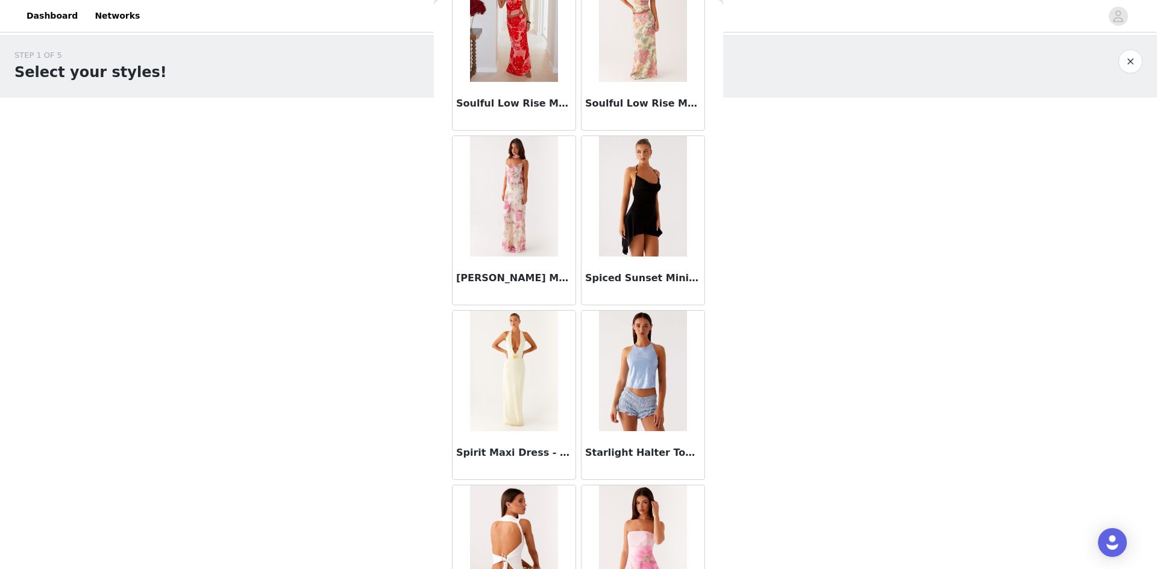
scroll to position [65907, 0]
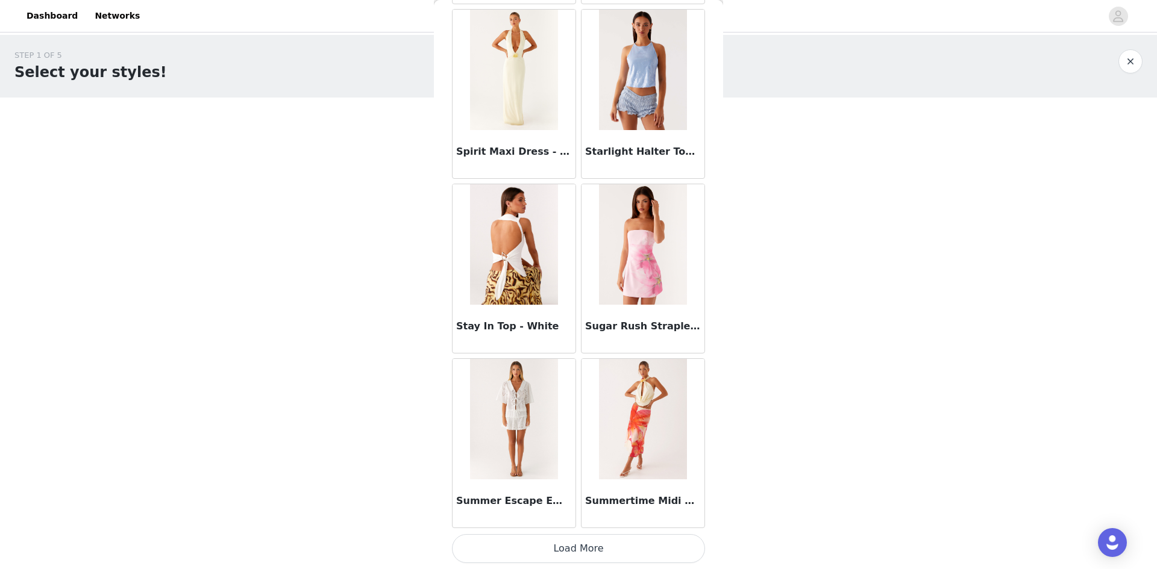
click at [569, 537] on button "Load More" at bounding box center [578, 548] width 253 height 29
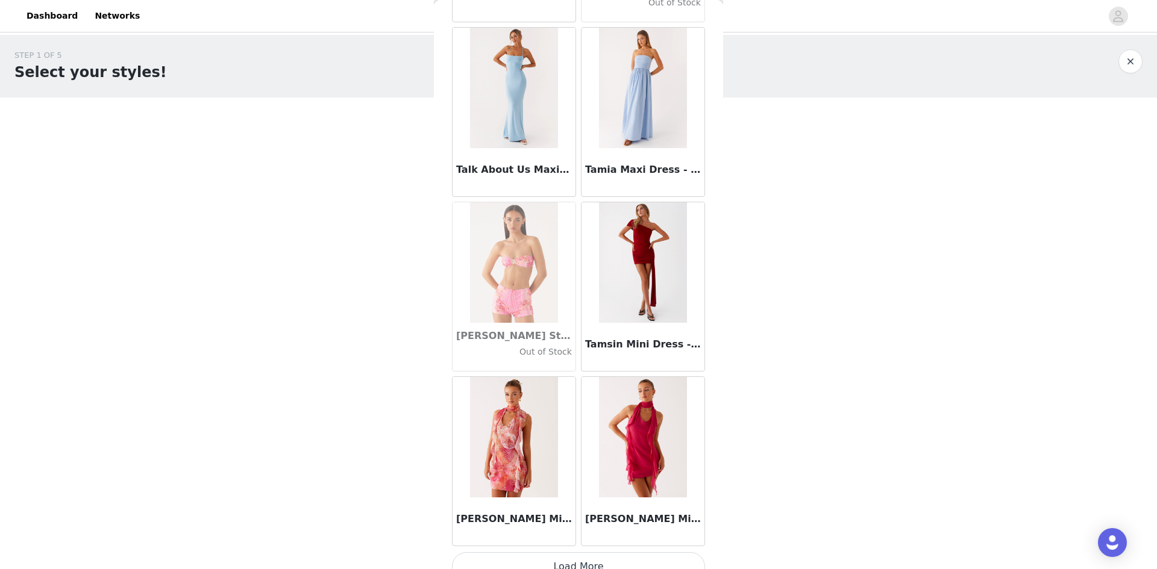
scroll to position [67654, 0]
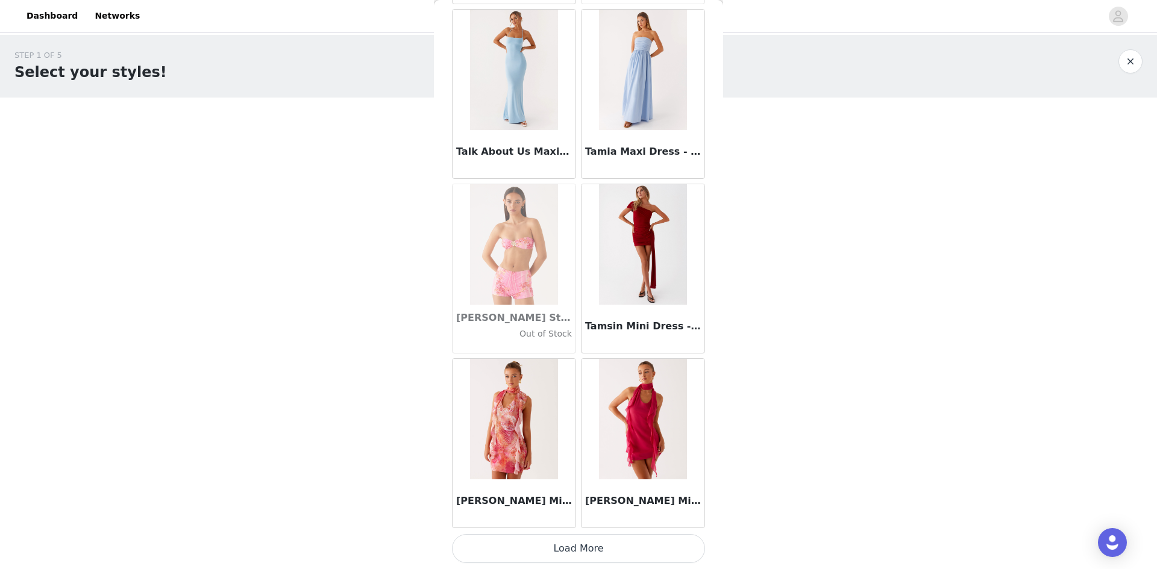
click at [599, 543] on button "Load More" at bounding box center [578, 548] width 253 height 29
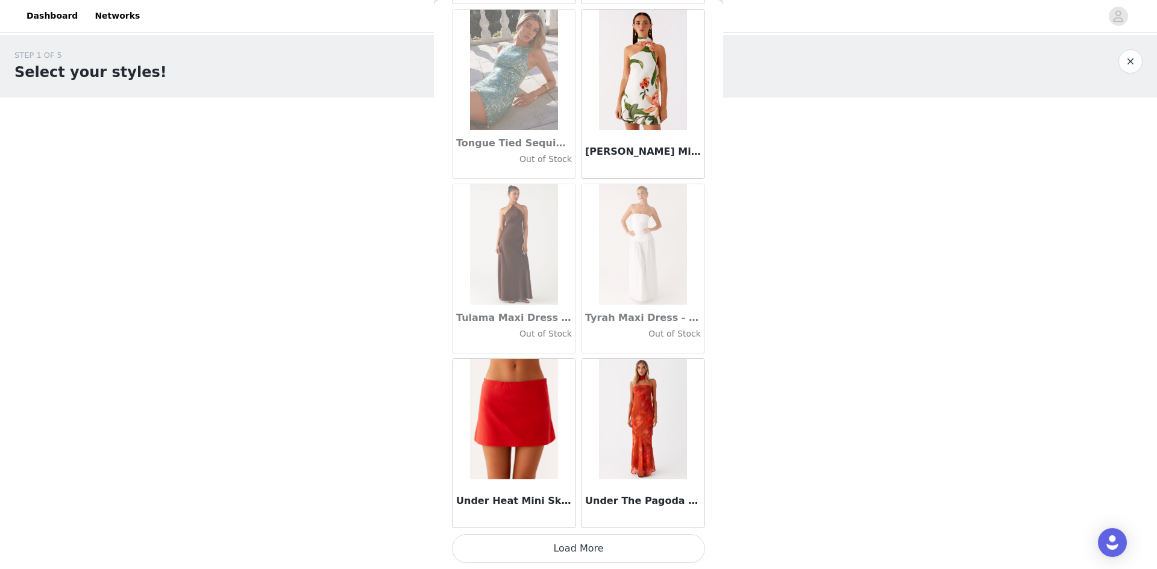
click at [578, 550] on button "Load More" at bounding box center [578, 548] width 253 height 29
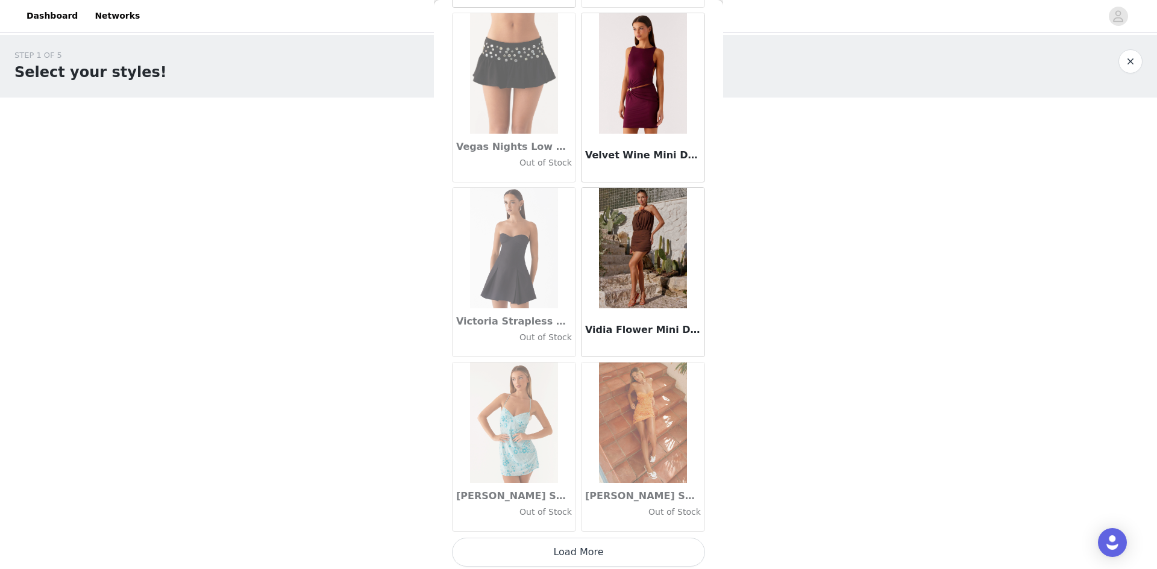
scroll to position [71148, 0]
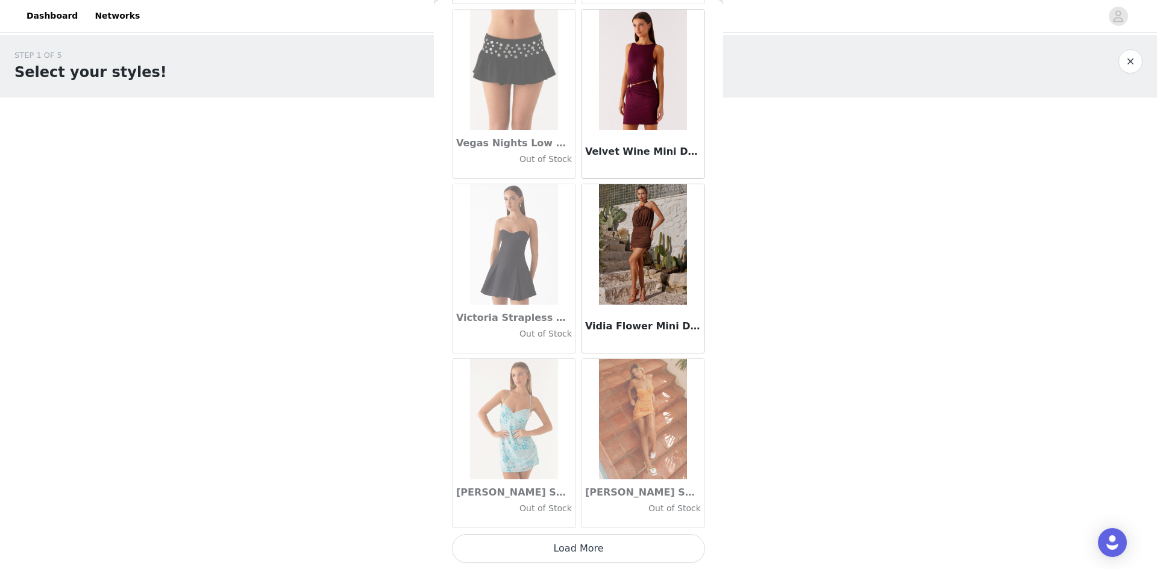
click at [552, 545] on button "Load More" at bounding box center [578, 548] width 253 height 29
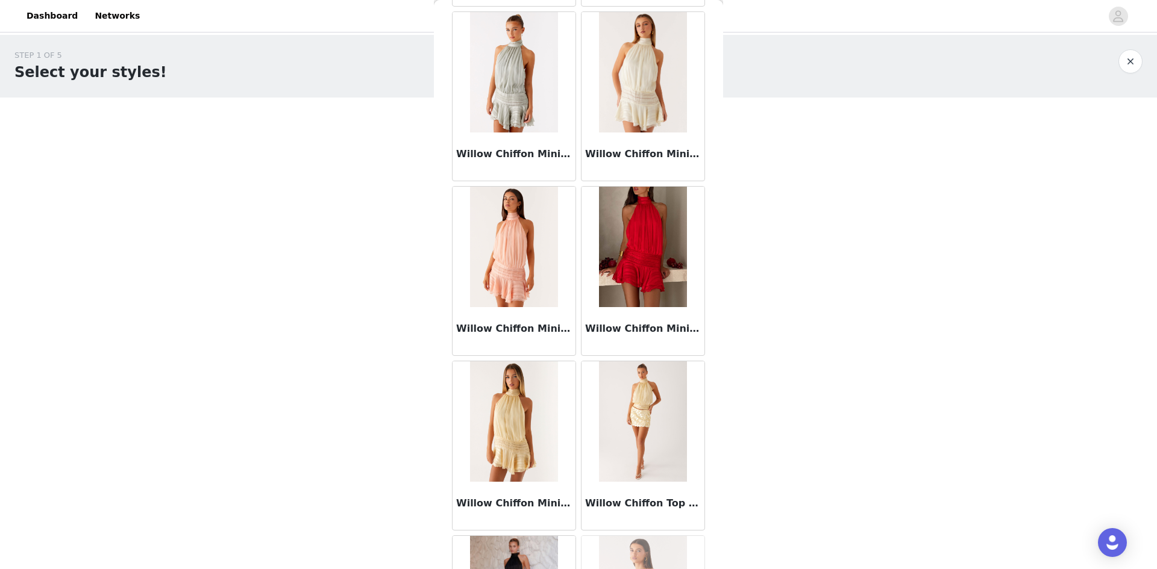
scroll to position [72894, 0]
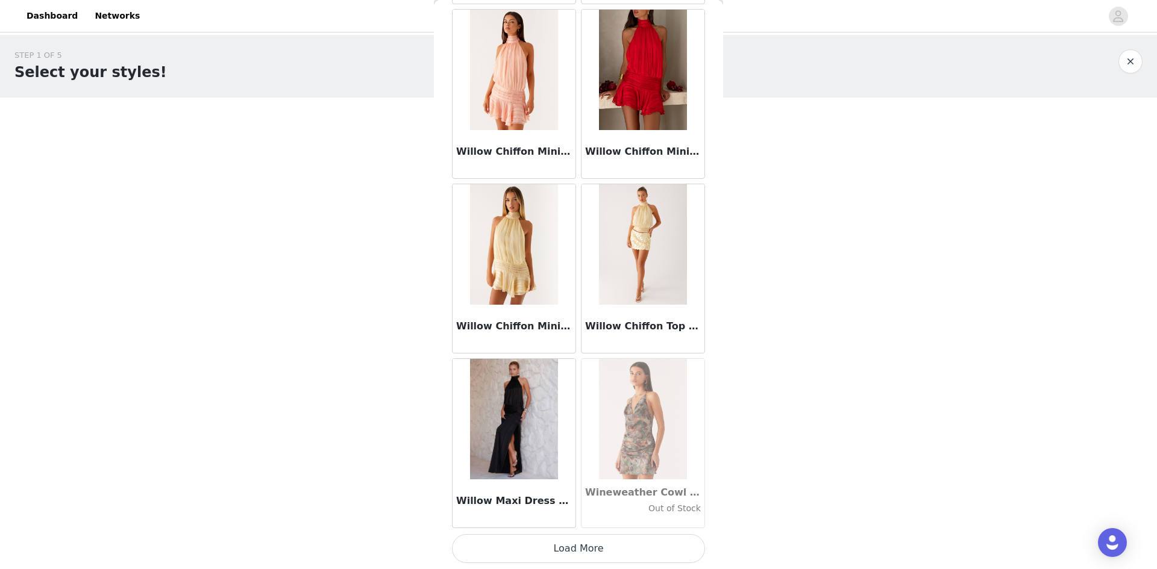
click at [608, 551] on button "Load More" at bounding box center [578, 548] width 253 height 29
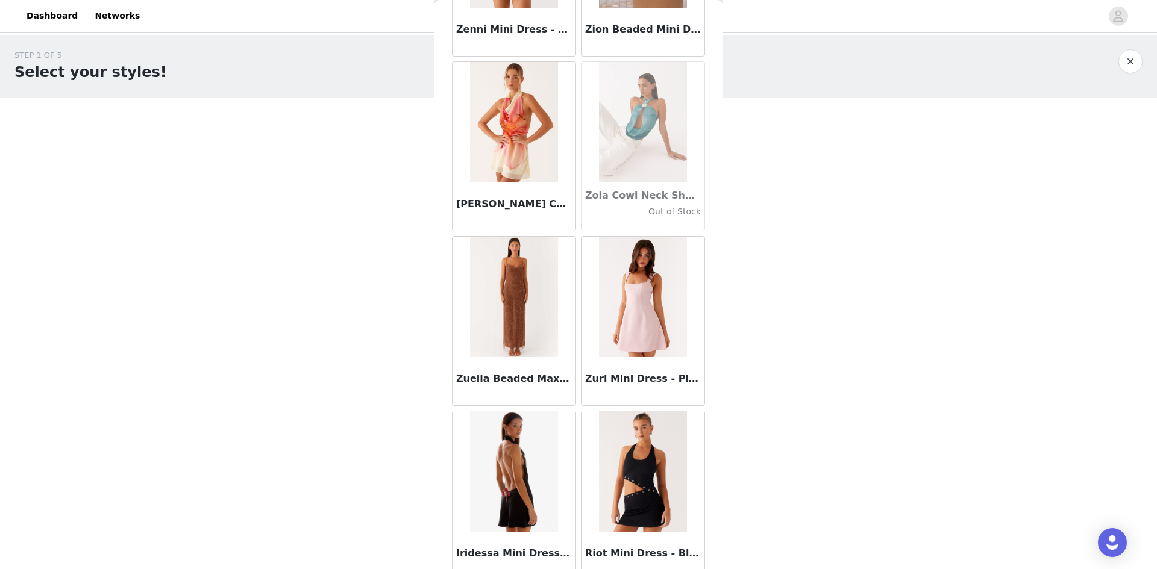
scroll to position [74641, 0]
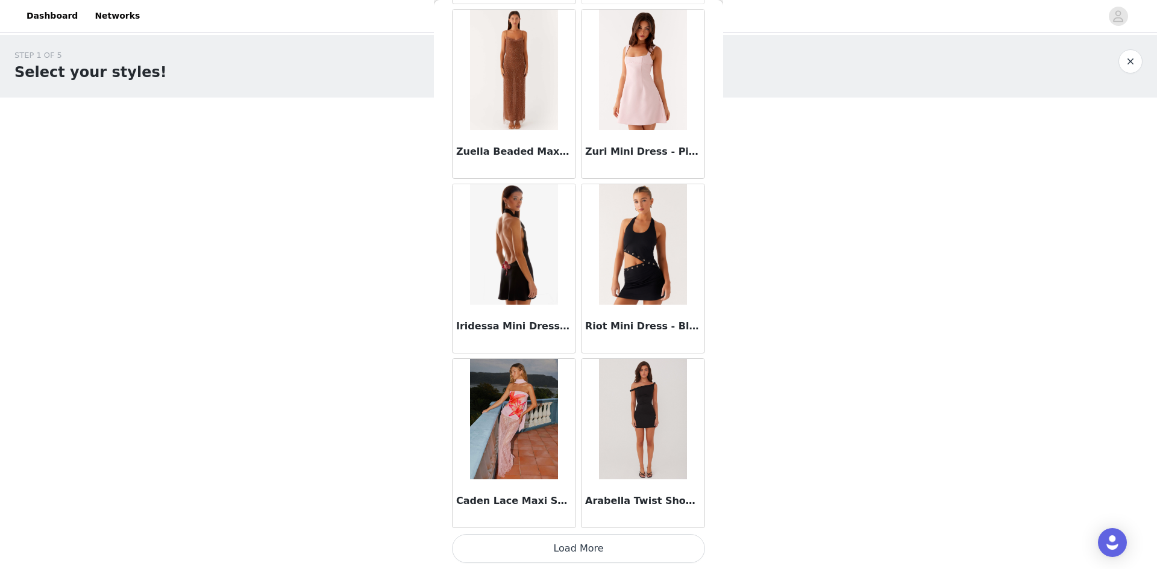
click at [551, 544] on button "Load More" at bounding box center [578, 548] width 253 height 29
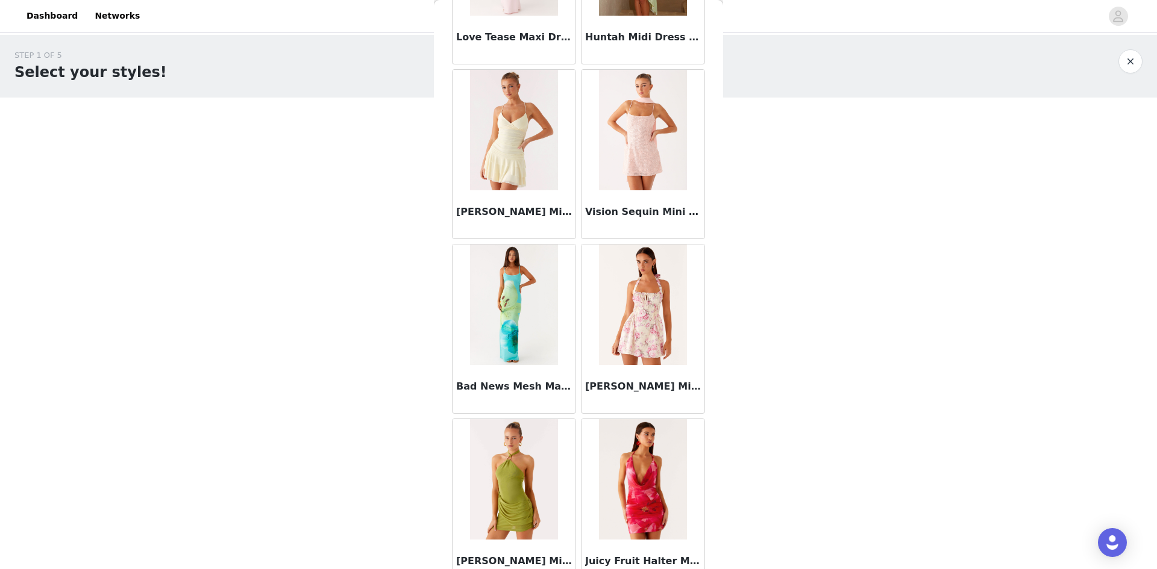
scroll to position [76388, 0]
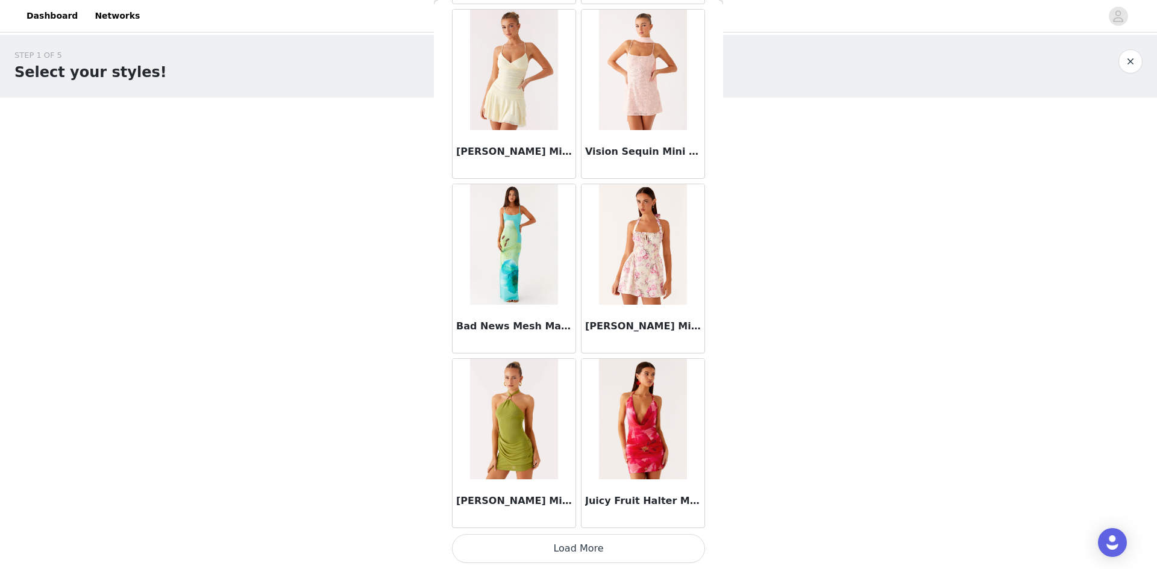
click at [589, 549] on button "Load More" at bounding box center [578, 548] width 253 height 29
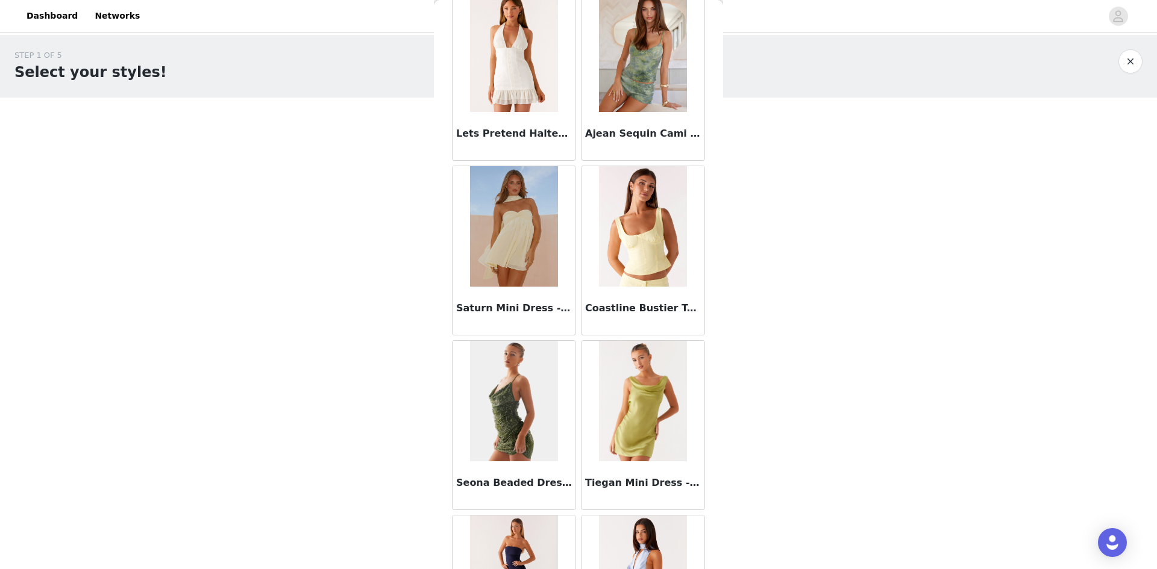
scroll to position [78135, 0]
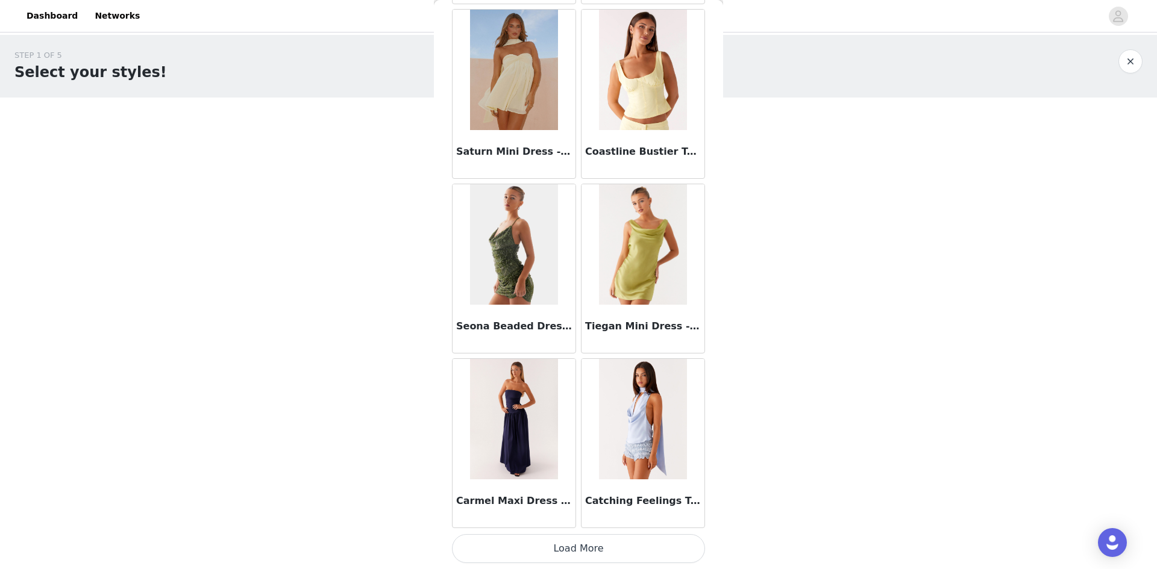
click at [537, 554] on button "Load More" at bounding box center [578, 548] width 253 height 29
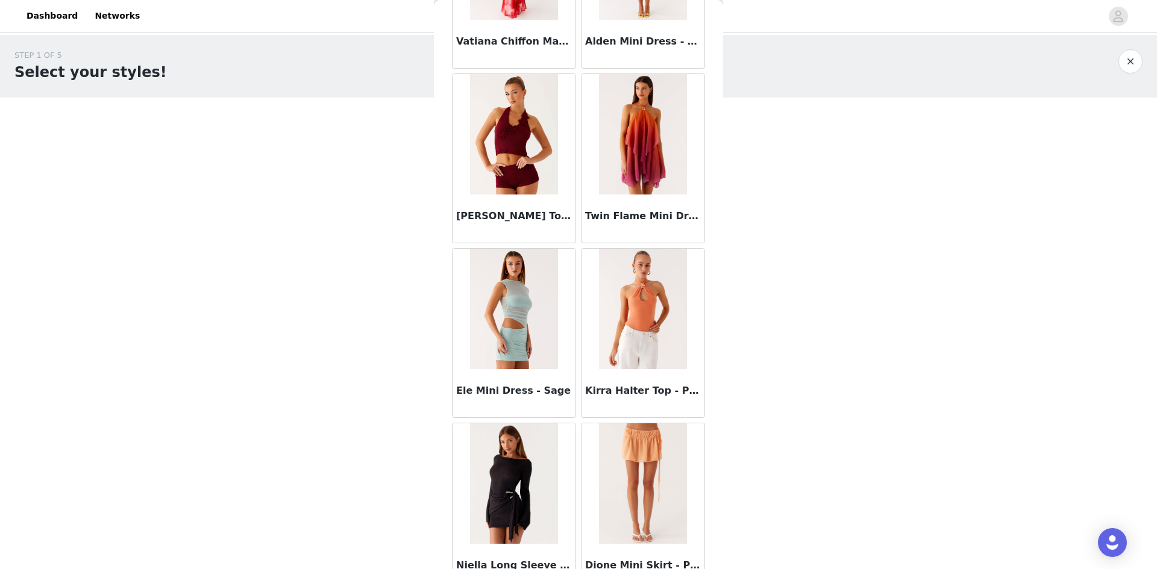
scroll to position [79882, 0]
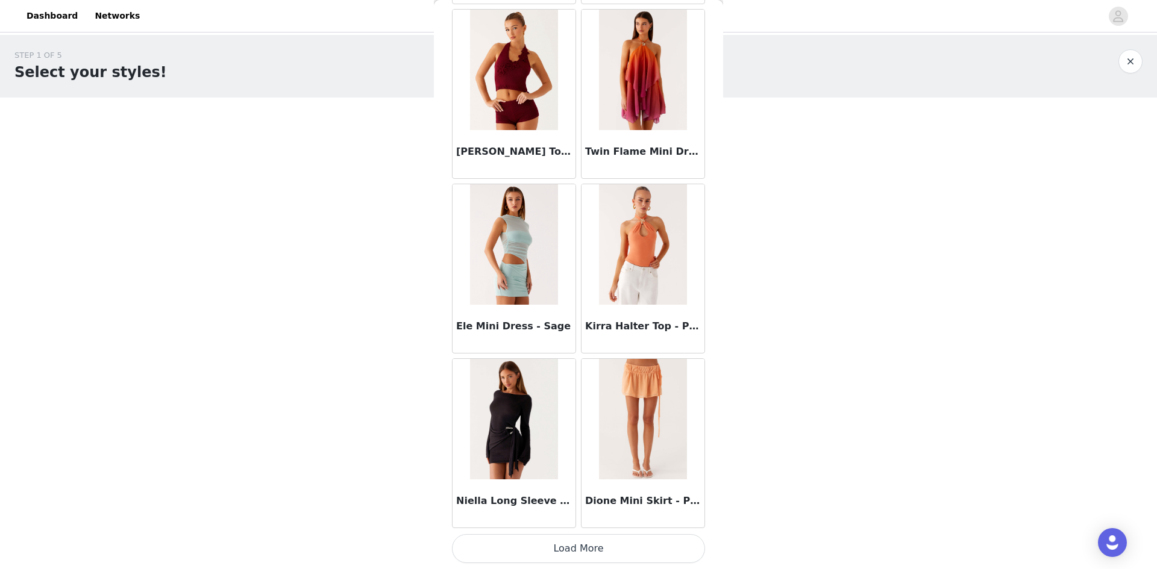
click at [568, 552] on button "Load More" at bounding box center [578, 548] width 253 height 29
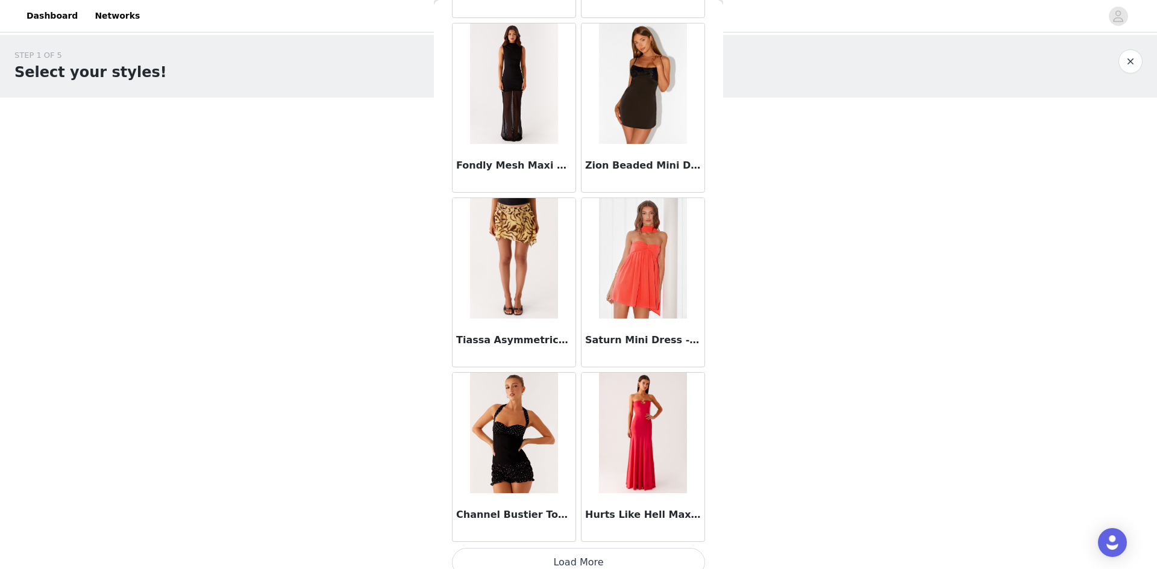
scroll to position [81629, 0]
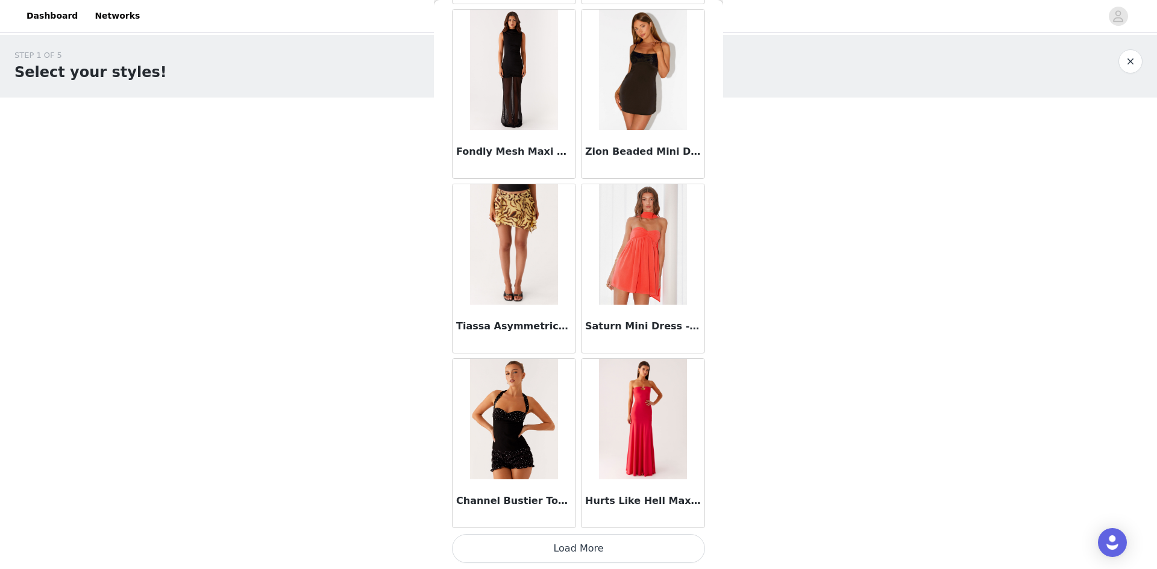
click at [574, 555] on button "Load More" at bounding box center [578, 548] width 253 height 29
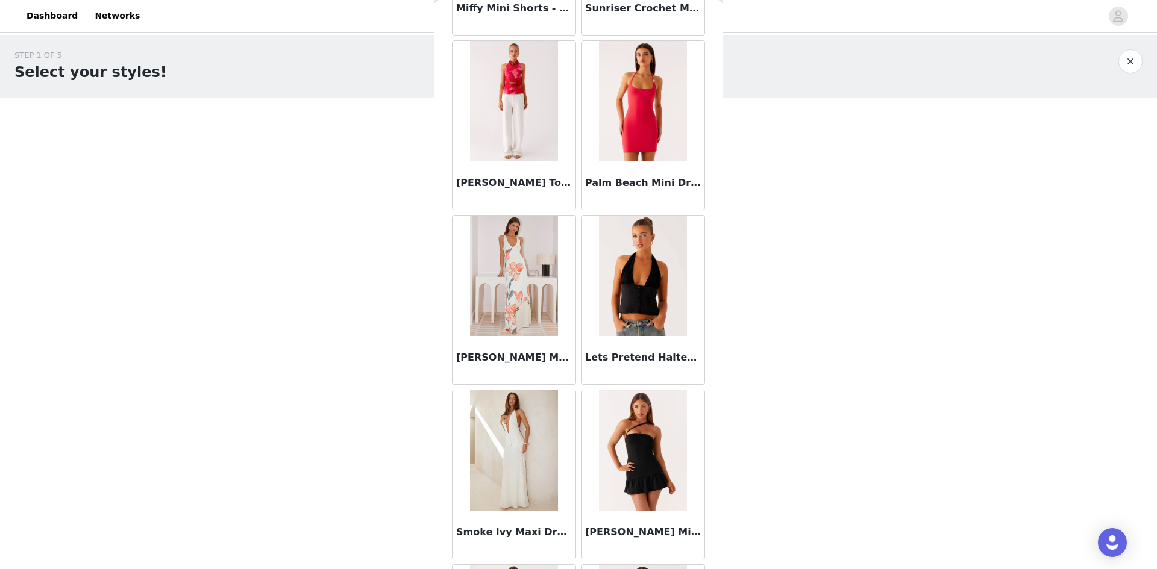
scroll to position [80536, 0]
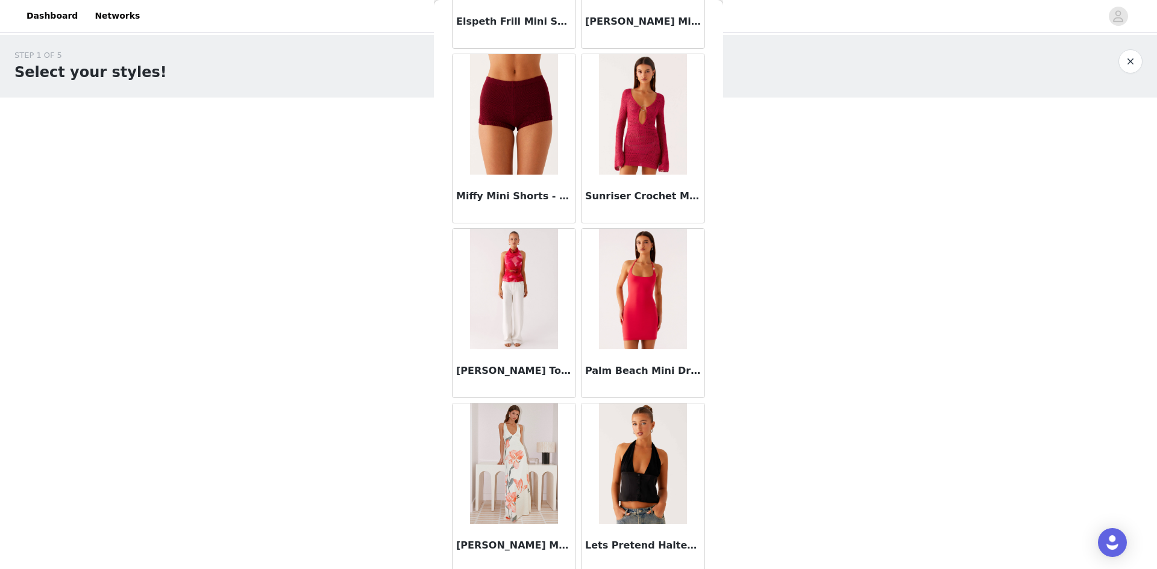
click at [631, 192] on h3 "Sunriser Crochet Mini Dress - Pink" at bounding box center [643, 196] width 116 height 14
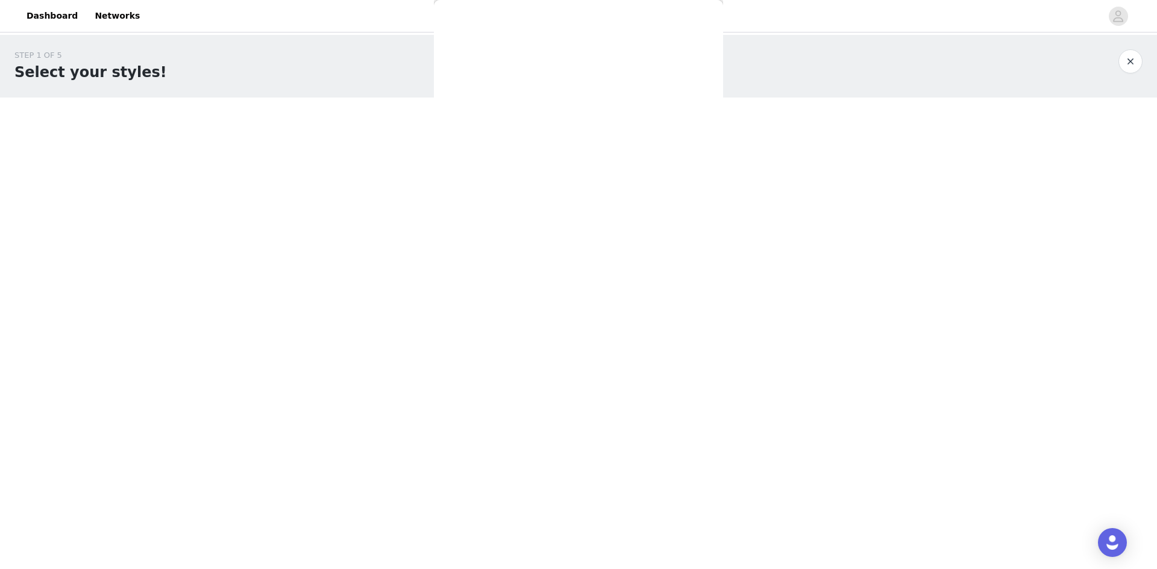
scroll to position [0, 0]
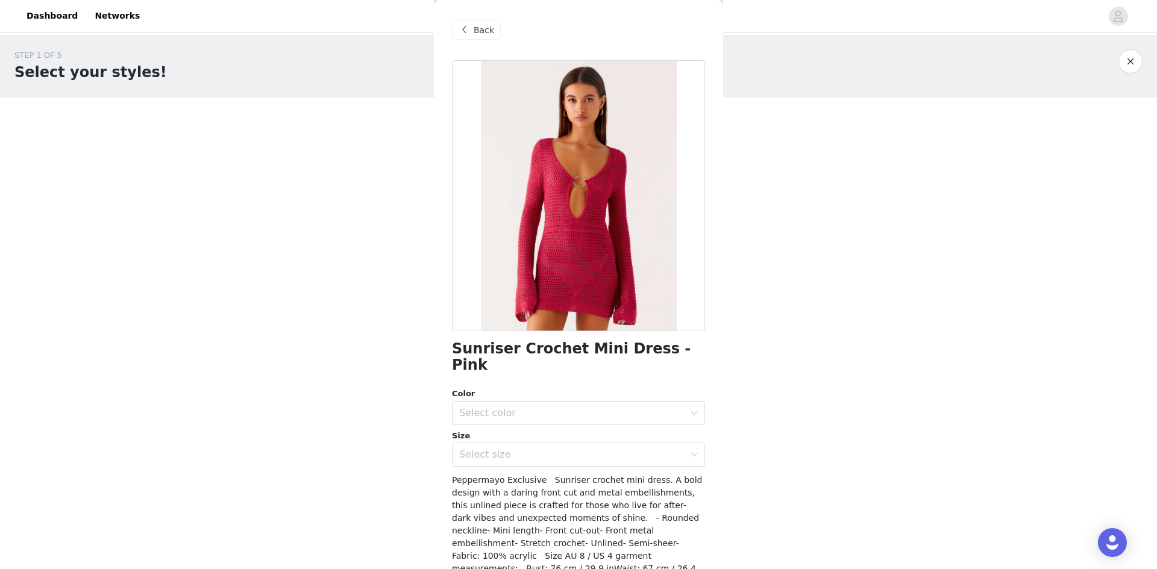
drag, startPoint x: 503, startPoint y: 402, endPoint x: 507, endPoint y: 411, distance: 9.7
click at [503, 407] on div "Select color" at bounding box center [571, 413] width 225 height 12
click at [502, 423] on li "Pink" at bounding box center [574, 423] width 244 height 19
click at [503, 449] on div "Select size" at bounding box center [571, 455] width 225 height 12
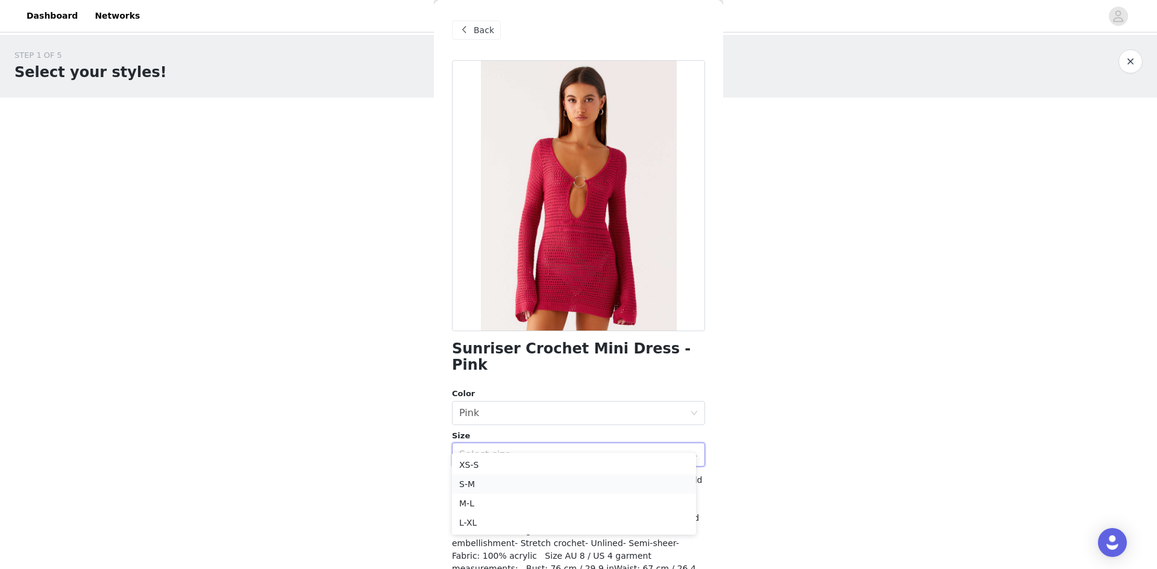
click at [503, 489] on li "S-M" at bounding box center [574, 484] width 244 height 19
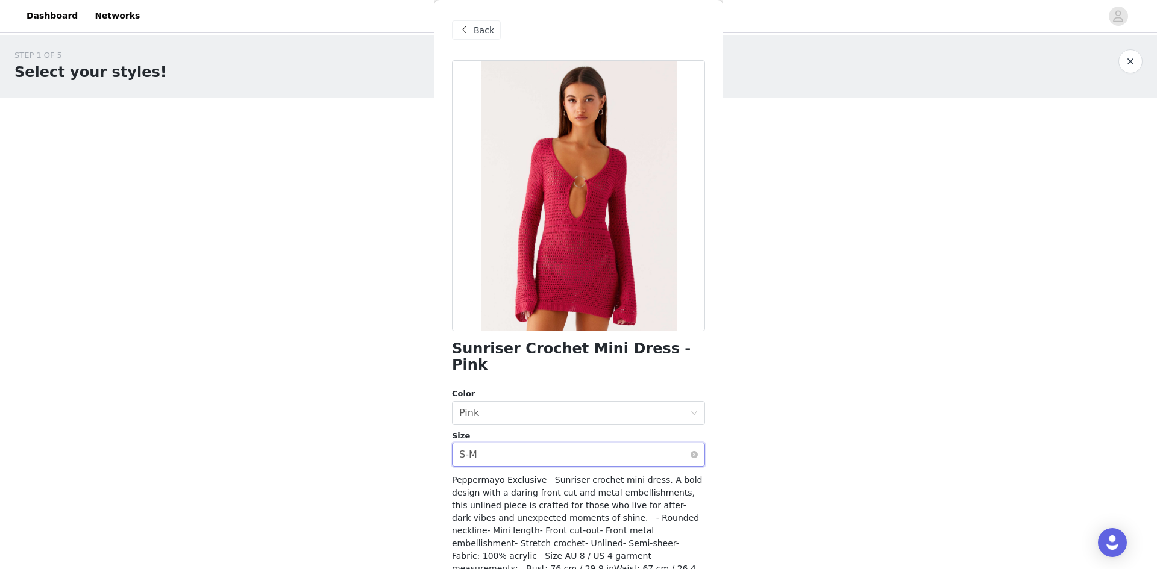
click at [496, 443] on div "Select size S-M" at bounding box center [574, 454] width 231 height 23
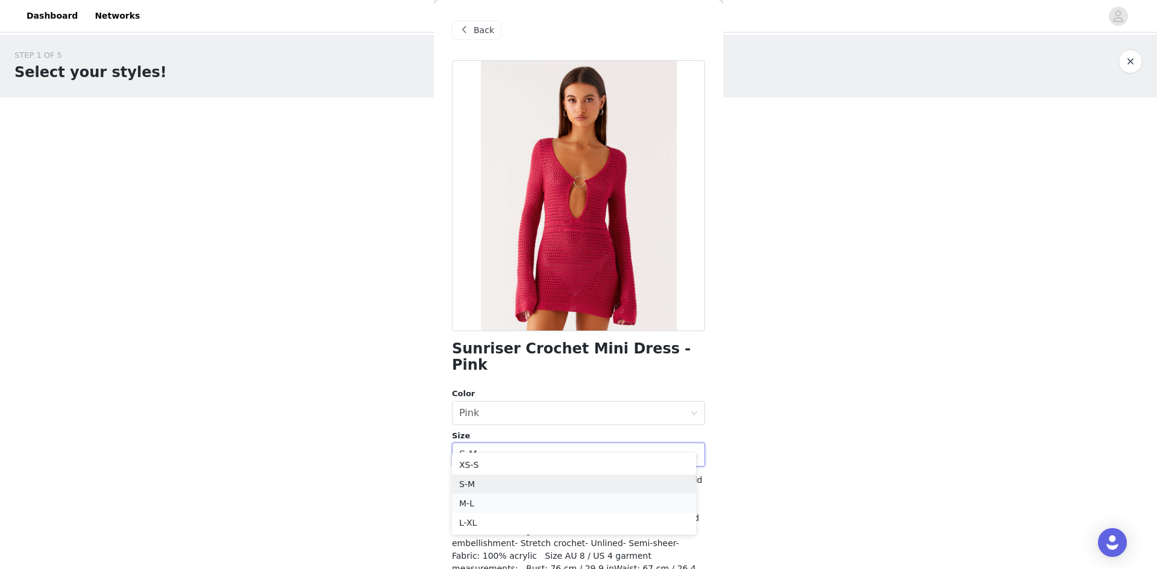
click at [478, 499] on li "M-L" at bounding box center [574, 503] width 244 height 19
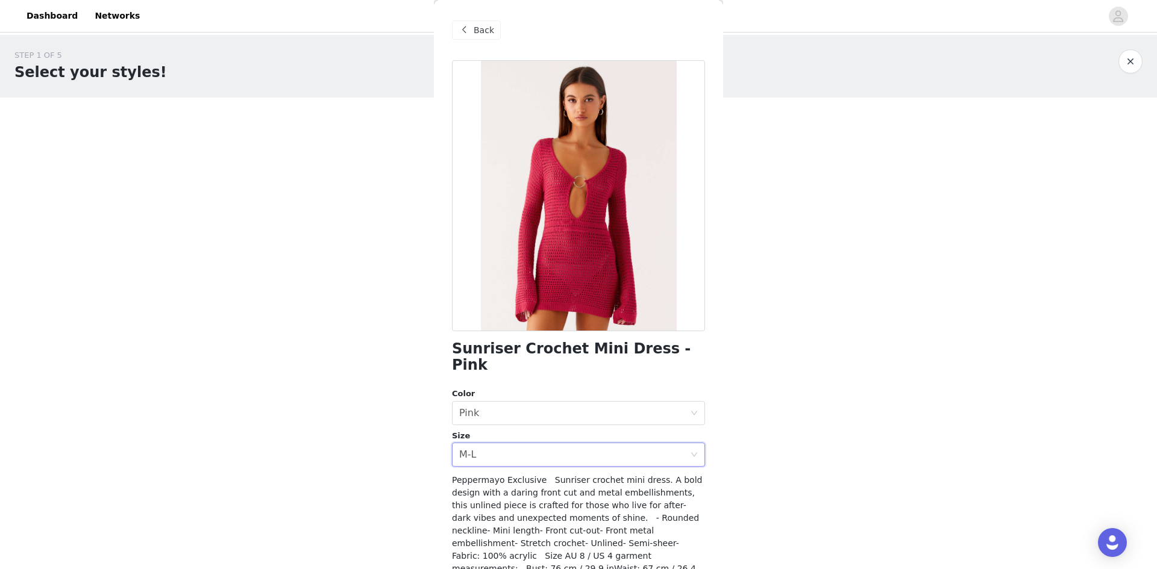
scroll to position [53, 0]
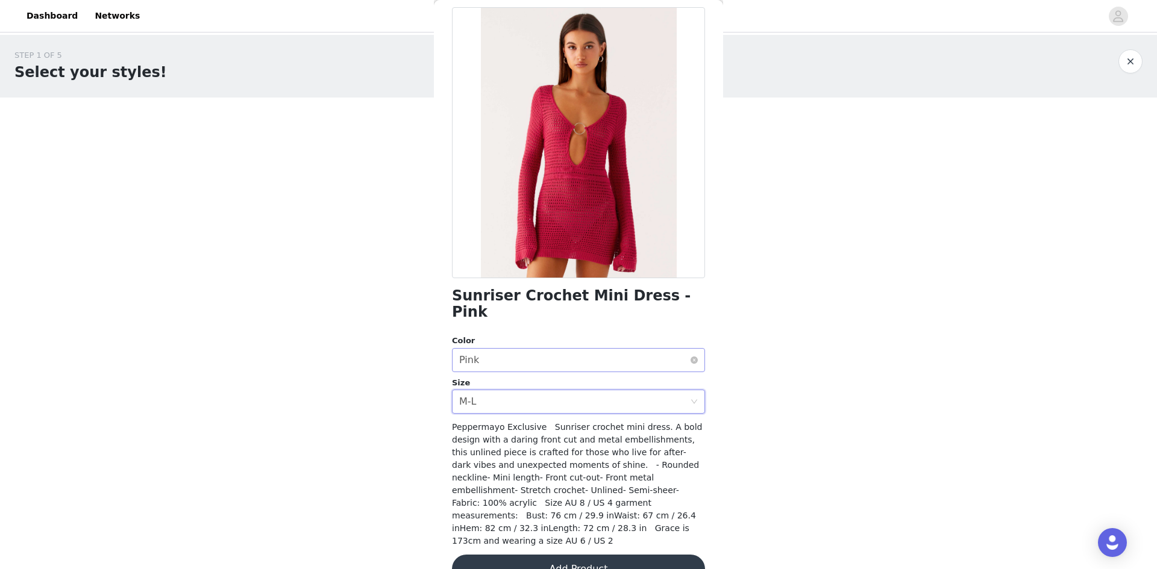
click at [511, 349] on div "Select color Pink" at bounding box center [574, 360] width 231 height 23
click at [514, 349] on div "Select color Pink" at bounding box center [574, 360] width 231 height 23
click at [526, 390] on div "Select size M-L" at bounding box center [574, 401] width 231 height 23
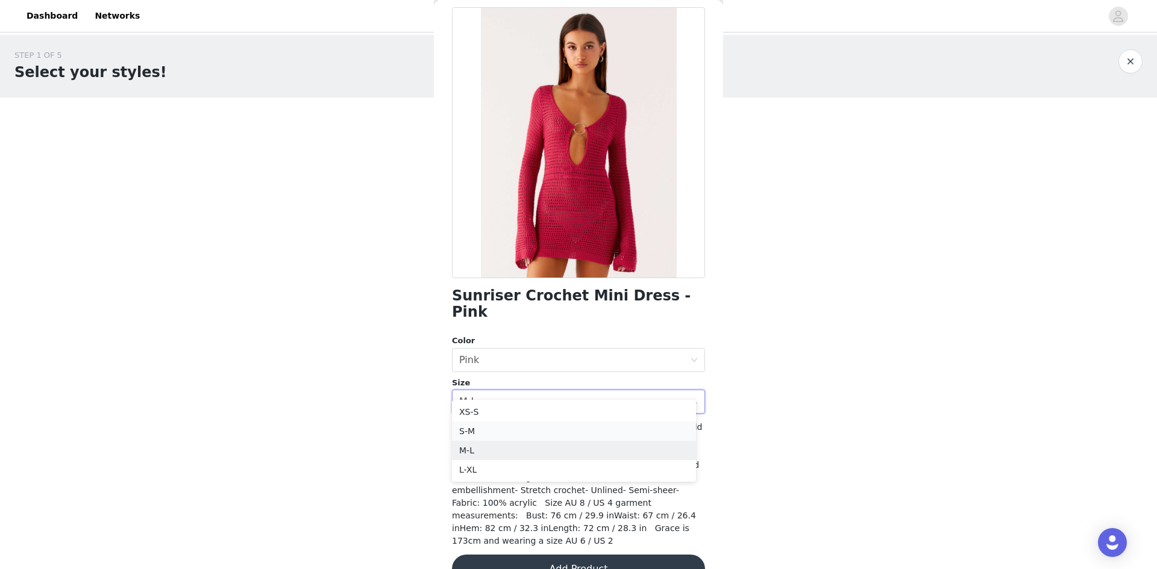
click at [512, 429] on li "S-M" at bounding box center [574, 431] width 244 height 19
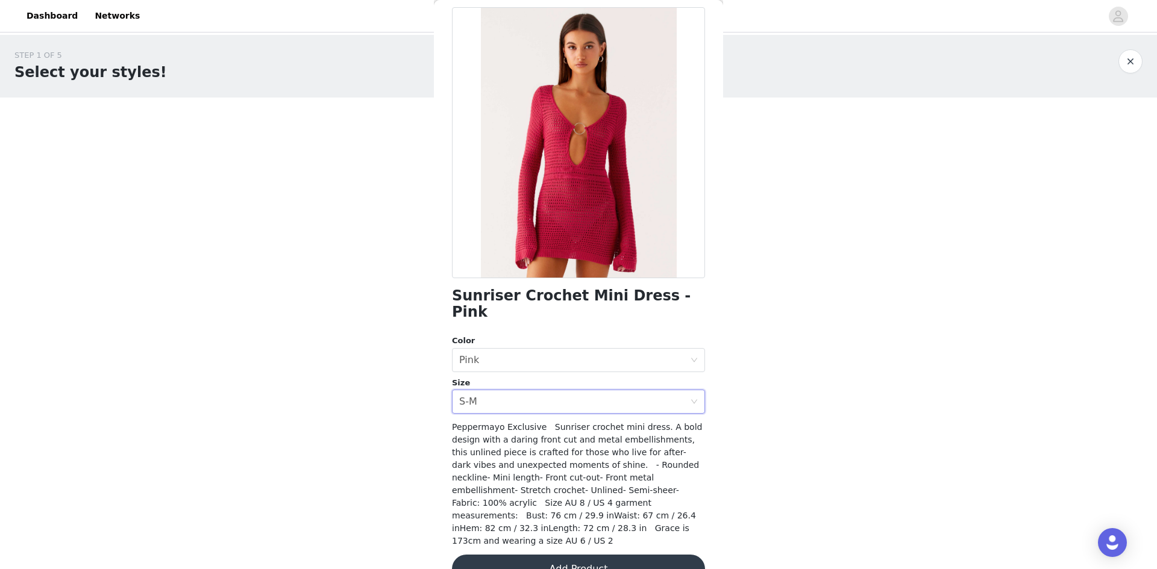
click at [576, 555] on button "Add Product" at bounding box center [578, 569] width 253 height 29
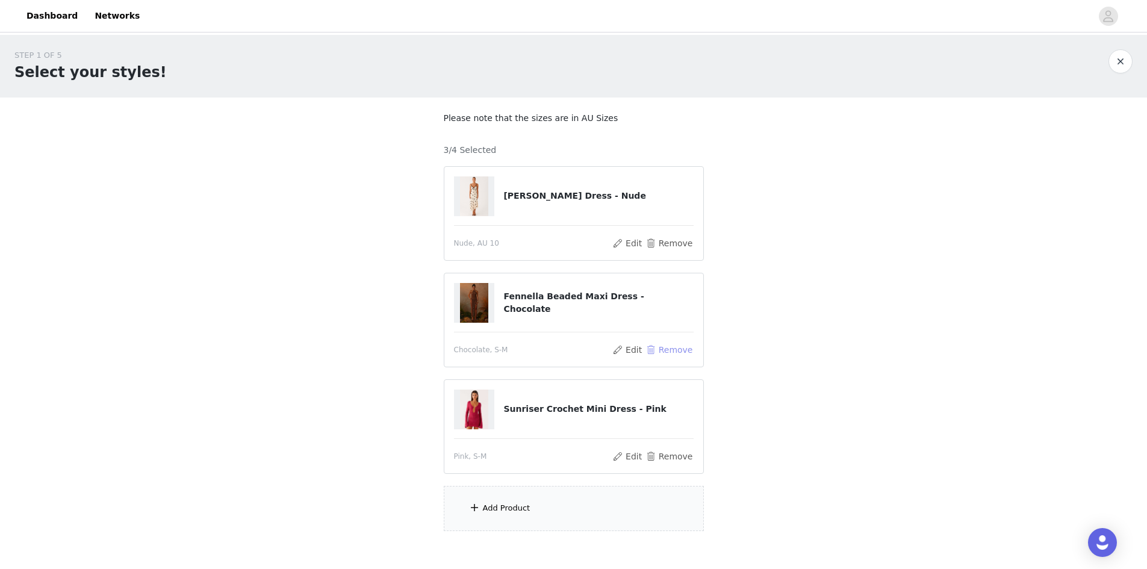
click at [670, 348] on button "Remove" at bounding box center [669, 350] width 48 height 14
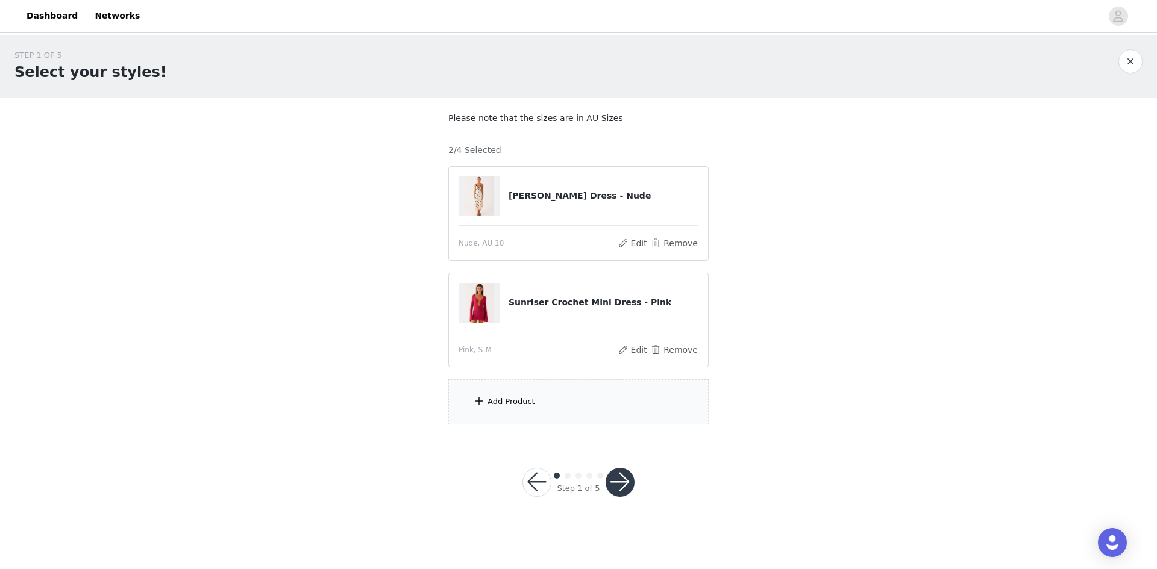
click at [521, 390] on div "Add Product" at bounding box center [578, 401] width 260 height 45
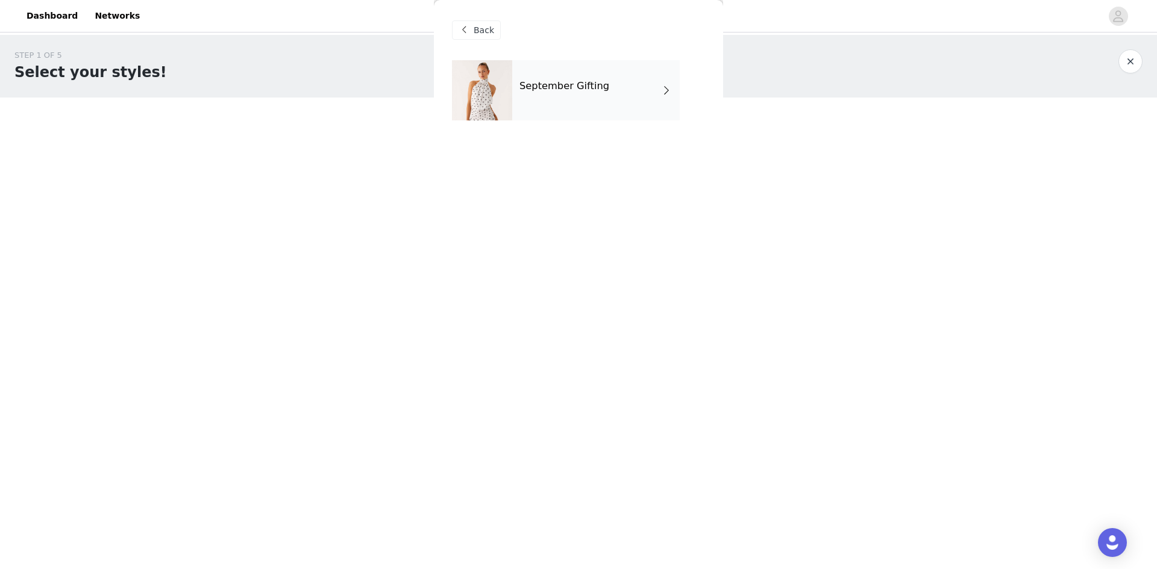
click at [595, 73] on div "September Gifting" at bounding box center [595, 90] width 167 height 60
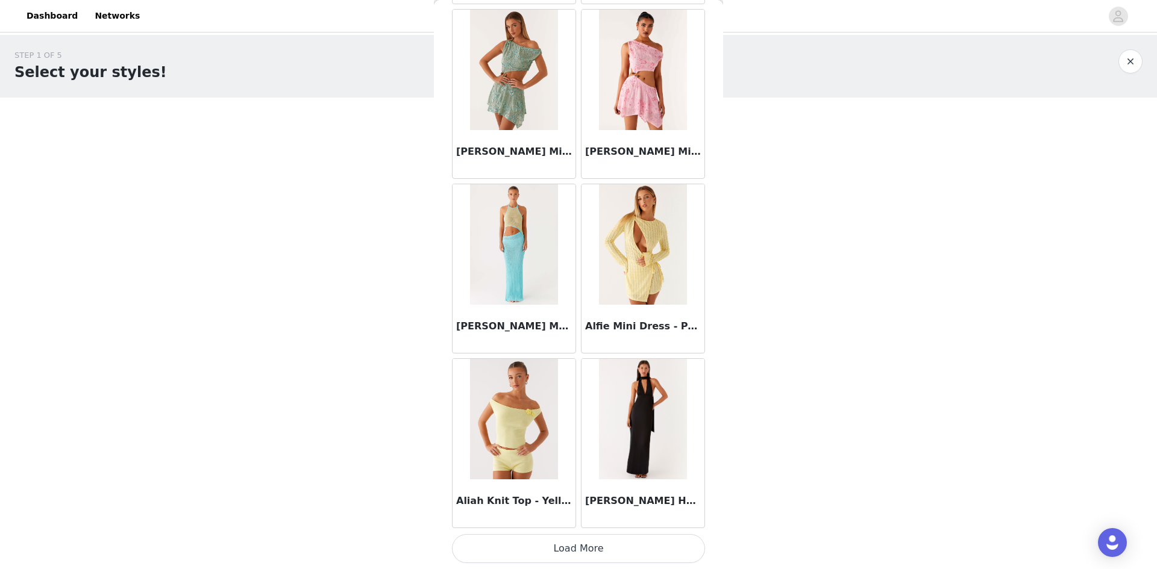
click at [562, 543] on button "Load More" at bounding box center [578, 548] width 253 height 29
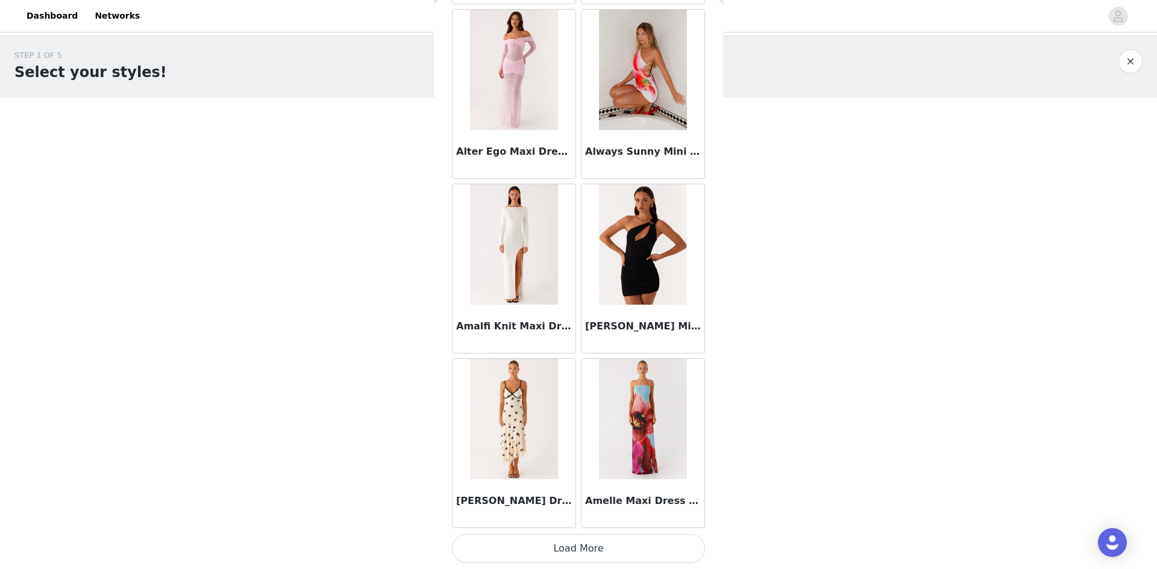
click at [643, 552] on button "Load More" at bounding box center [578, 548] width 253 height 29
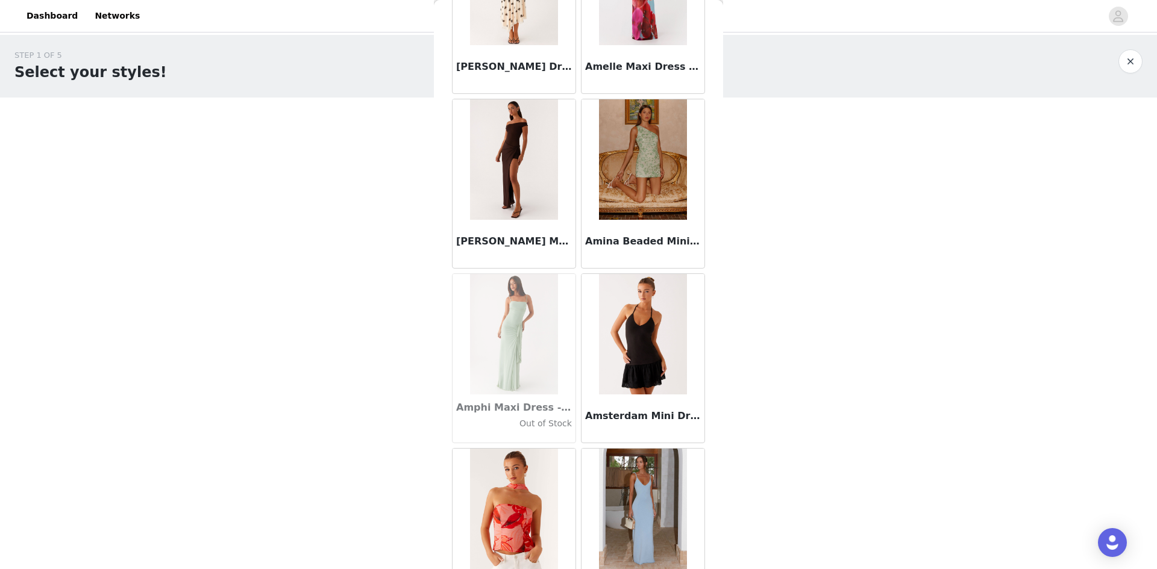
scroll to position [4768, 0]
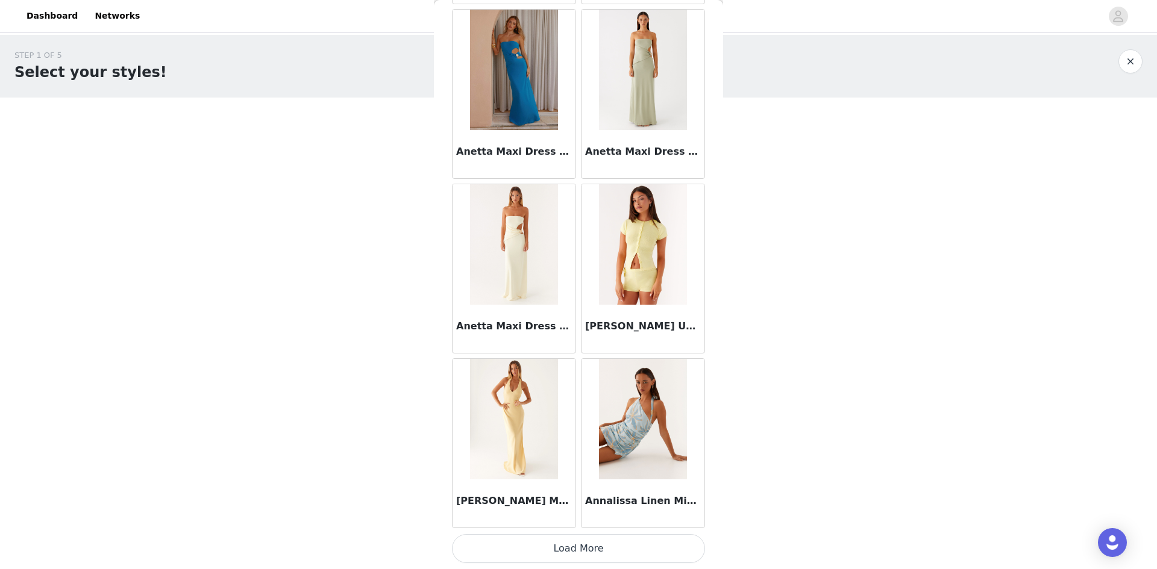
click at [583, 548] on button "Load More" at bounding box center [578, 548] width 253 height 29
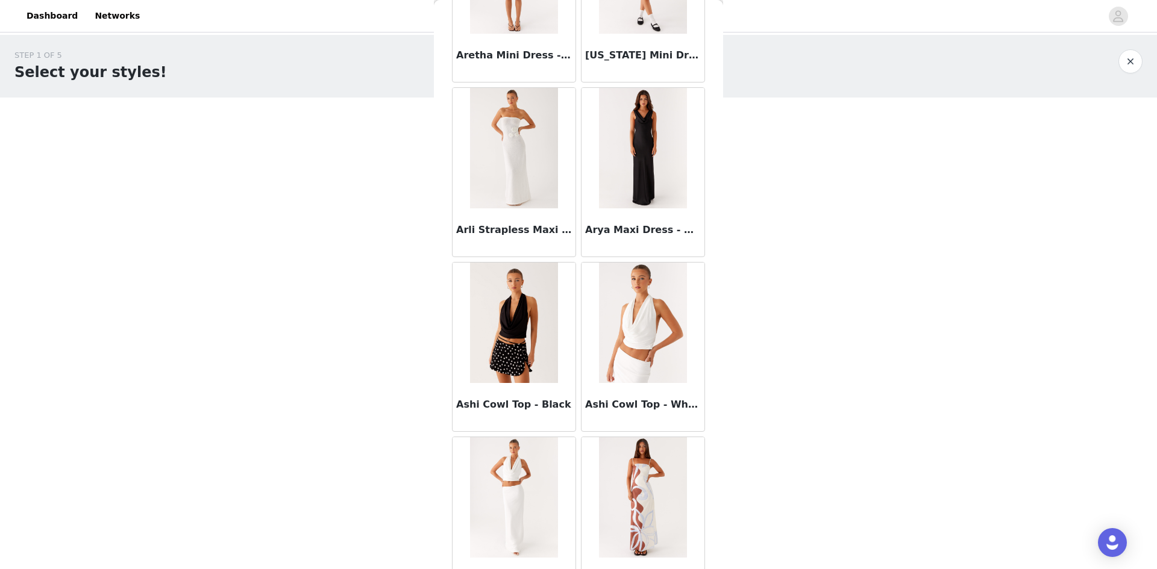
scroll to position [6093, 0]
